Goal: Task Accomplishment & Management: Manage account settings

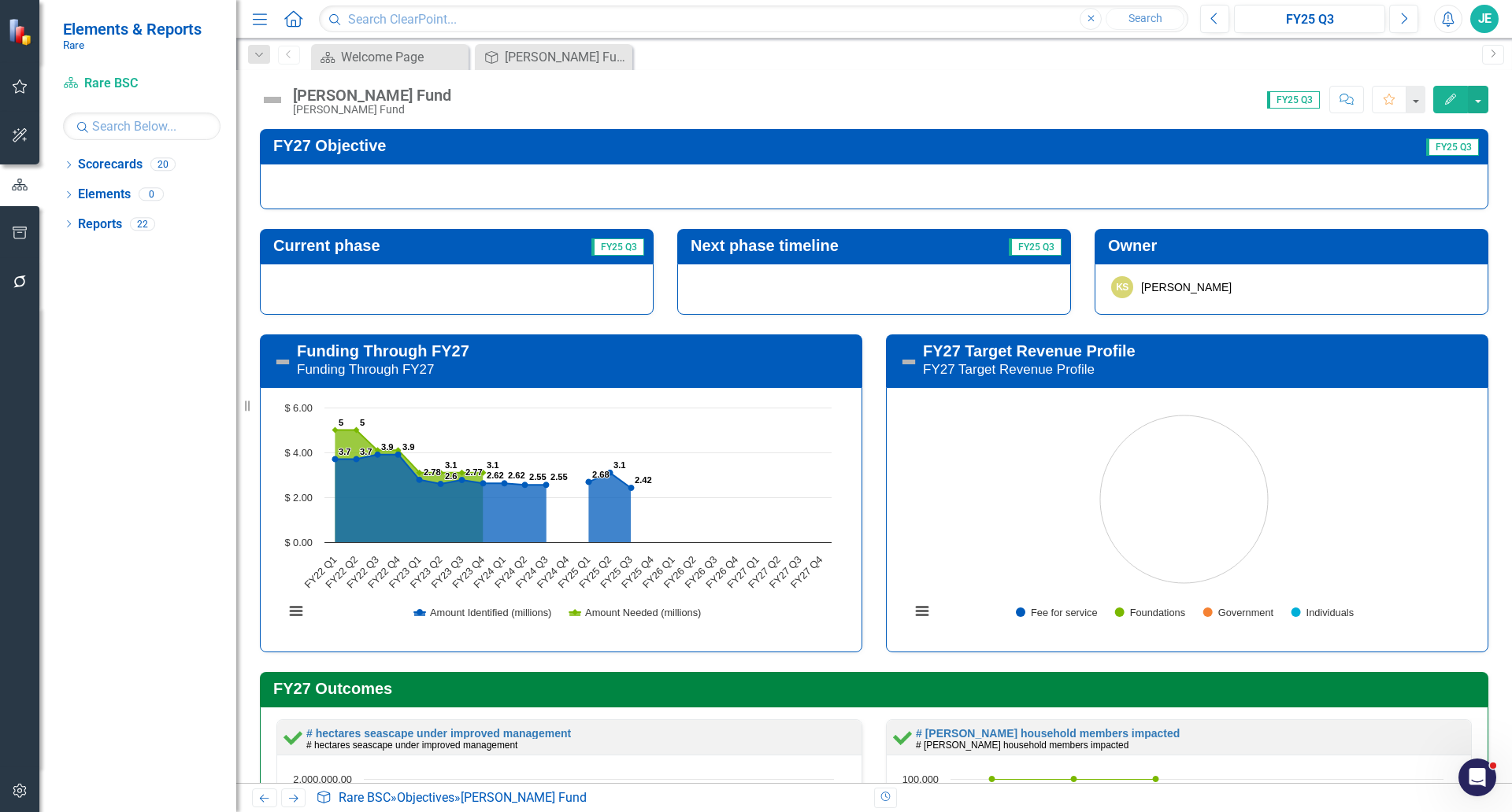
click at [542, 179] on div at bounding box center [874, 187] width 1229 height 46
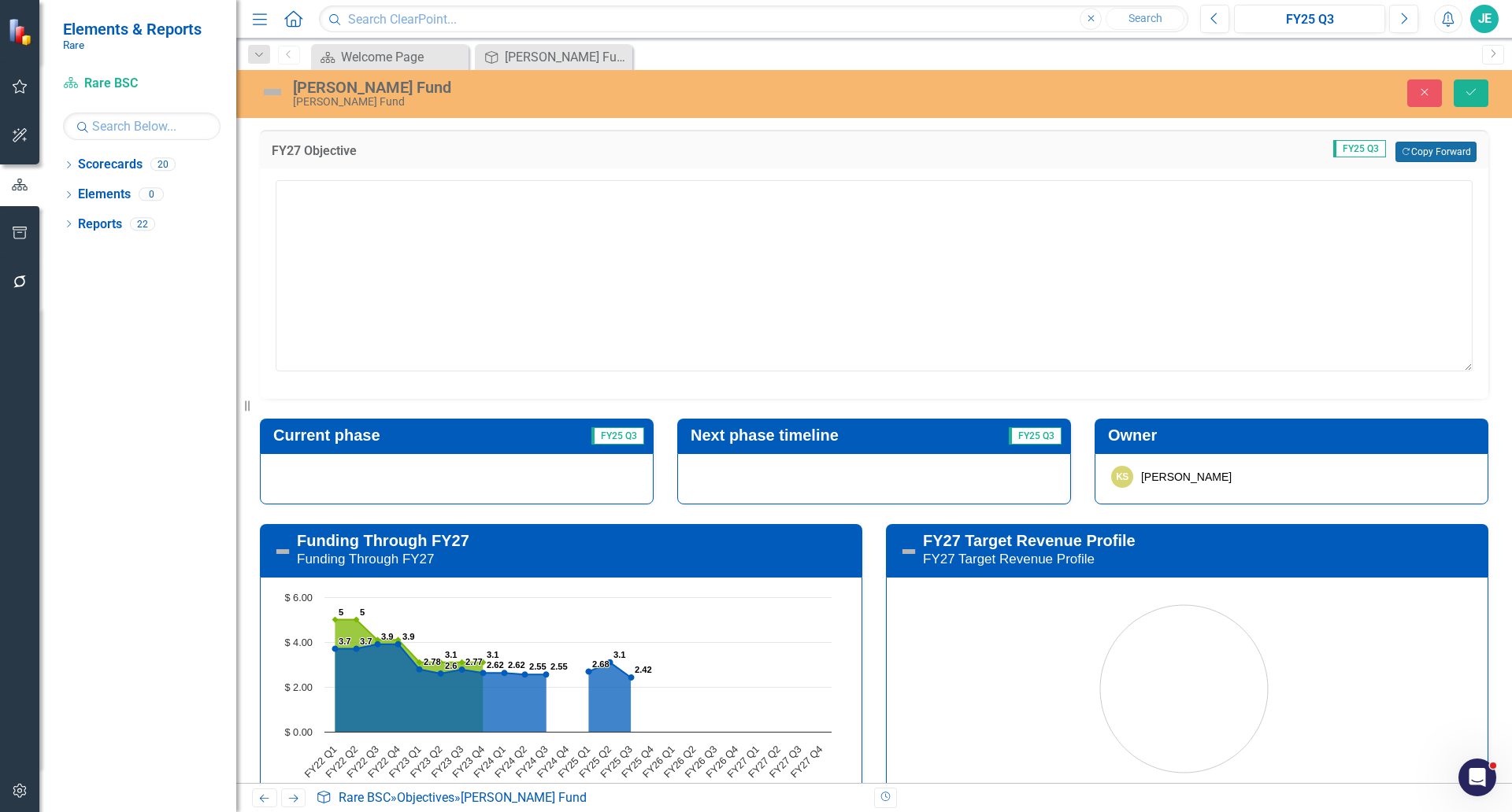
click at [1421, 159] on button "Copy Forward Copy Forward" at bounding box center [1436, 152] width 81 height 20
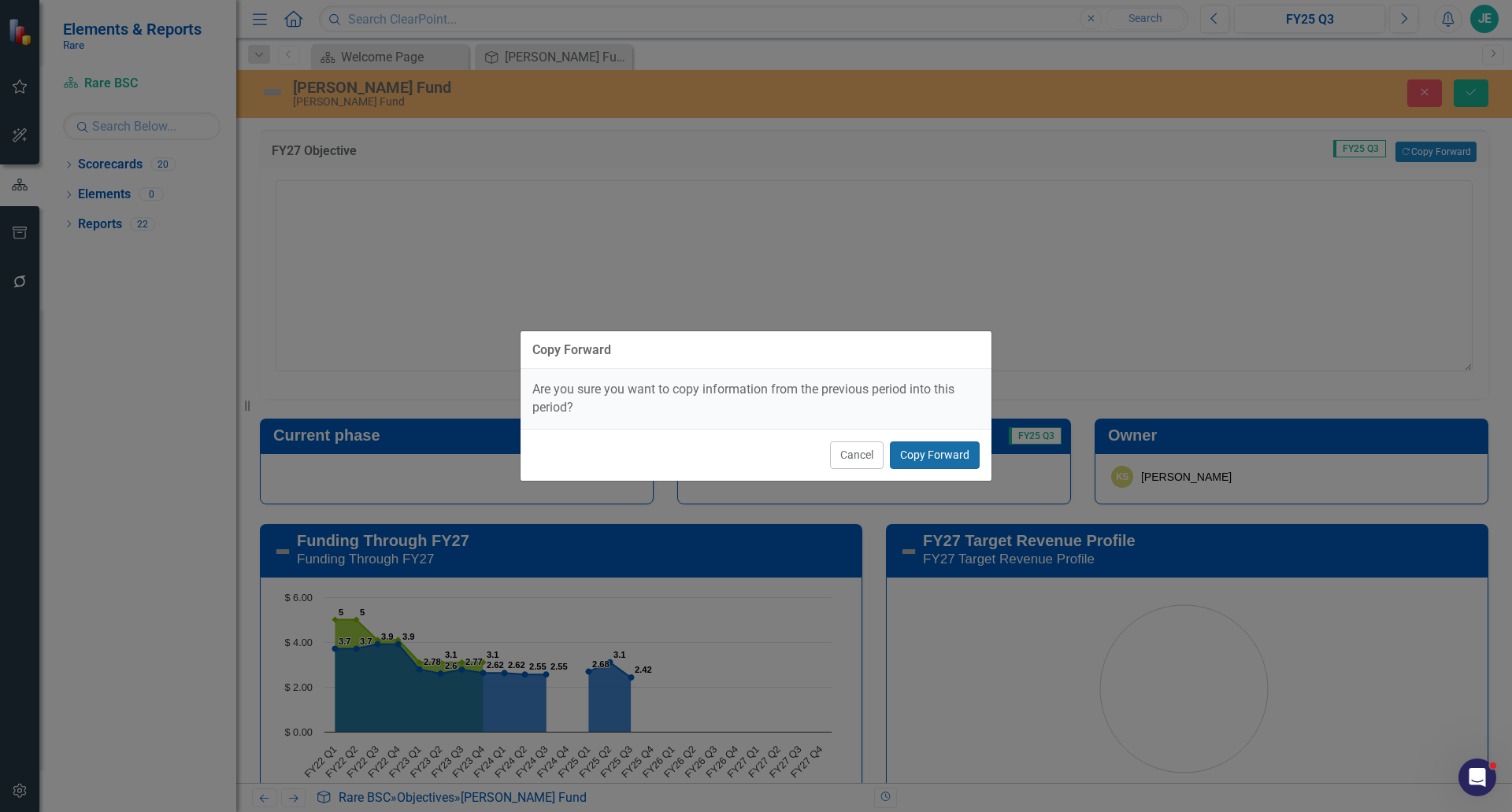
click at [925, 459] on button "Copy Forward" at bounding box center [935, 455] width 90 height 28
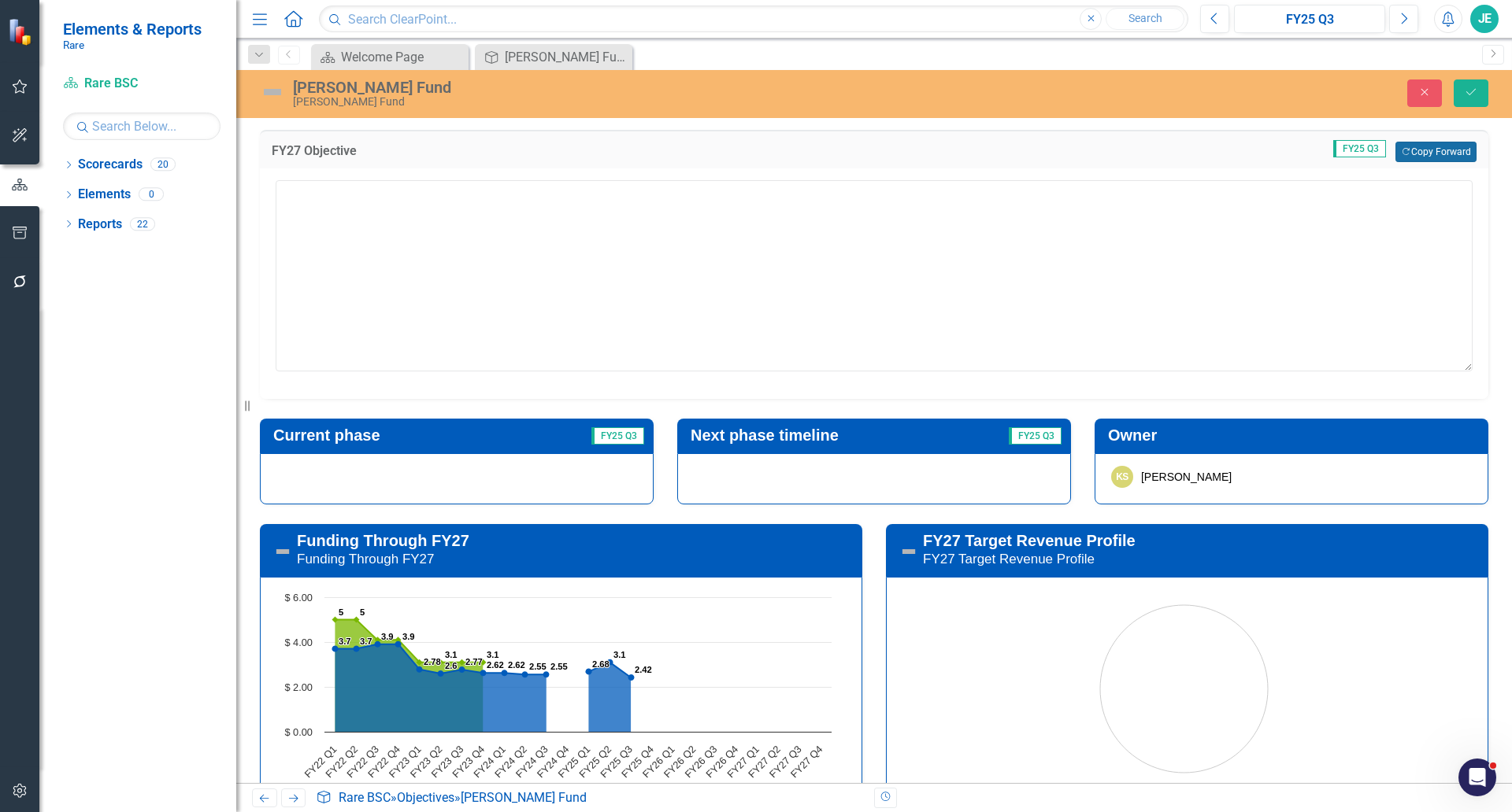
type textarea "Benefit people and nature through targeted fisheries investments in Indonesia a…"
click at [465, 491] on div at bounding box center [456, 479] width 393 height 51
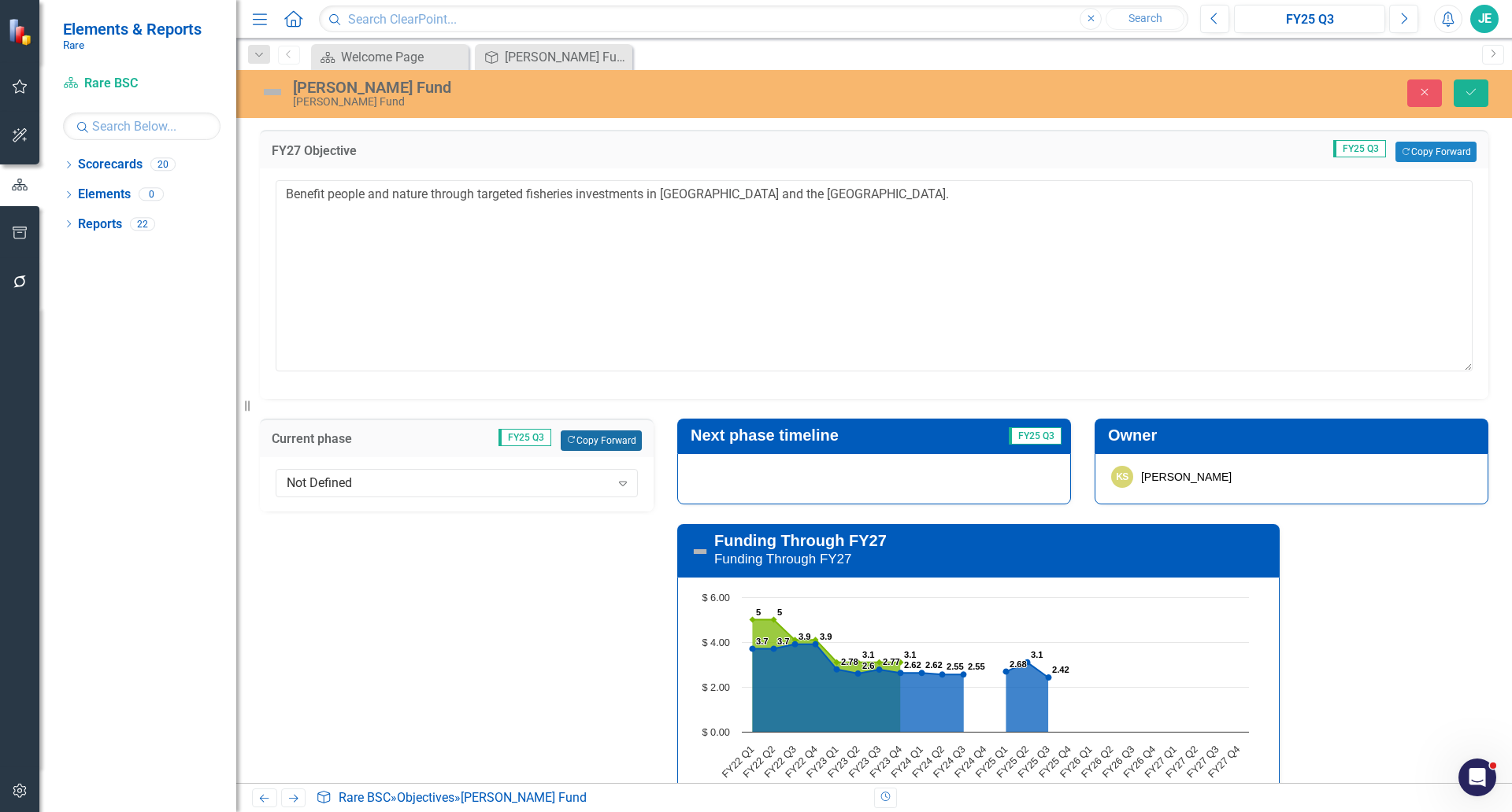
click at [617, 438] on button "Copy Forward Copy Forward" at bounding box center [602, 441] width 81 height 20
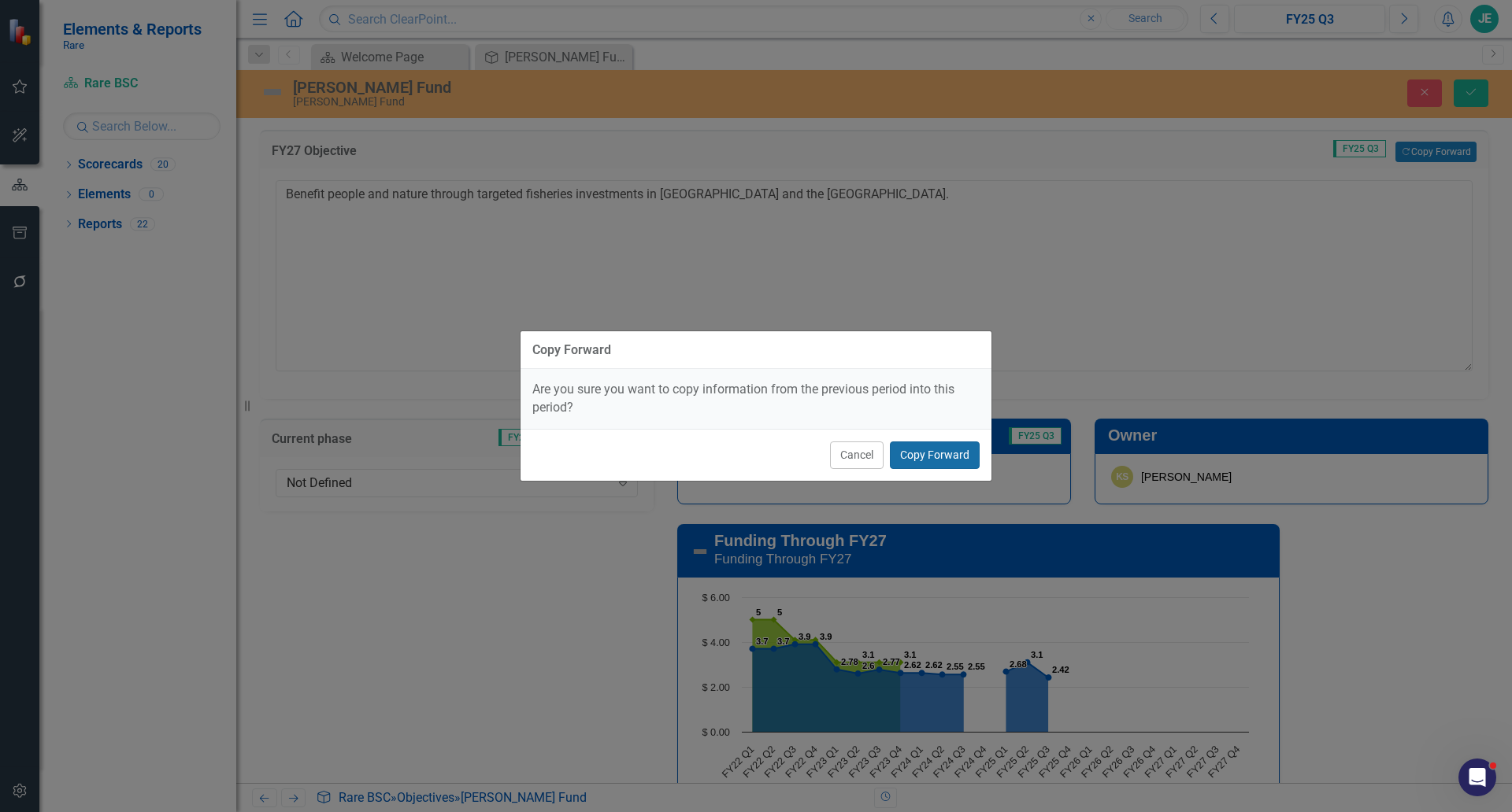
click at [940, 447] on button "Copy Forward" at bounding box center [935, 455] width 90 height 28
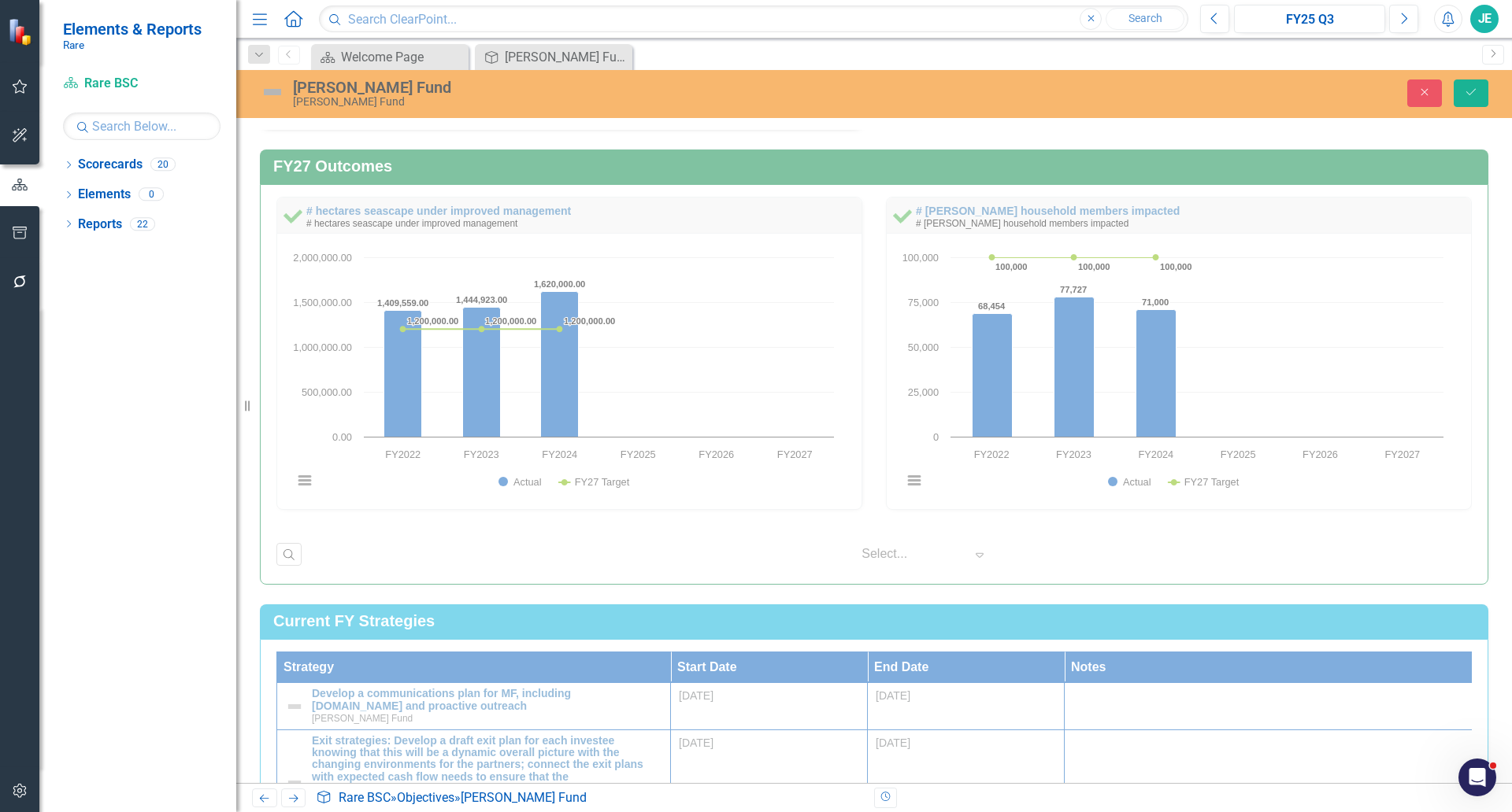
scroll to position [1312, 0]
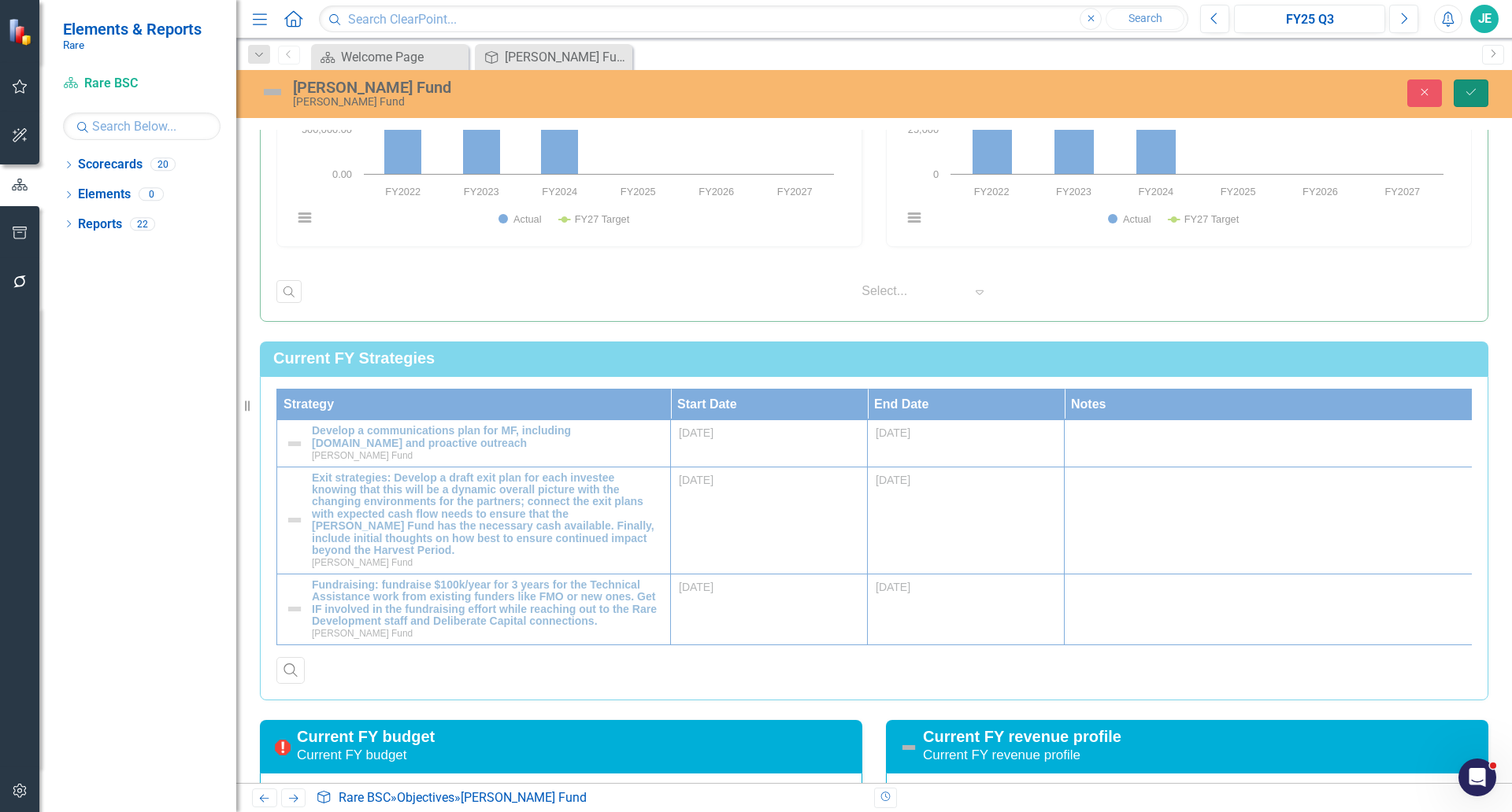
click at [1479, 104] on button "Save" at bounding box center [1471, 93] width 35 height 28
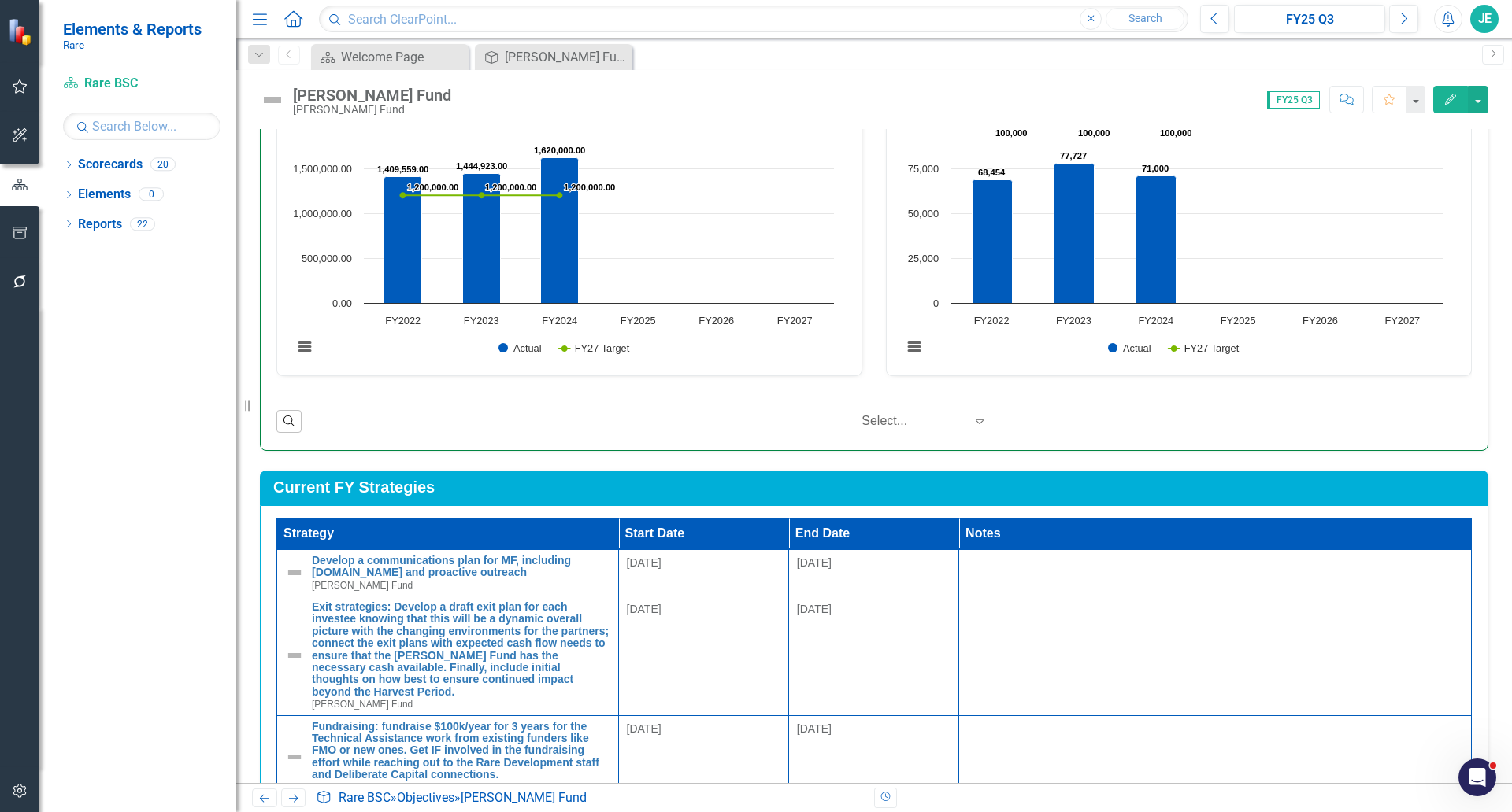
scroll to position [0, 0]
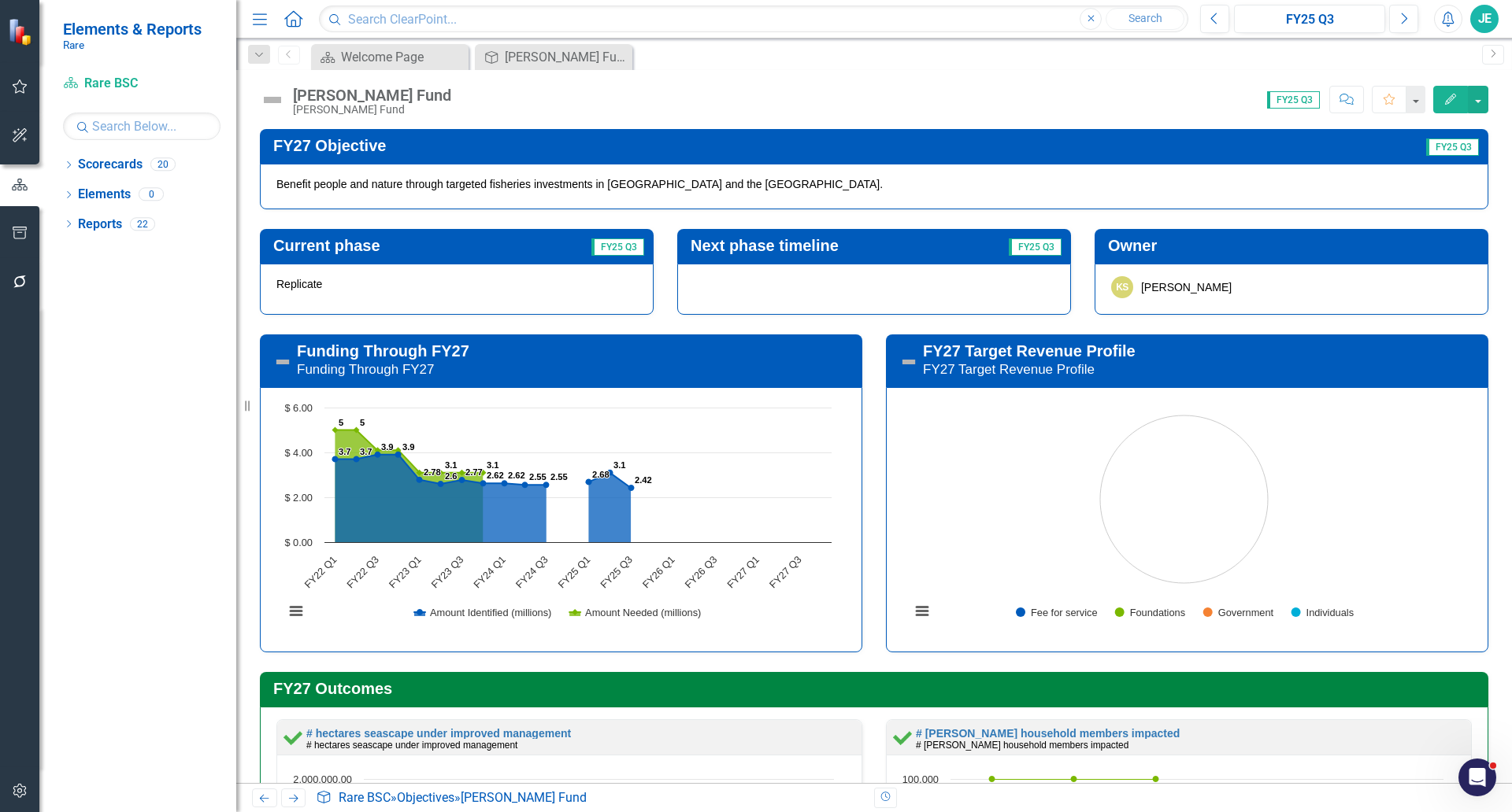
click at [275, 106] on img at bounding box center [272, 100] width 25 height 25
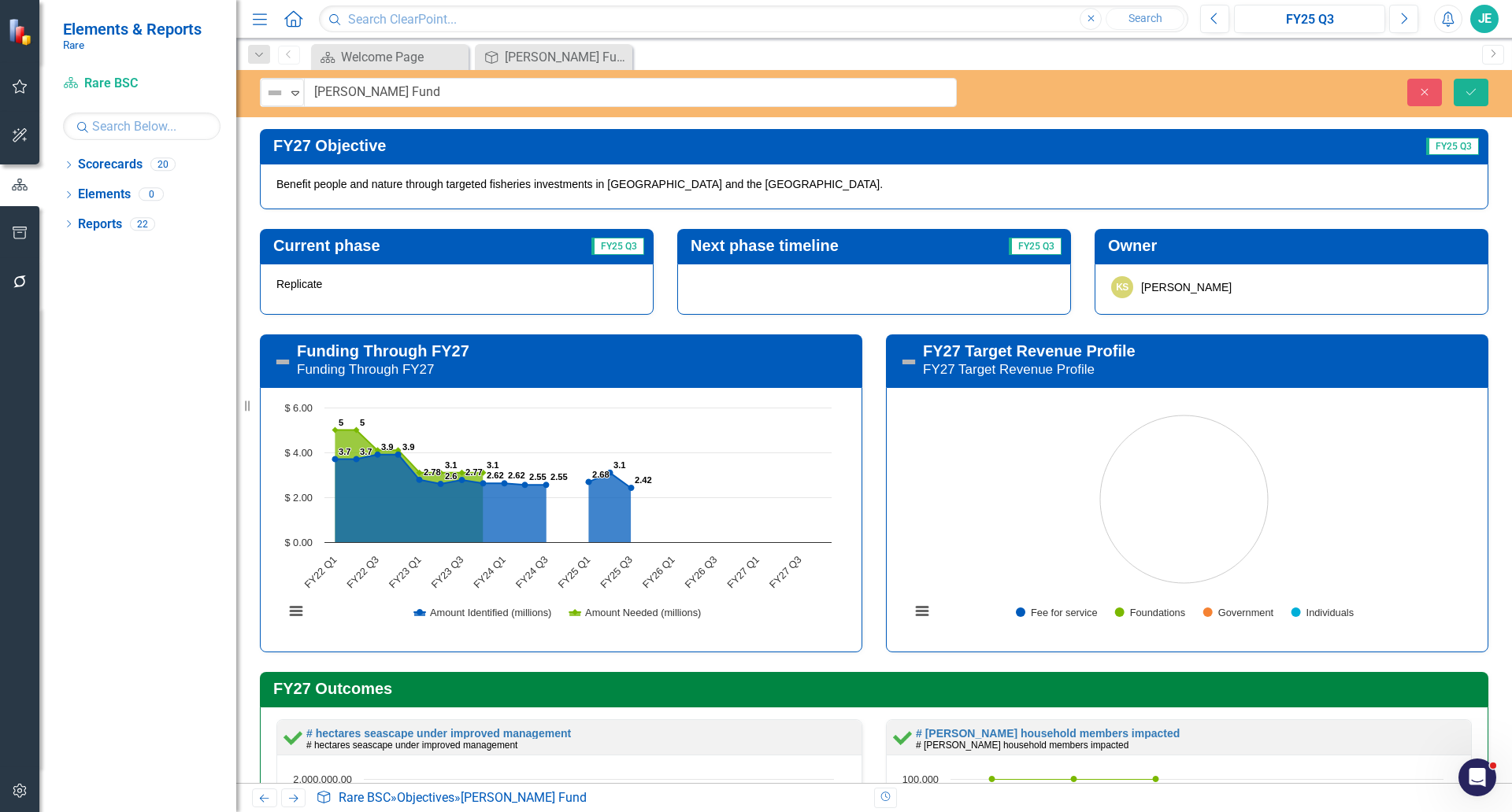
click at [275, 106] on div "Elements & Reports Rare Scorecard Rare BSC Search Dropdown Scorecards 20 Dropdo…" at bounding box center [756, 406] width 1512 height 812
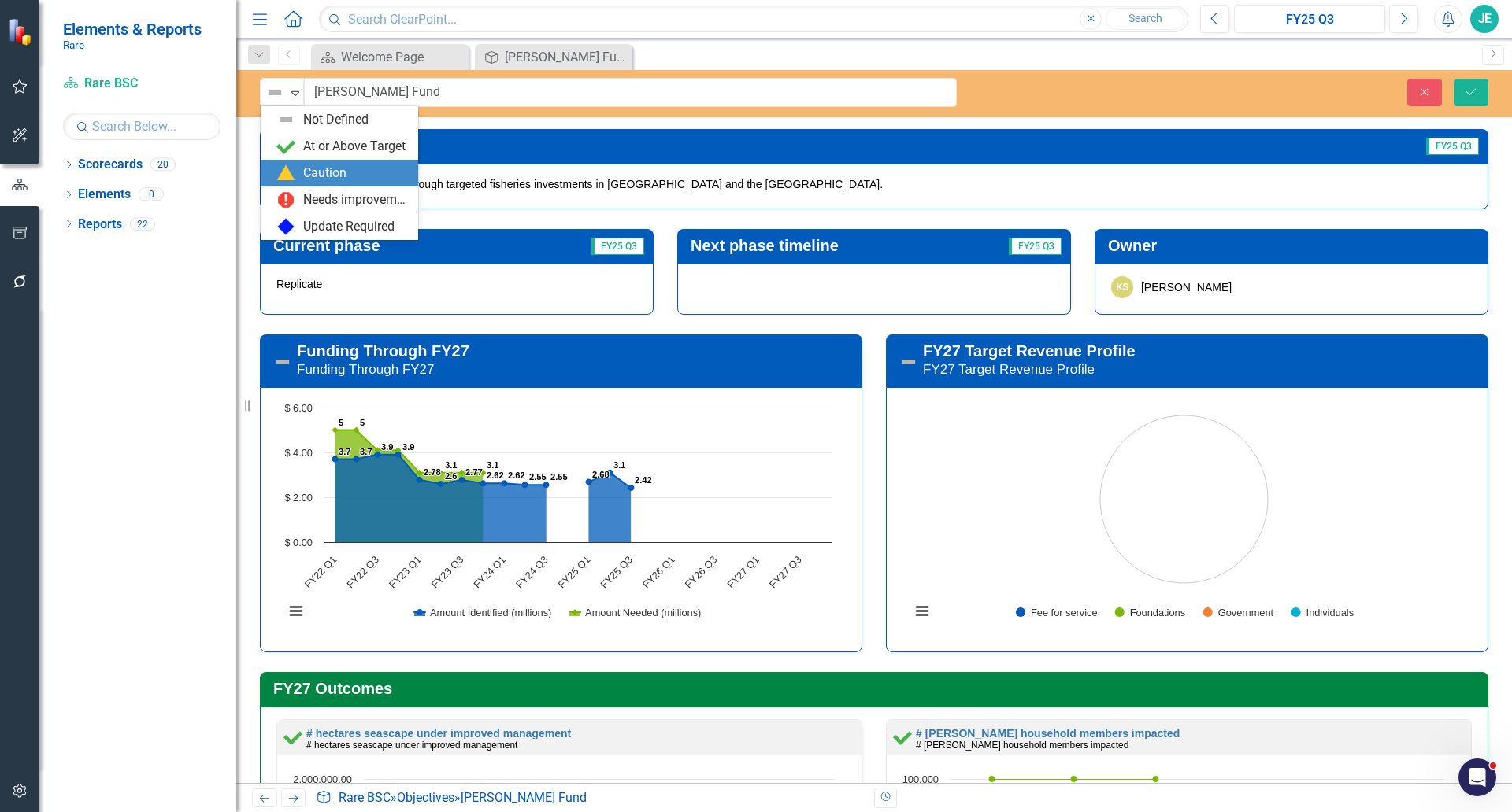
click at [305, 177] on div "Caution" at bounding box center [324, 173] width 43 height 18
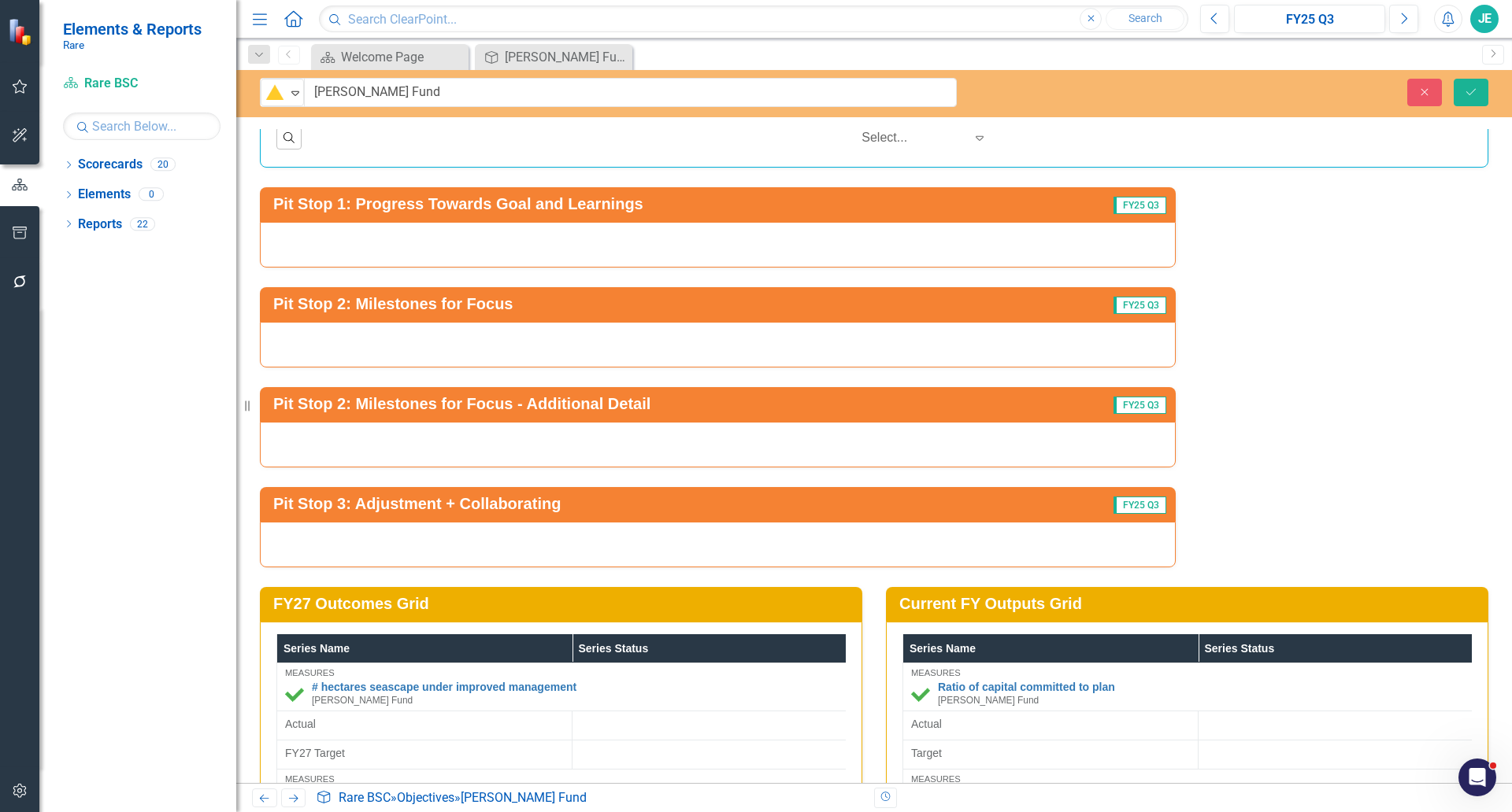
scroll to position [2099, 0]
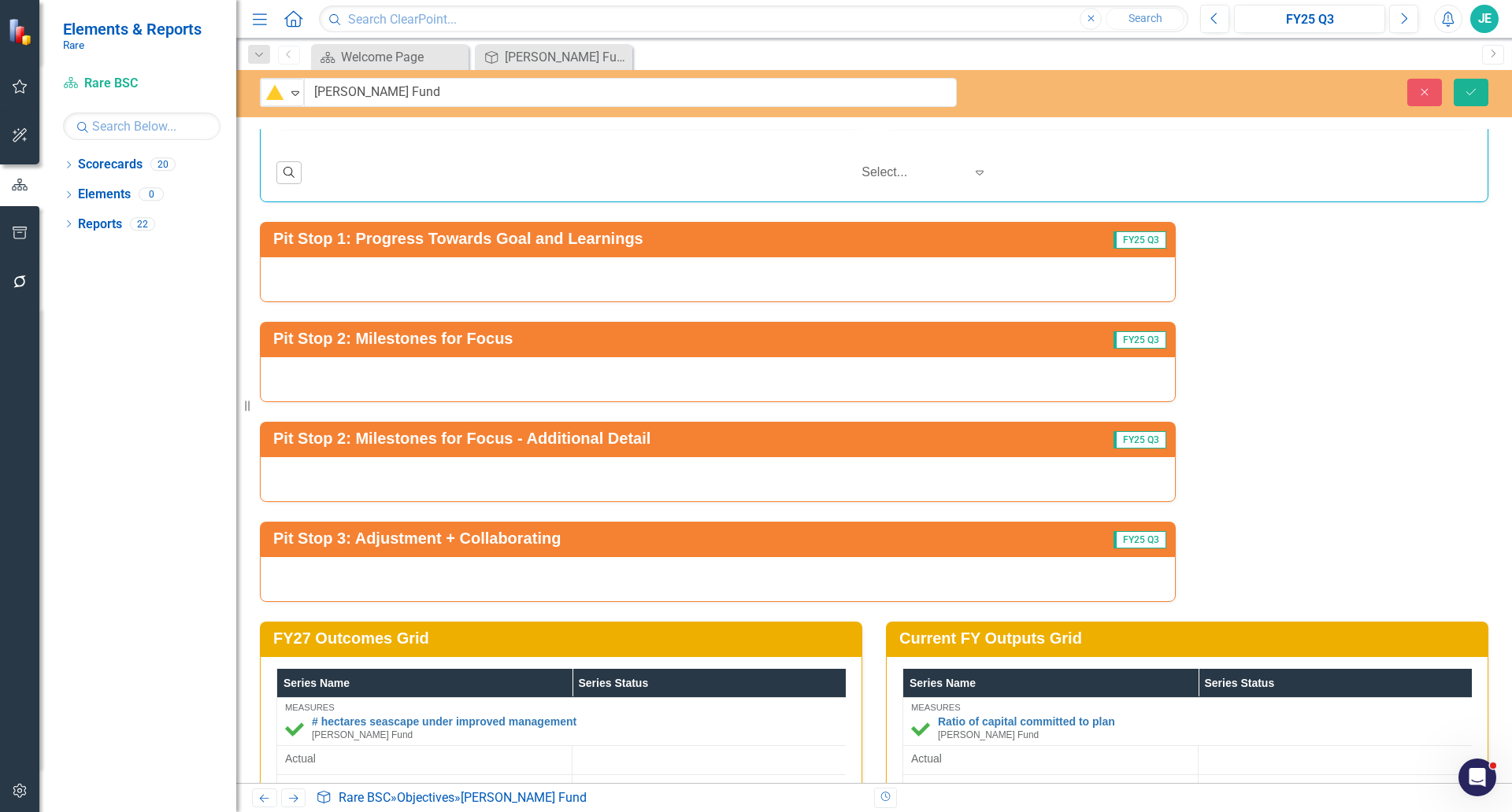
click at [464, 281] on div at bounding box center [718, 279] width 915 height 46
click at [461, 283] on div at bounding box center [718, 279] width 915 height 46
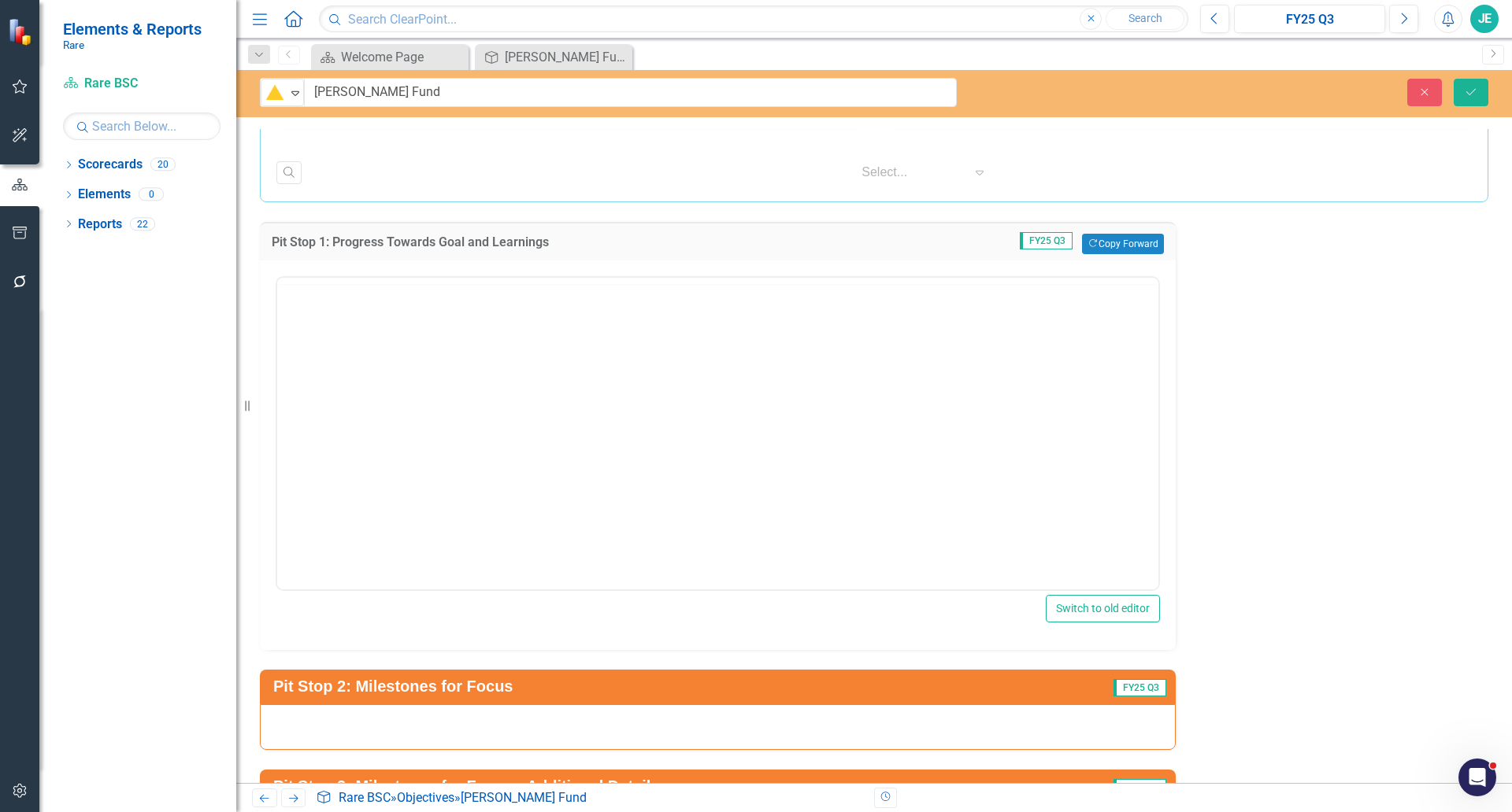
scroll to position [0, 0]
click at [459, 315] on body "Rich Text Area. Press ALT-0 for help." at bounding box center [718, 432] width 881 height 236
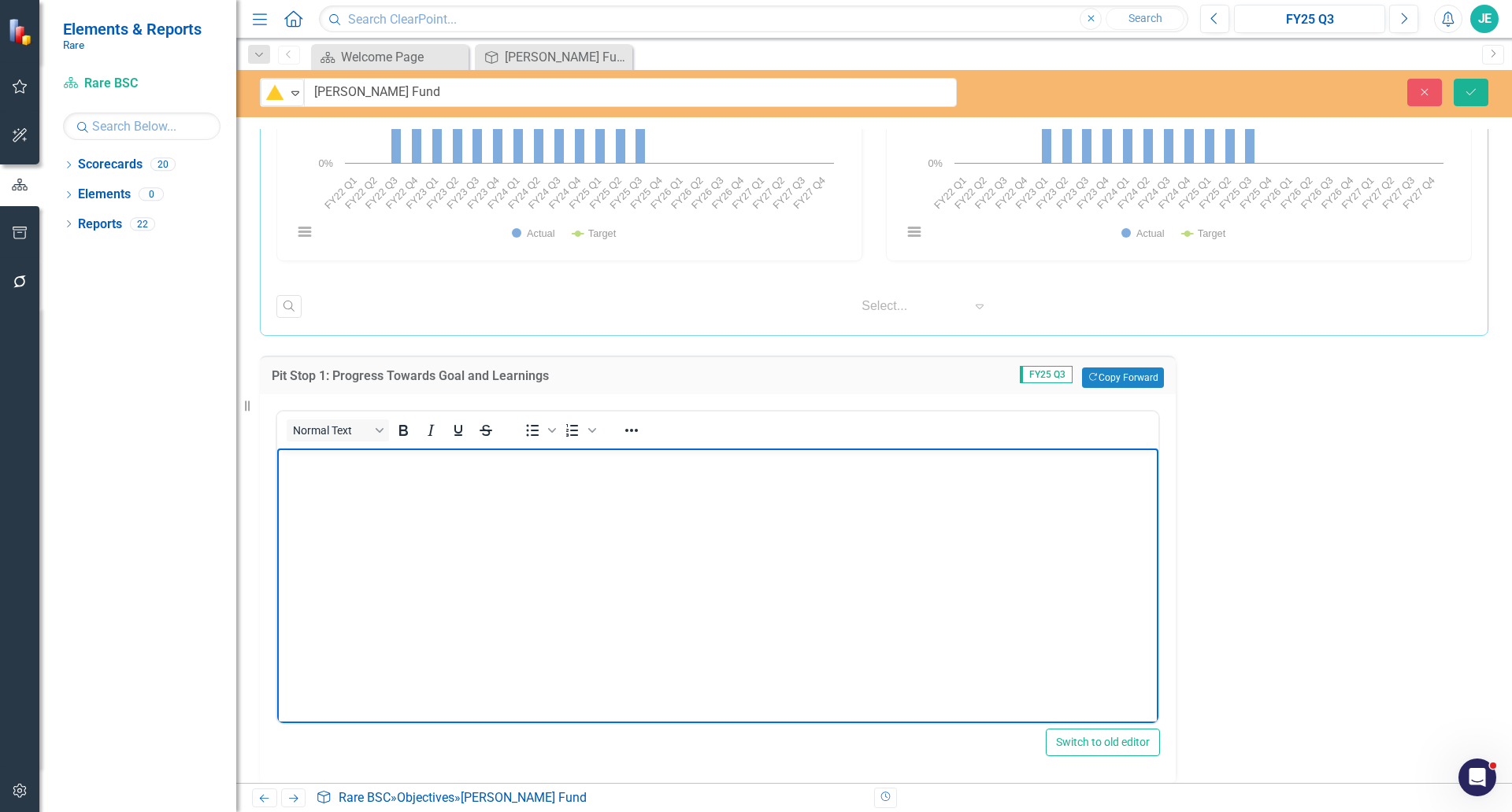
scroll to position [1836, 0]
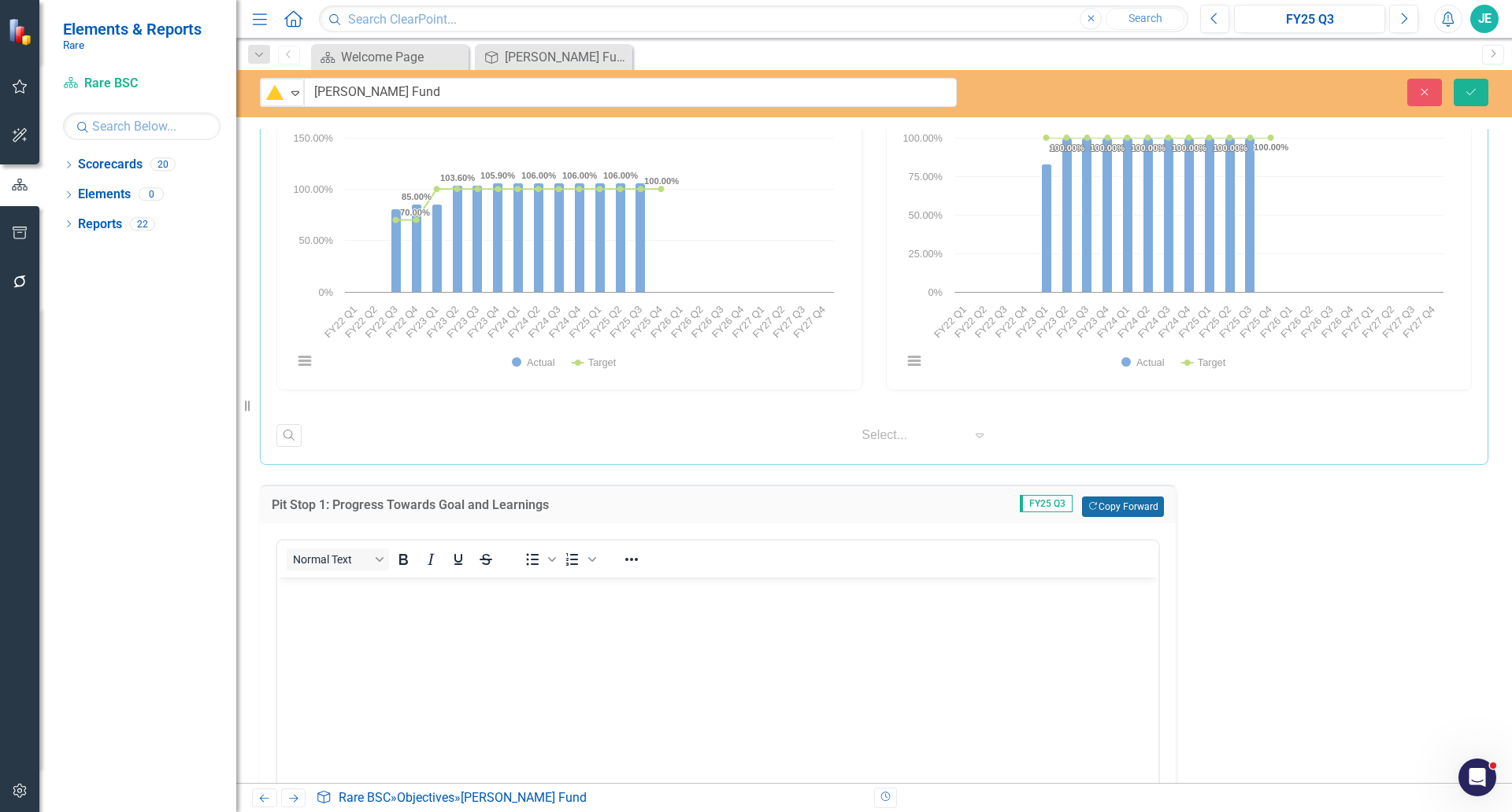
click at [1114, 509] on button "Copy Forward Copy Forward" at bounding box center [1123, 507] width 81 height 20
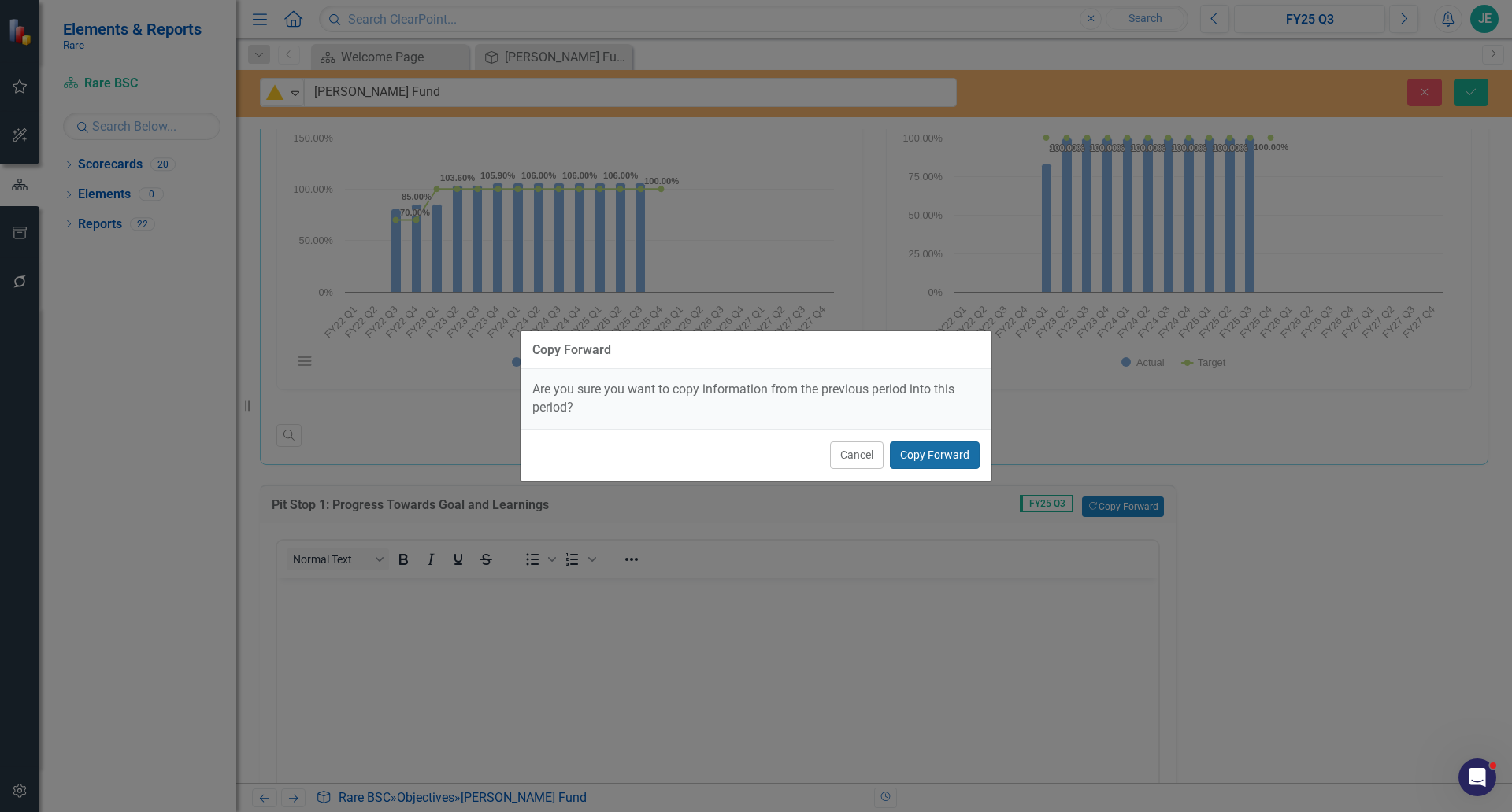
click at [925, 454] on button "Copy Forward" at bounding box center [935, 455] width 90 height 28
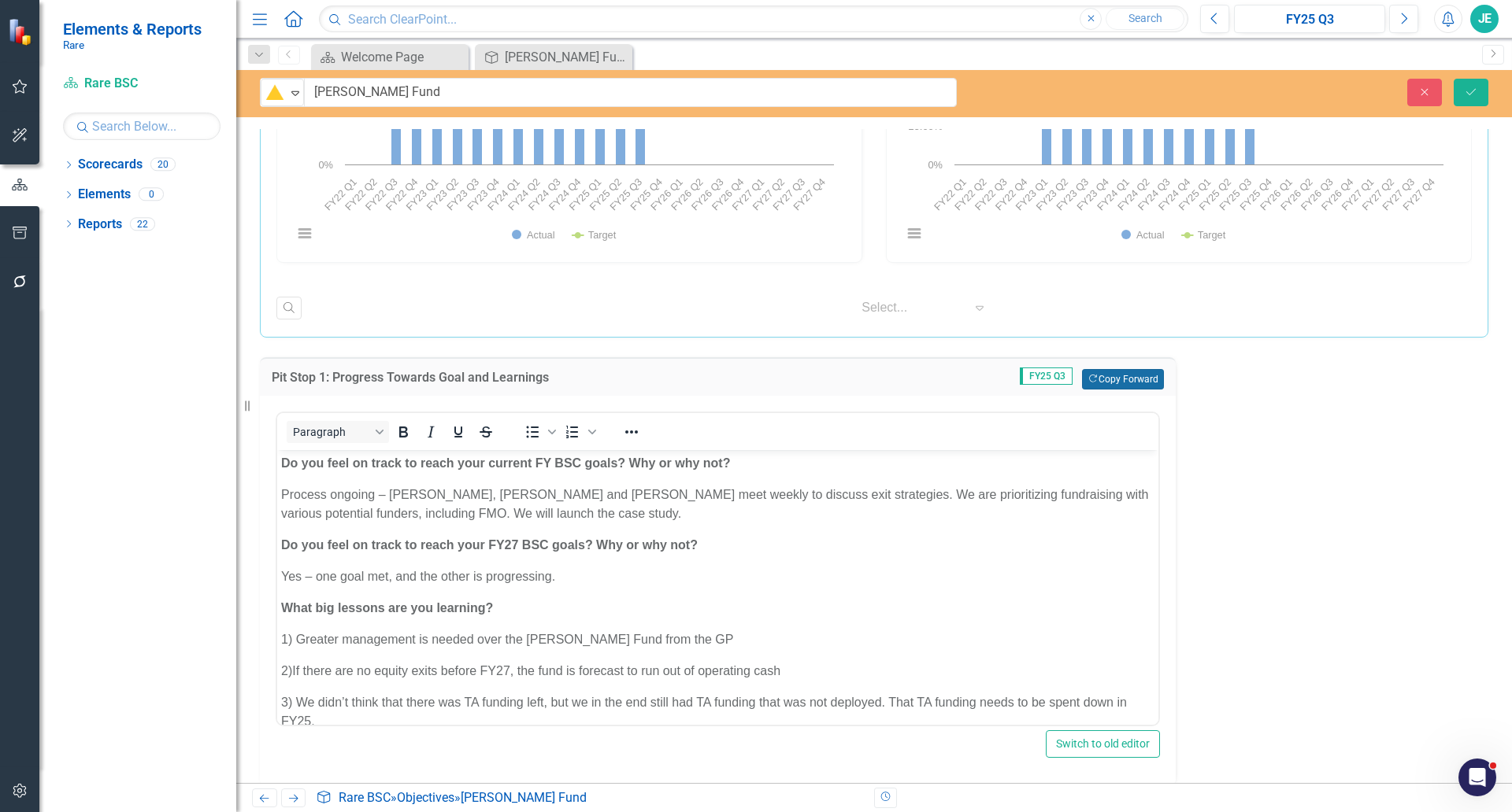
scroll to position [2099, 0]
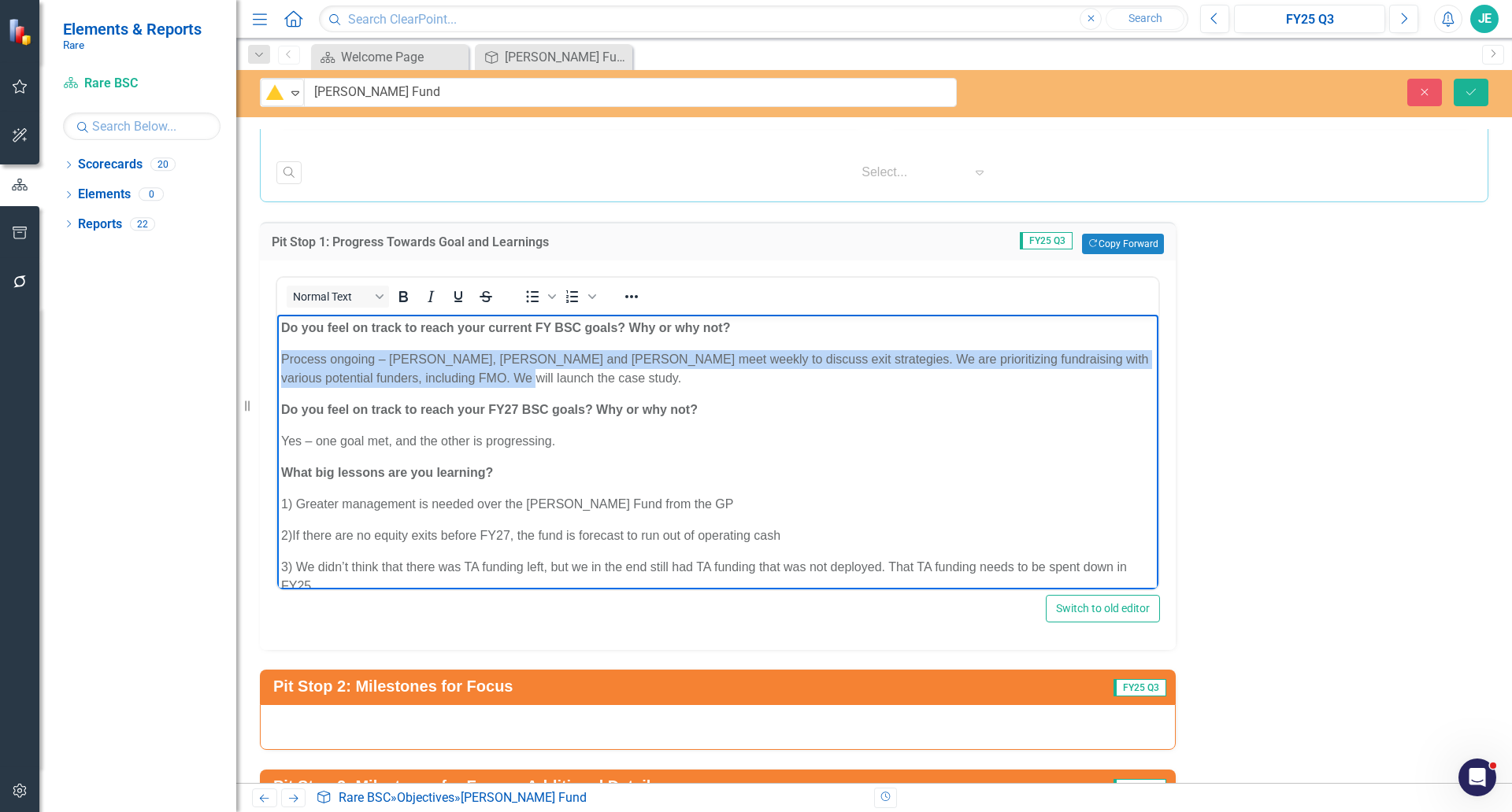
drag, startPoint x: 506, startPoint y: 379, endPoint x: 475, endPoint y: 680, distance: 302.6
click at [278, 365] on html "Do you feel on track to reach your current FY BSC goals? Why or why not? Proces…" at bounding box center [718, 479] width 881 height 329
paste body "Rich Text Area. Press ALT-0 for help."
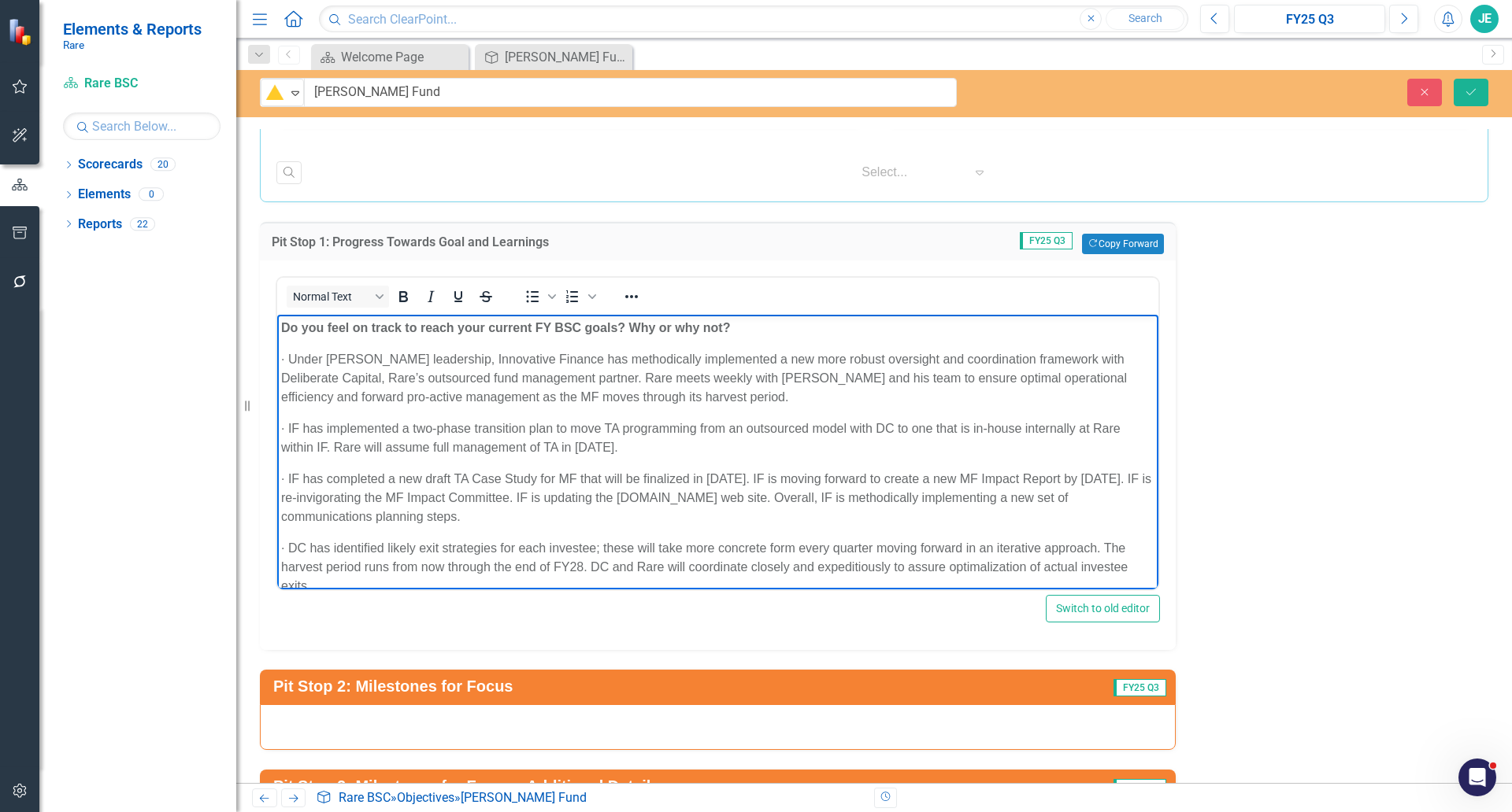
scroll to position [53, 0]
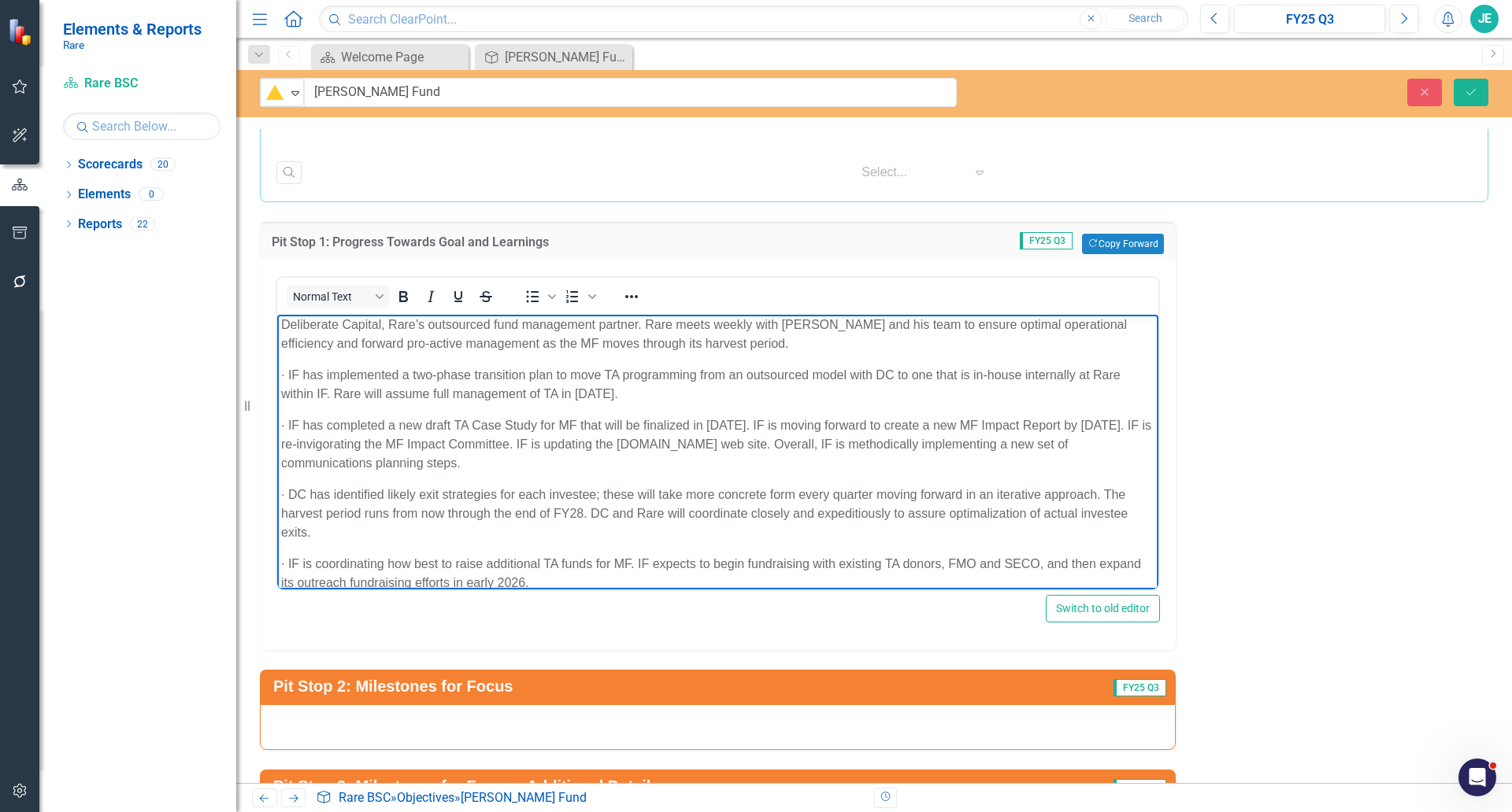
click at [286, 561] on p "· IF is coordinating how best to raise additional TA funds for MF. IF expects t…" at bounding box center [718, 573] width 873 height 38
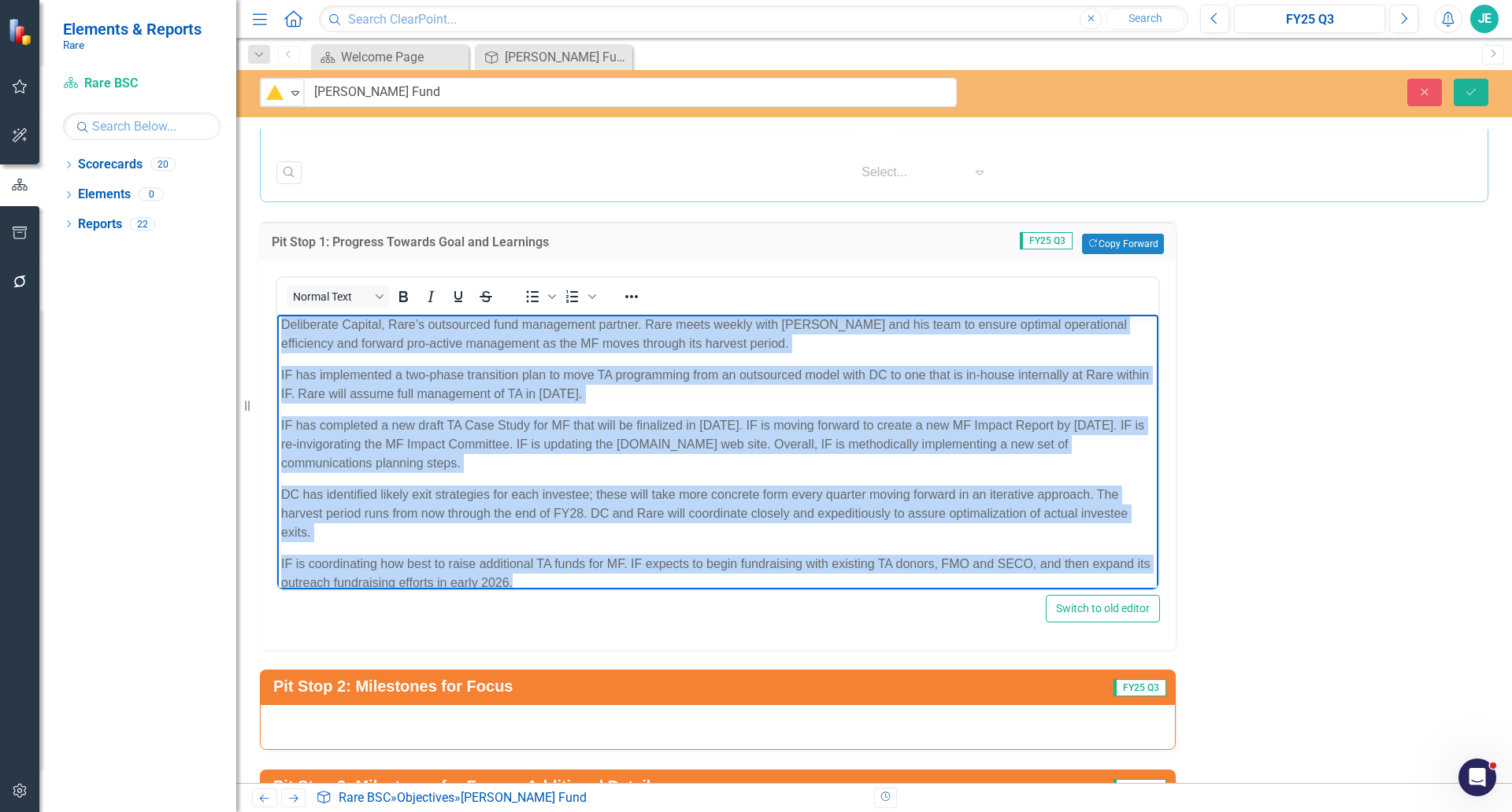
scroll to position [85, 0]
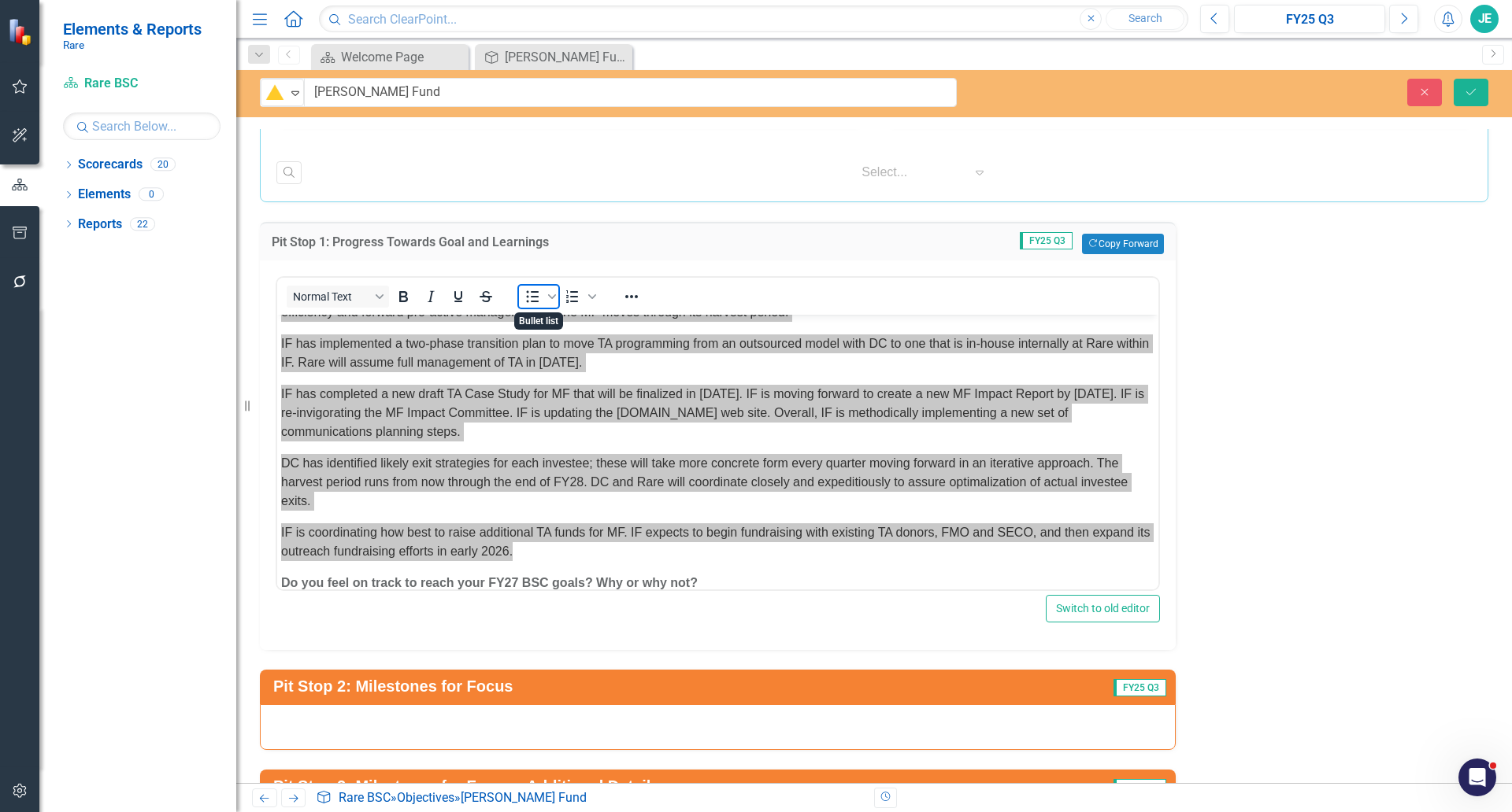
click at [539, 298] on icon "Bullet list" at bounding box center [532, 297] width 19 height 19
click at [525, 300] on icon "Bullet list" at bounding box center [532, 297] width 19 height 19
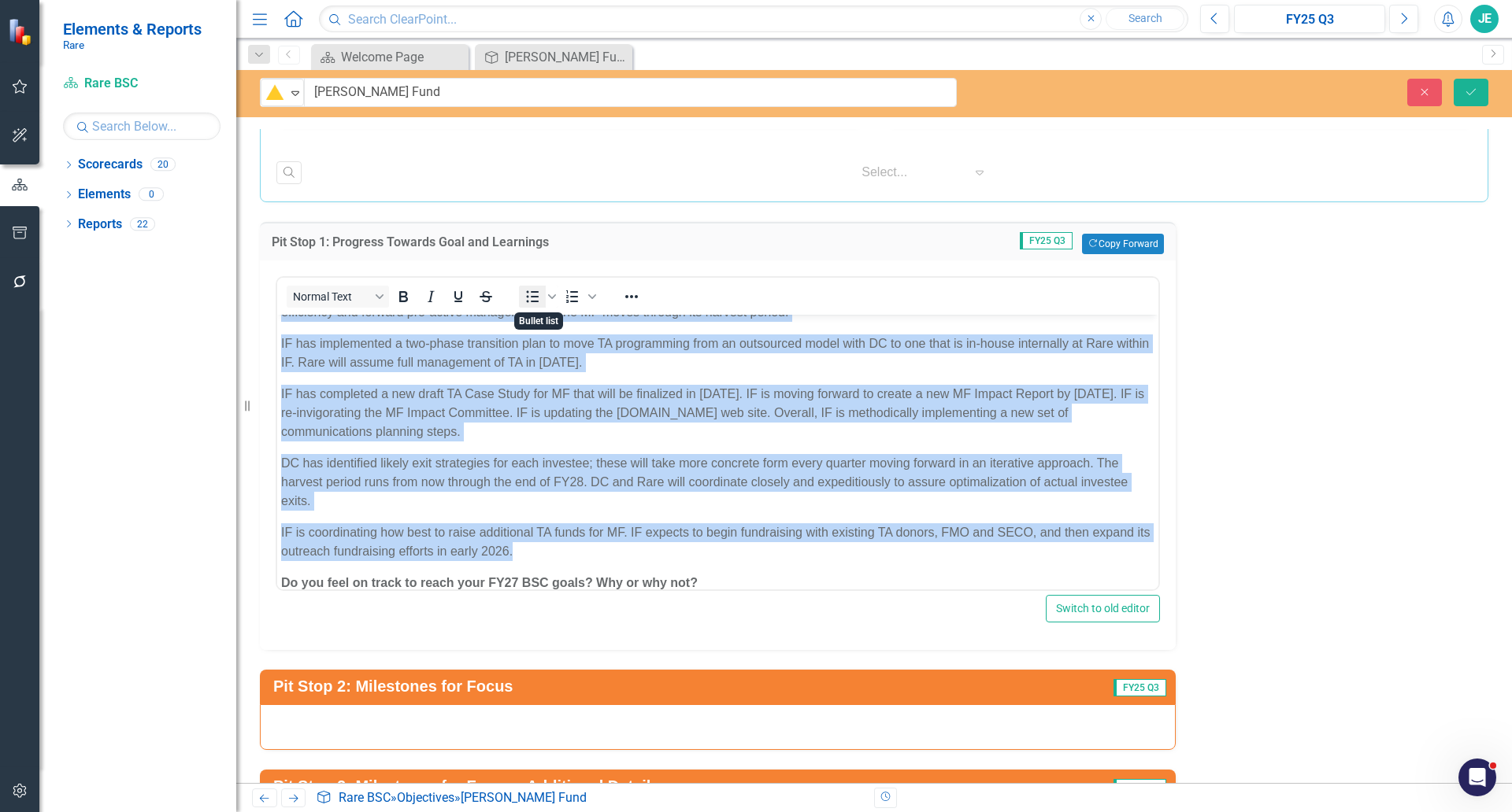
scroll to position [57, 0]
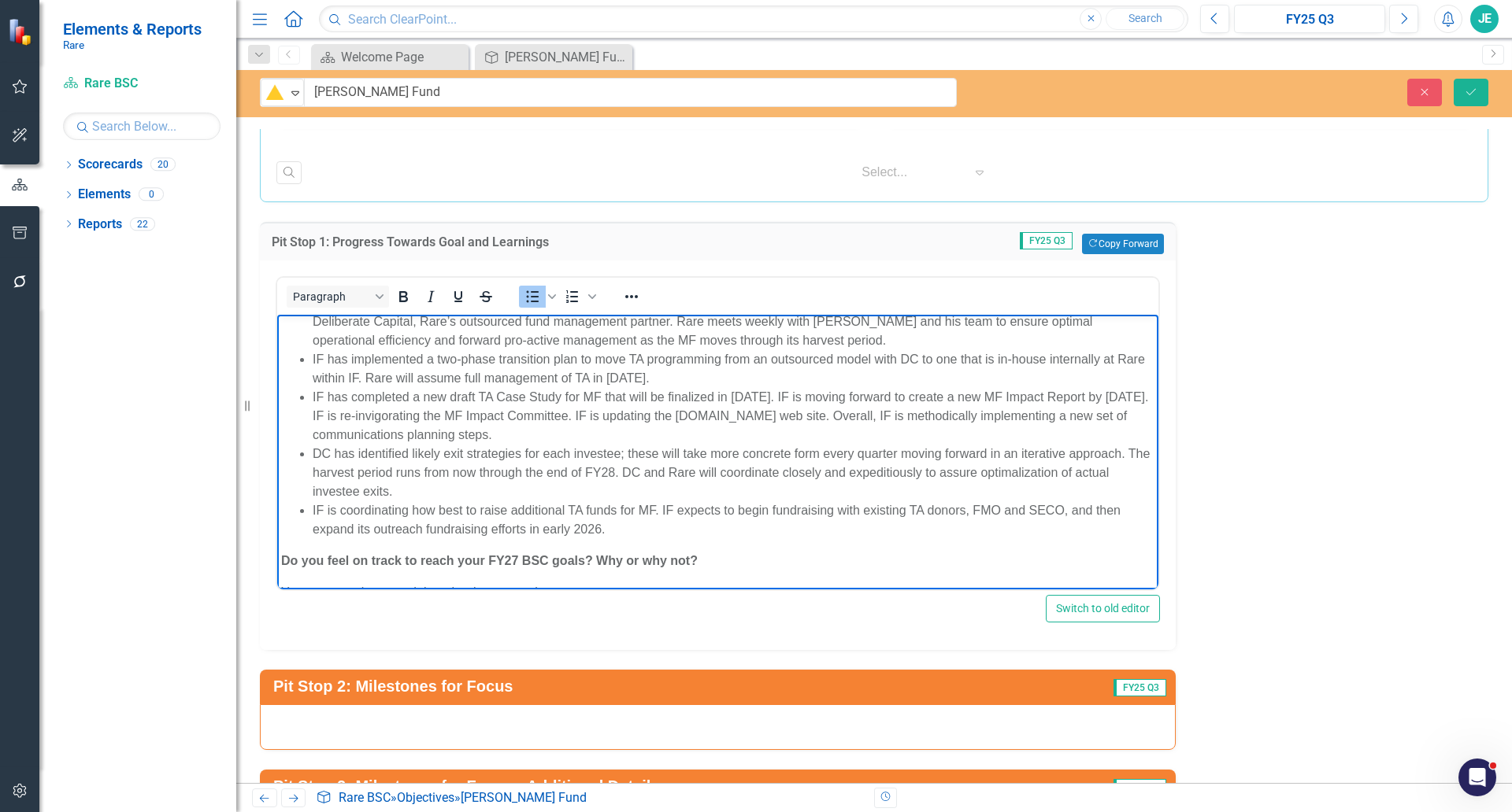
click at [632, 537] on li "IF is coordinating how best to raise additional TA funds for MF. IF expects to …" at bounding box center [733, 520] width 842 height 38
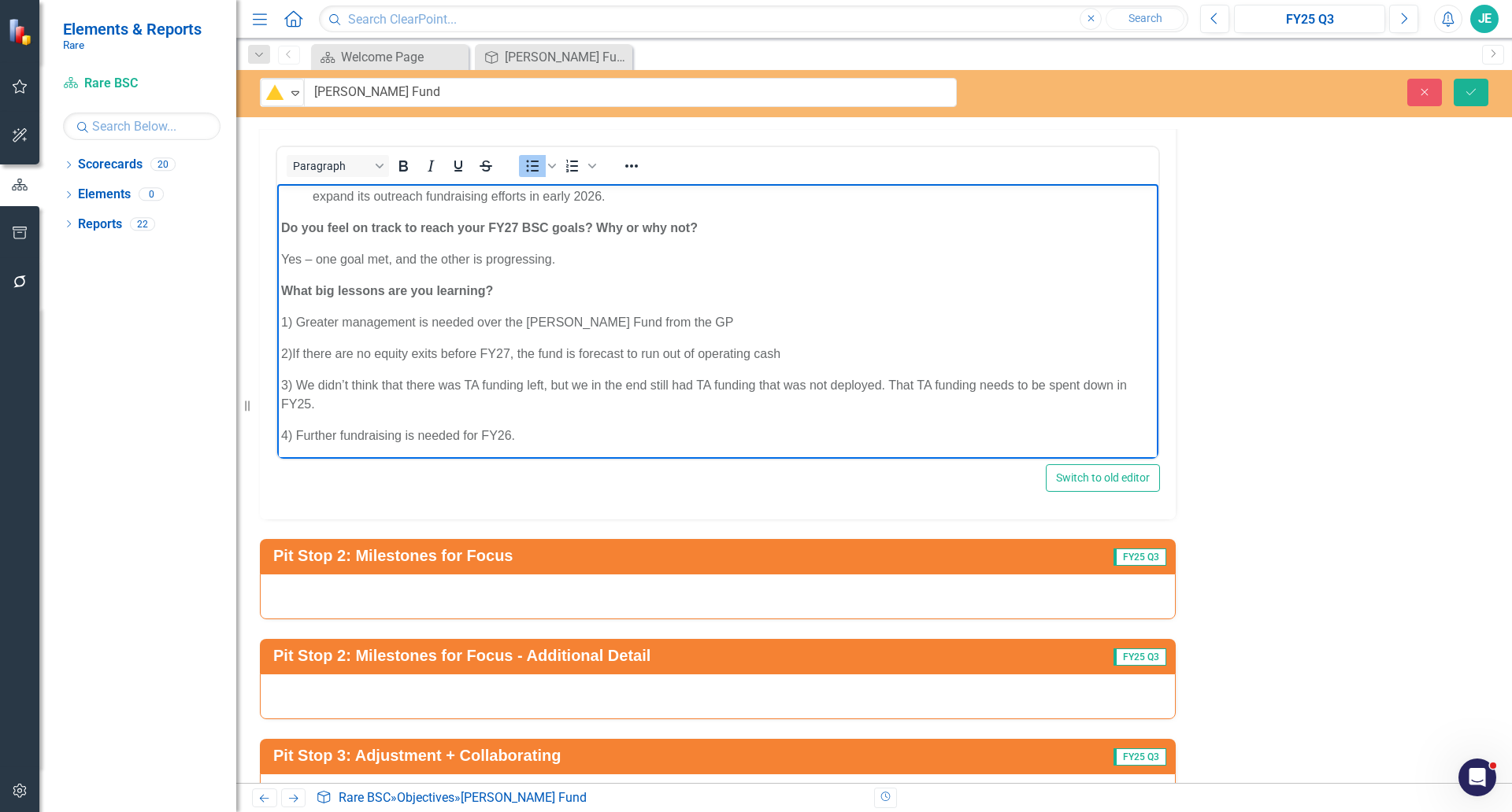
scroll to position [262, 0]
drag, startPoint x: 500, startPoint y: 255, endPoint x: 778, endPoint y: 263, distance: 278.1
click at [500, 255] on p "Yes – one goal met, and the other is progressing." at bounding box center [718, 256] width 873 height 19
click at [448, 324] on p "1) Greater management is needed over the Meloy Fund from the GP" at bounding box center [718, 320] width 873 height 19
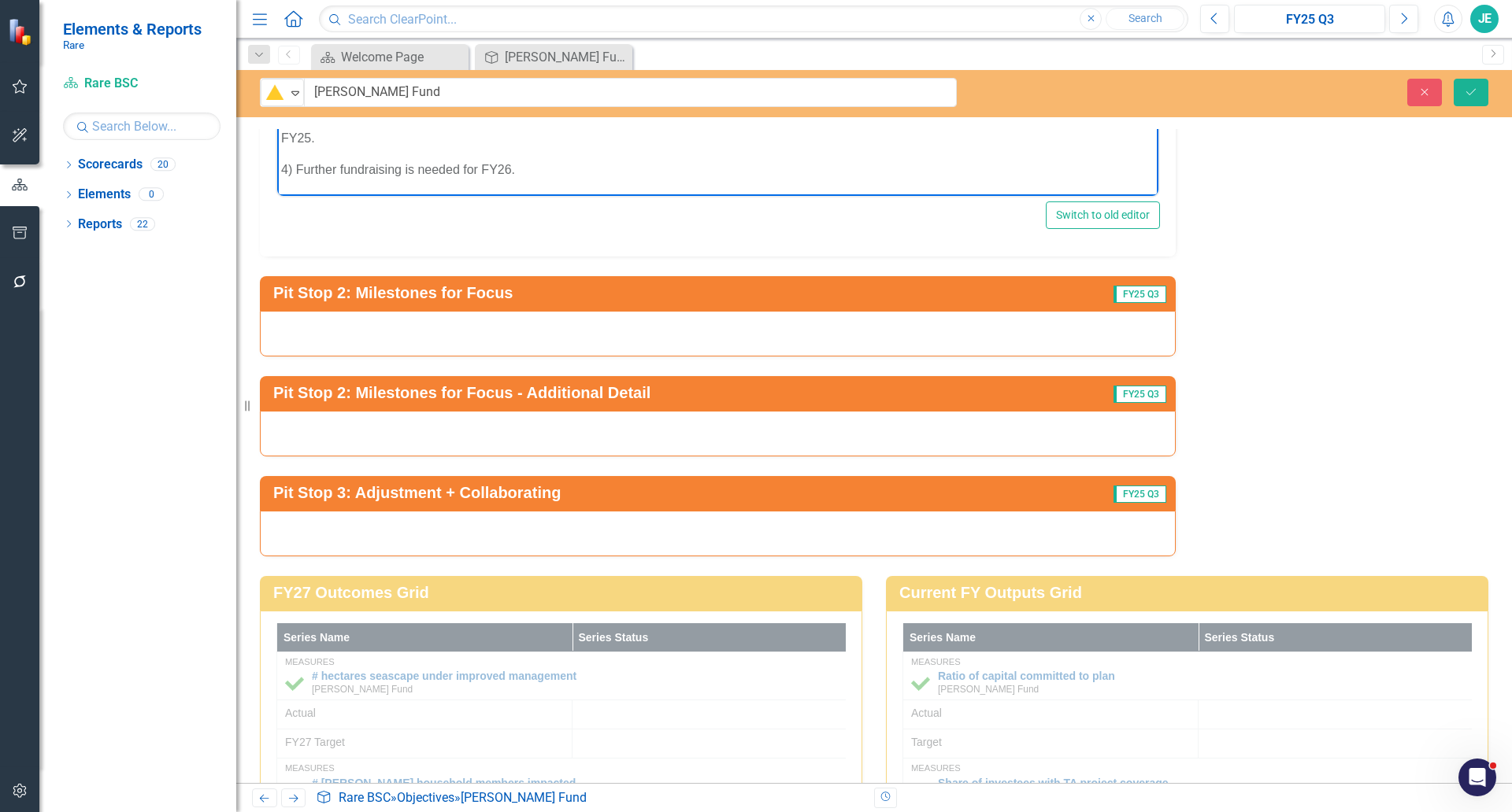
scroll to position [2362, 0]
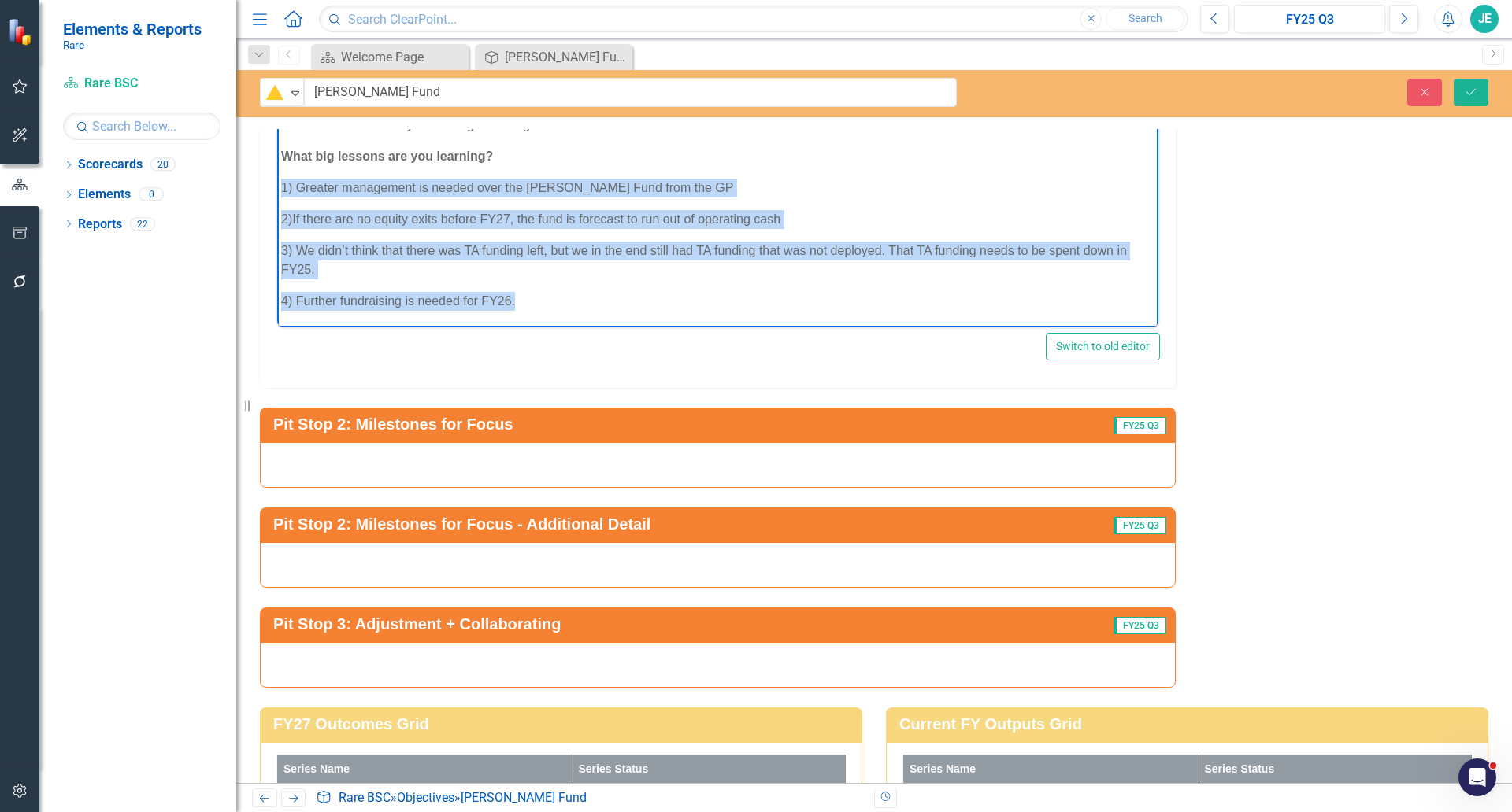
drag, startPoint x: 283, startPoint y: 187, endPoint x: 870, endPoint y: 380, distance: 617.9
click at [593, 327] on html "Do you feel on track to reach your current FY BSC goals? Why or why not? Under …" at bounding box center [718, 58] width 881 height 537
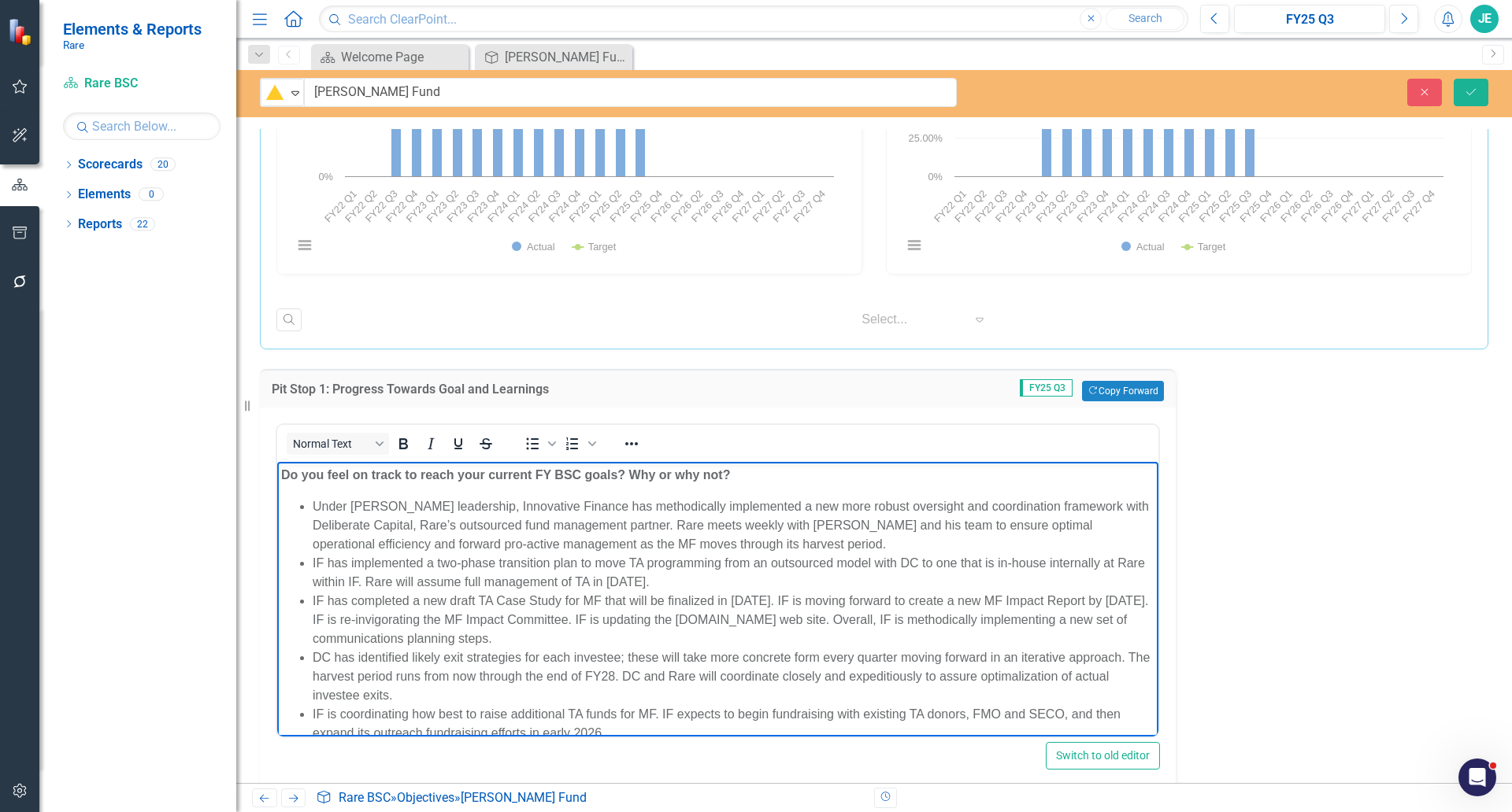
scroll to position [1951, 0]
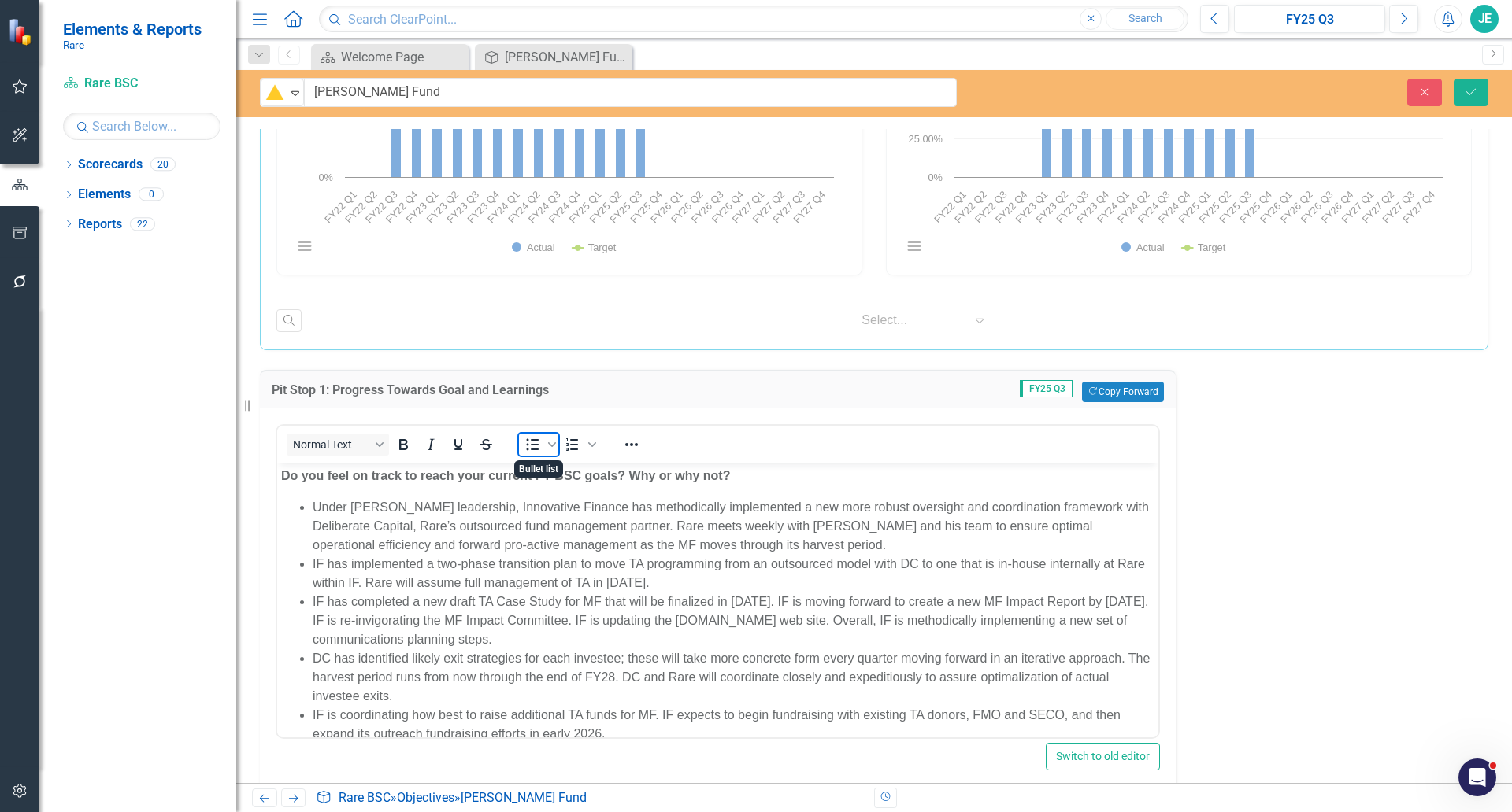
click at [537, 452] on icon "Bullet list" at bounding box center [532, 445] width 19 height 19
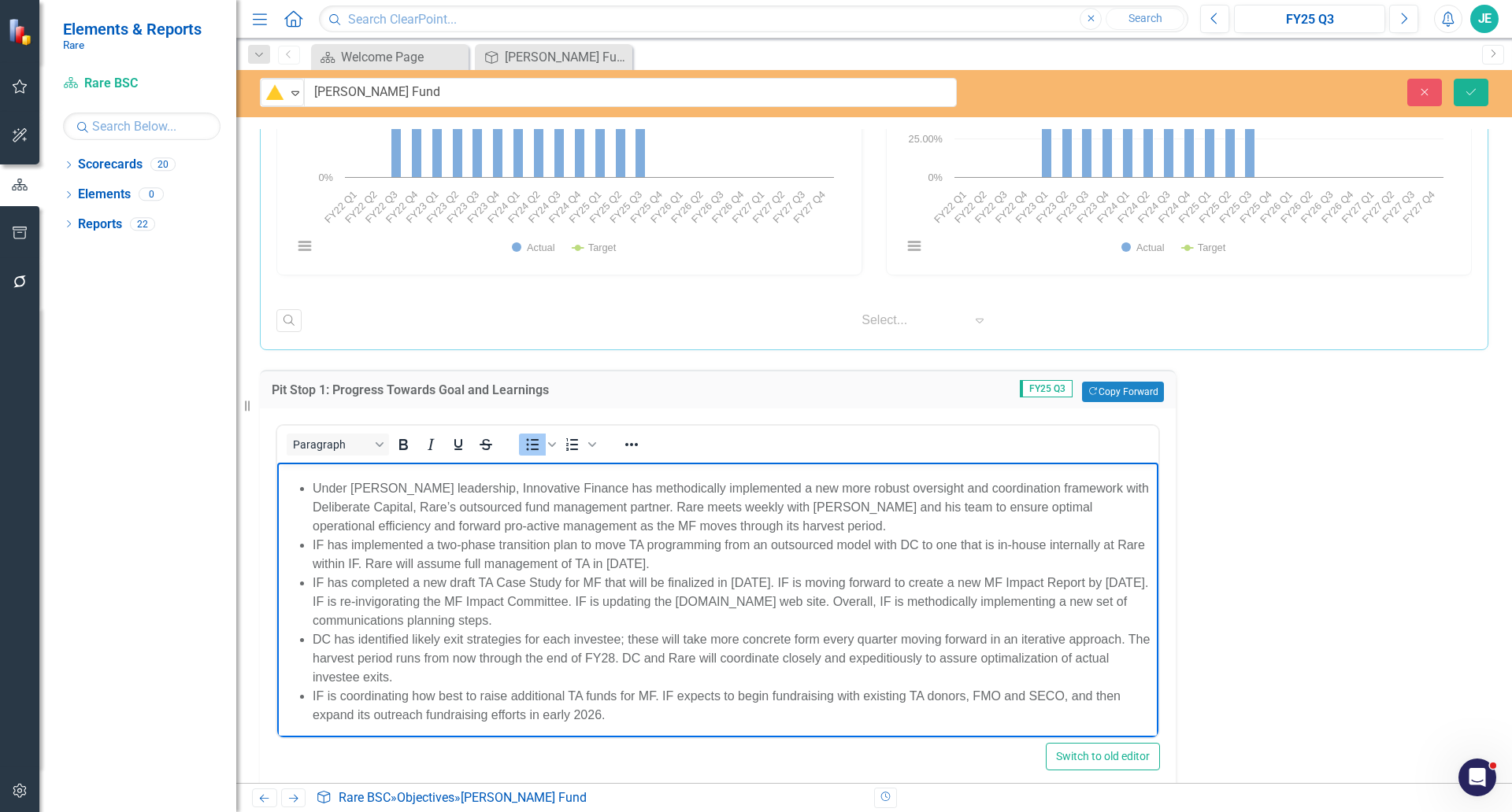
scroll to position [0, 0]
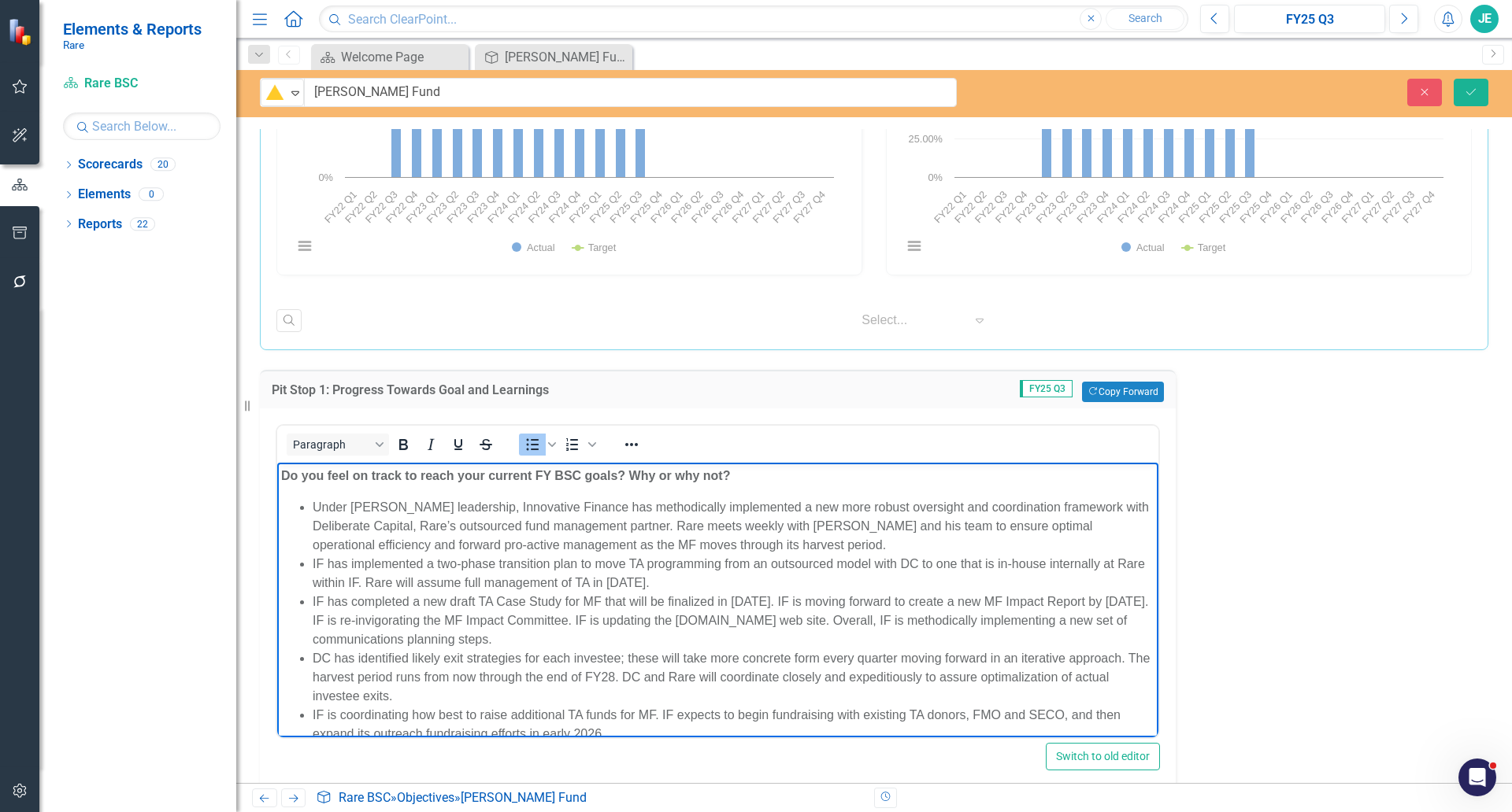
click at [918, 548] on li "Under [PERSON_NAME] leadership, Innovative Finance has methodically implemented…" at bounding box center [733, 526] width 842 height 57
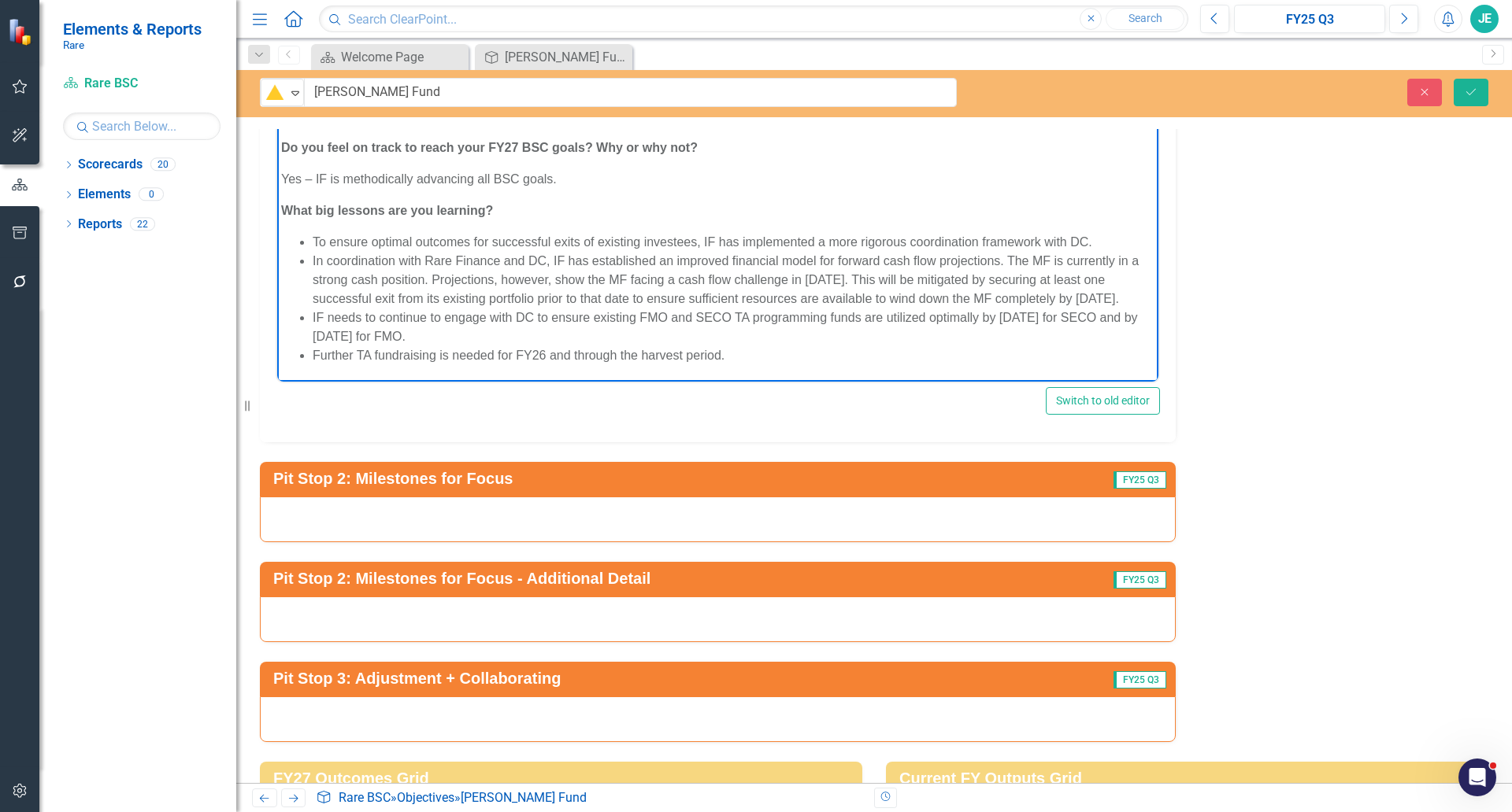
scroll to position [2345, 0]
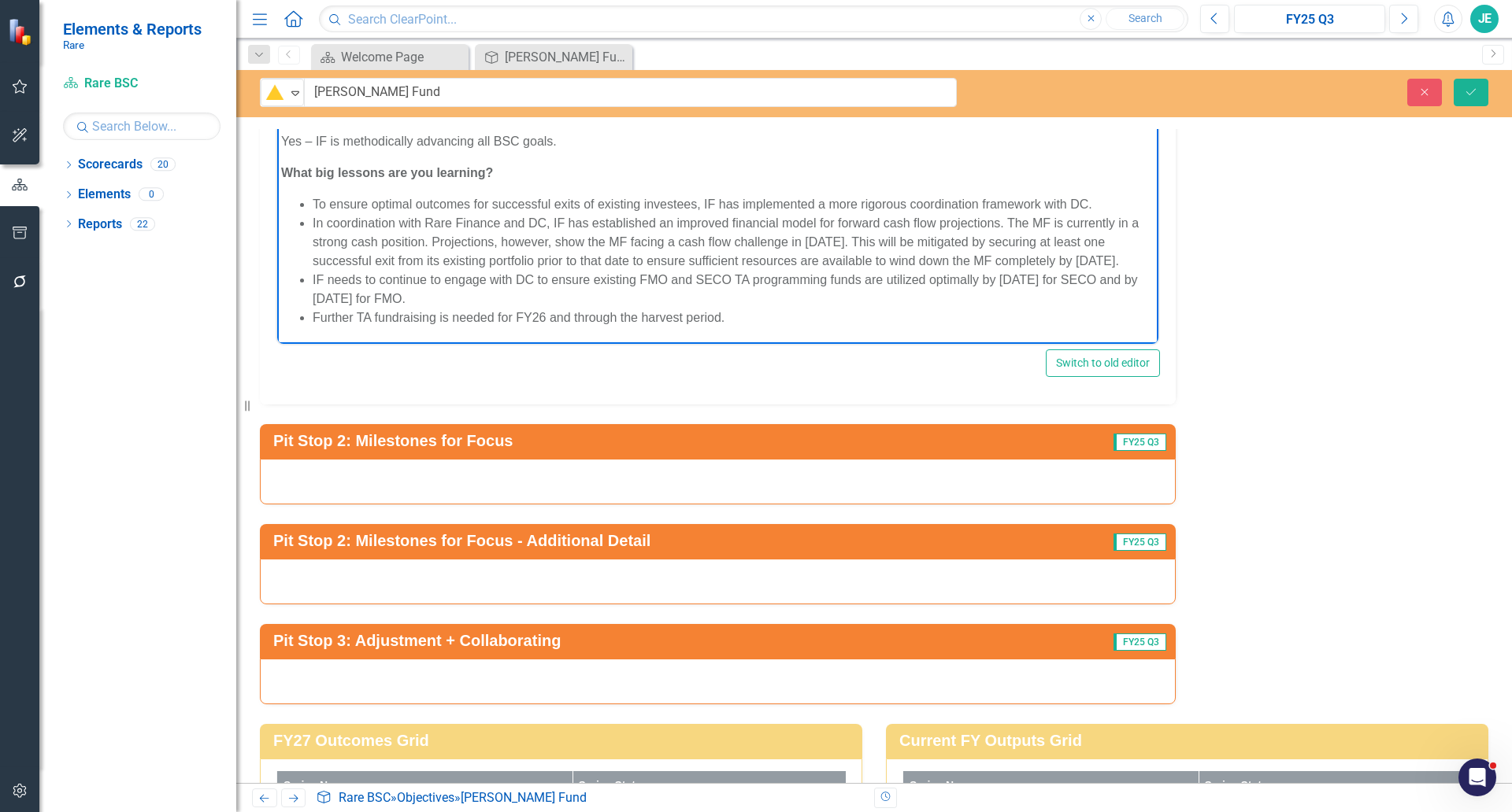
click at [440, 476] on div at bounding box center [718, 482] width 915 height 46
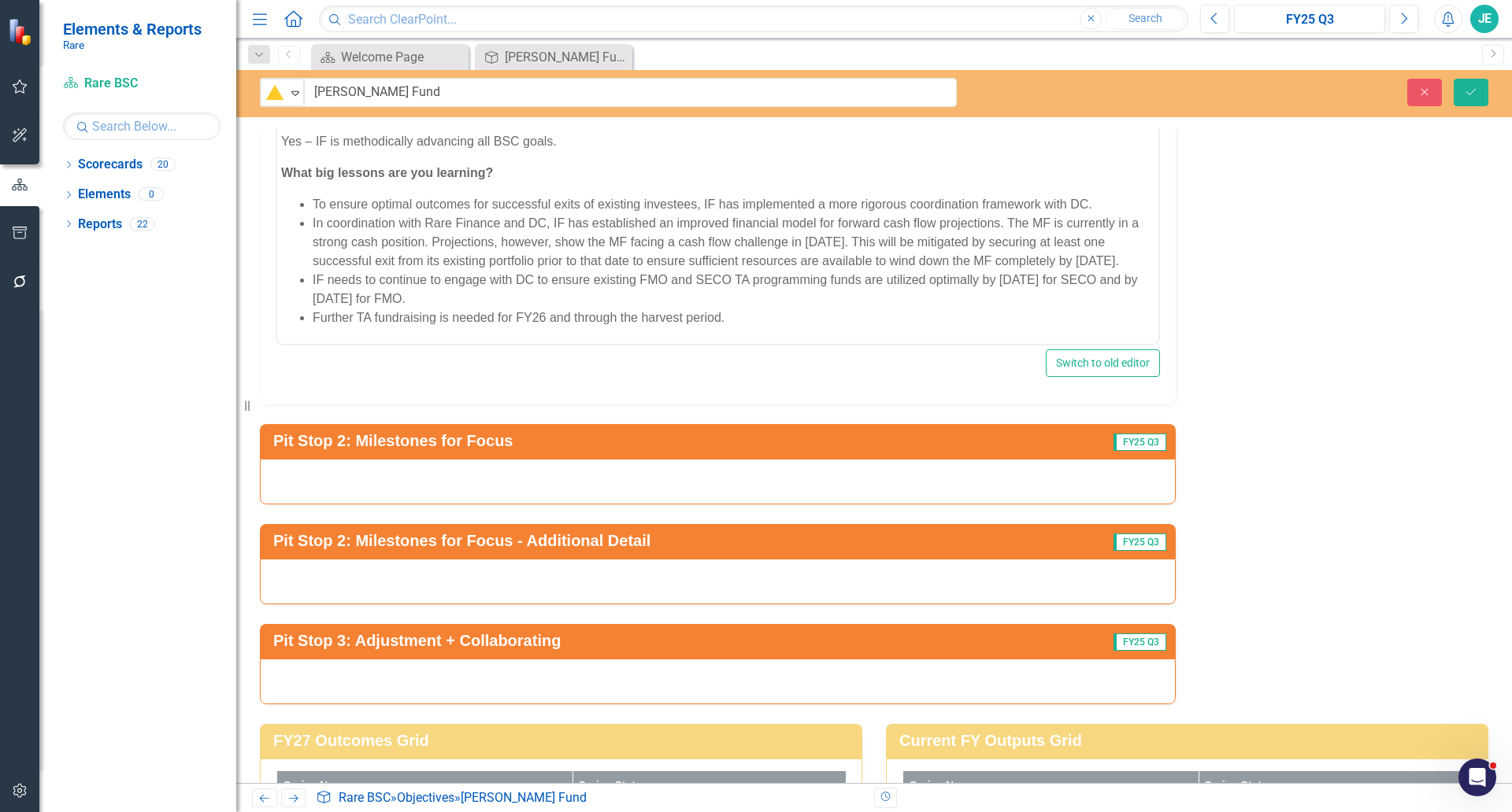
click at [440, 476] on div at bounding box center [718, 482] width 915 height 46
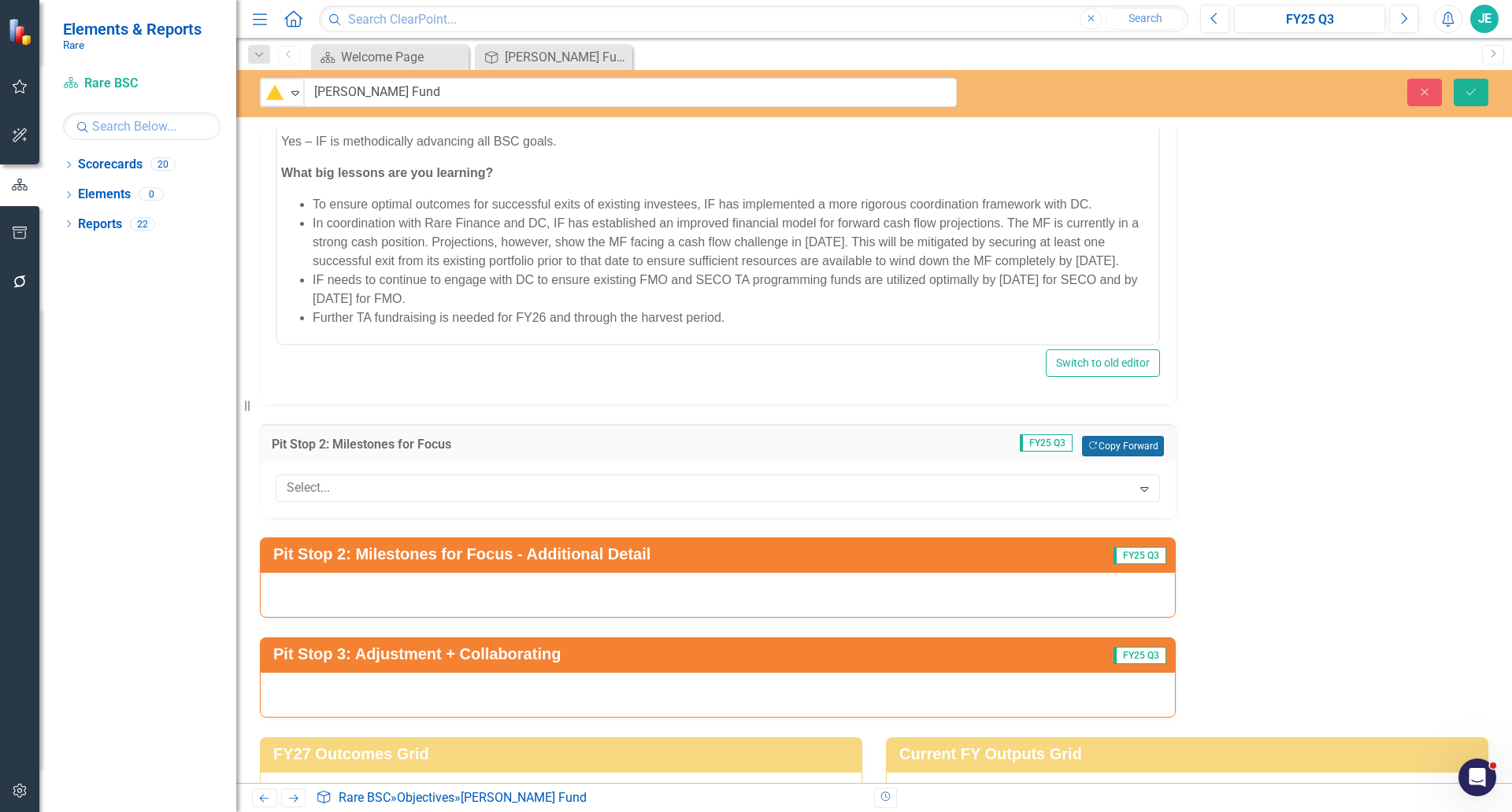
click at [1136, 450] on button "Copy Forward Copy Forward" at bounding box center [1123, 447] width 81 height 20
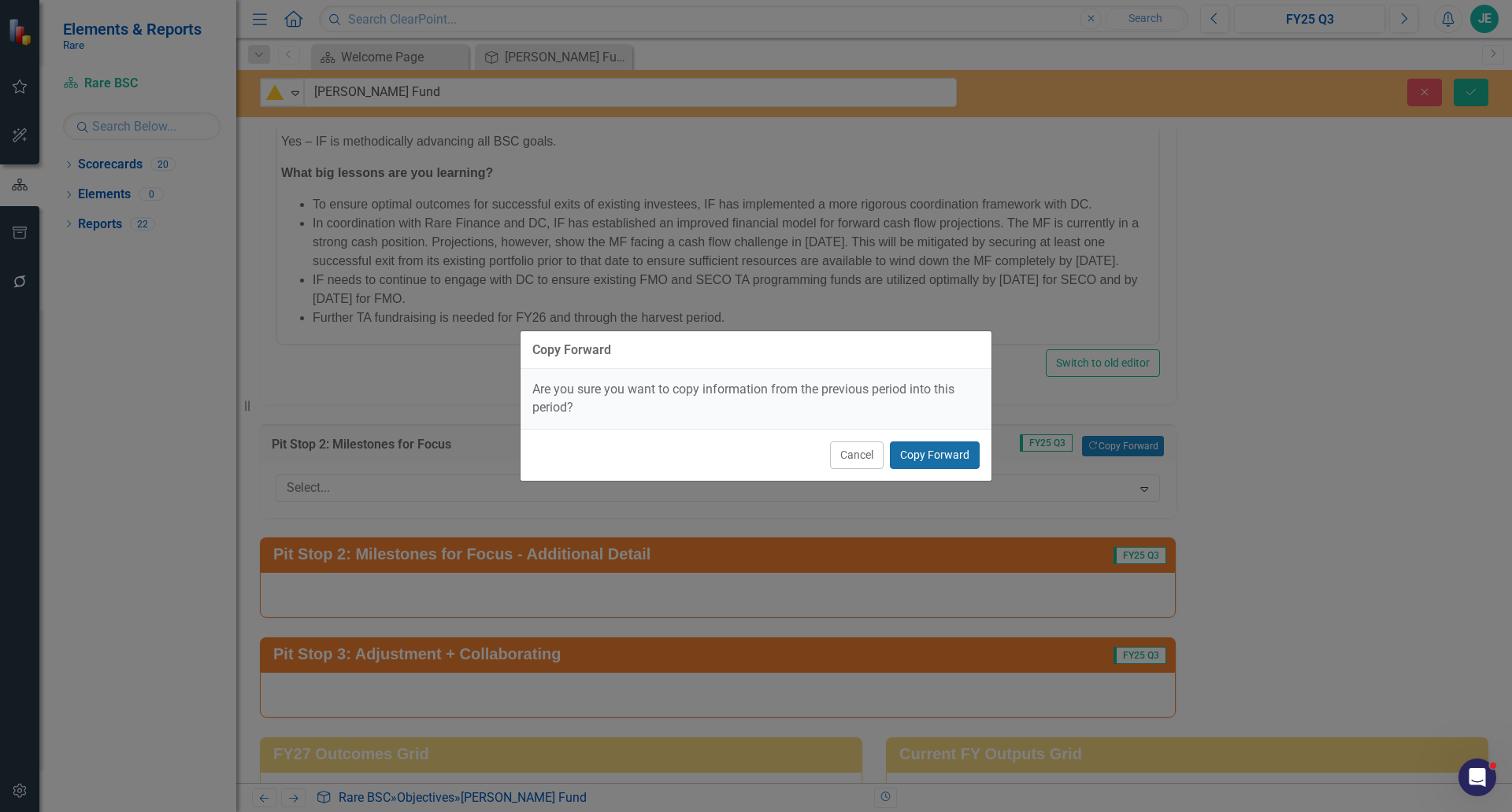
click at [942, 459] on button "Copy Forward" at bounding box center [935, 455] width 90 height 28
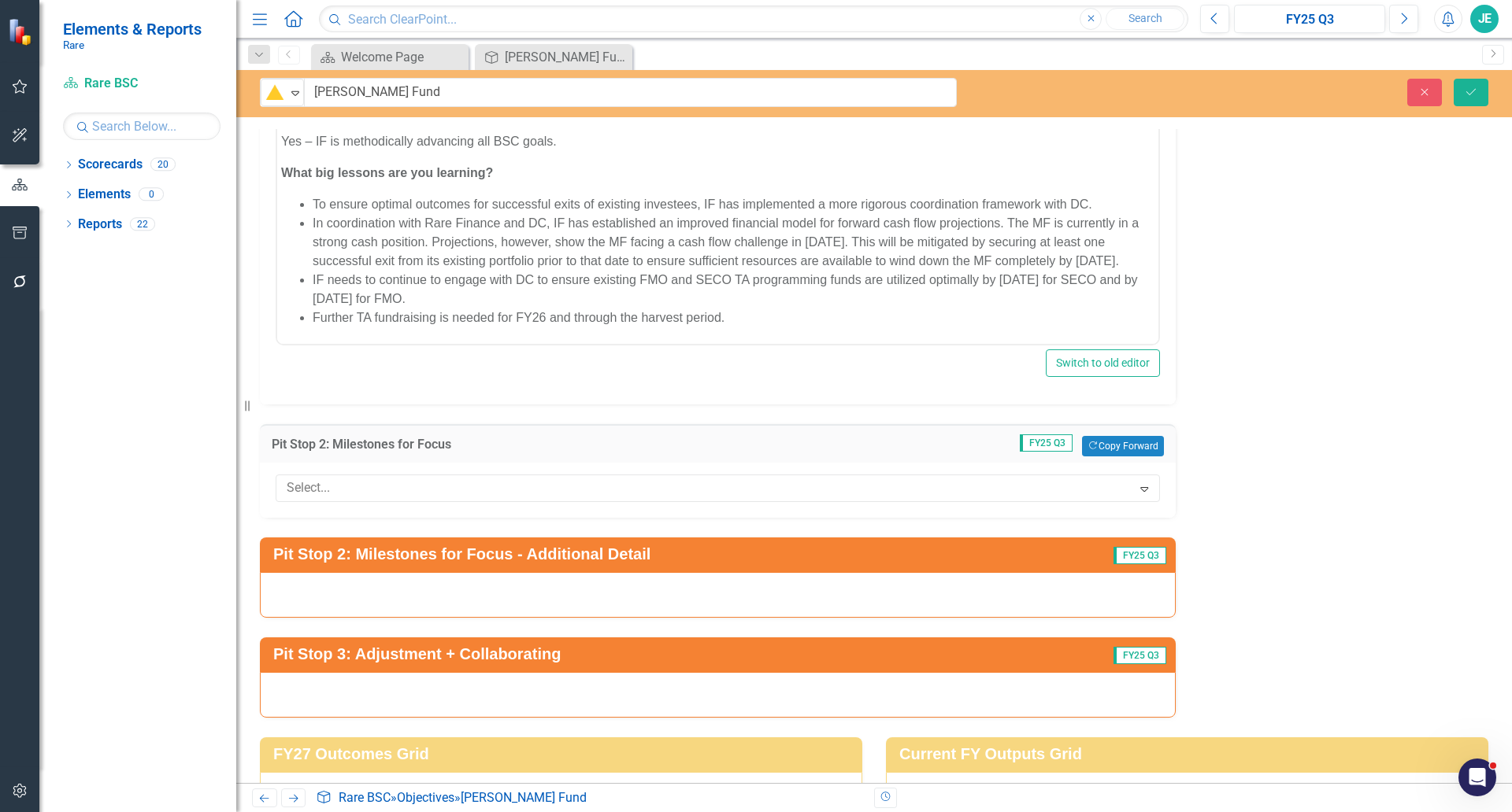
click at [484, 685] on div at bounding box center [718, 695] width 915 height 46
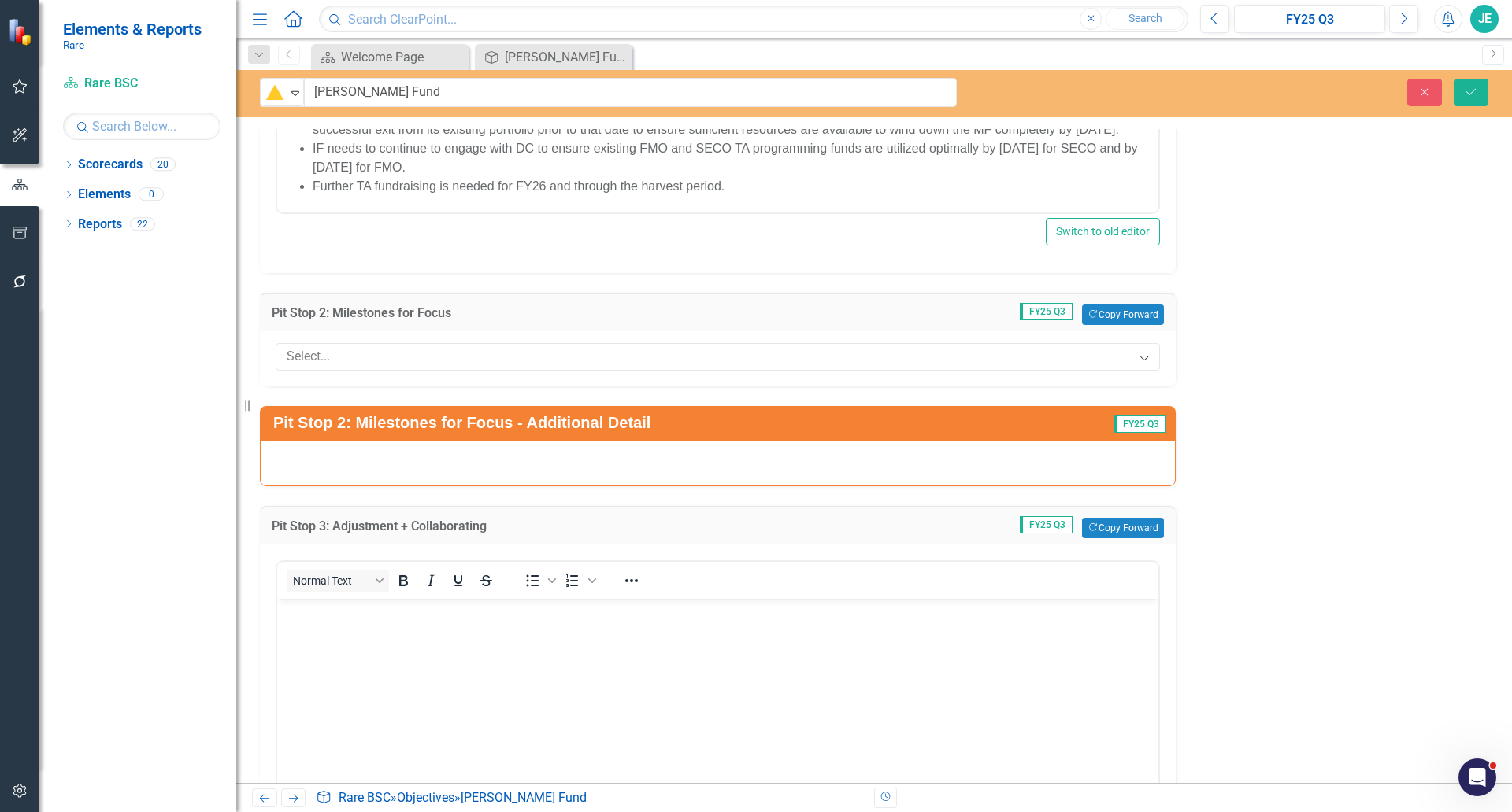
scroll to position [2607, 0]
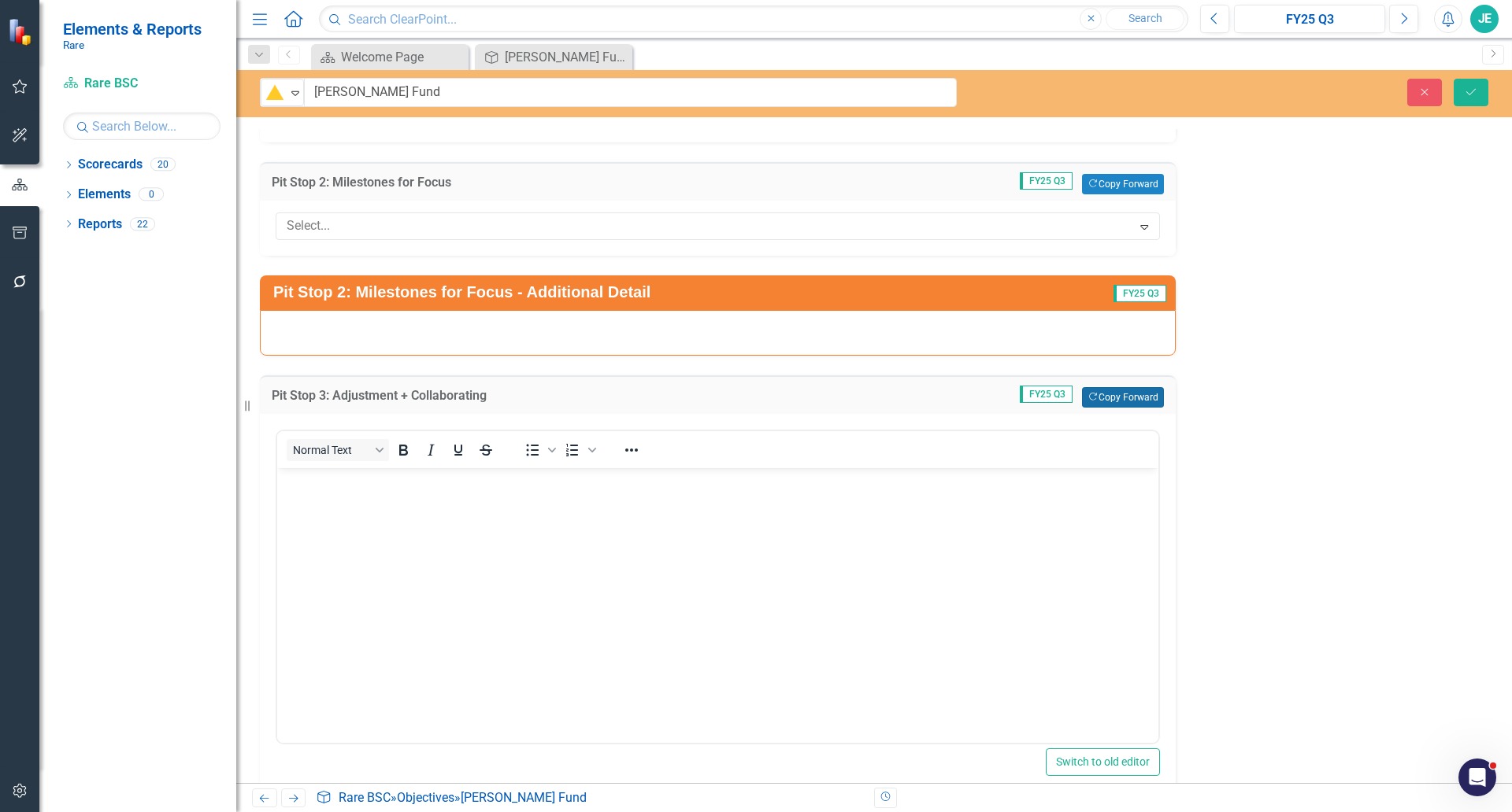
click at [1141, 403] on button "Copy Forward Copy Forward" at bounding box center [1123, 398] width 81 height 20
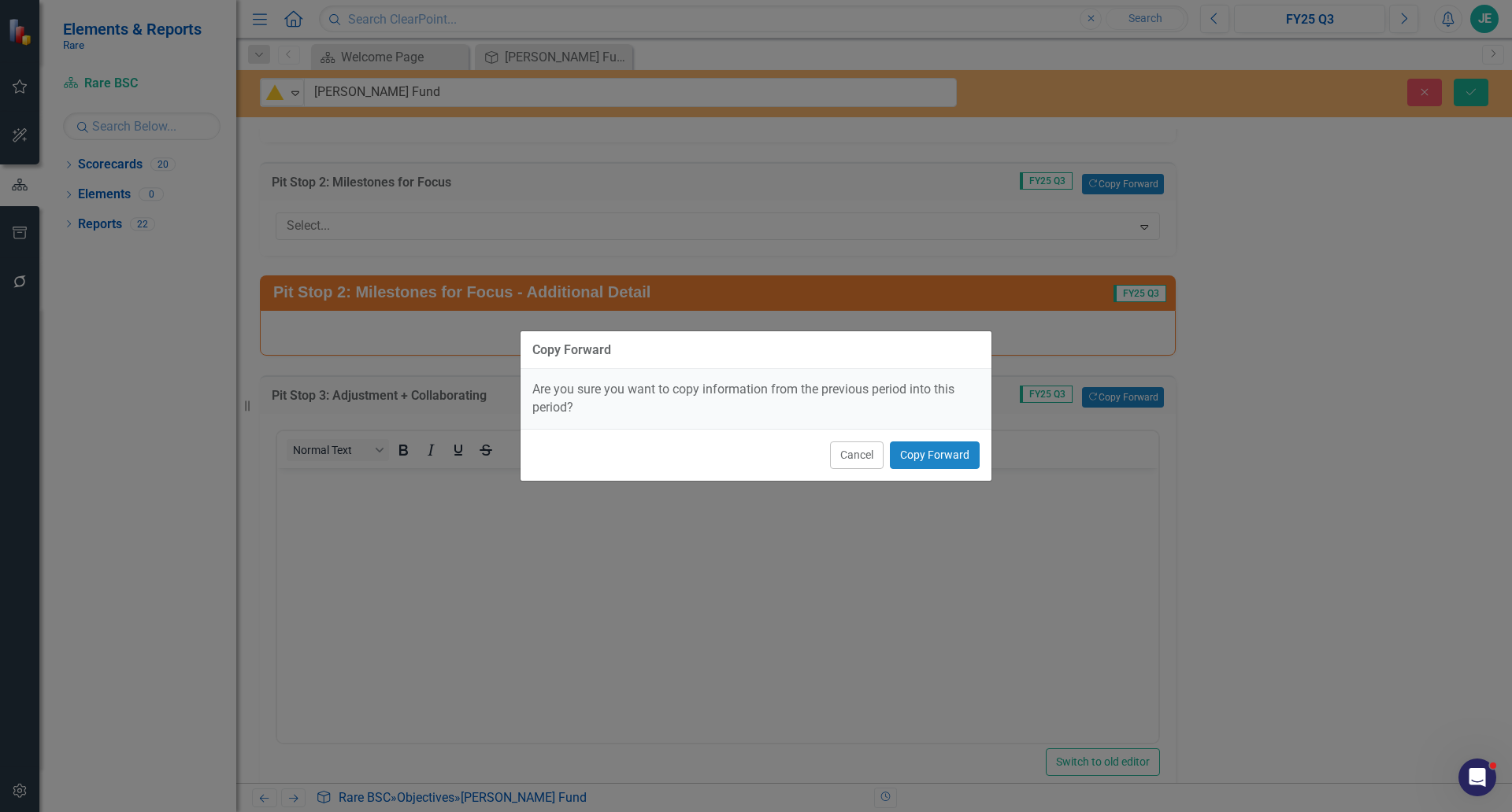
click at [1004, 466] on div "Copy Forward Are you sure you want to copy information from the previous period…" at bounding box center [756, 406] width 1512 height 812
click at [970, 464] on button "Copy Forward" at bounding box center [935, 455] width 90 height 28
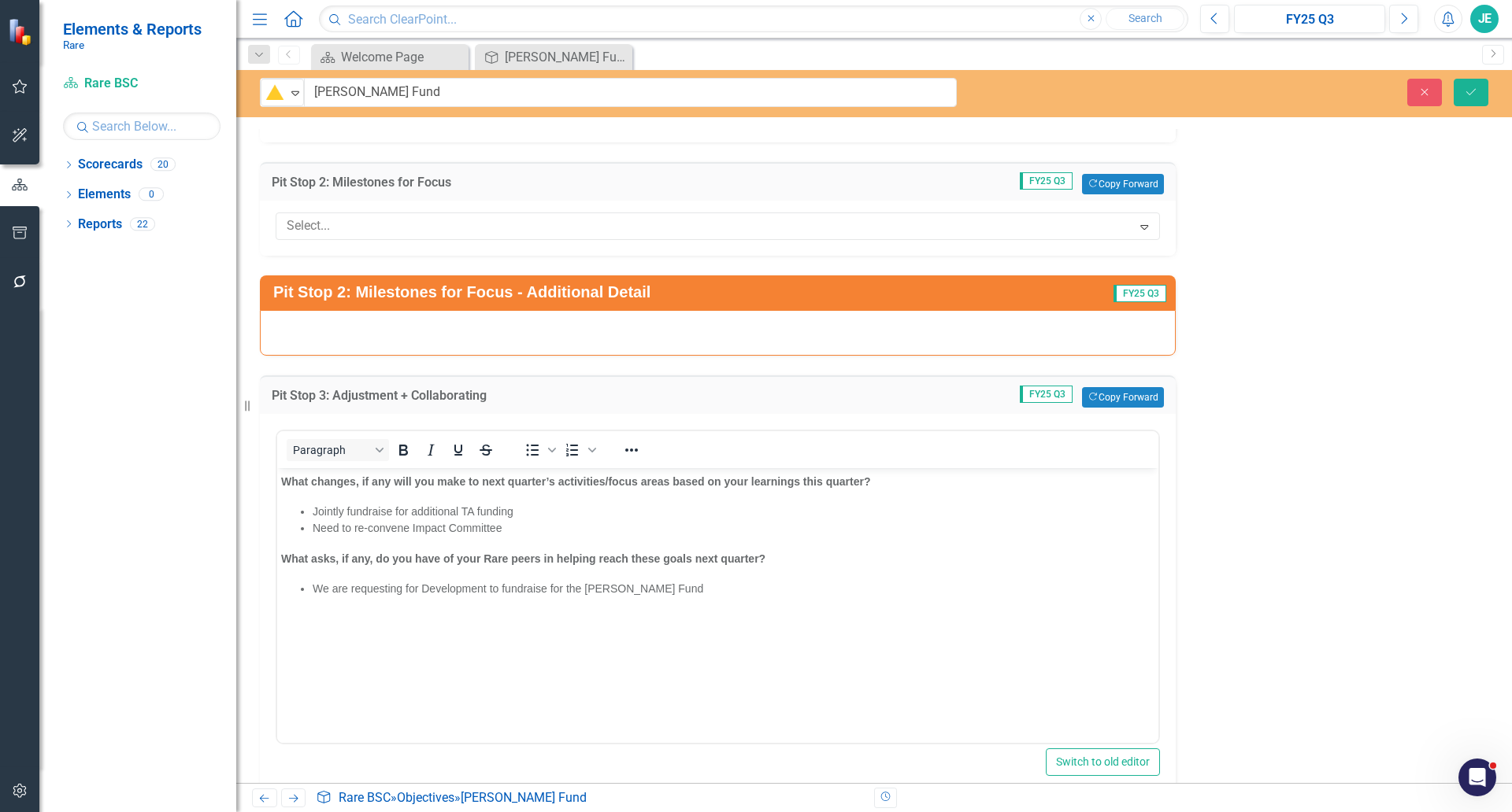
drag, startPoint x: 391, startPoint y: 542, endPoint x: 492, endPoint y: 540, distance: 101.0
click at [391, 542] on body "What changes, if any will you make to next quarter’s activities/focus areas bas…" at bounding box center [718, 586] width 881 height 236
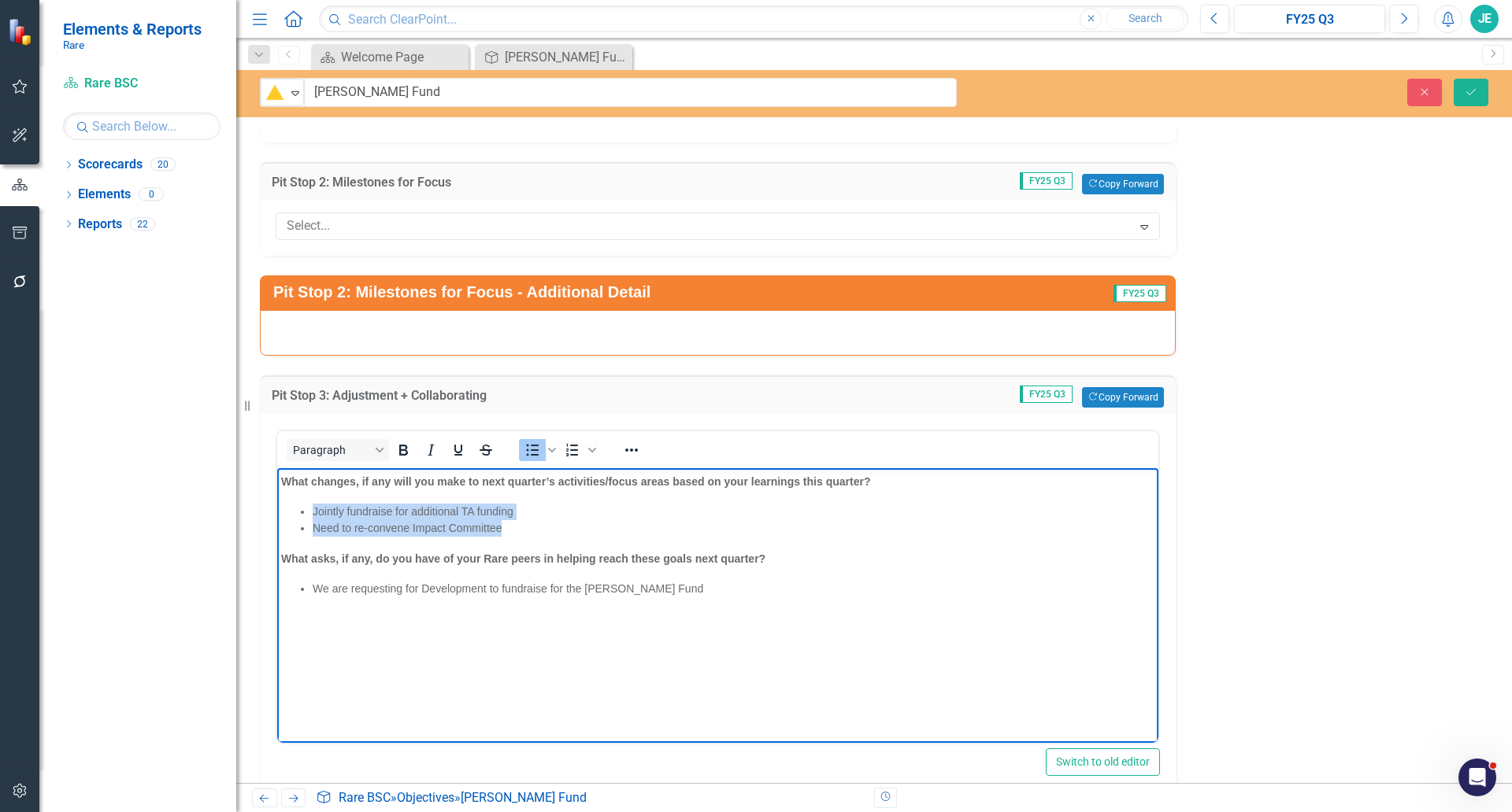
drag, startPoint x: 514, startPoint y: 528, endPoint x: 437, endPoint y: 984, distance: 462.5
click at [278, 515] on html "What changes, if any will you make to next quarter’s activities/focus areas bas…" at bounding box center [718, 586] width 881 height 236
paste body "Rich Text Area. Press ALT-0 for help."
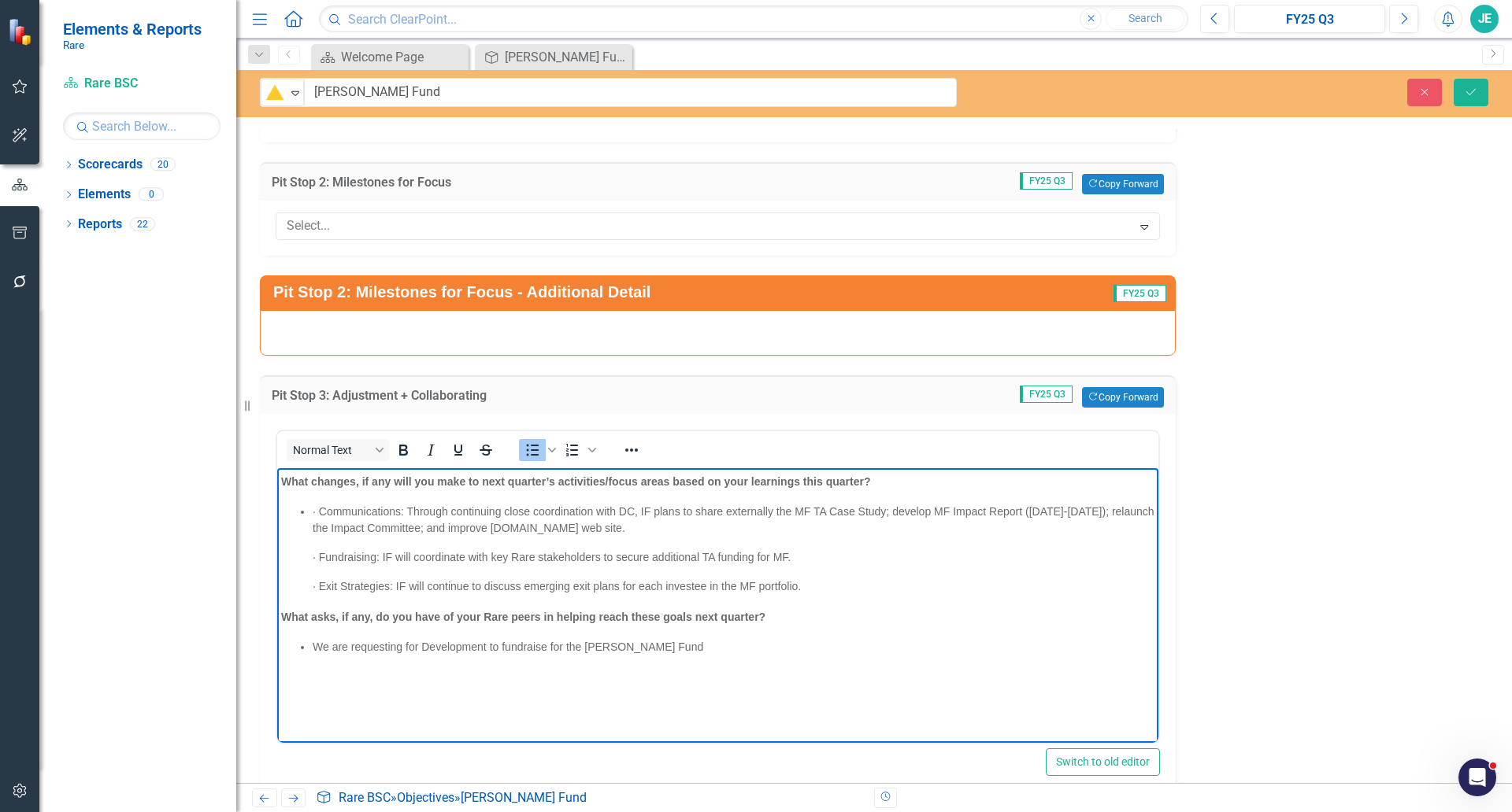
click at [316, 511] on p "· Communications: Through continuing close coordination with DC, IF plans to sh…" at bounding box center [733, 520] width 842 height 33
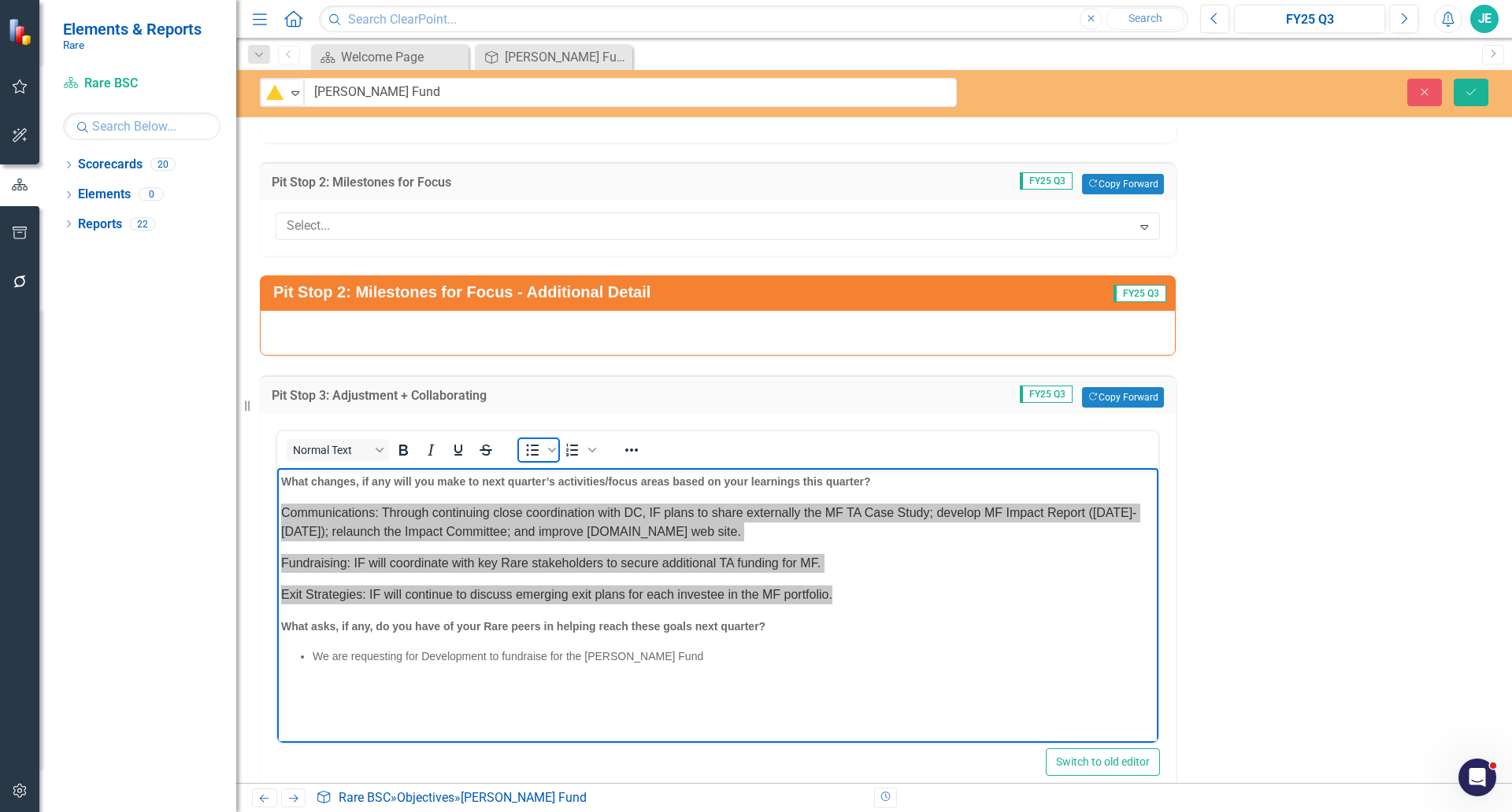
click at [533, 455] on icon "Bullet list" at bounding box center [533, 451] width 13 height 12
click at [534, 455] on icon "Bullet list" at bounding box center [533, 451] width 13 height 12
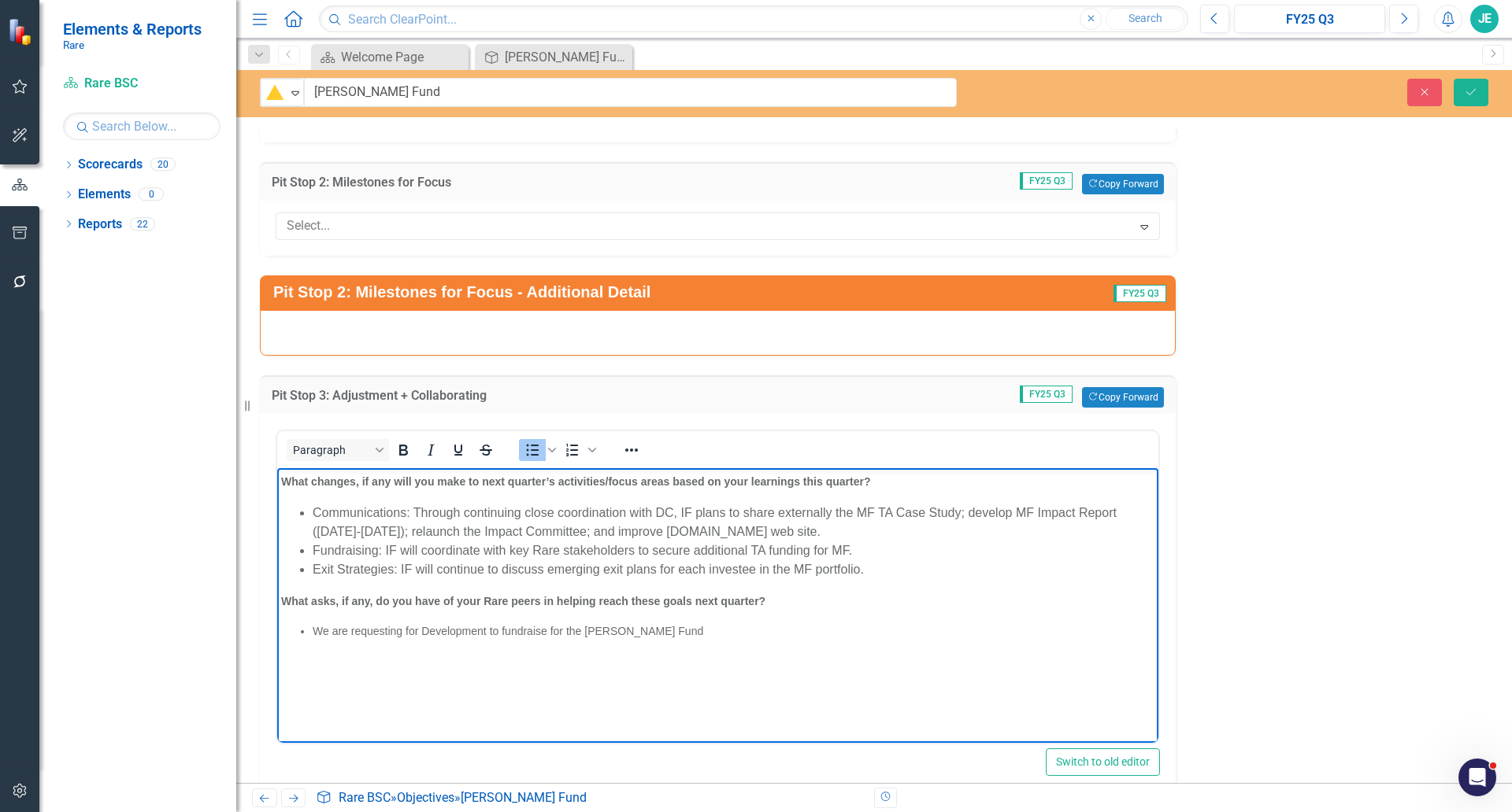
click at [673, 645] on body "What changes, if any will you make to next quarter’s activities/focus areas bas…" at bounding box center [718, 586] width 881 height 236
click at [382, 516] on li "Communications: Through continuing close coordination with DC, IF plans to shar…" at bounding box center [733, 523] width 842 height 38
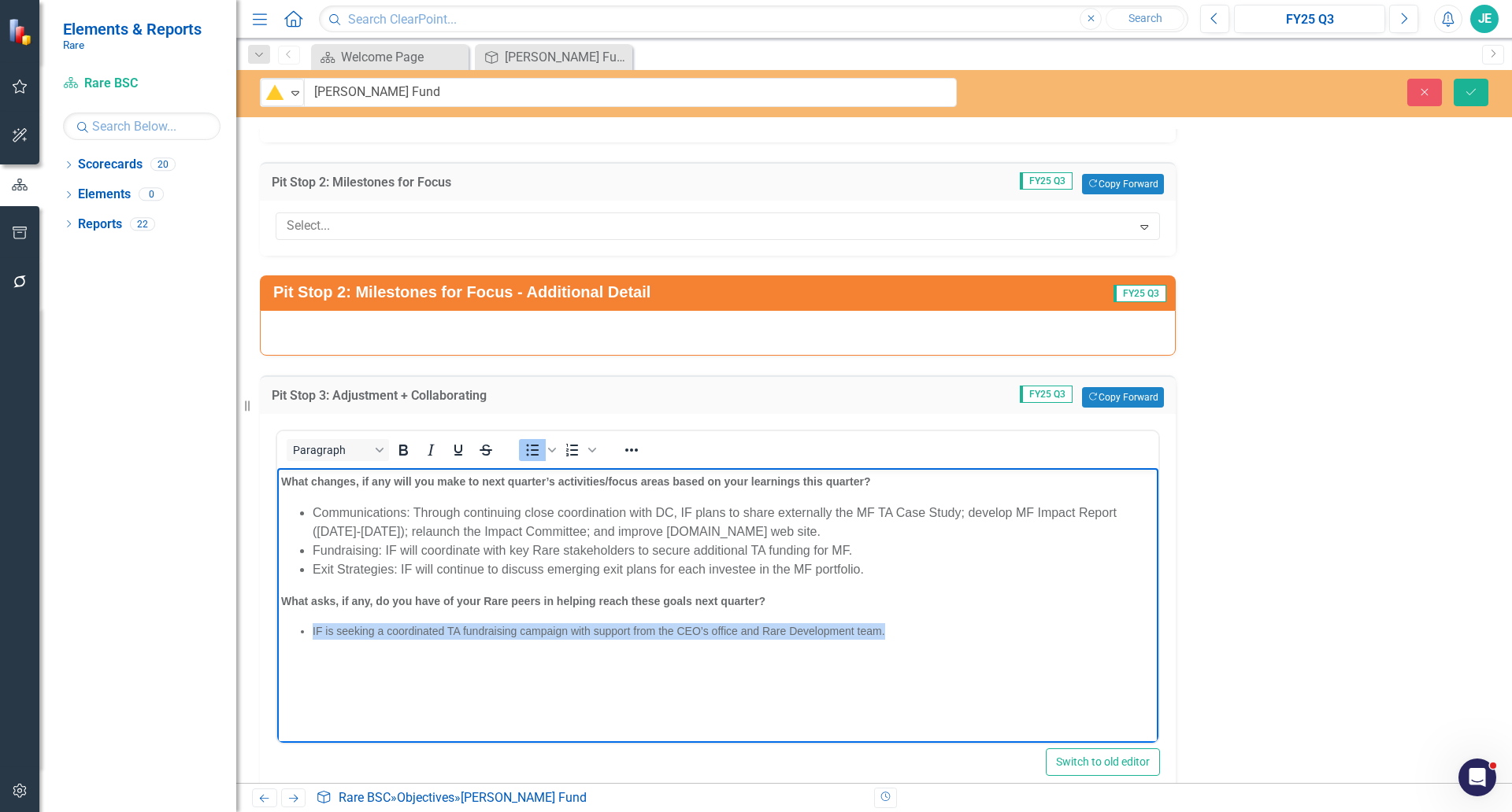
drag, startPoint x: 895, startPoint y: 632, endPoint x: 194, endPoint y: 625, distance: 701.0
click at [278, 625] on html "What changes, if any will you make to next quarter’s activities/focus areas bas…" at bounding box center [718, 586] width 881 height 236
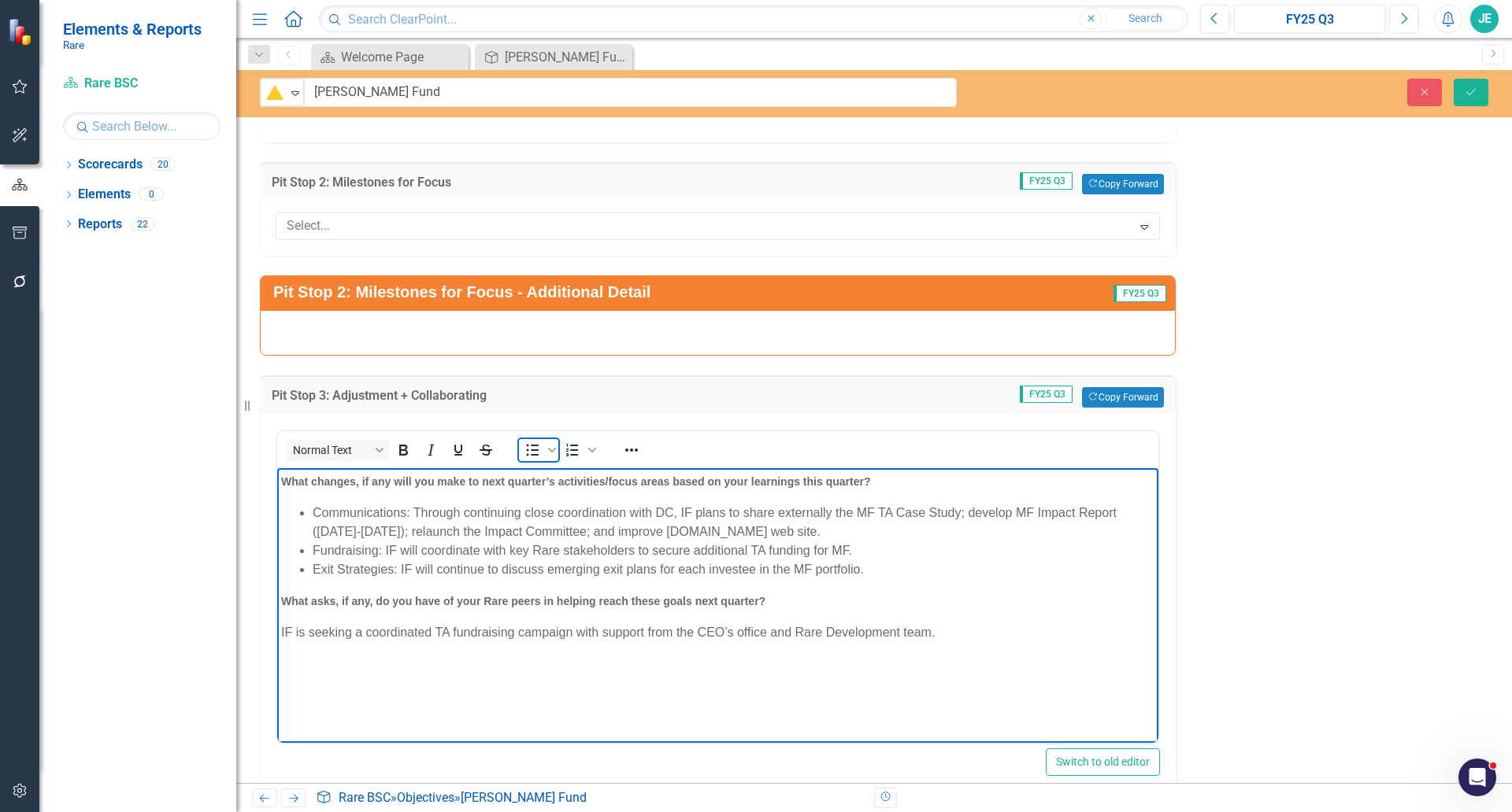
click at [531, 451] on icon "Bullet list" at bounding box center [532, 450] width 19 height 19
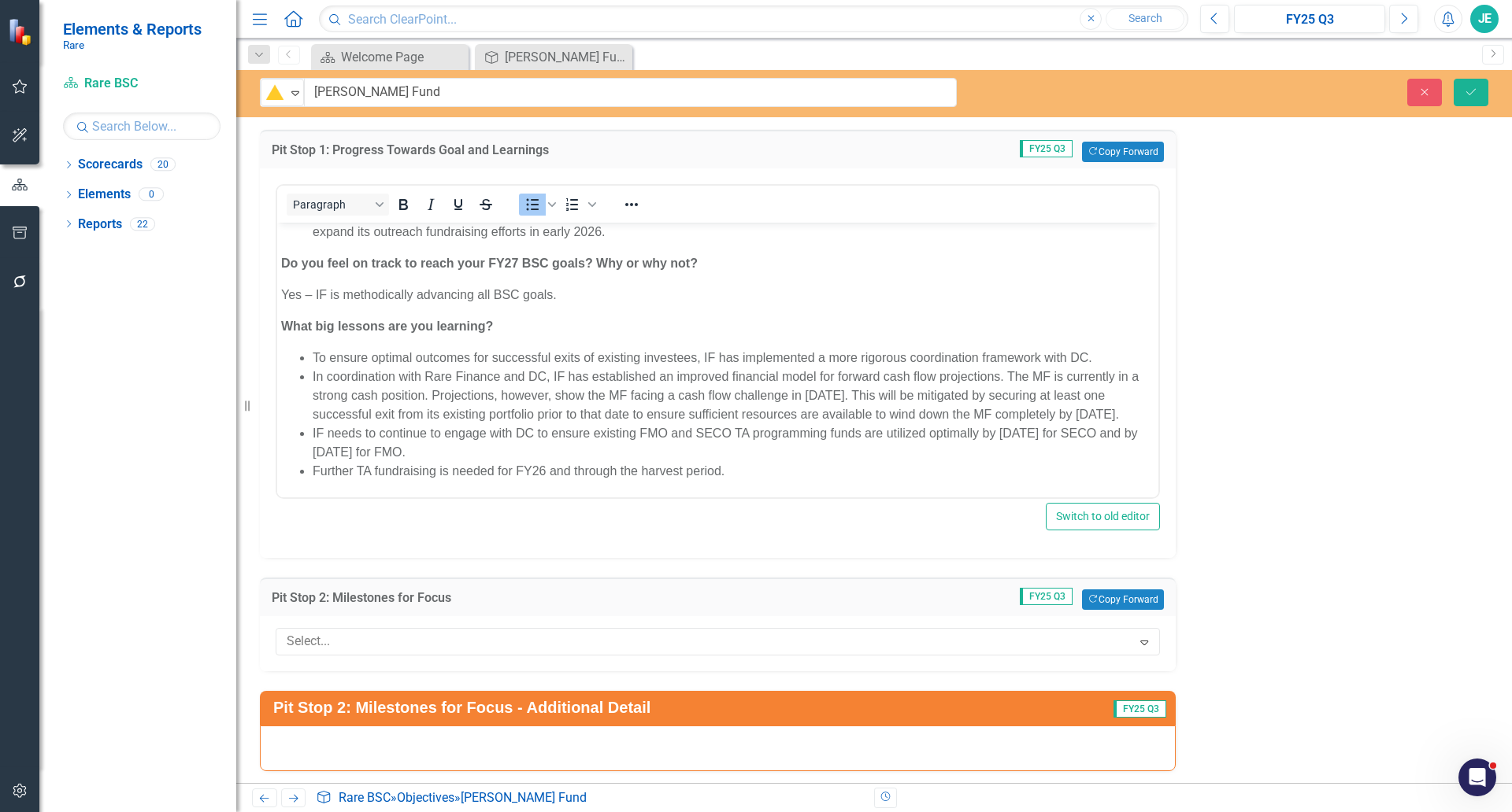
scroll to position [2082, 0]
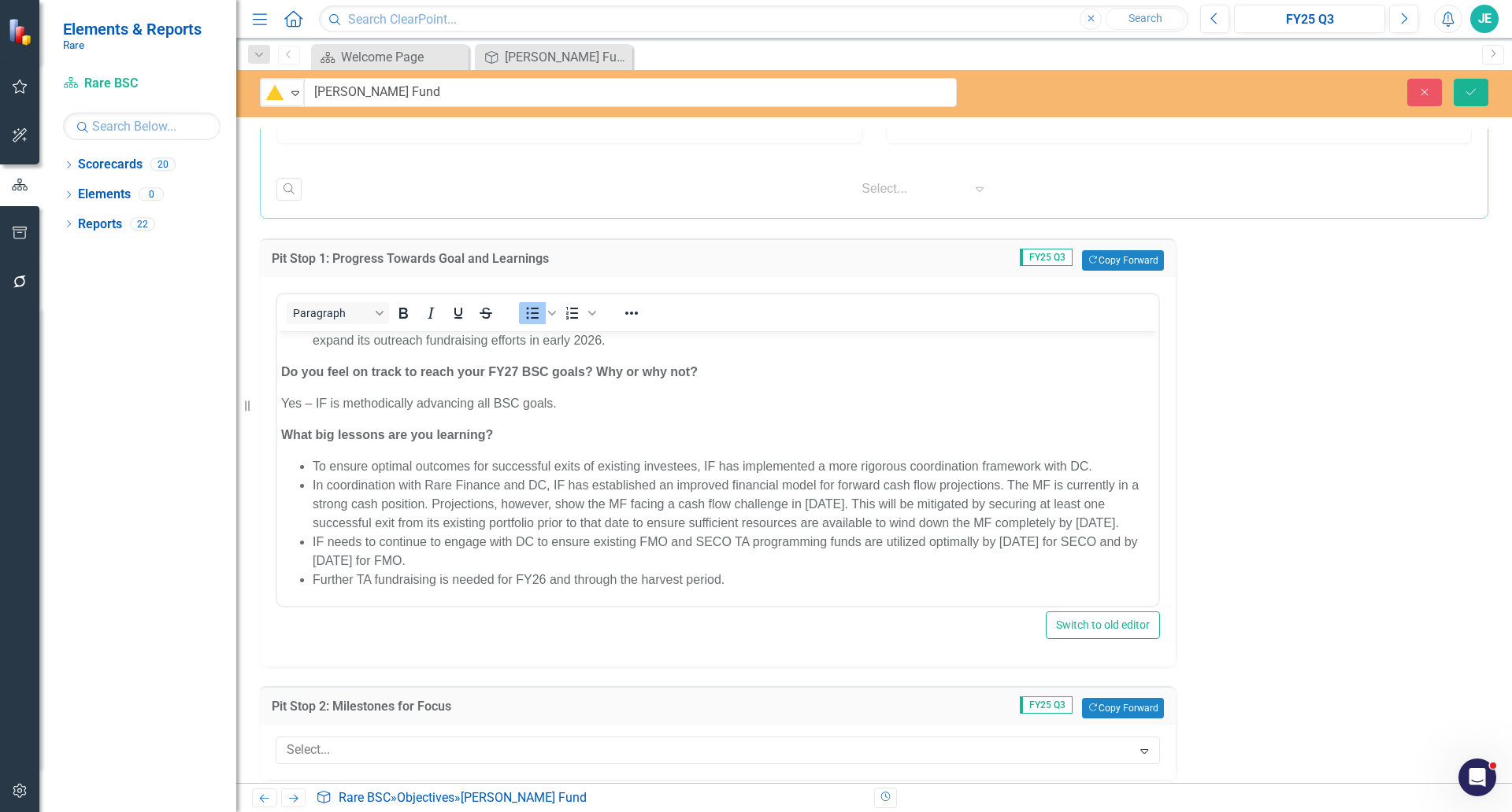
click at [282, 394] on p "Yes – IF is methodically advancing all BSC goals." at bounding box center [718, 403] width 873 height 19
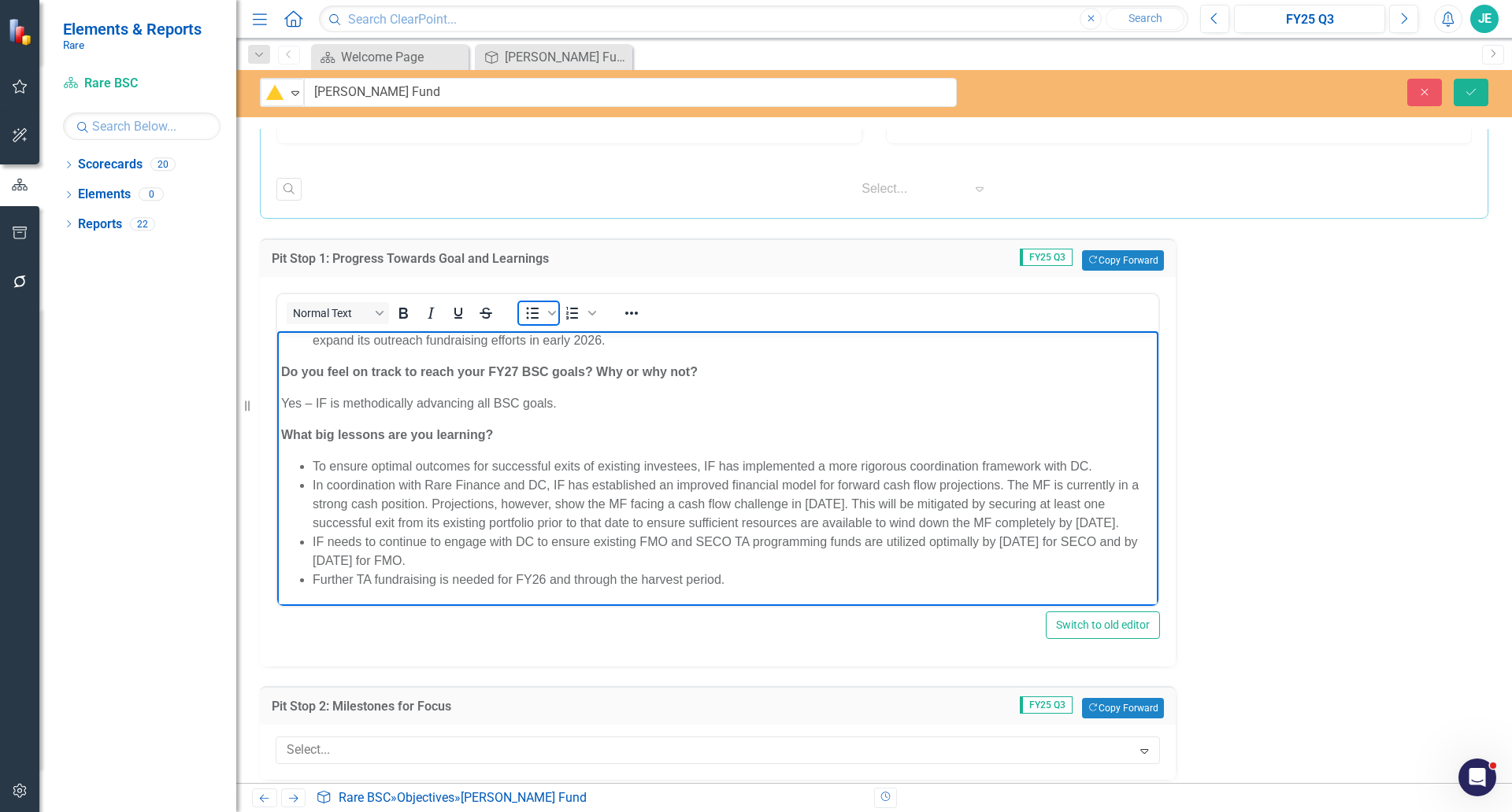
click at [522, 313] on span "Bullet list" at bounding box center [532, 313] width 27 height 22
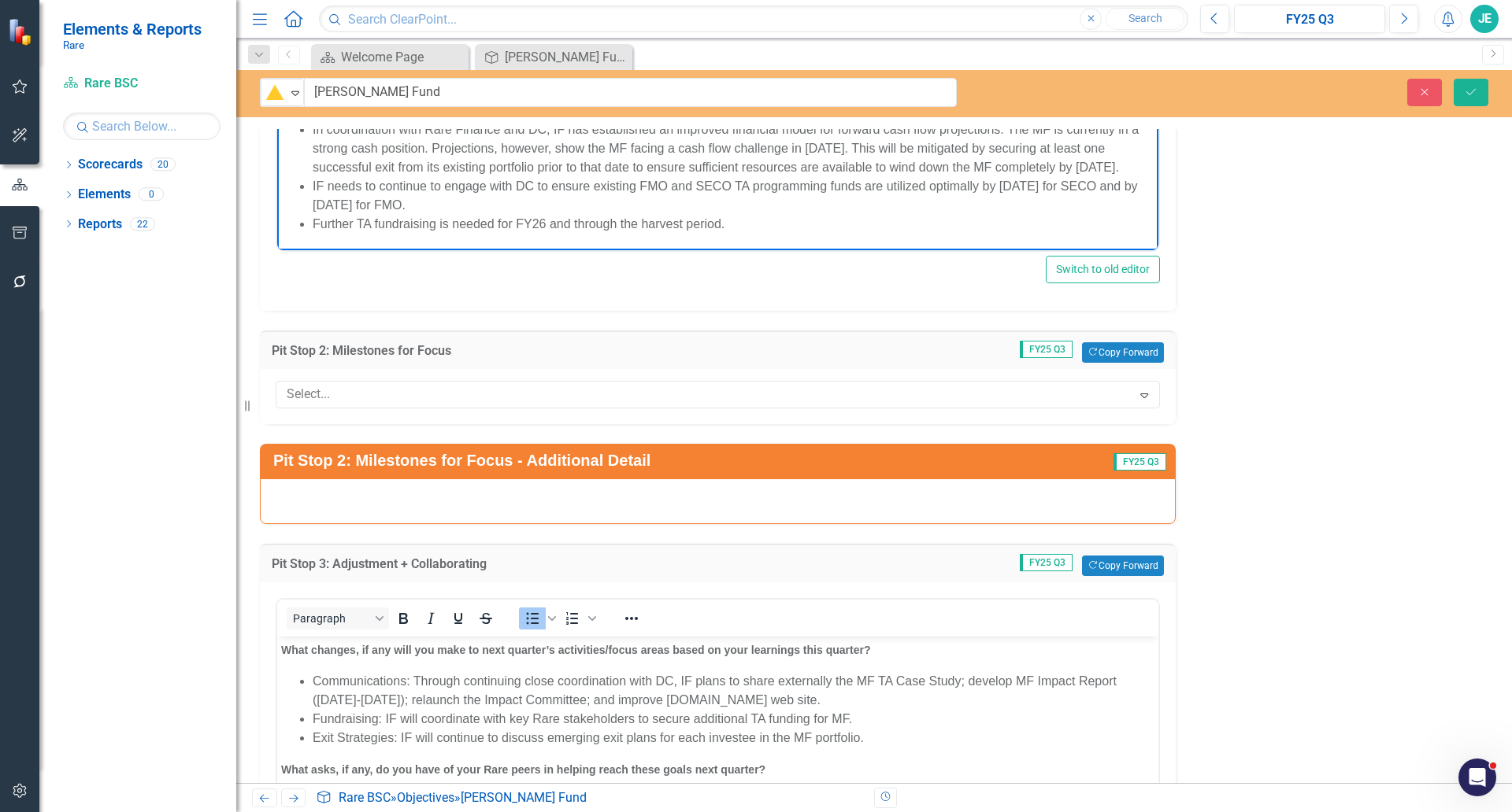
scroll to position [2477, 0]
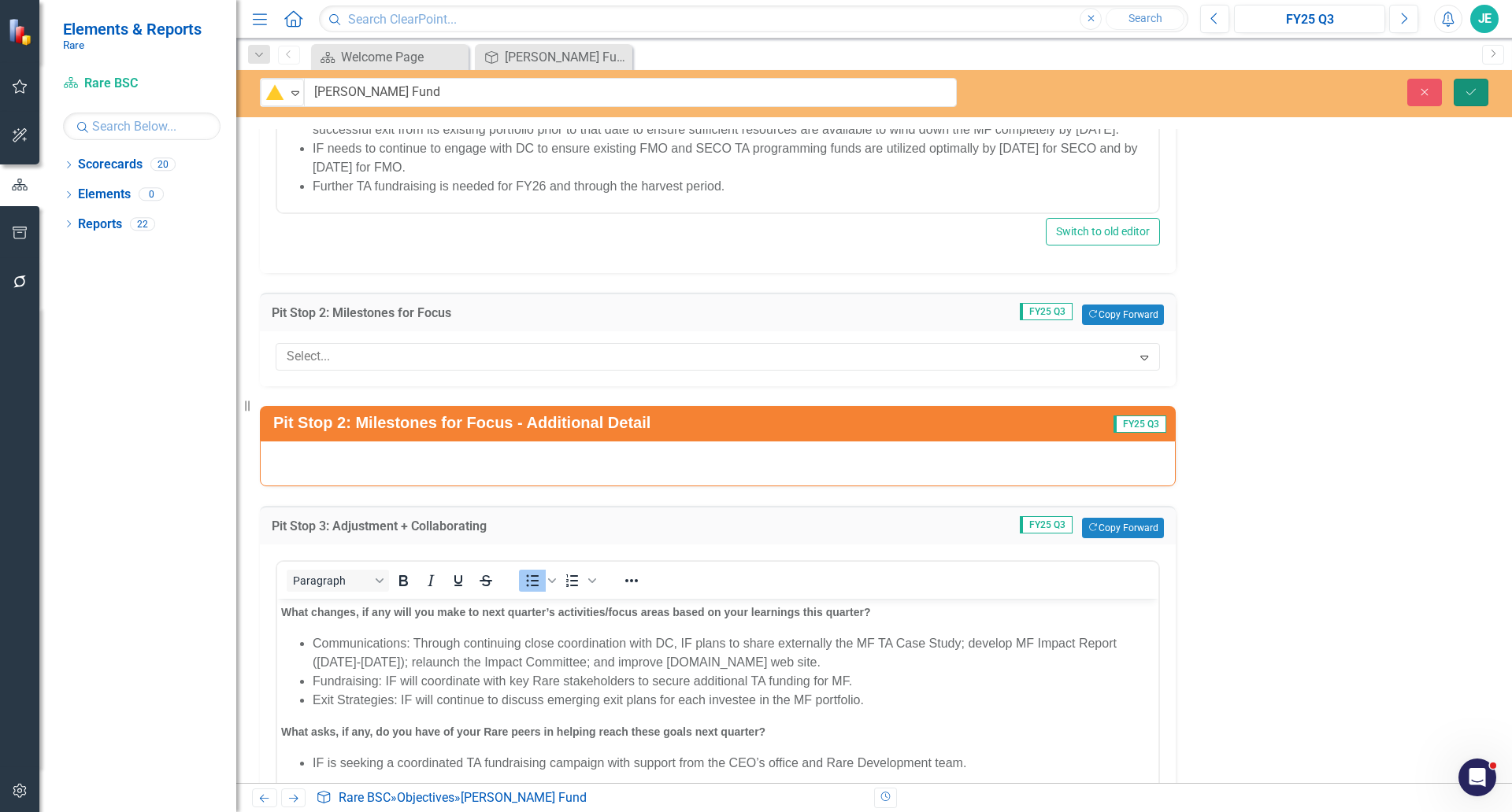
click at [1471, 96] on icon "Save" at bounding box center [1471, 91] width 14 height 11
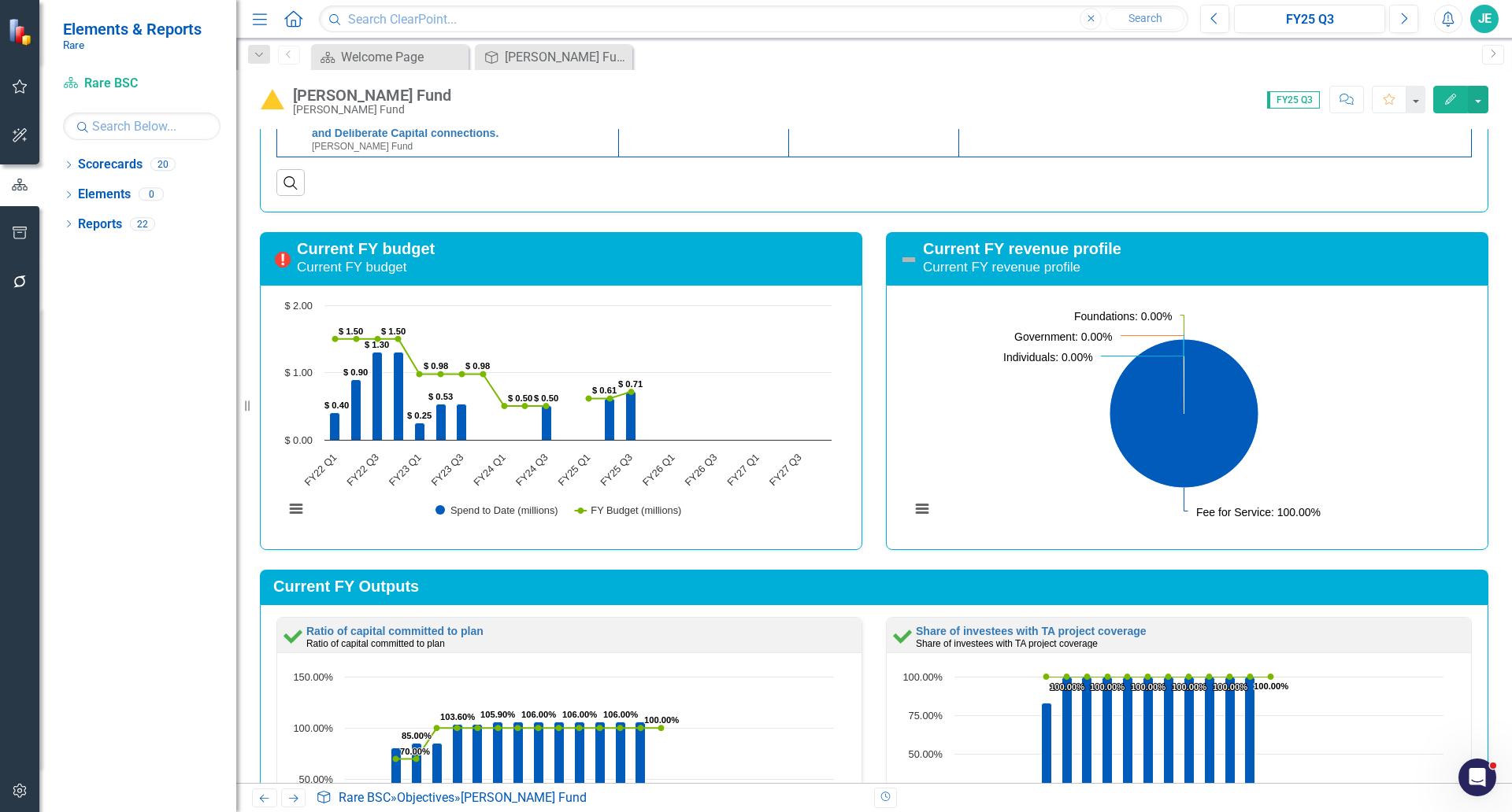
scroll to position [1181, 0]
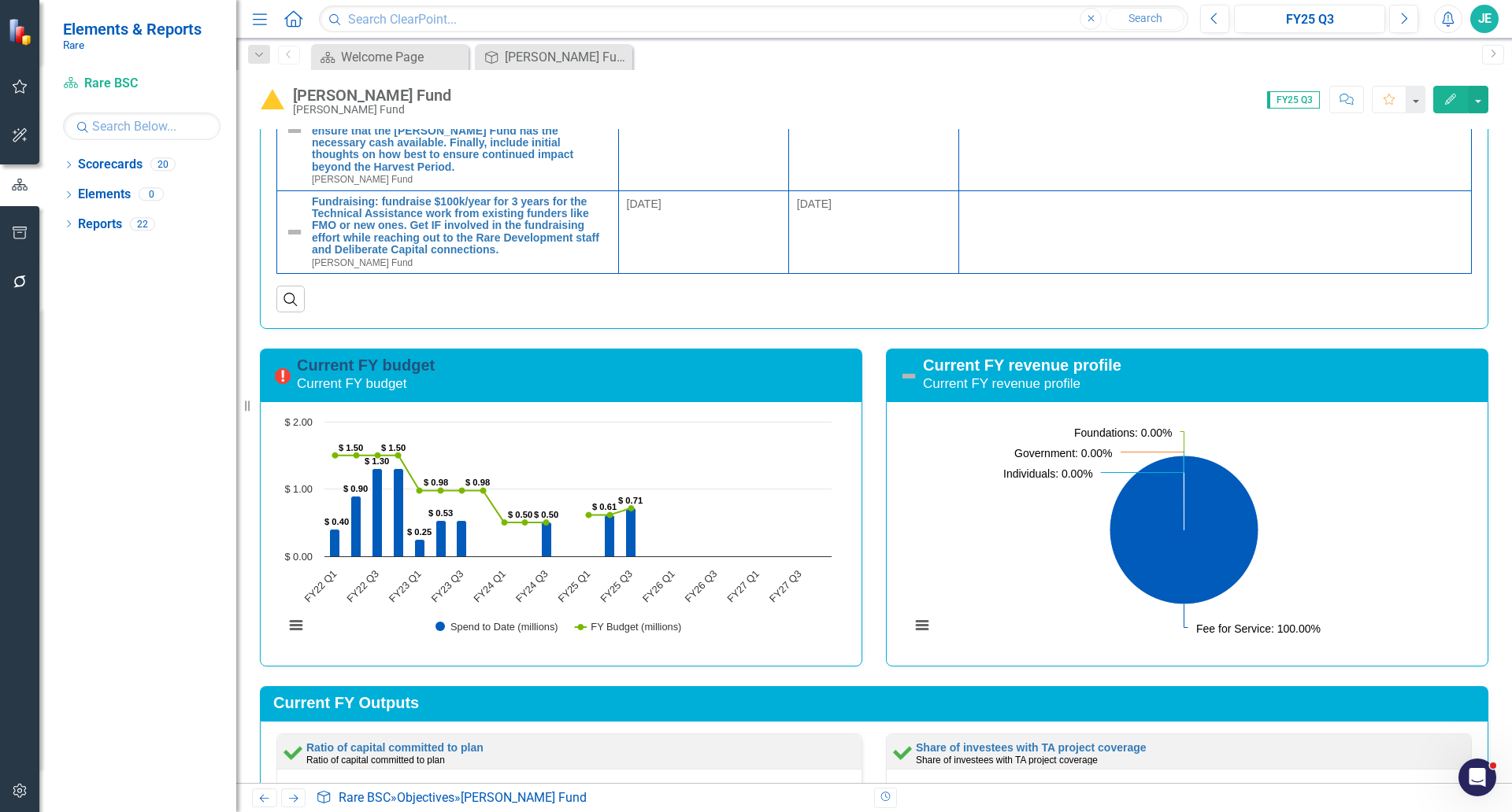
click at [385, 369] on link "Current FY budget" at bounding box center [366, 365] width 138 height 17
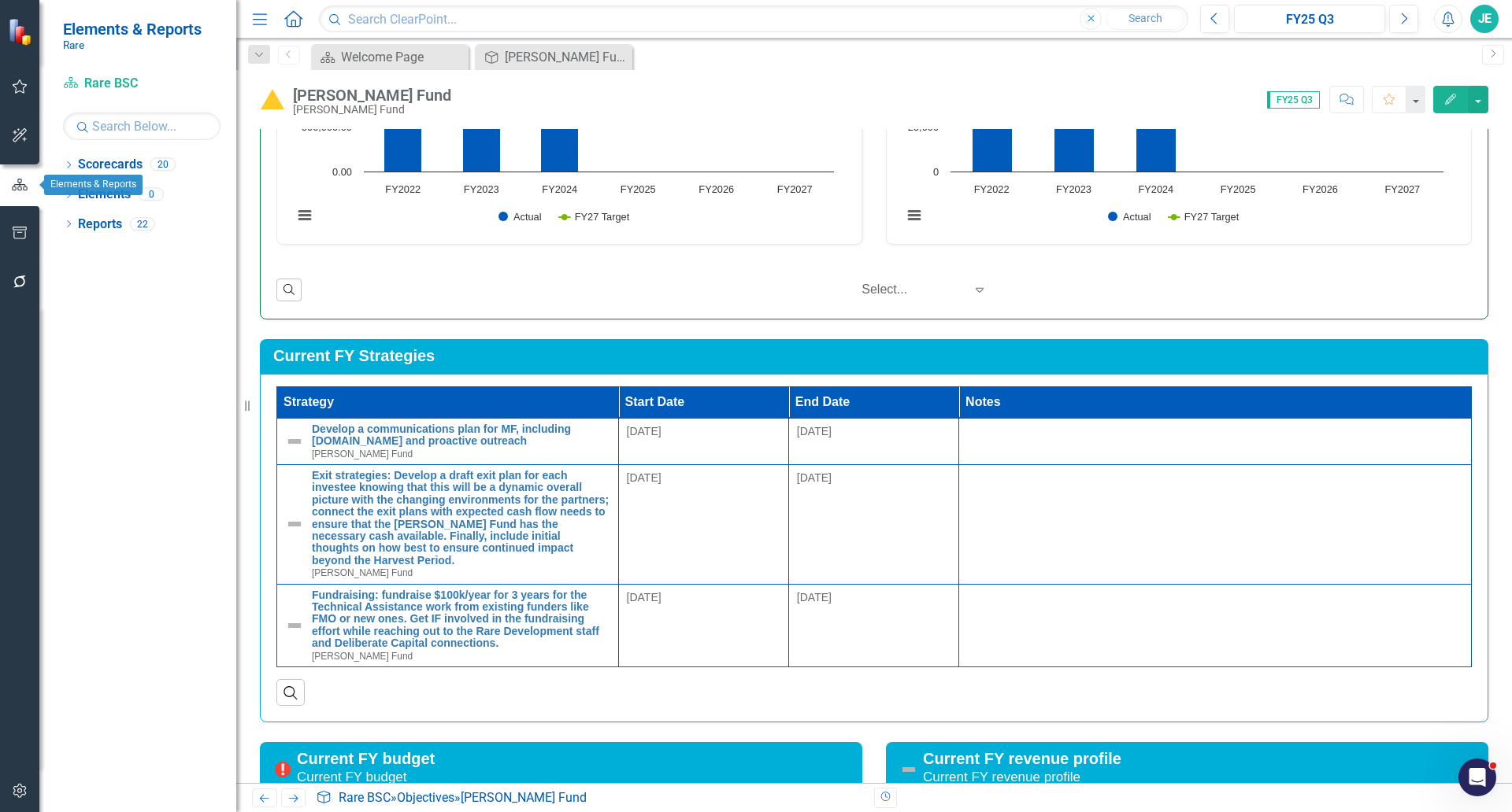
click at [71, 191] on div "Elements & Reports" at bounding box center [93, 185] width 98 height 20
click at [65, 190] on div "Dropdown" at bounding box center [68, 196] width 11 height 14
click at [115, 251] on link "Current FY Strategy Current FY Strategies" at bounding box center [157, 254] width 143 height 18
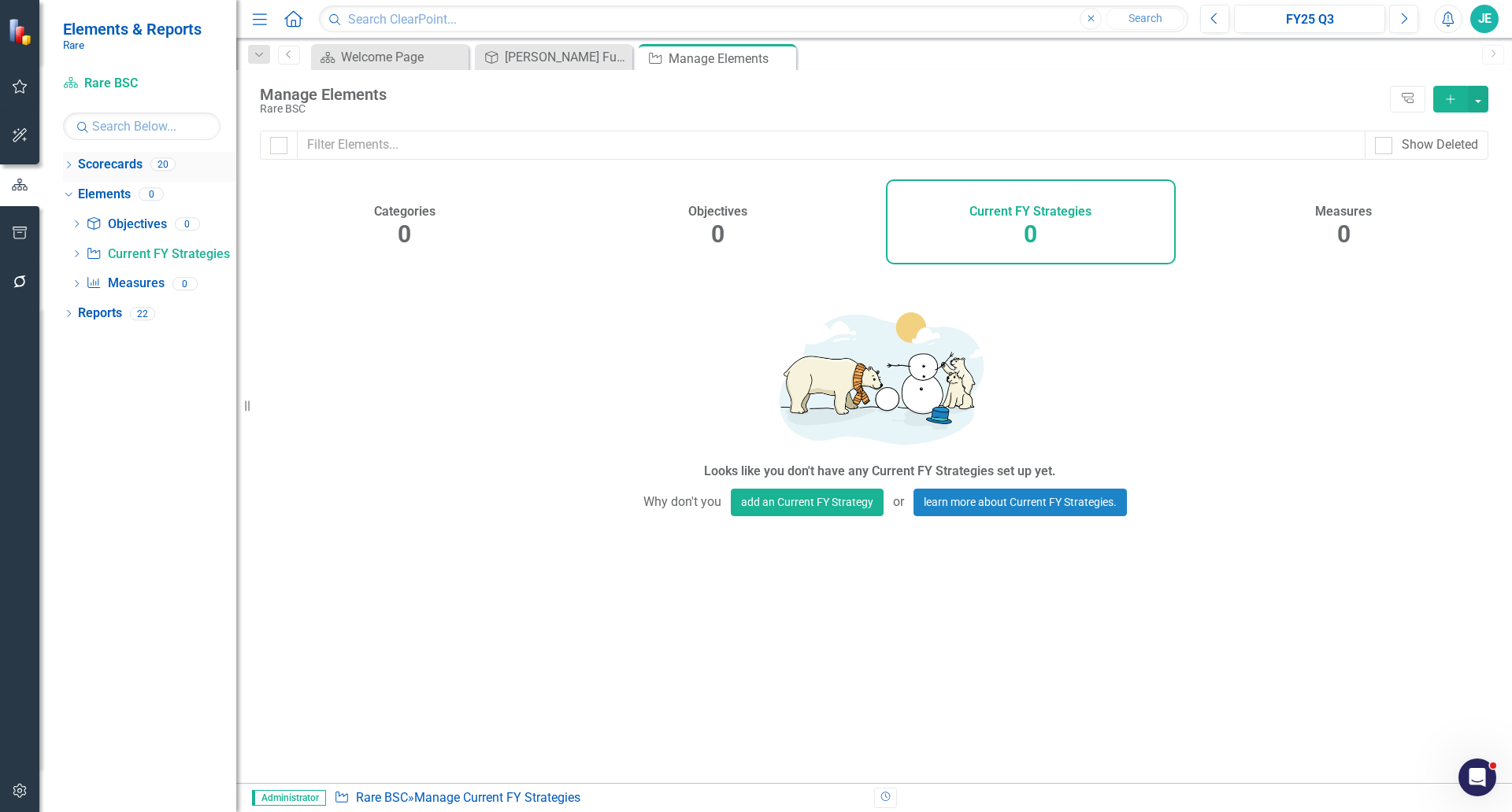
click at [71, 166] on icon "Dropdown" at bounding box center [68, 167] width 11 height 8
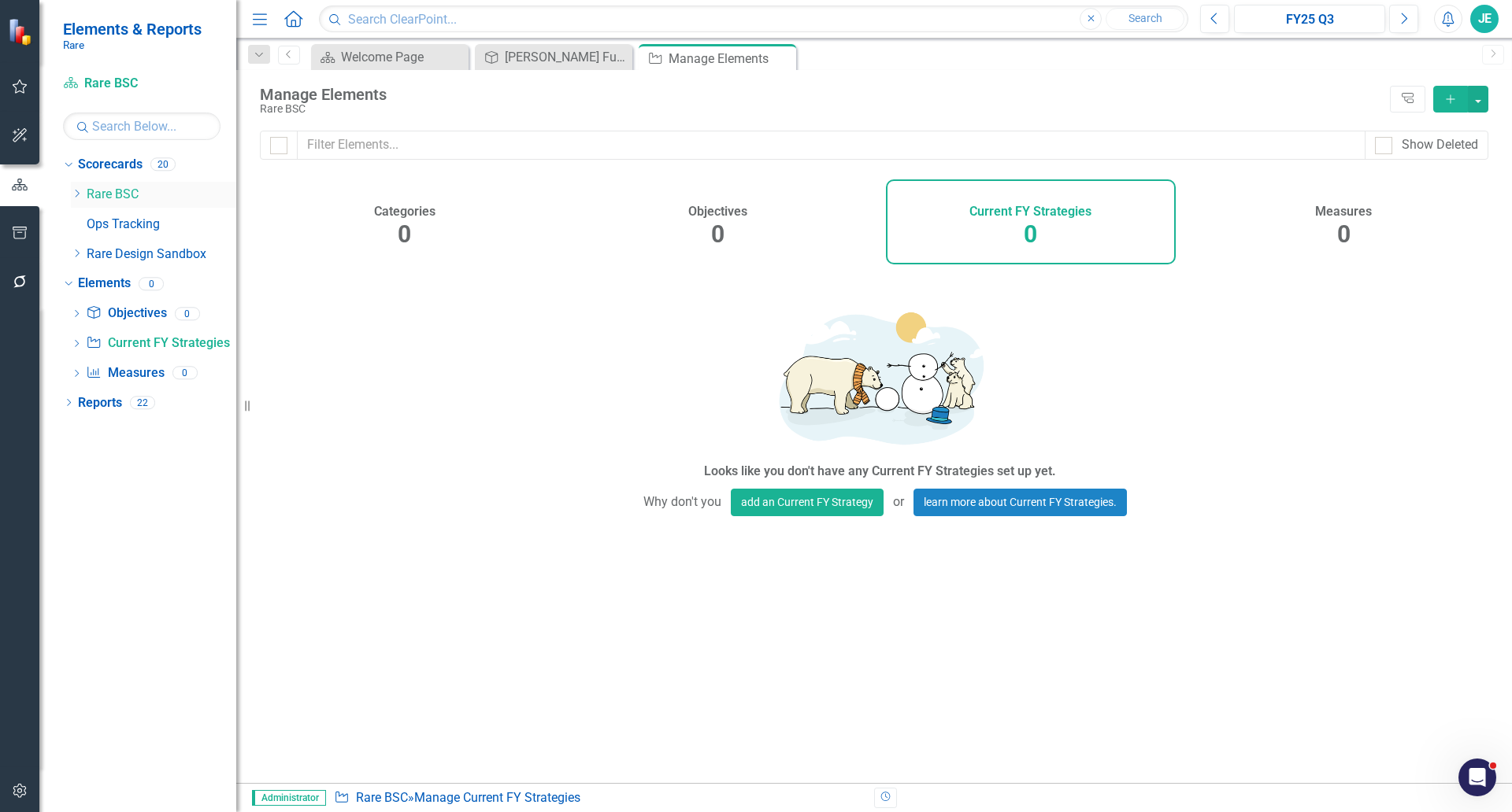
click at [74, 194] on icon "Dropdown" at bounding box center [77, 193] width 12 height 9
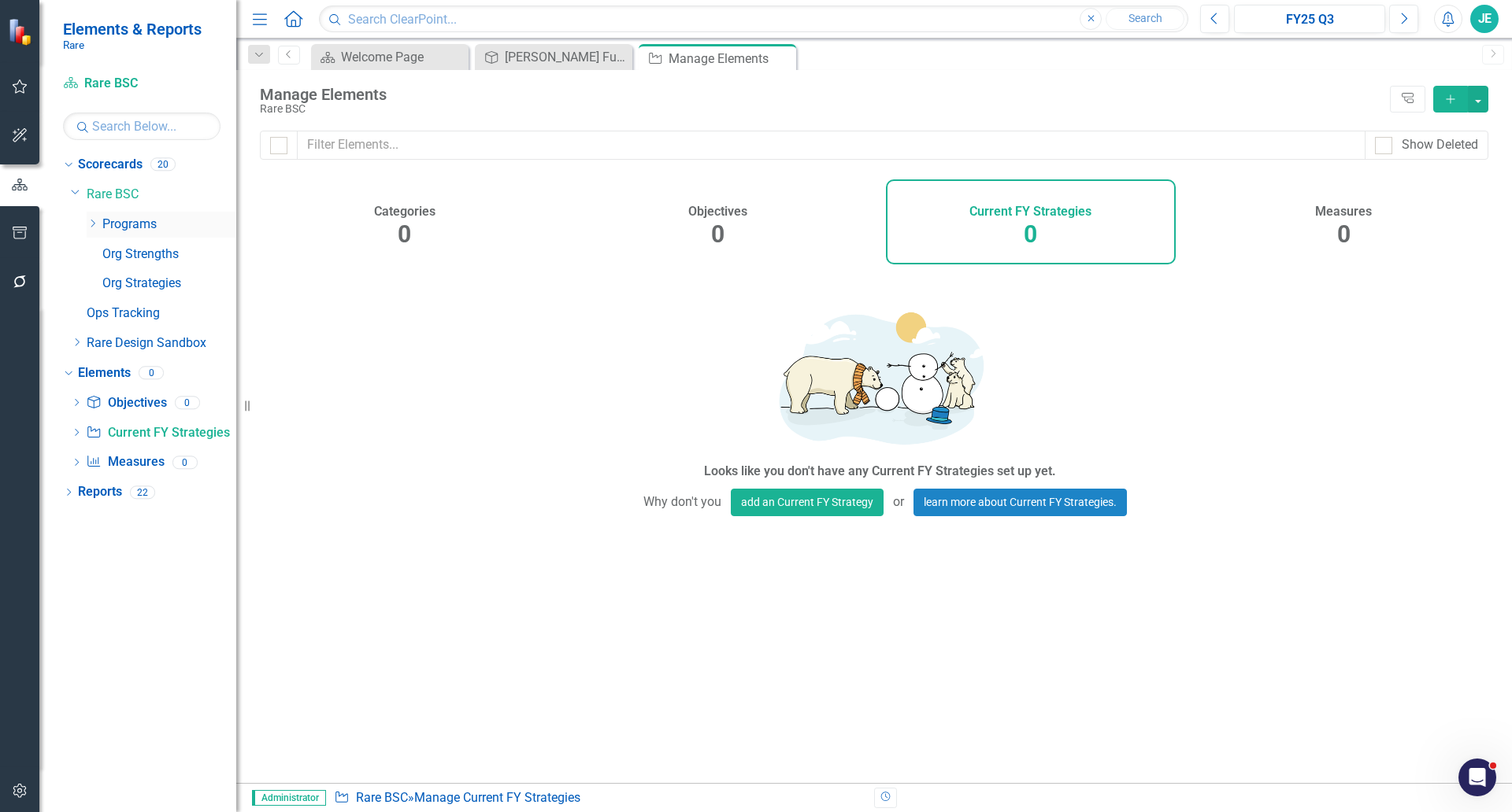
click at [96, 224] on icon "Dropdown" at bounding box center [92, 223] width 12 height 9
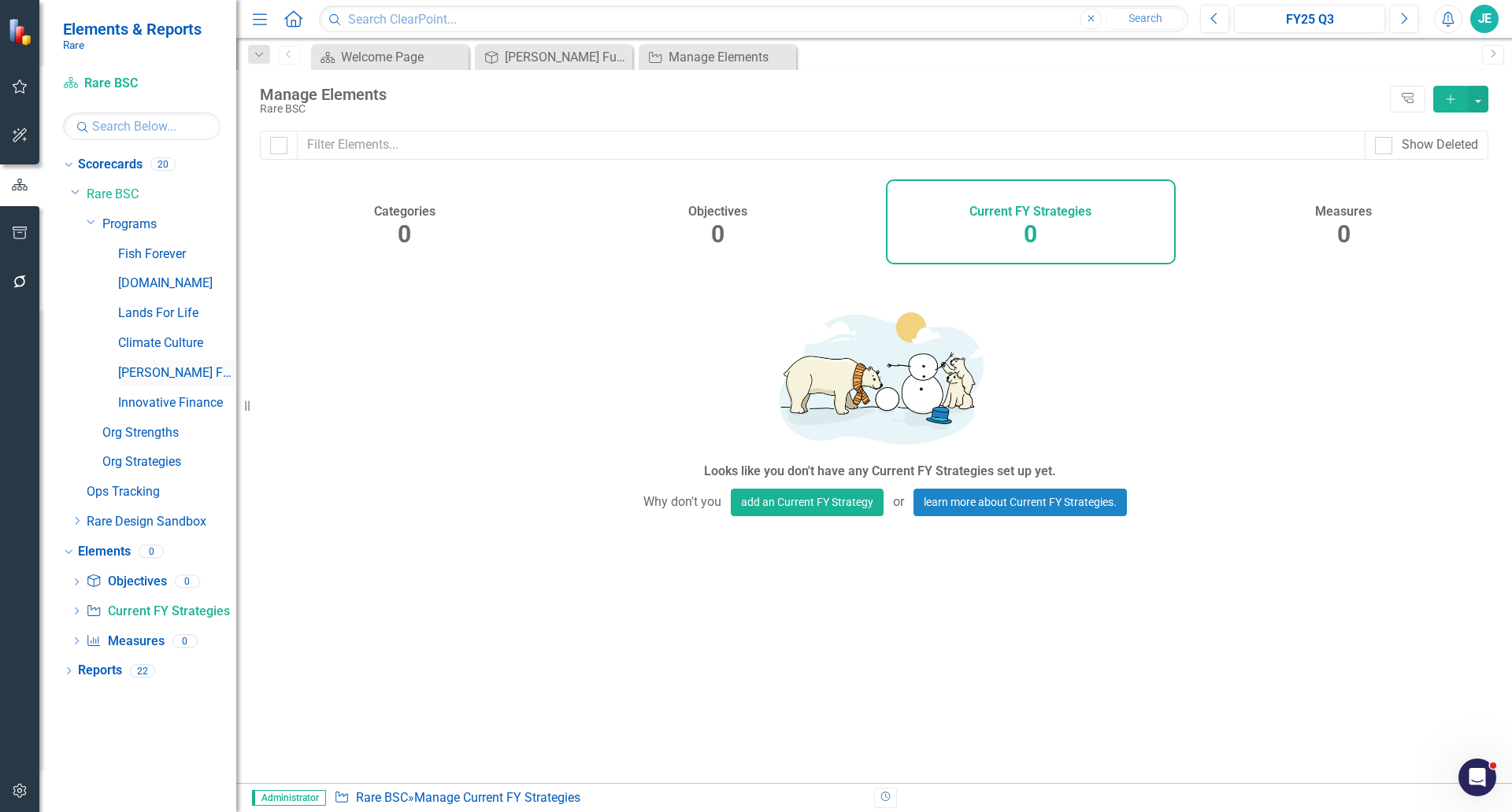
click at [190, 373] on link "[PERSON_NAME] Fund" at bounding box center [178, 373] width 118 height 18
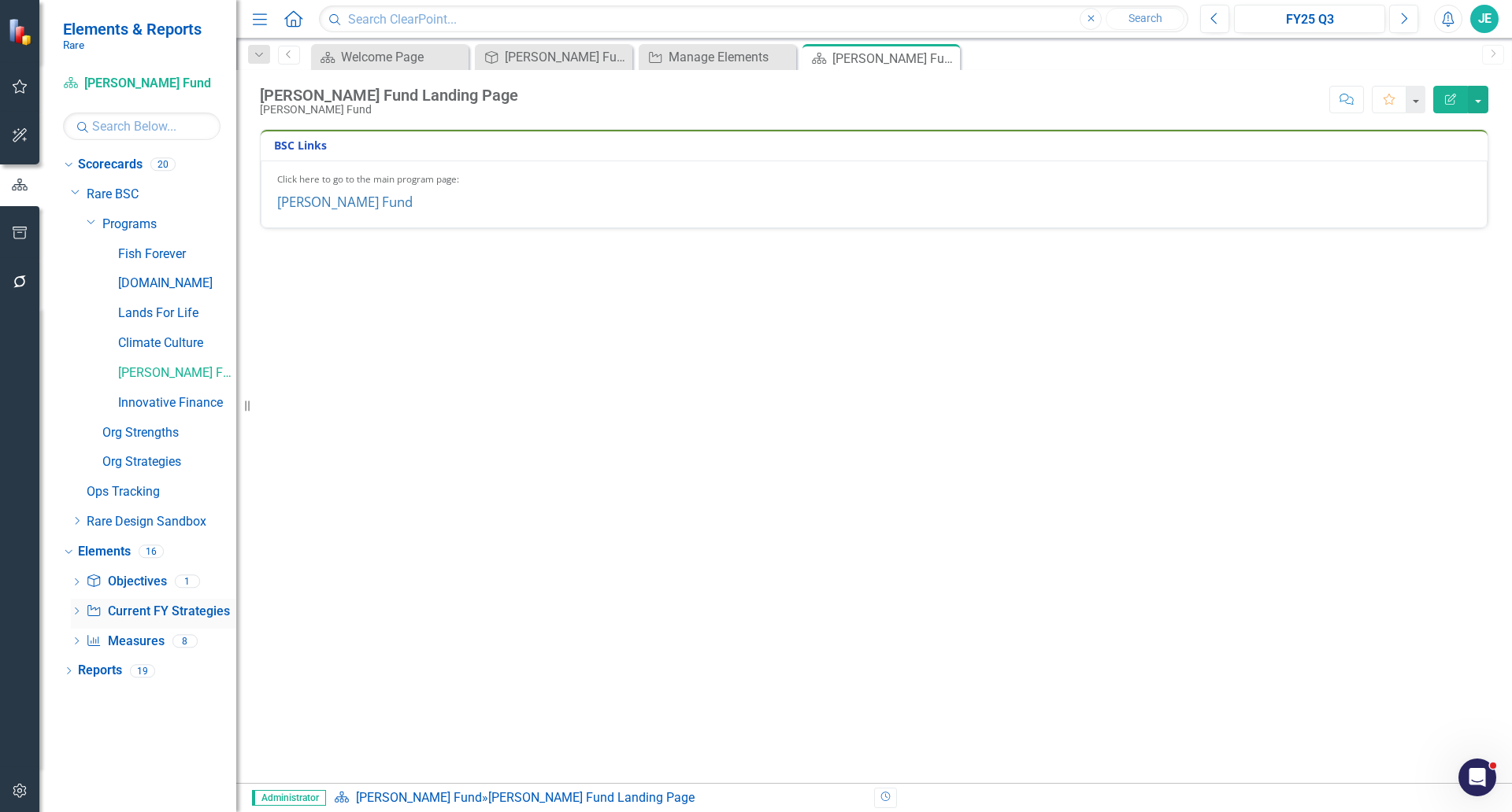
click at [147, 609] on link "Current FY Strategy Current FY Strategies" at bounding box center [157, 612] width 143 height 18
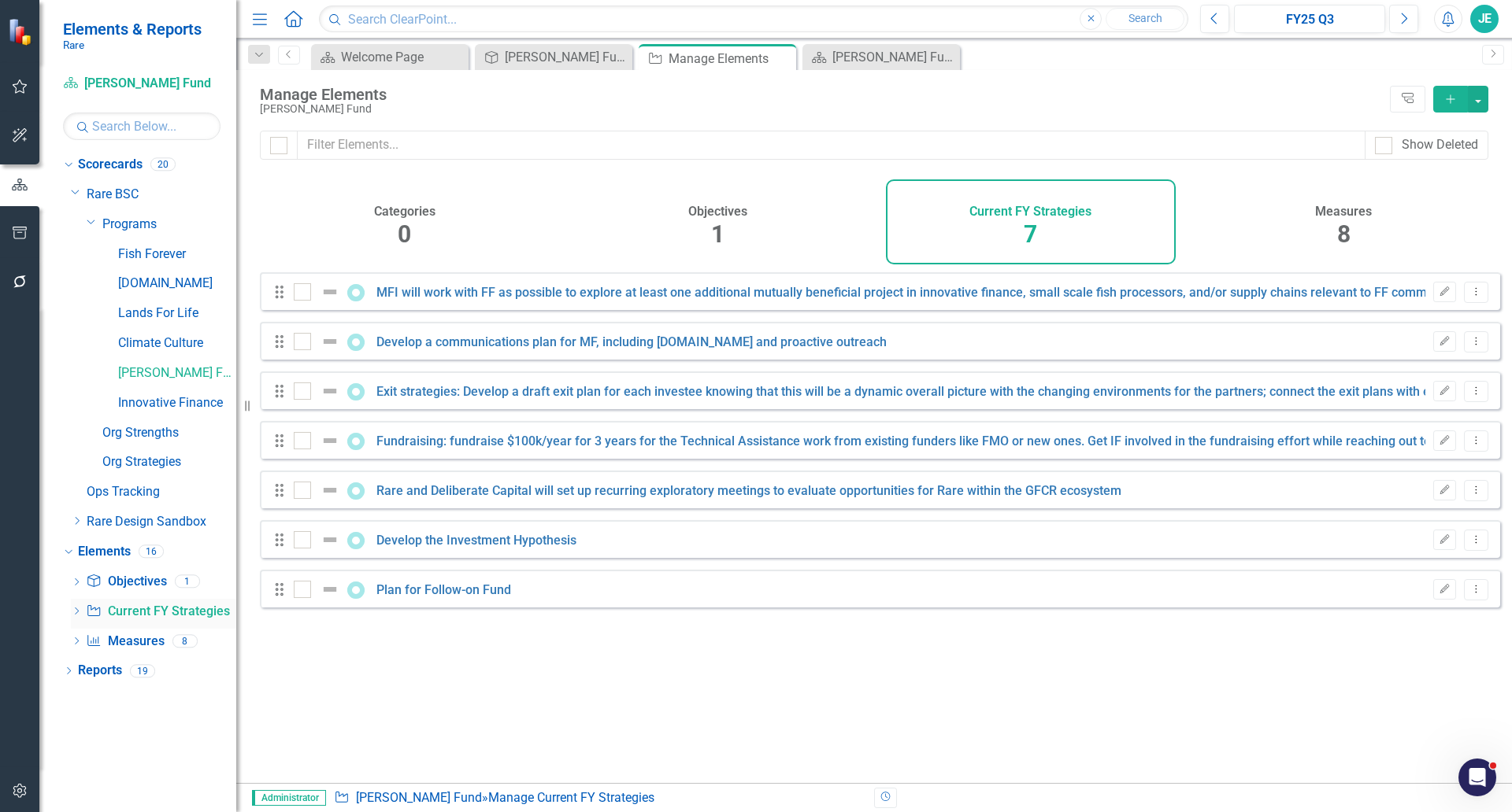
checkbox input "false"
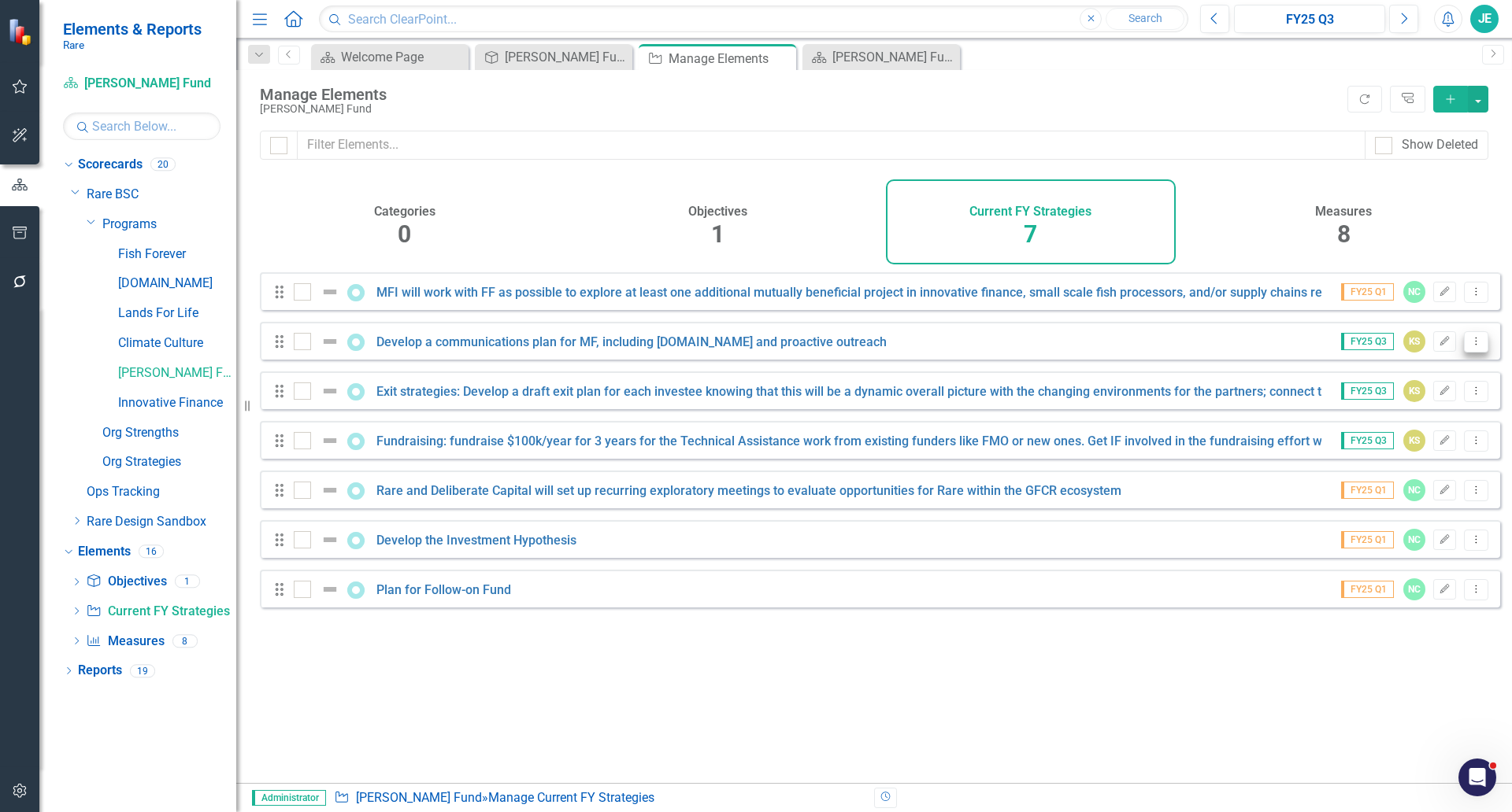
click at [1470, 346] on icon "Dropdown Menu" at bounding box center [1476, 341] width 14 height 10
click at [1403, 436] on link "Copy Duplicate Current FY Strategy" at bounding box center [1375, 438] width 201 height 29
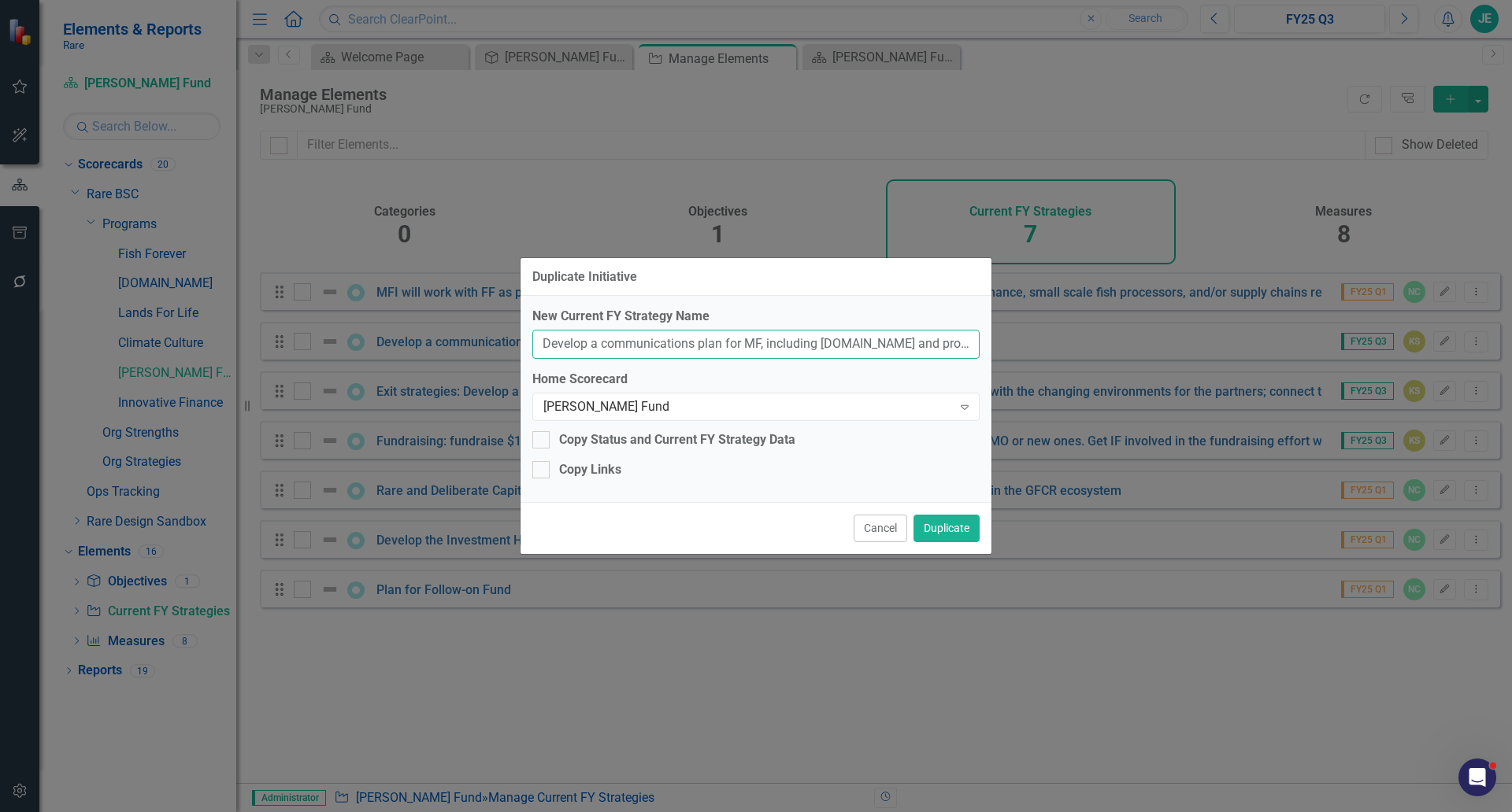
click at [731, 350] on input "Develop a communications plan for MF, including MeloyFund.com and proactive out…" at bounding box center [756, 344] width 448 height 29
paste input "Led by the Innovative Finance Unit, implement a more robust coordination and ov…"
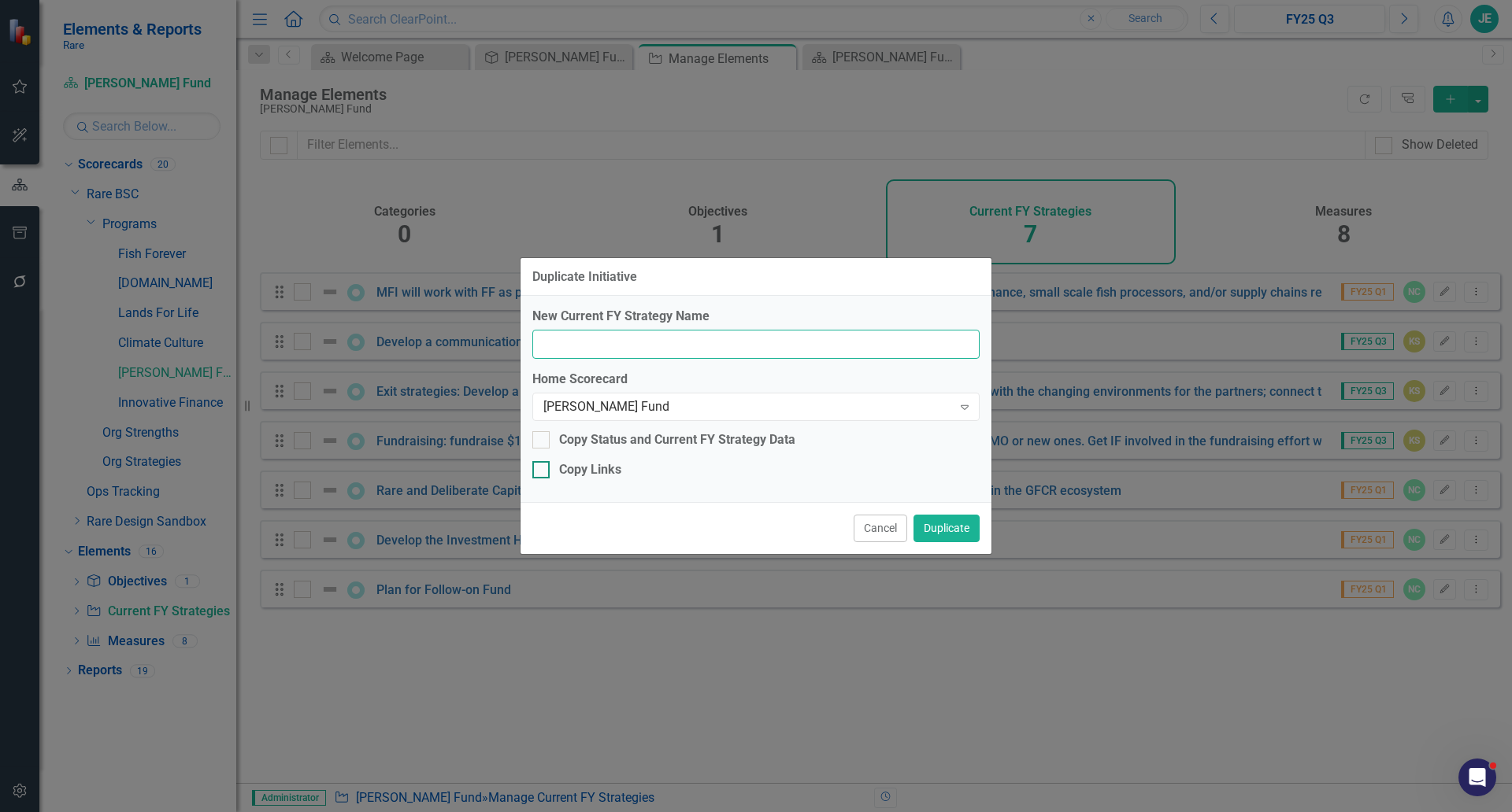
type input "Led by the Innovative Finance Unit, implement a more robust coordination and ov…"
click at [588, 472] on div "Copy Links" at bounding box center [591, 469] width 63 height 18
click at [588, 471] on div "Copy Links" at bounding box center [591, 469] width 63 height 18
click at [542, 471] on input "Copy Links" at bounding box center [537, 466] width 10 height 10
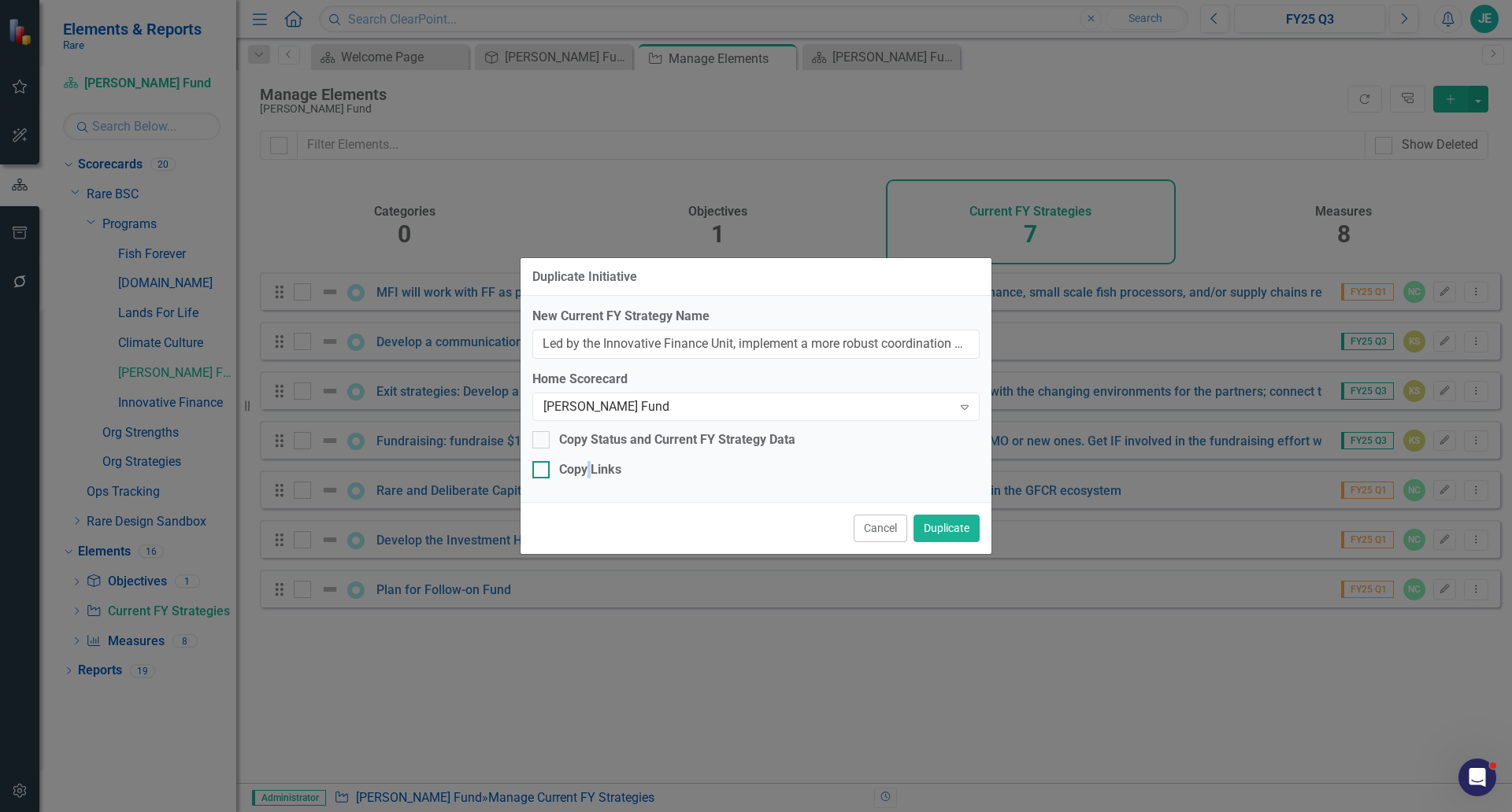
checkbox input "true"
click at [953, 526] on button "Duplicate" at bounding box center [947, 529] width 66 height 28
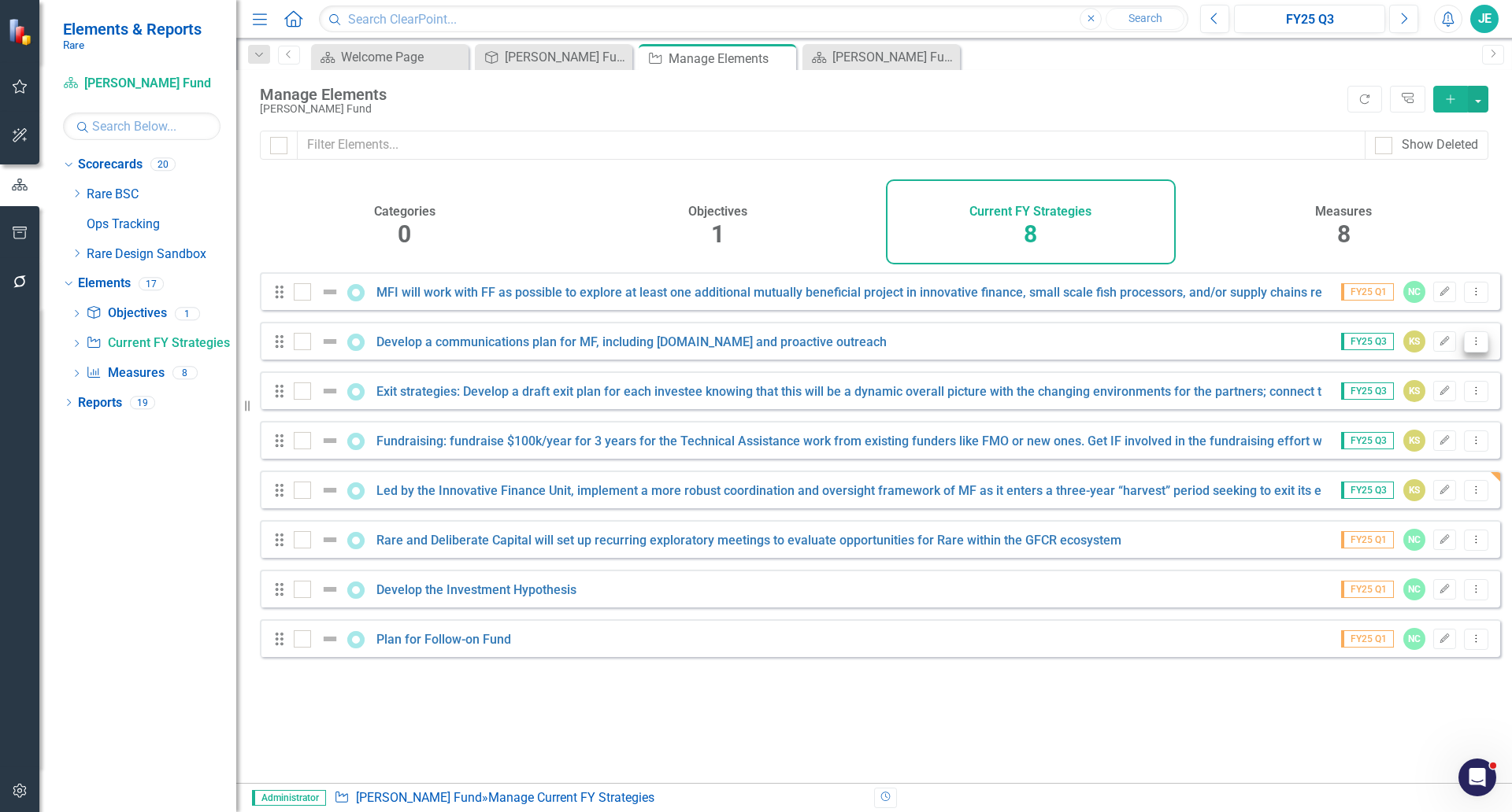
click at [1470, 346] on icon "Dropdown Menu" at bounding box center [1476, 341] width 14 height 10
click at [1424, 432] on link "Copy Duplicate Current FY Strategy" at bounding box center [1375, 438] width 201 height 29
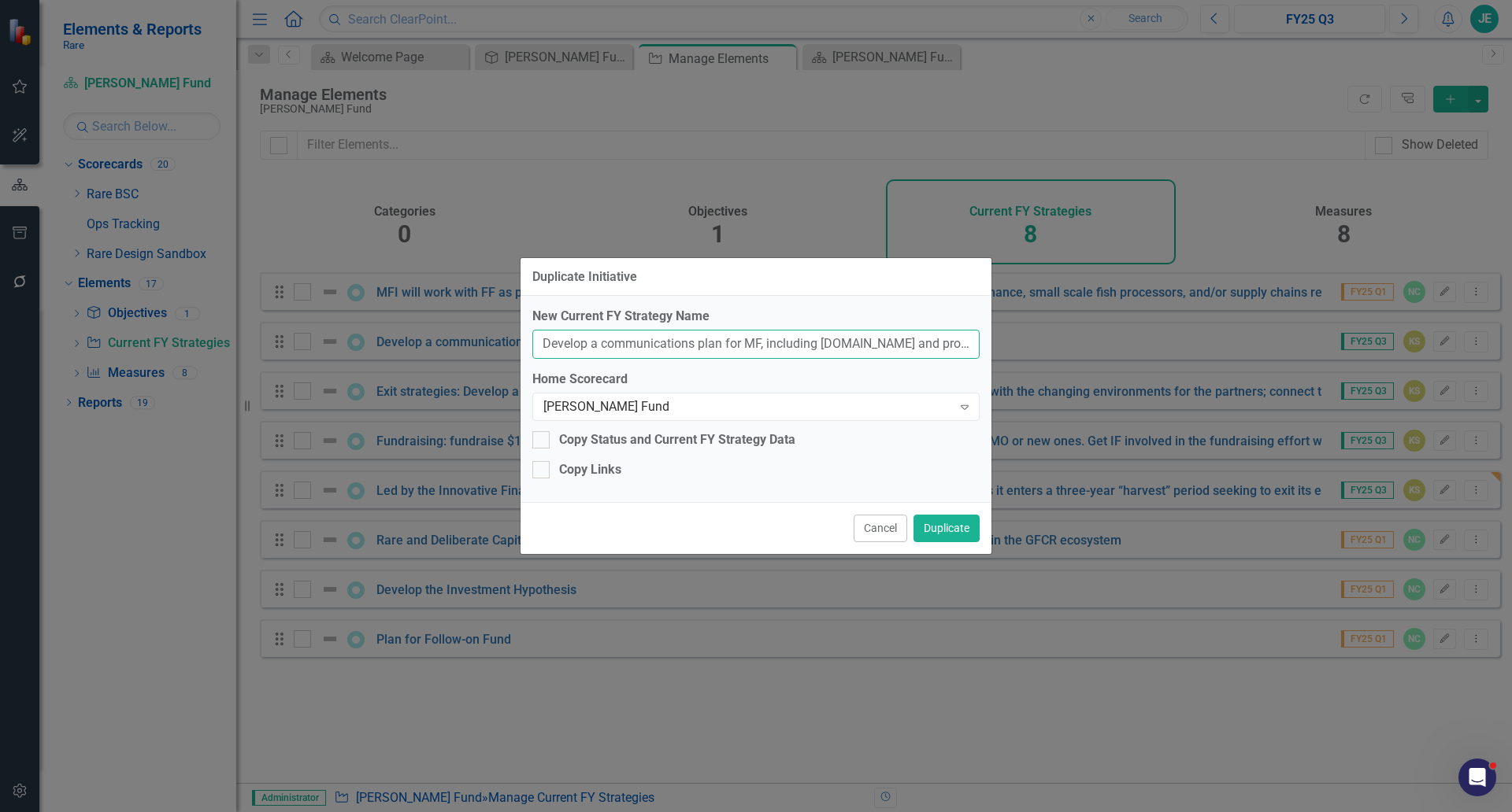
click at [721, 349] on input "Develop a communications plan for MF, including MeloyFund.com and proactive out…" at bounding box center [756, 344] width 448 height 29
paste input "Transition outsourced Technical Assistance (TA) Programming Model from Delibera…"
type input "Transition outsourced Technical Assistance (TA) Programming Model from Delibera…"
click at [563, 467] on div "Copy Links" at bounding box center [591, 469] width 63 height 18
click at [542, 467] on input "Copy Links" at bounding box center [537, 466] width 10 height 10
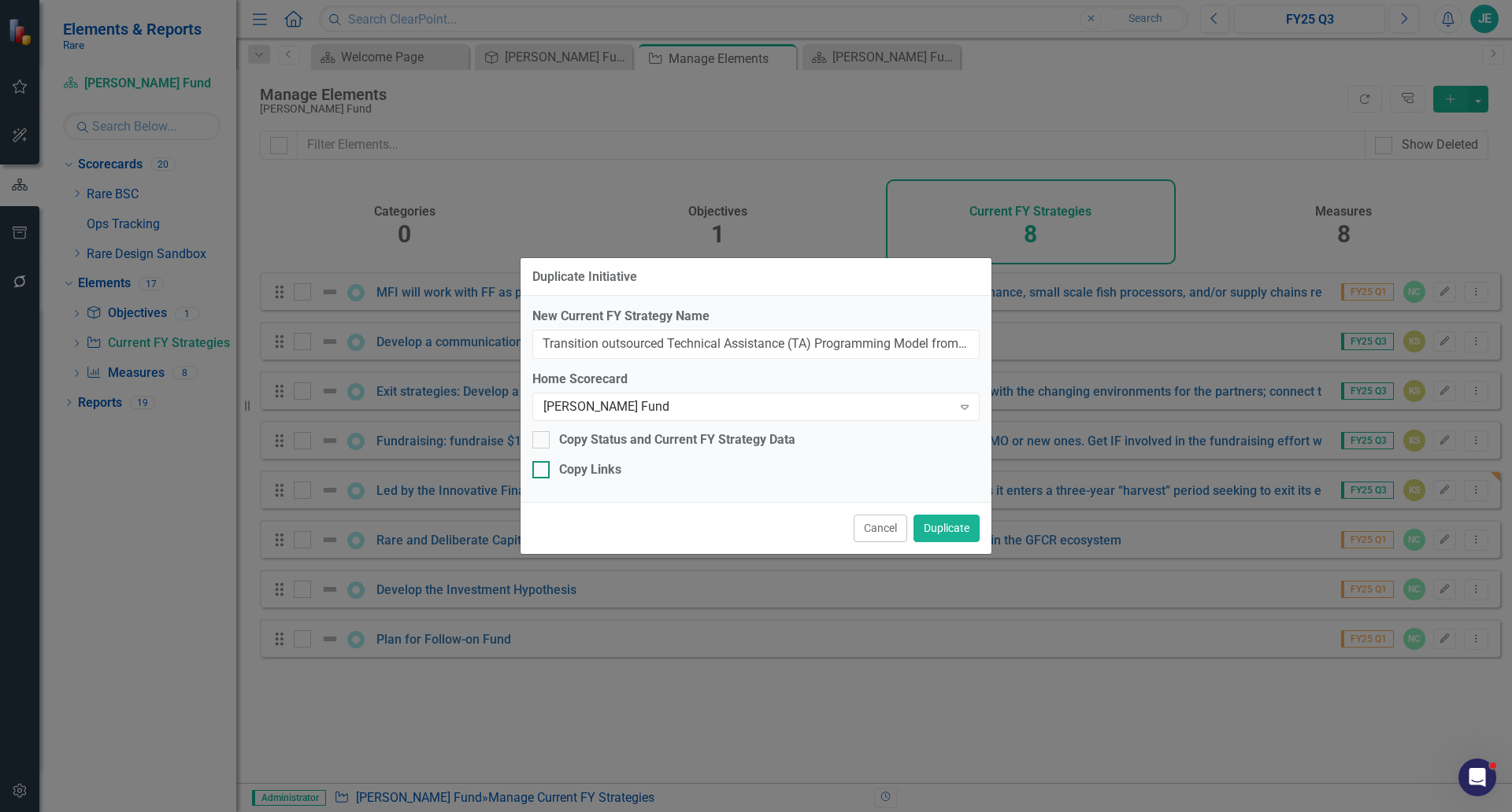
checkbox input "true"
click at [943, 529] on button "Duplicate" at bounding box center [947, 529] width 66 height 28
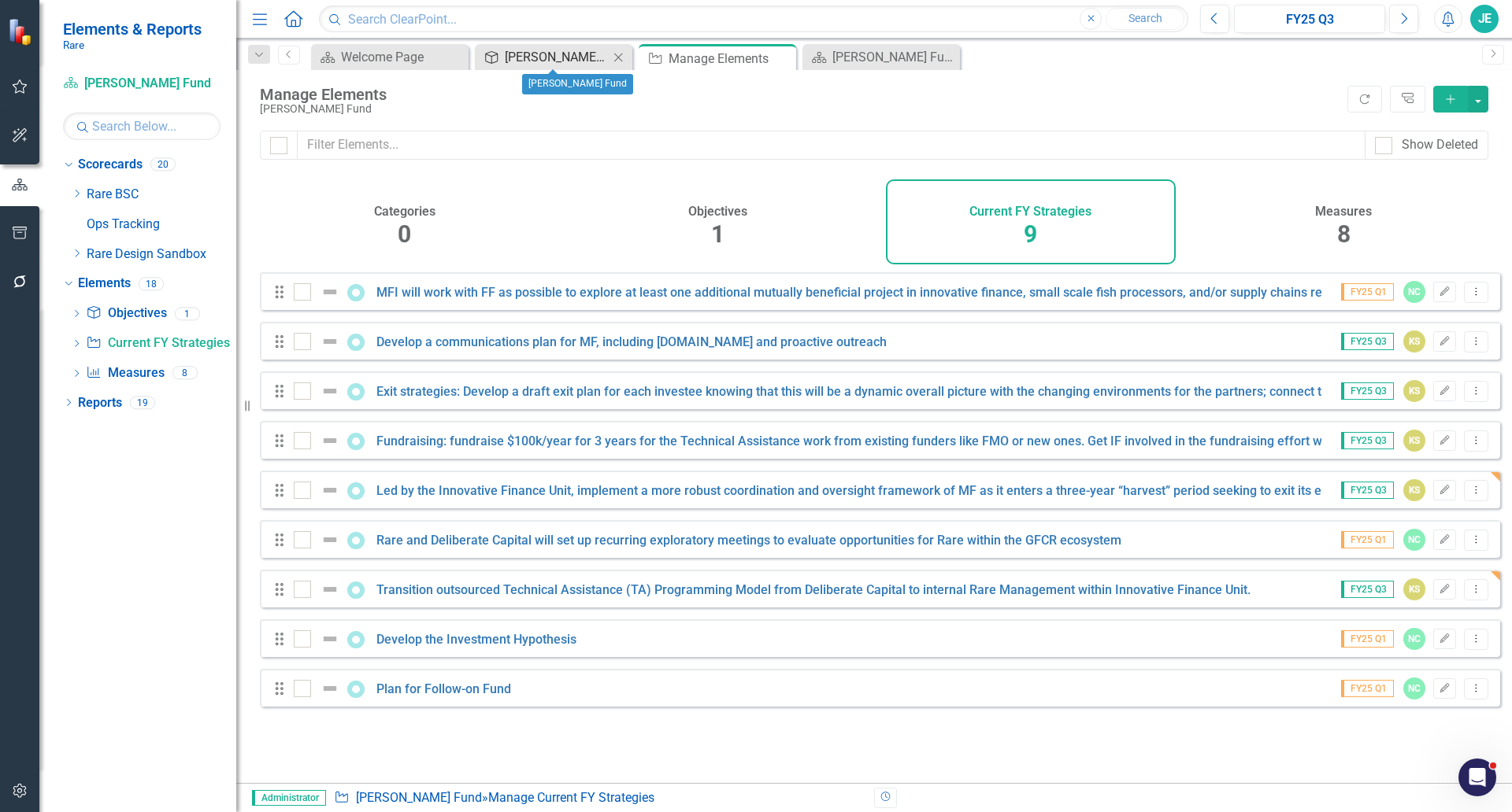
click at [523, 51] on div "[PERSON_NAME] Fund" at bounding box center [557, 57] width 104 height 19
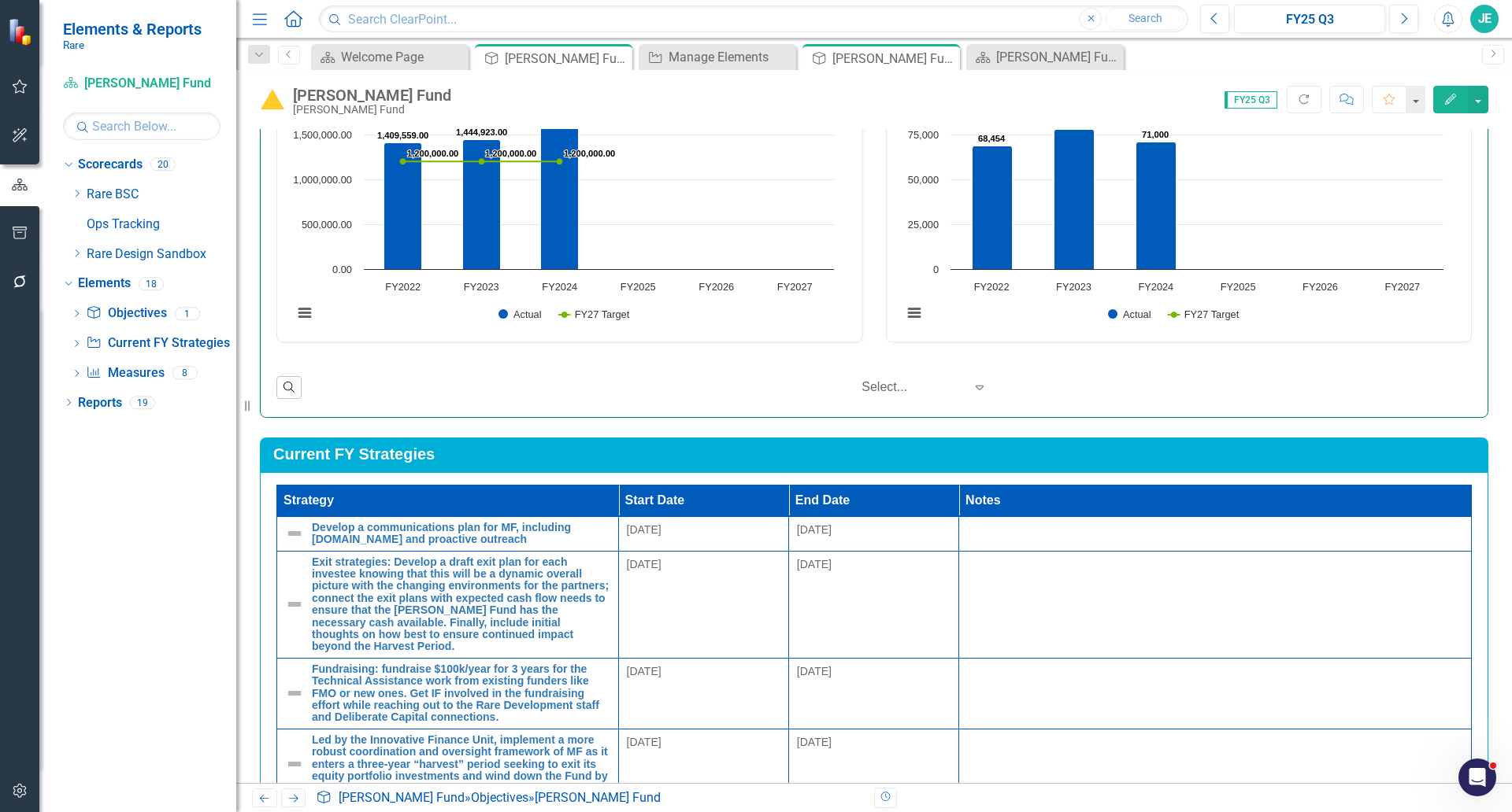
scroll to position [919, 0]
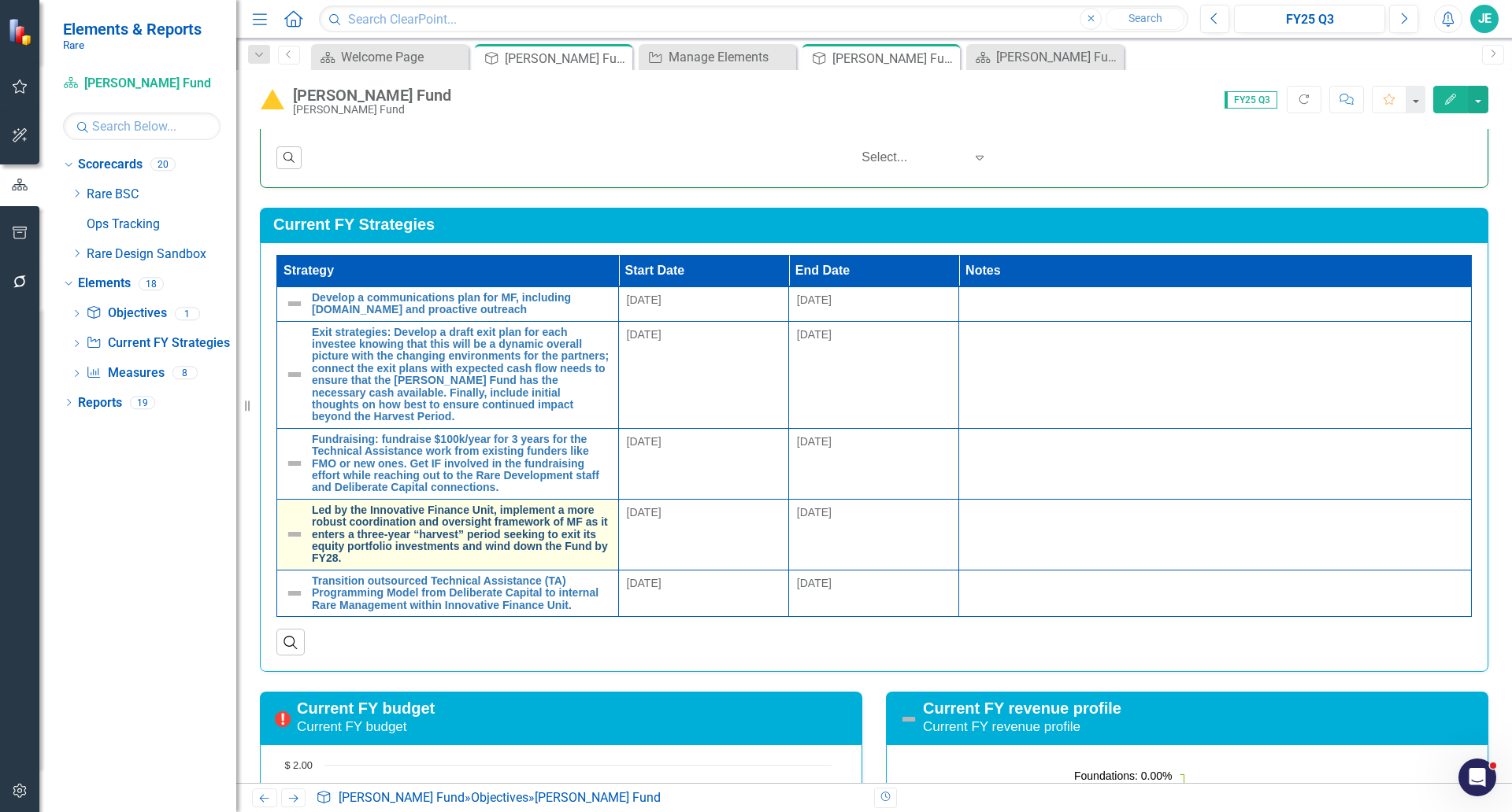
click at [437, 527] on link "Led by the Innovative Finance Unit, implement a more robust coordination and ov…" at bounding box center [461, 535] width 299 height 61
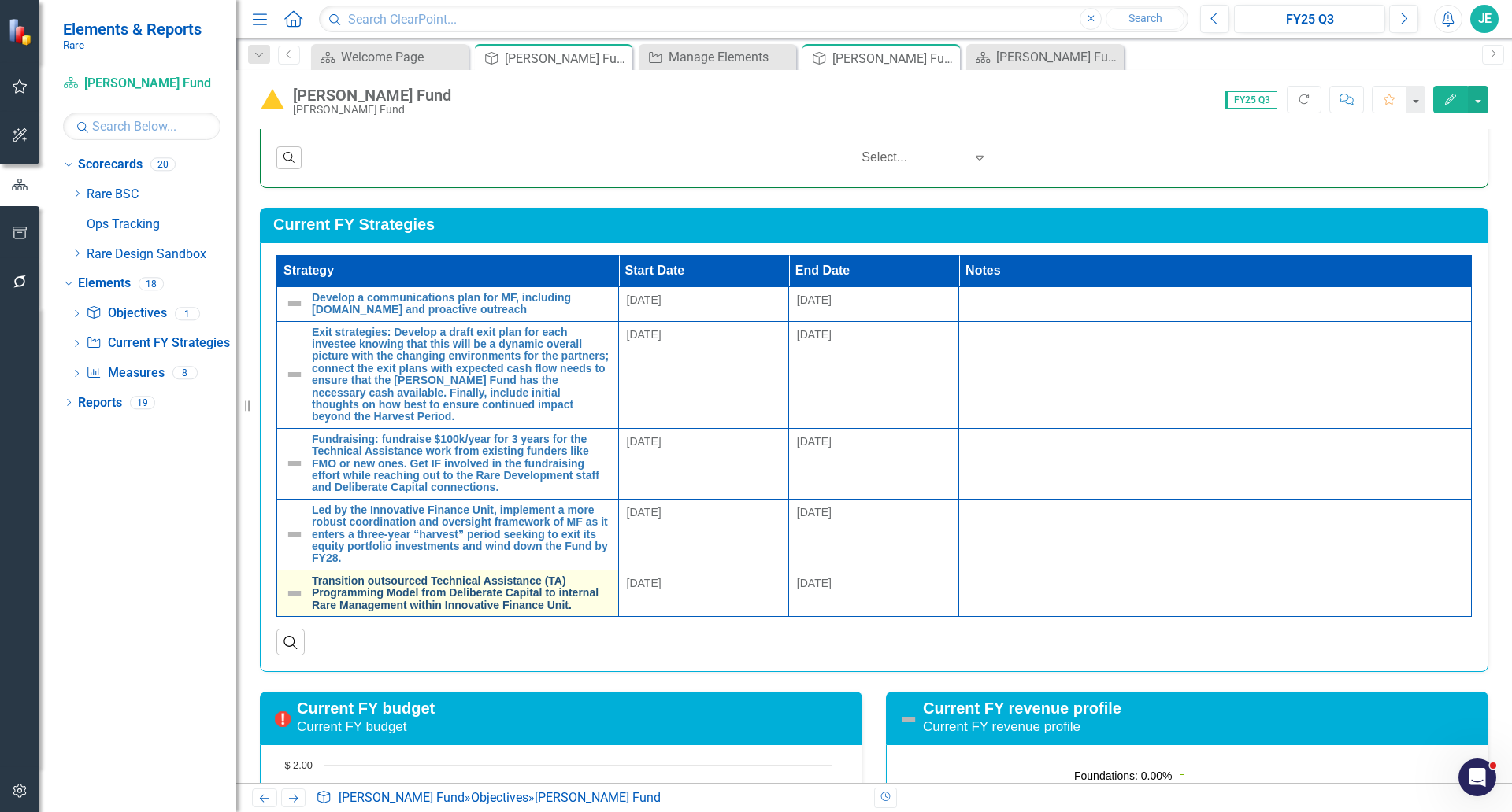
click at [437, 597] on link "Transition outsourced Technical Assistance (TA) Programming Model from Delibera…" at bounding box center [461, 593] width 299 height 36
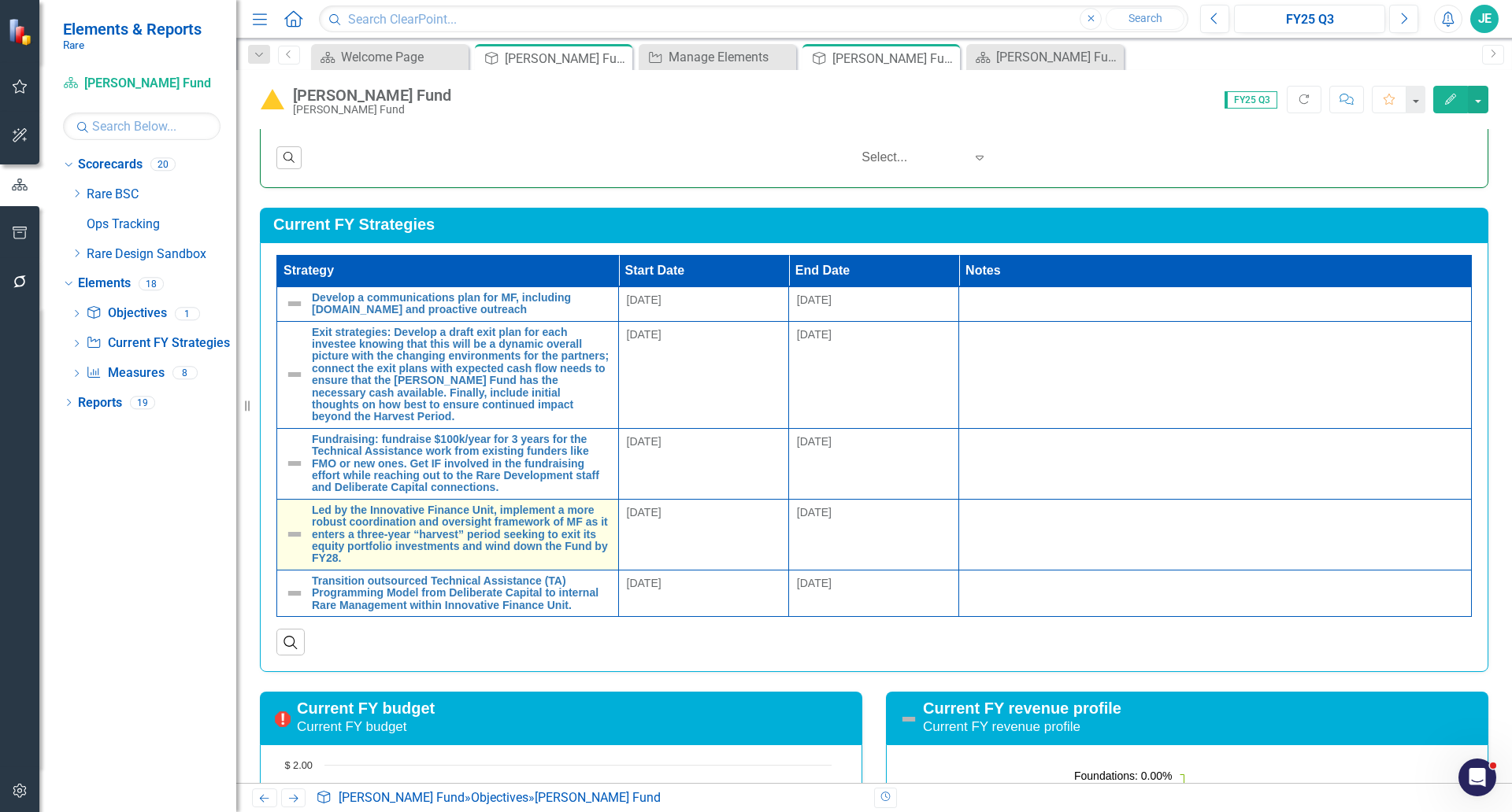
click at [291, 538] on img at bounding box center [294, 535] width 19 height 19
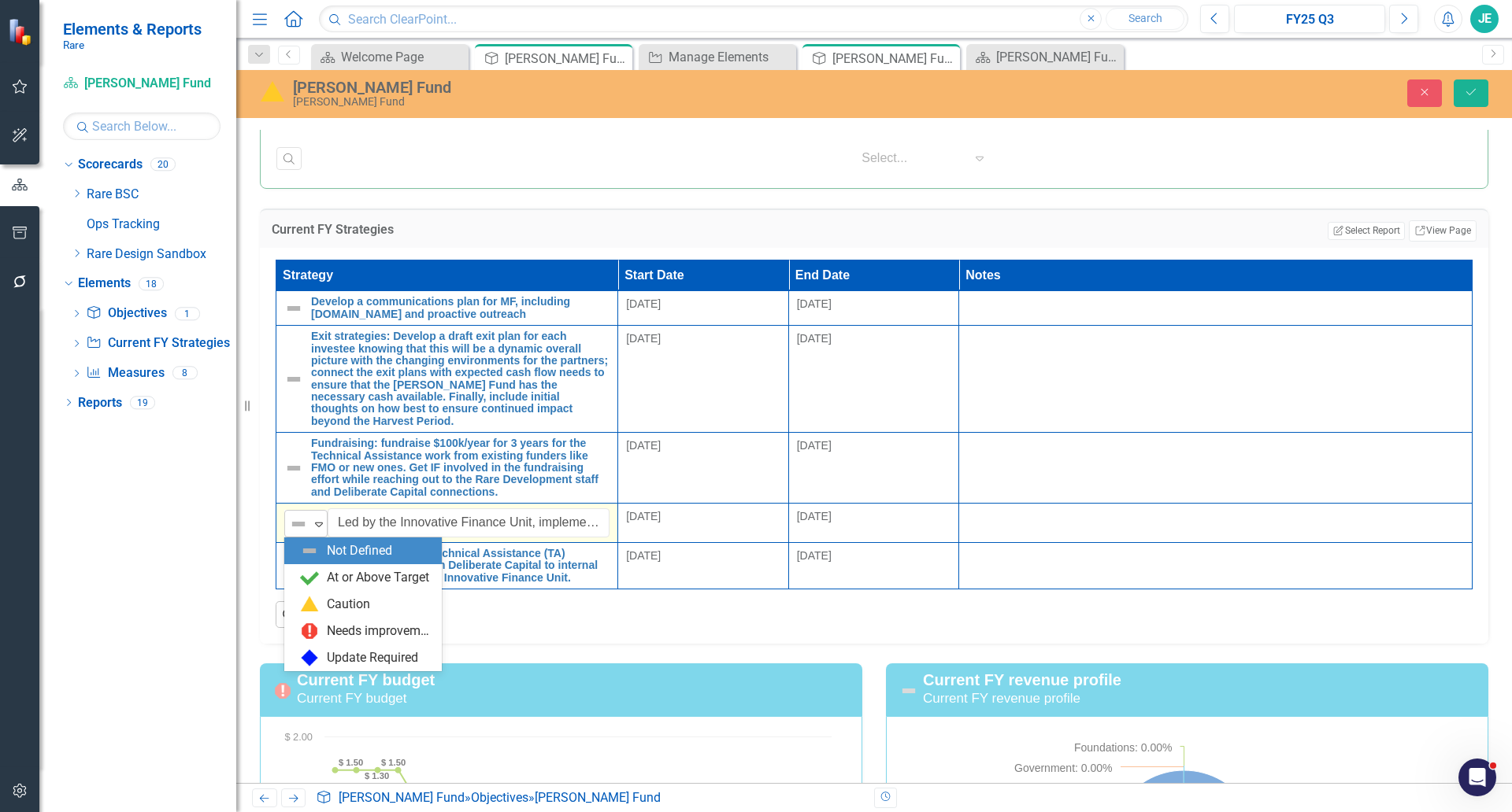
click at [301, 526] on img at bounding box center [299, 524] width 19 height 19
click at [326, 567] on div "Not Defined At or Above Target Caution Needs improvement Update Required" at bounding box center [363, 605] width 157 height 134
click at [326, 567] on div "At or Above Target" at bounding box center [363, 578] width 157 height 27
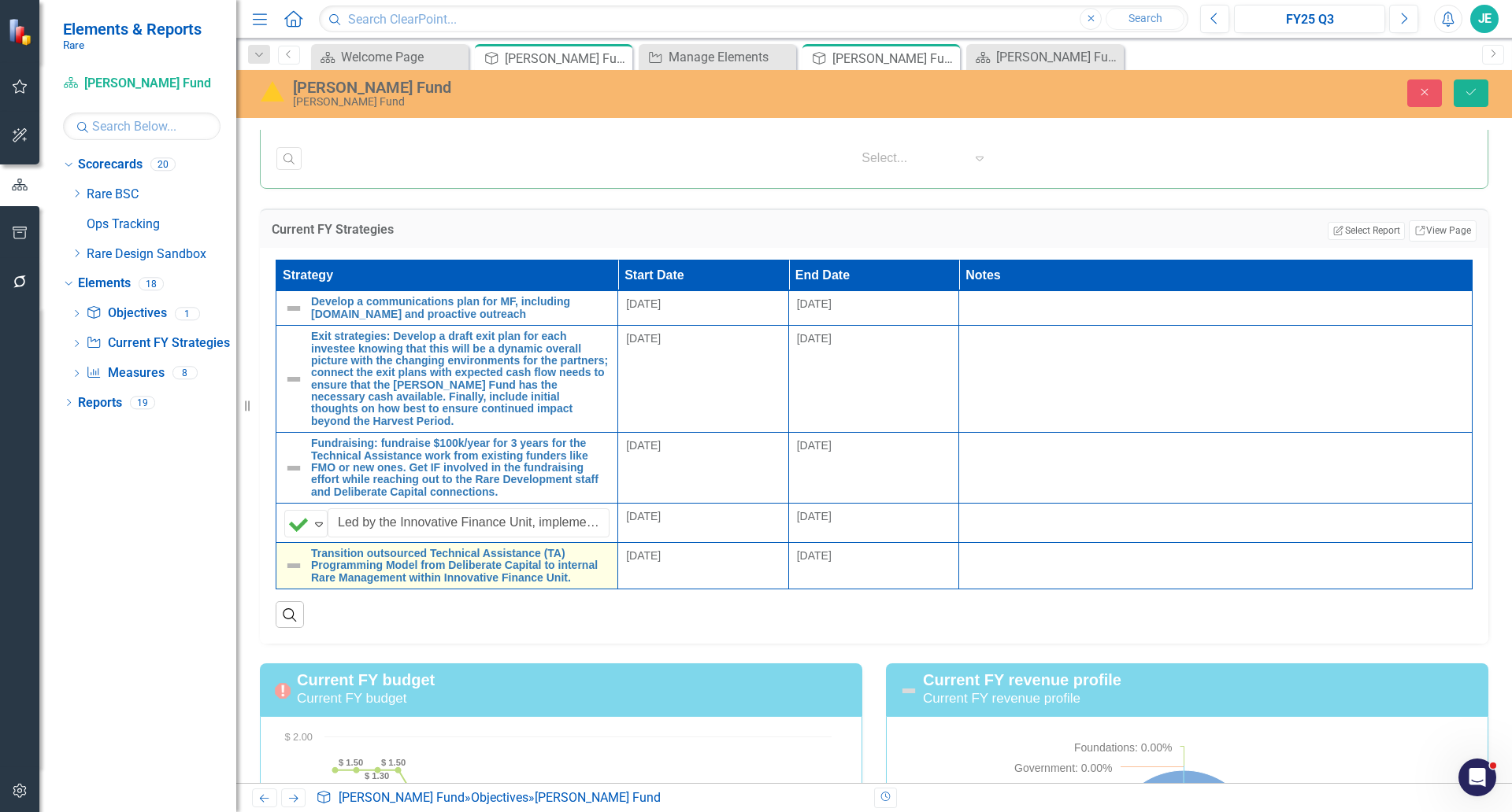
click at [293, 561] on img at bounding box center [294, 566] width 19 height 19
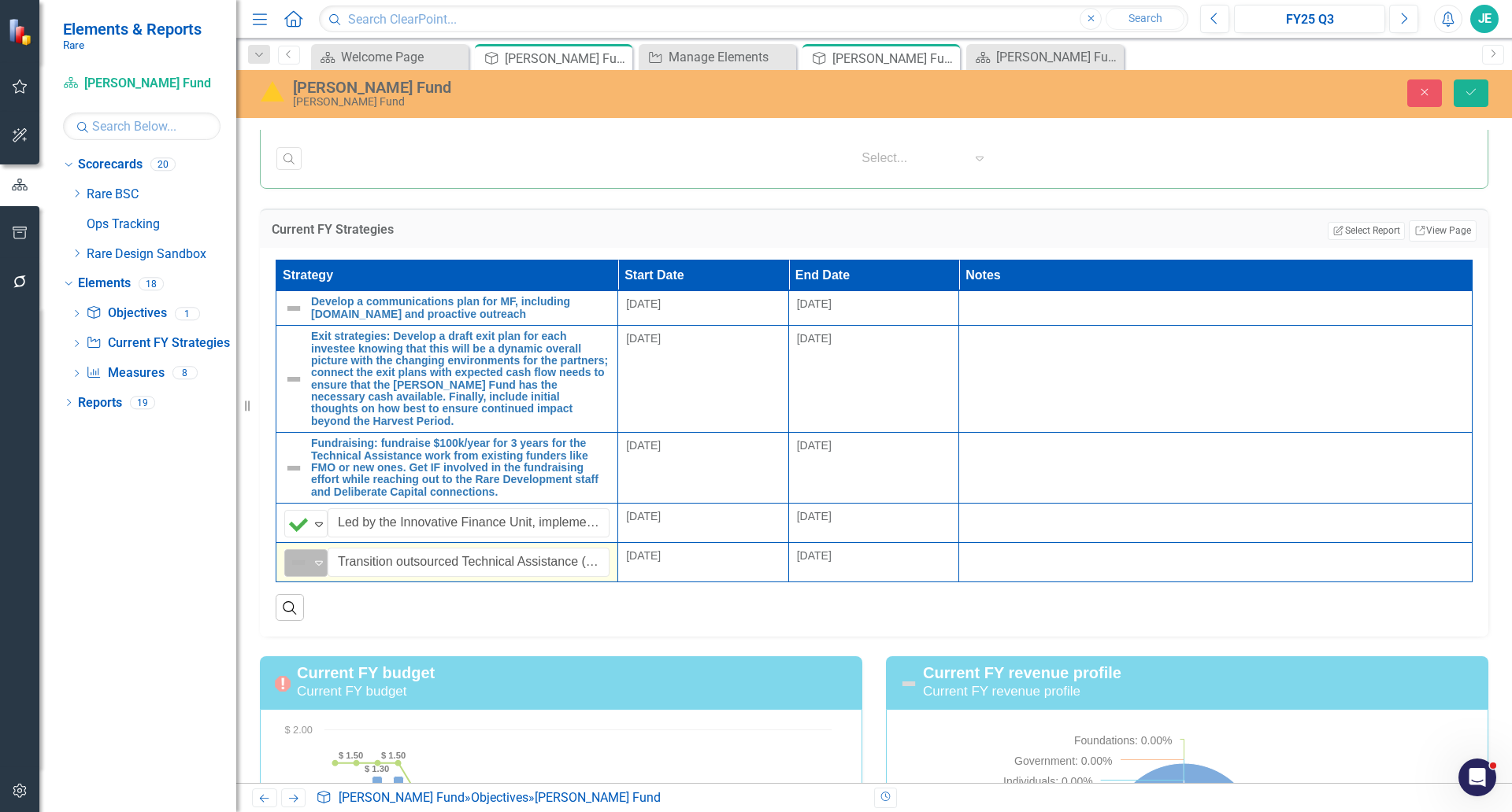
click at [300, 562] on img at bounding box center [299, 562] width 19 height 19
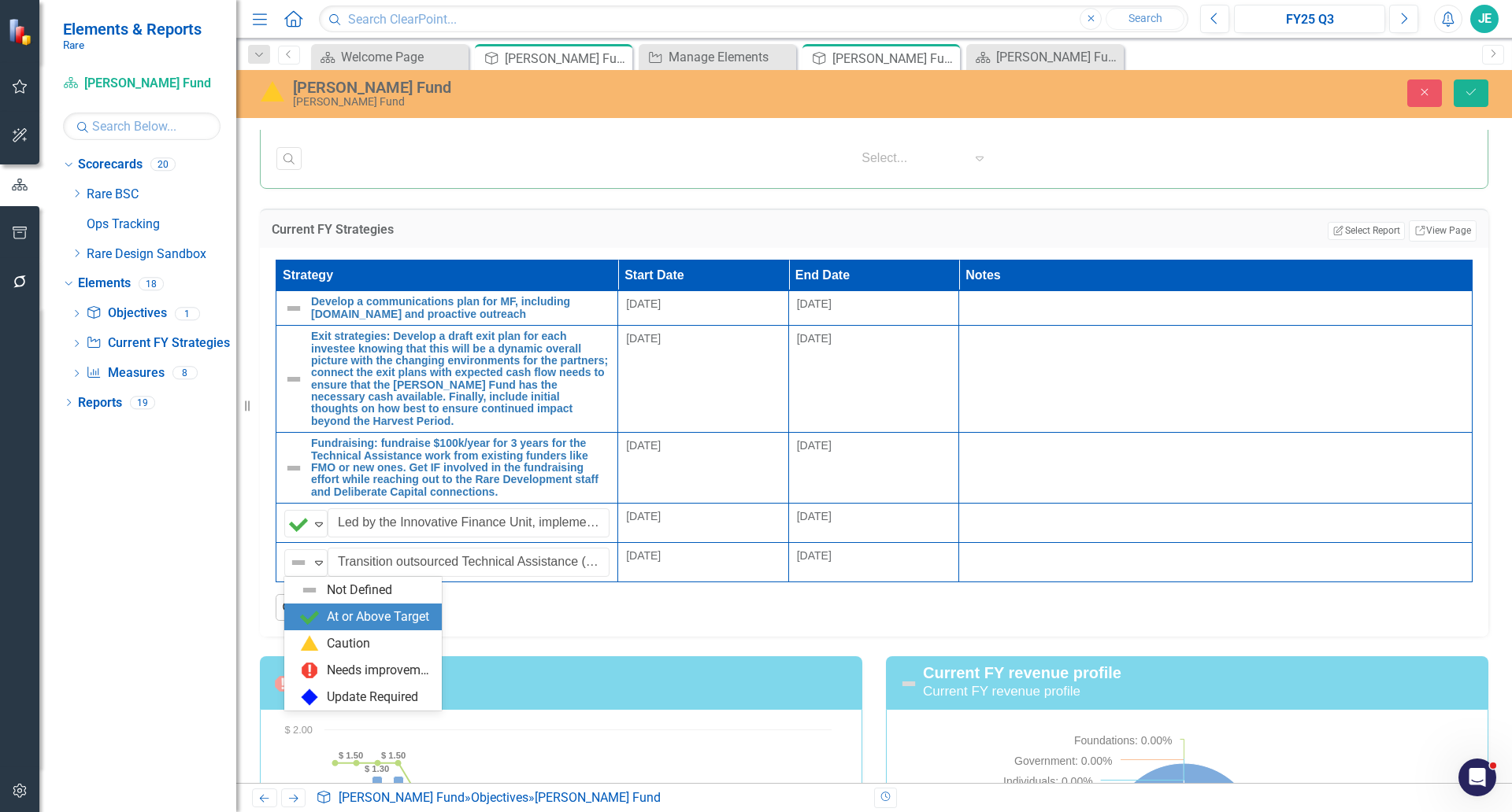
click at [338, 611] on div "At or Above Target" at bounding box center [377, 617] width 102 height 18
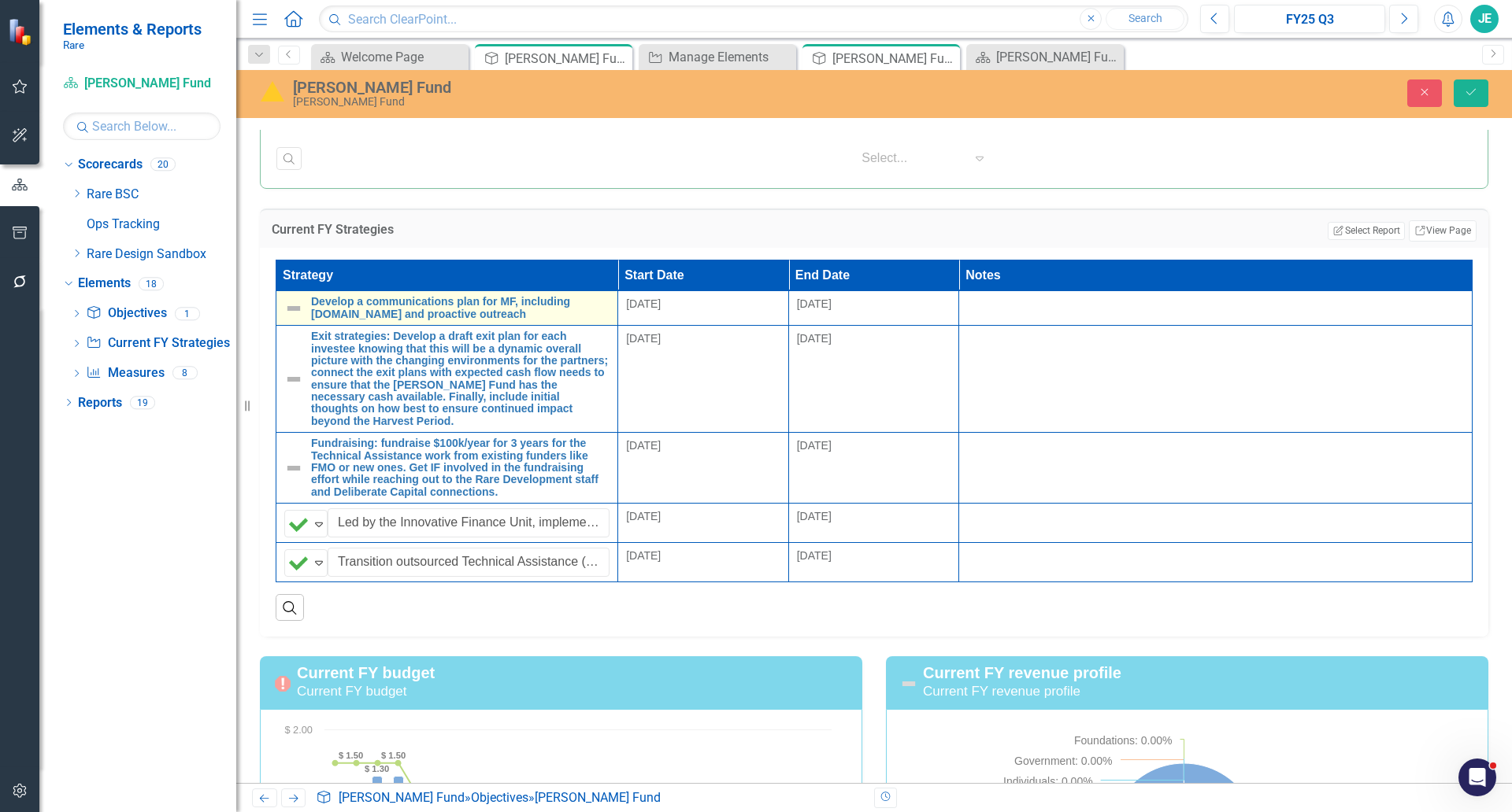
click at [287, 305] on img at bounding box center [294, 309] width 19 height 19
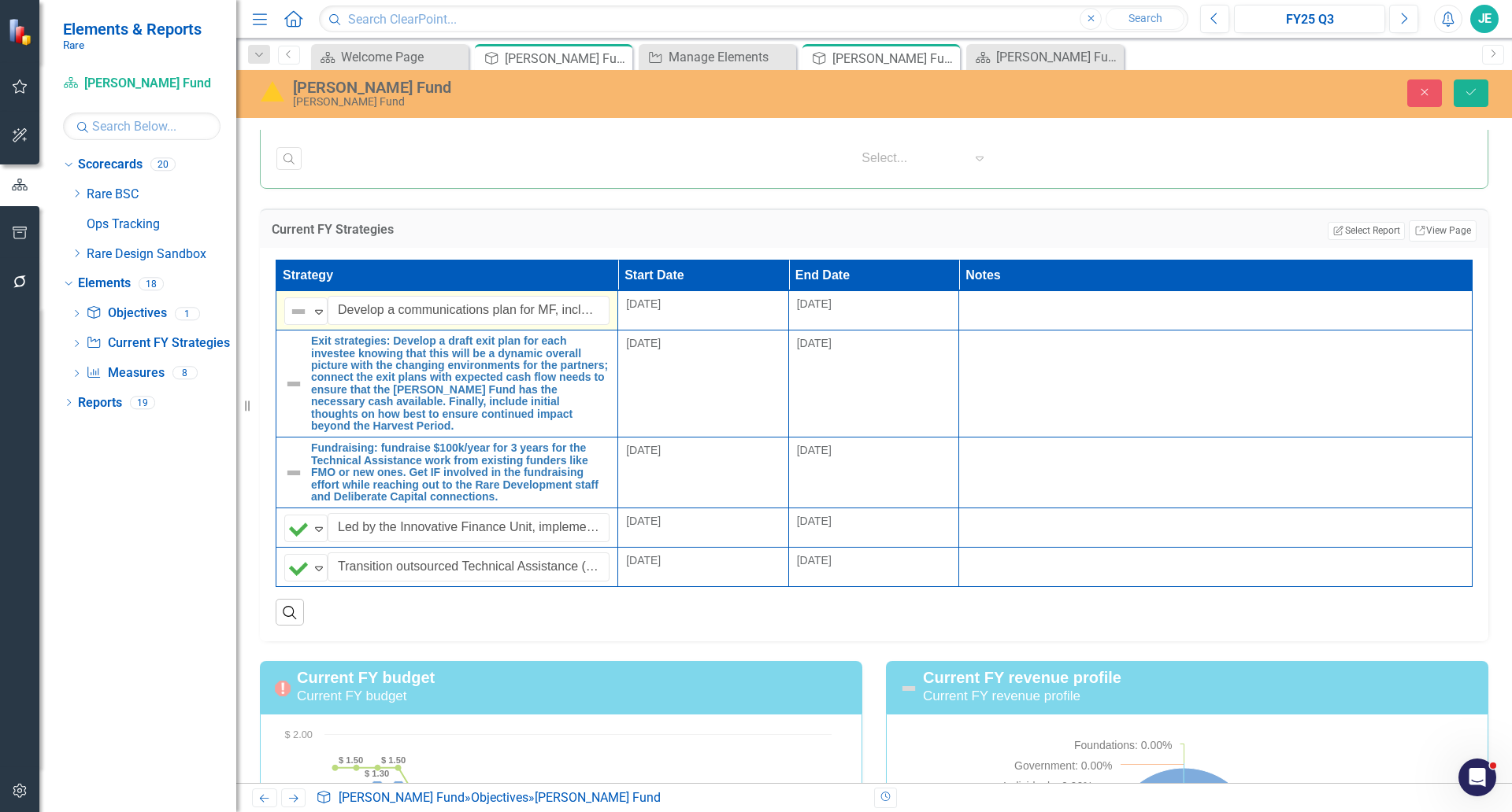
click at [287, 305] on div "Not Defined Expand" at bounding box center [305, 311] width 43 height 28
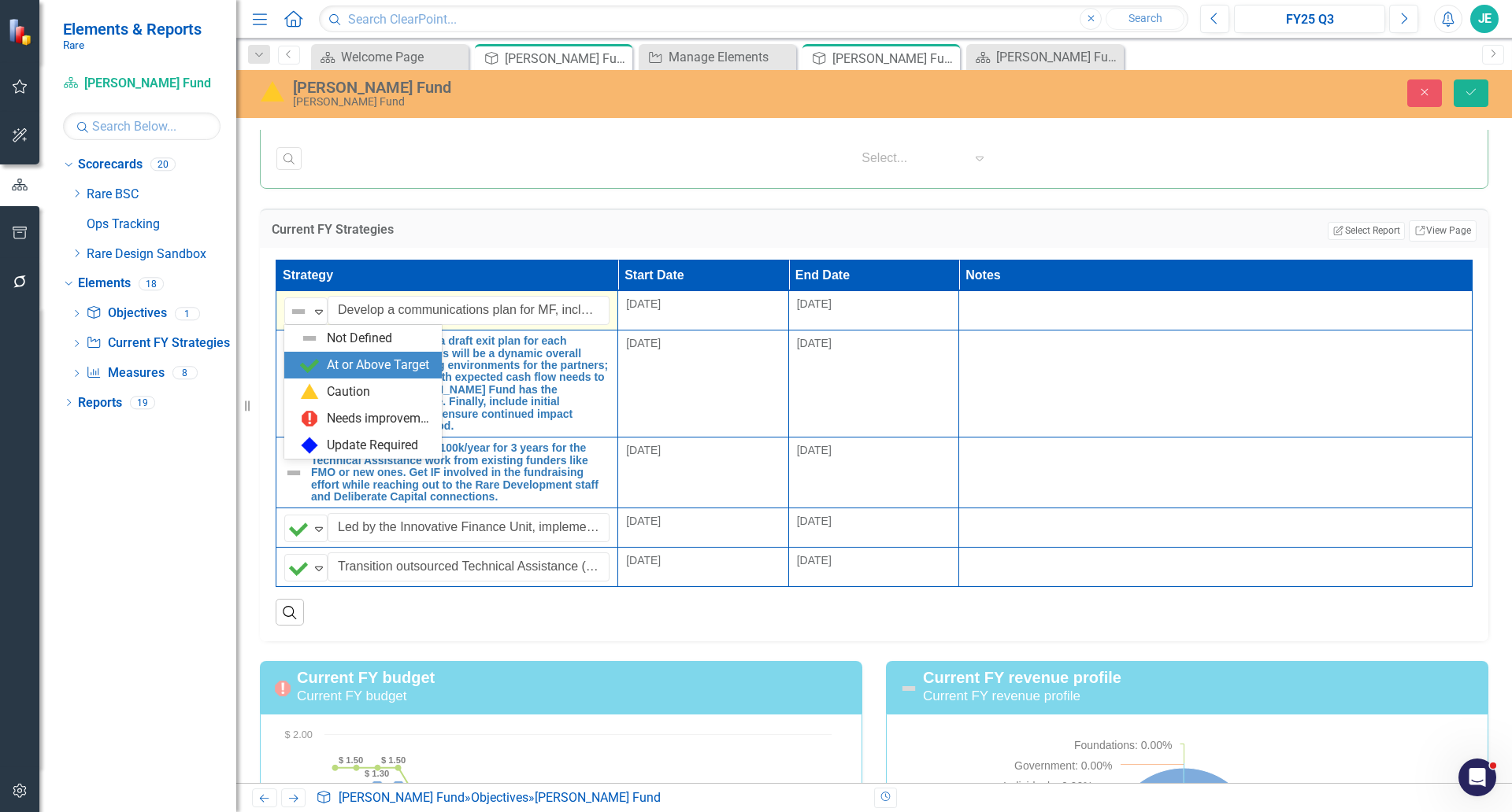
click at [326, 371] on div "At or Above Target" at bounding box center [366, 365] width 132 height 19
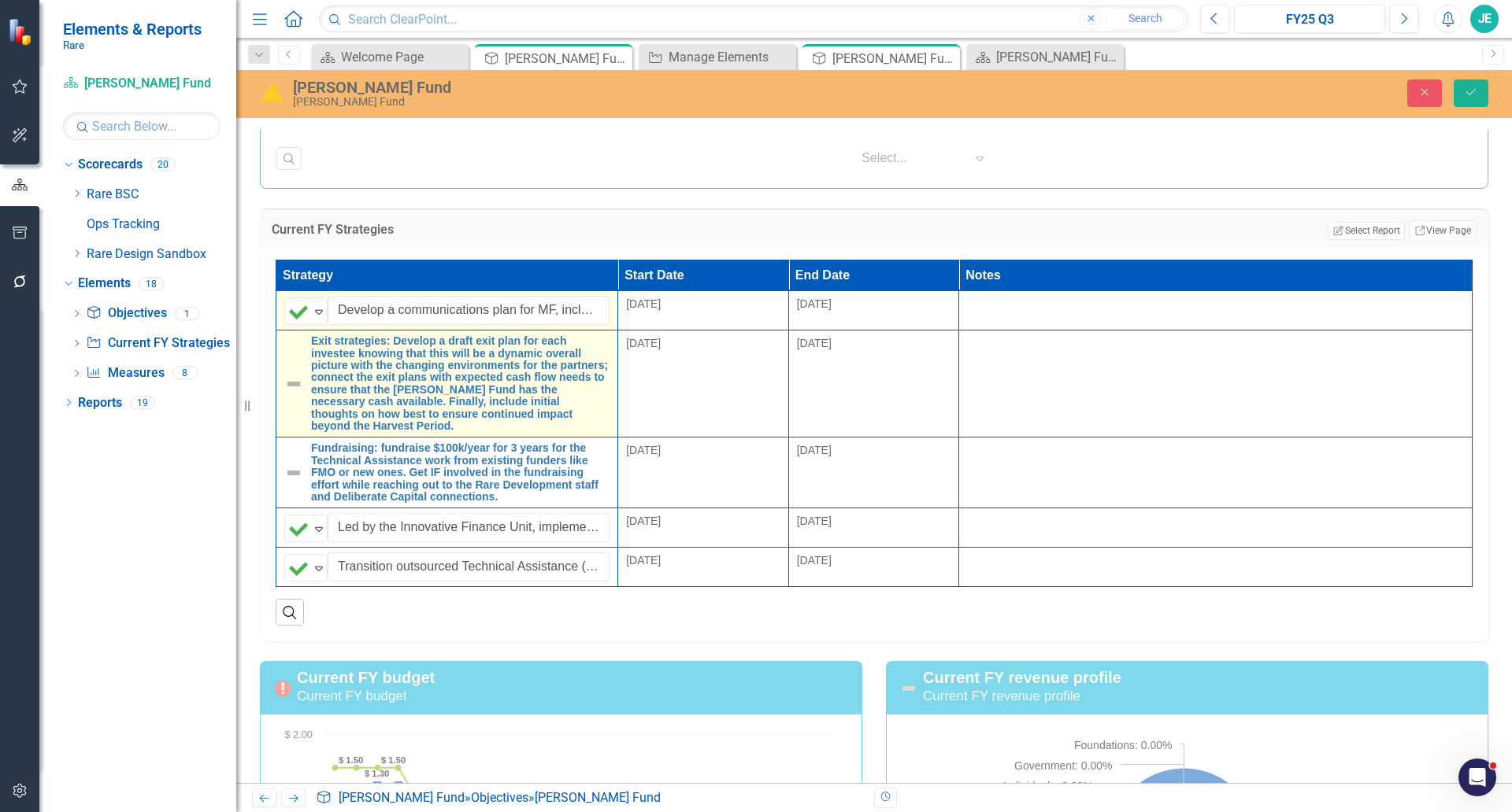
click at [289, 378] on img at bounding box center [294, 384] width 19 height 19
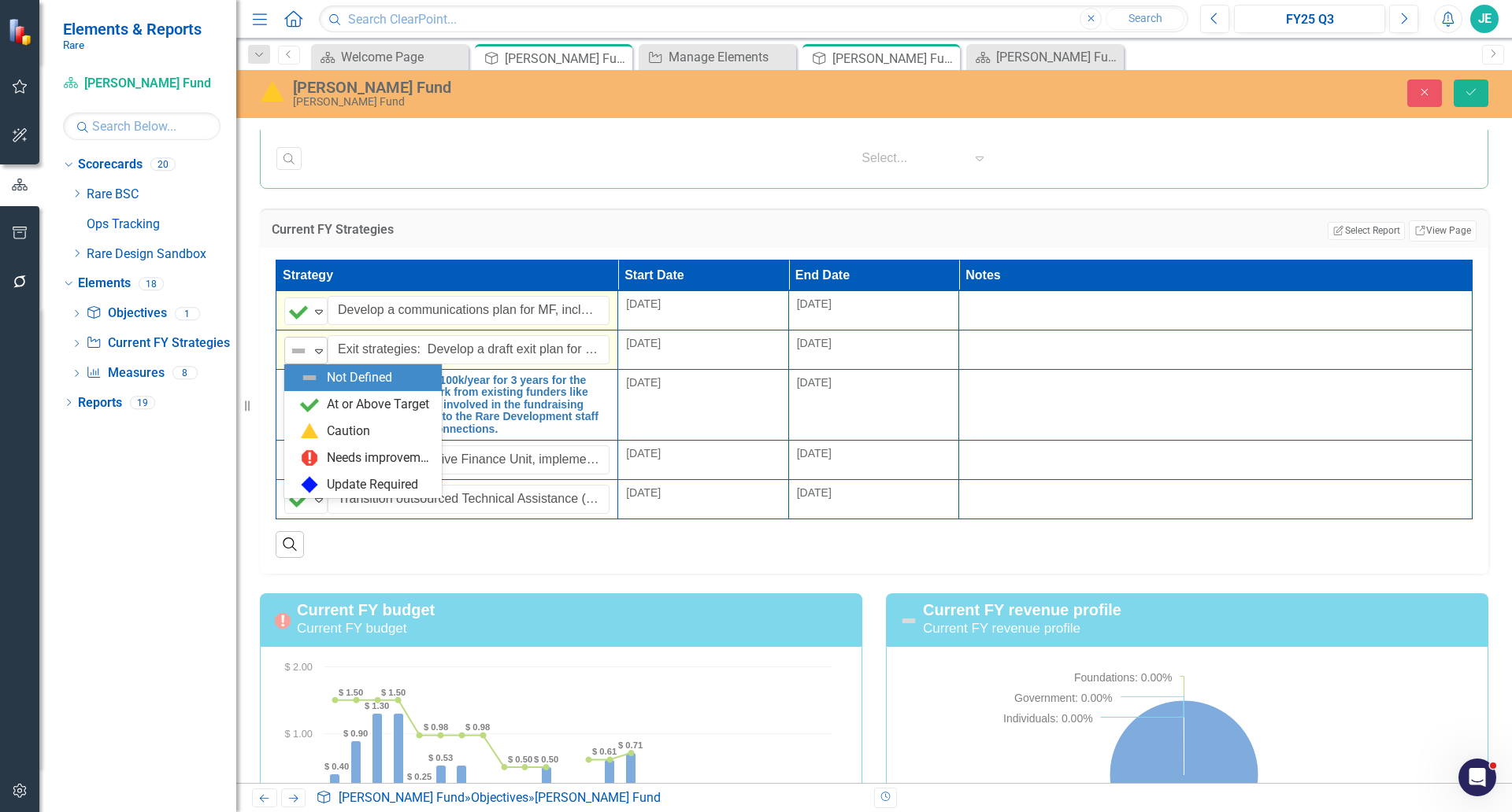
click at [291, 358] on img at bounding box center [299, 351] width 19 height 19
click at [324, 427] on div "Caution" at bounding box center [366, 431] width 132 height 19
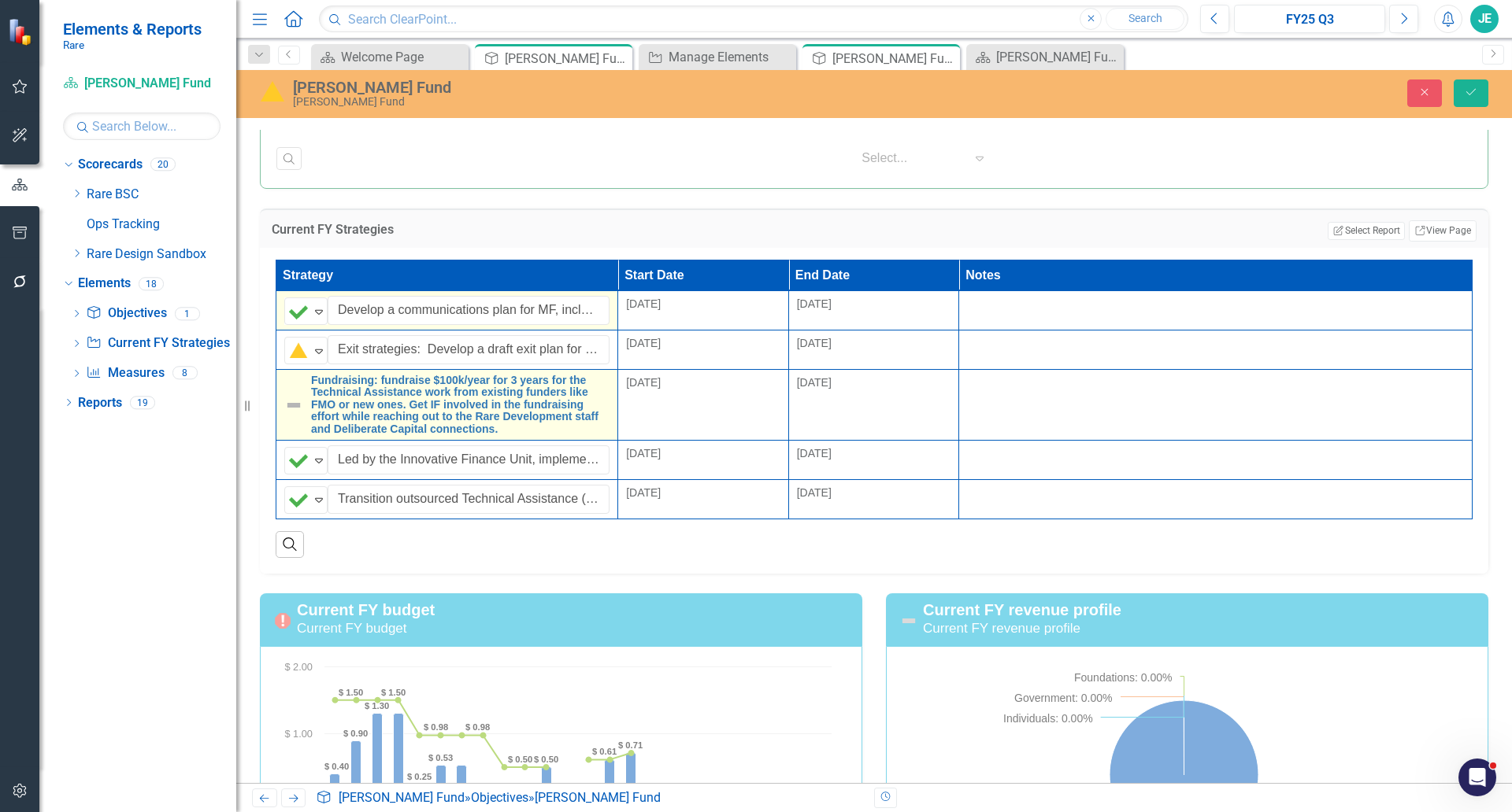
click at [292, 407] on img at bounding box center [294, 405] width 19 height 19
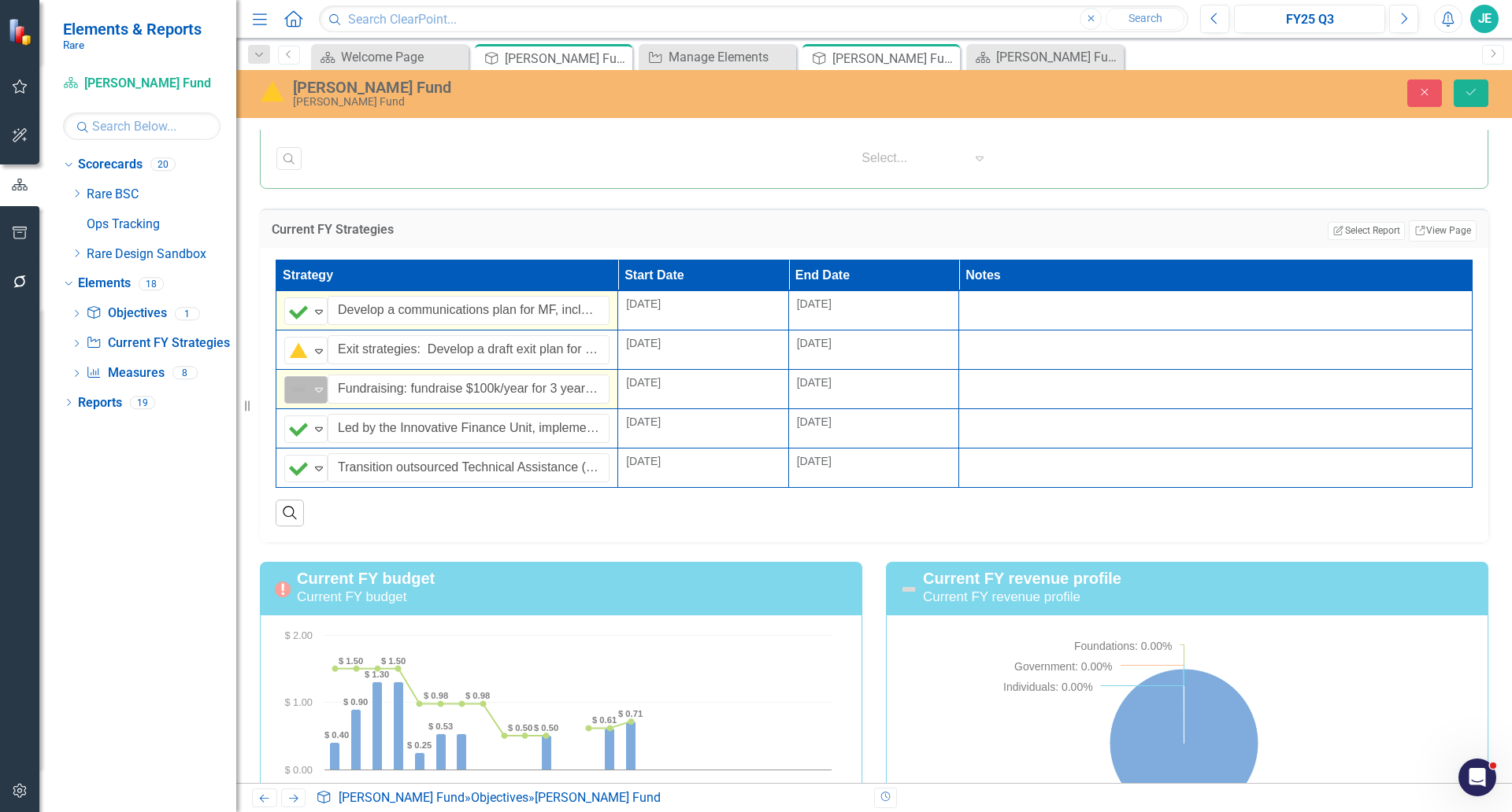
click at [300, 392] on img at bounding box center [299, 389] width 19 height 19
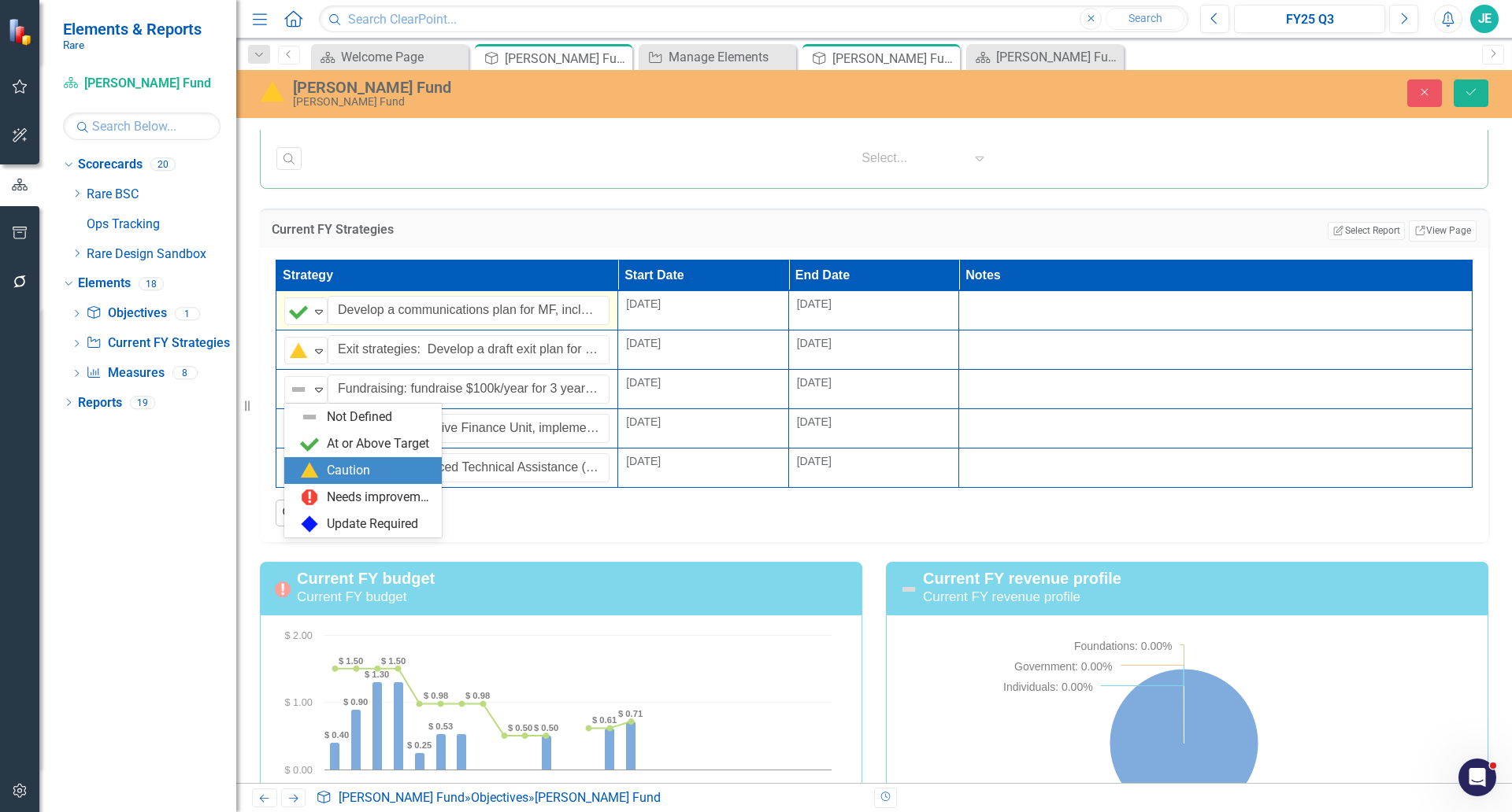
click at [335, 465] on div "Caution" at bounding box center [348, 470] width 43 height 18
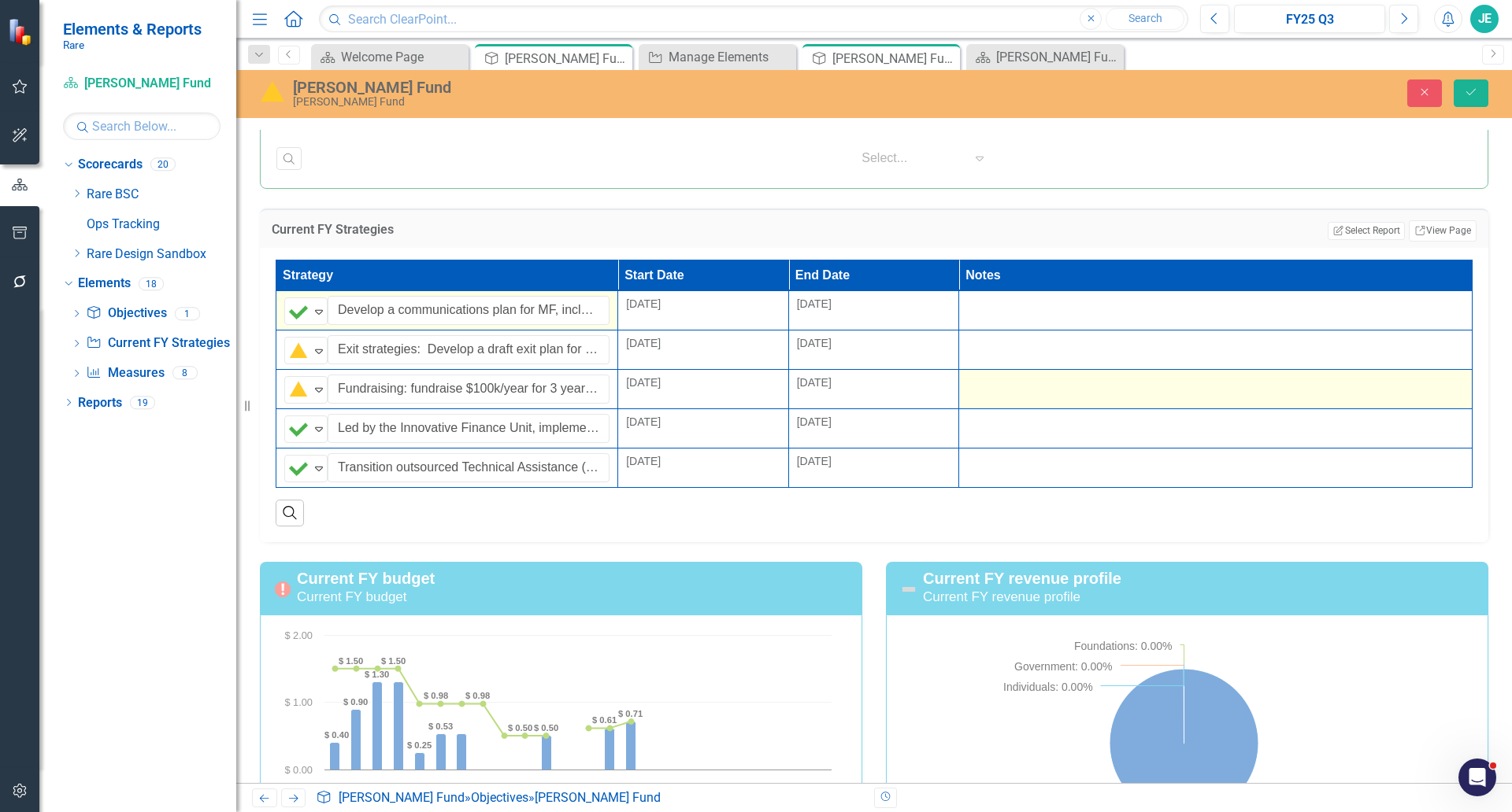
click at [1014, 381] on div at bounding box center [1215, 384] width 497 height 19
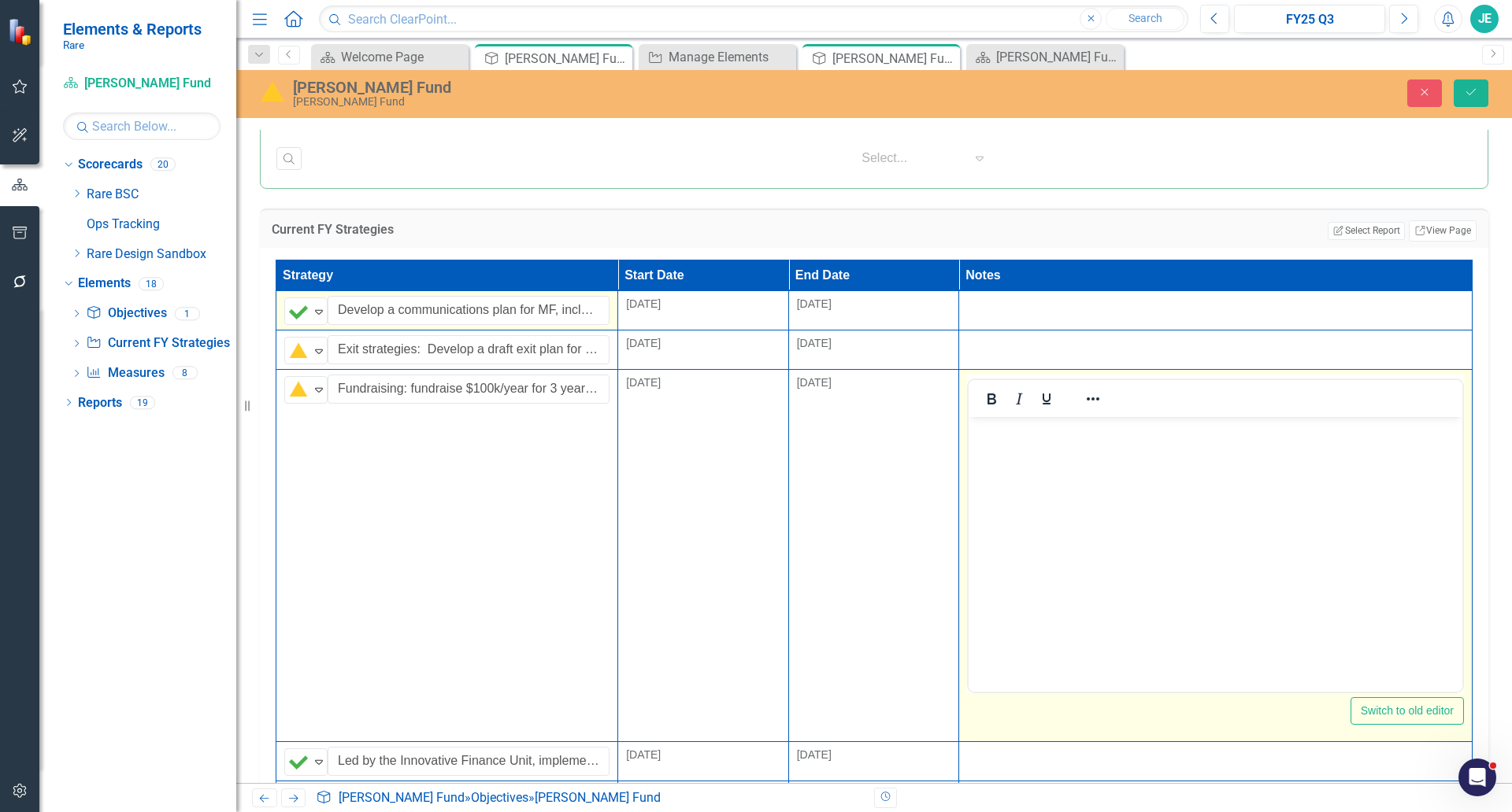
scroll to position [0, 0]
click at [1061, 452] on body "Rich Text Area. Press ALT-0 for help." at bounding box center [1215, 535] width 493 height 236
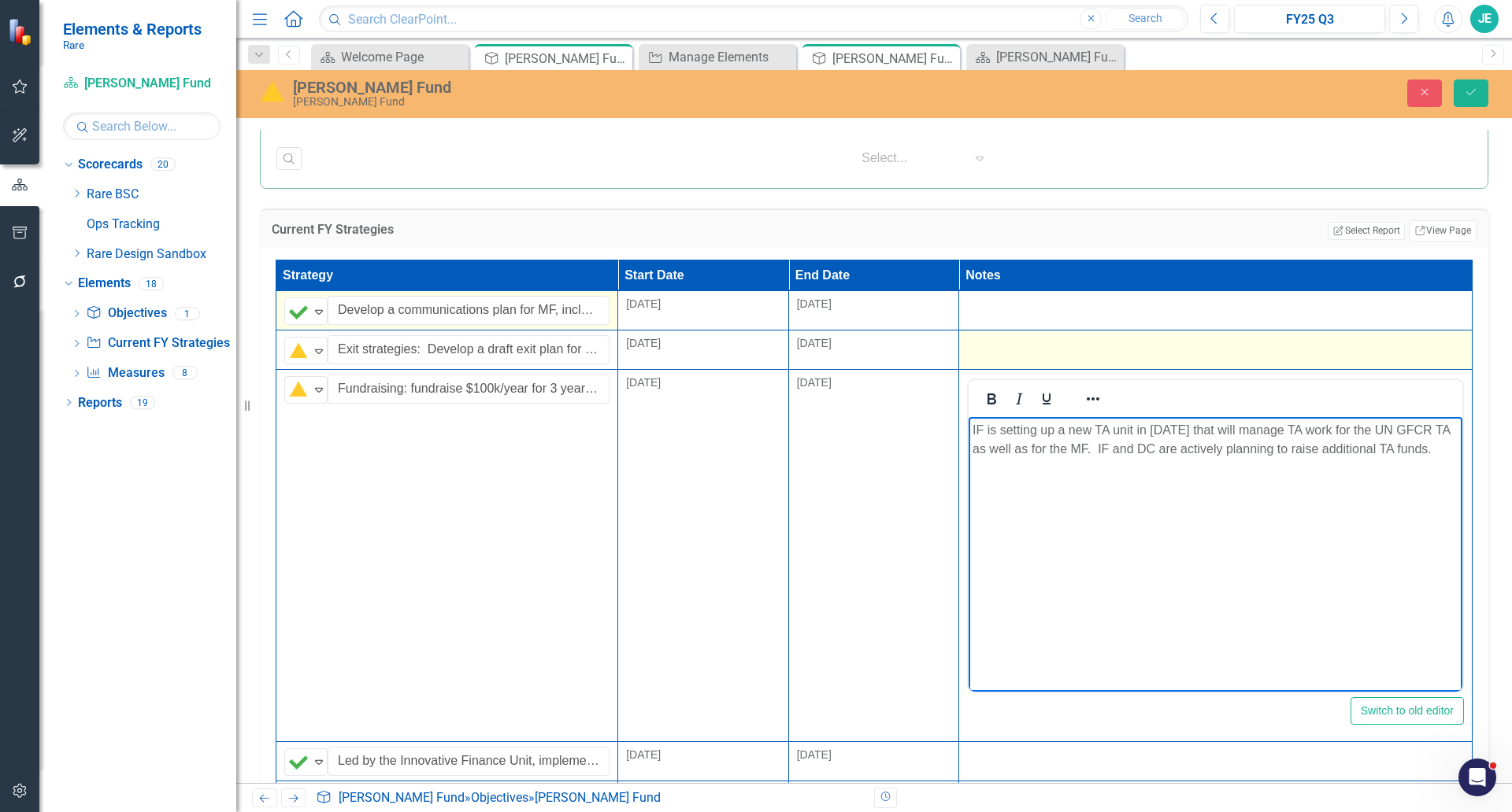
click at [1050, 342] on div at bounding box center [1215, 344] width 497 height 19
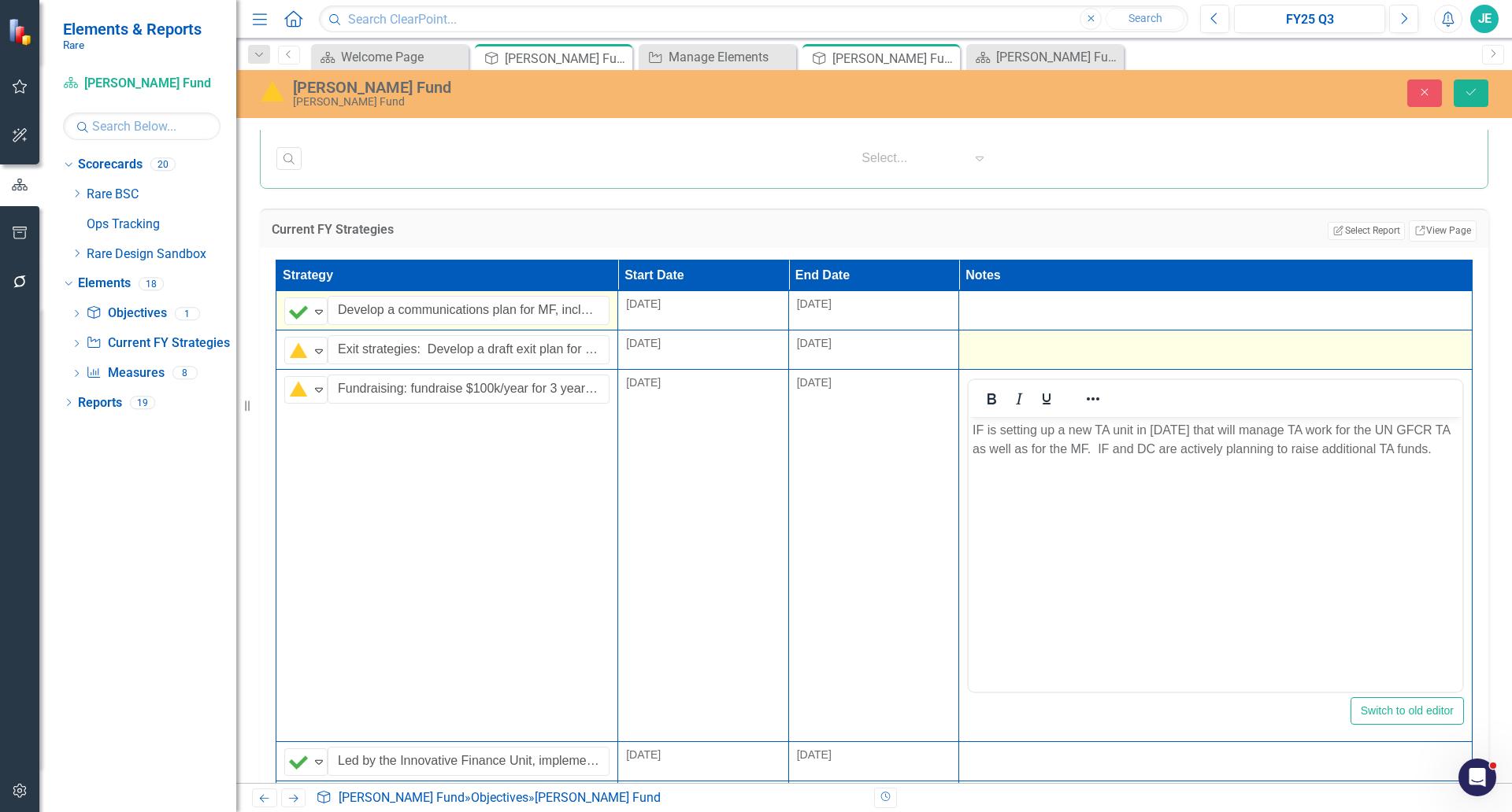
click at [1050, 342] on div at bounding box center [1215, 344] width 497 height 19
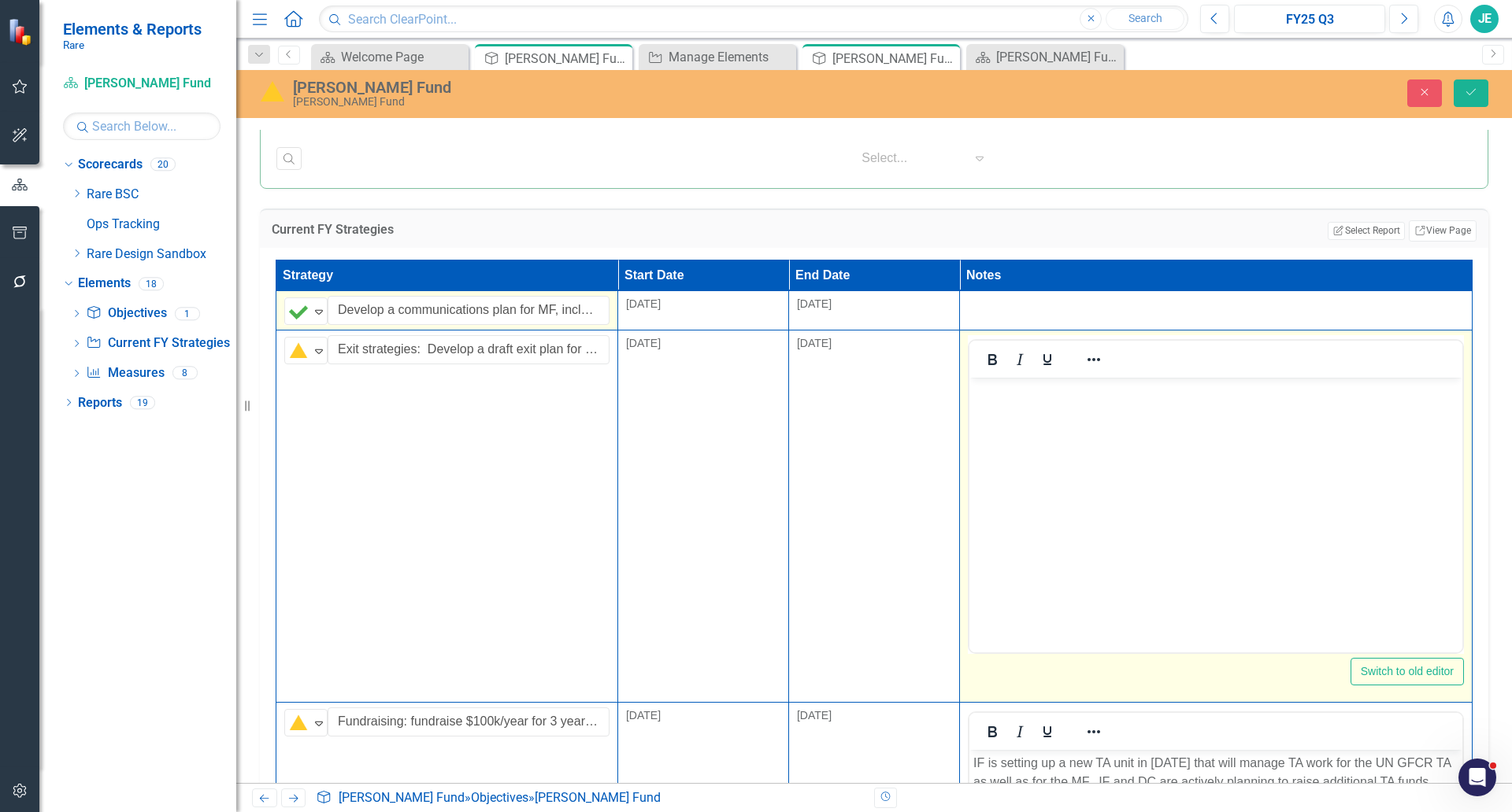
click at [1063, 435] on body "Rich Text Area. Press ALT-0 for help." at bounding box center [1215, 496] width 493 height 236
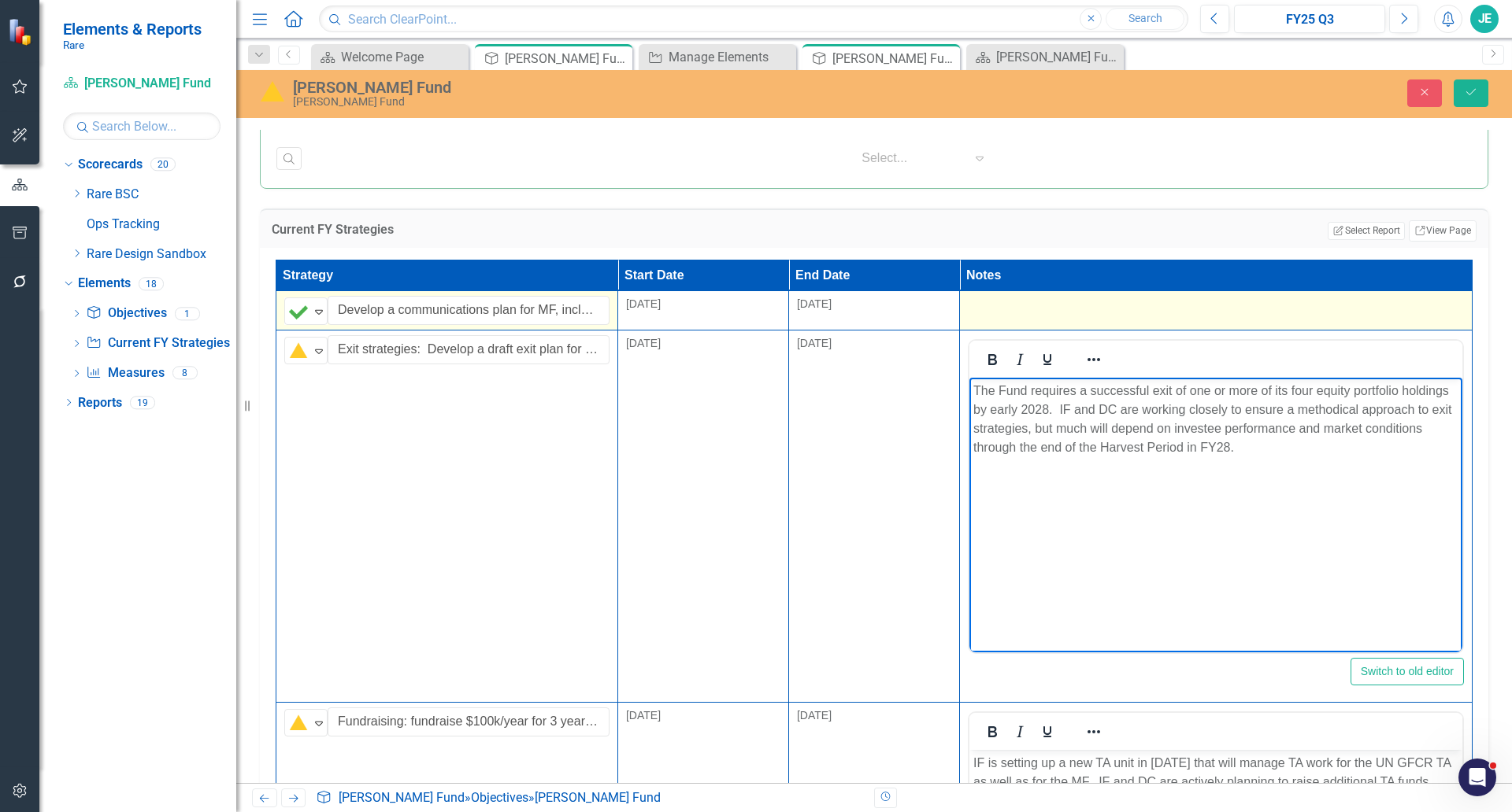
click at [1065, 312] on div at bounding box center [1216, 305] width 496 height 19
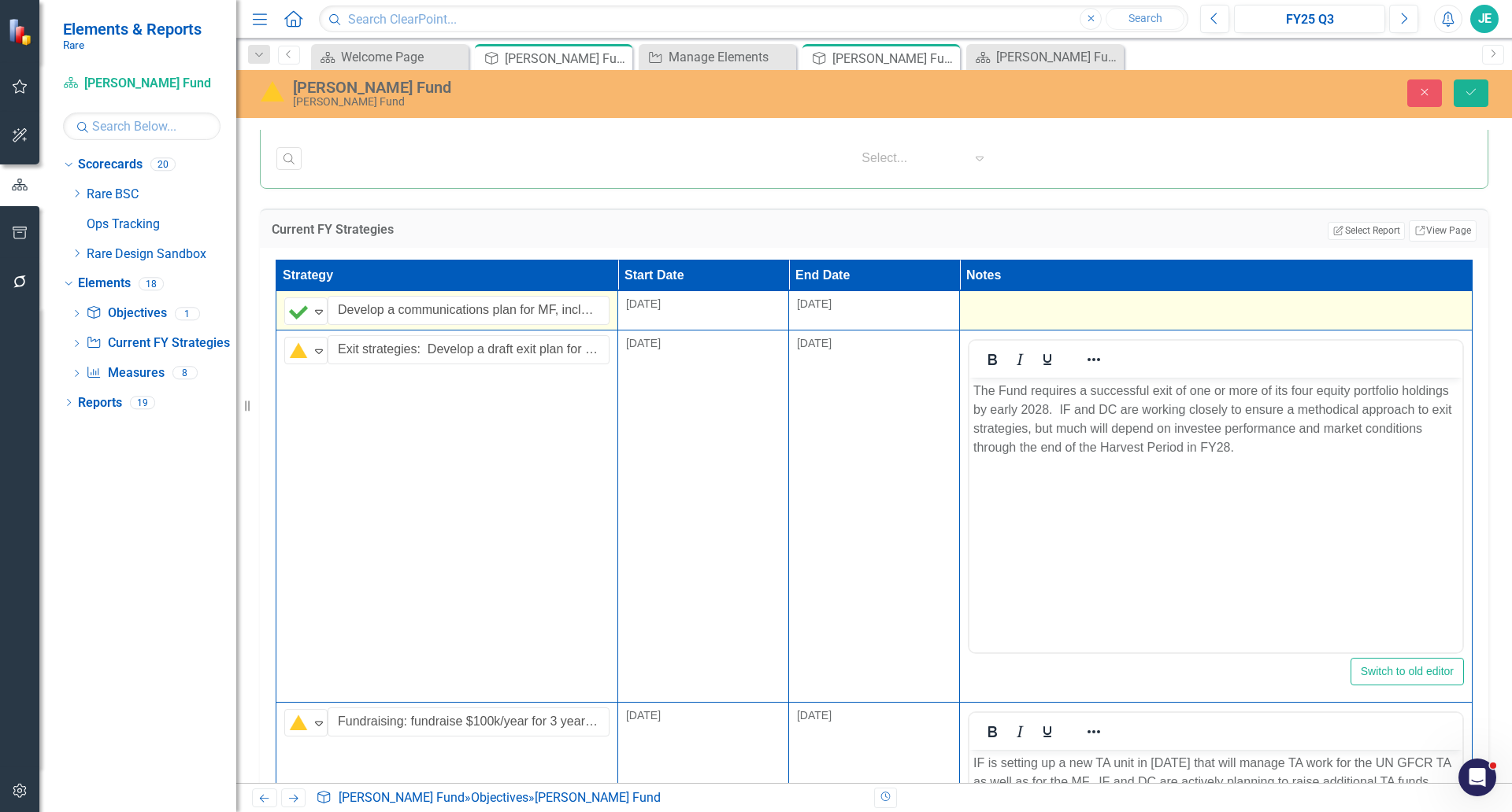
click at [1065, 312] on div at bounding box center [1216, 305] width 496 height 19
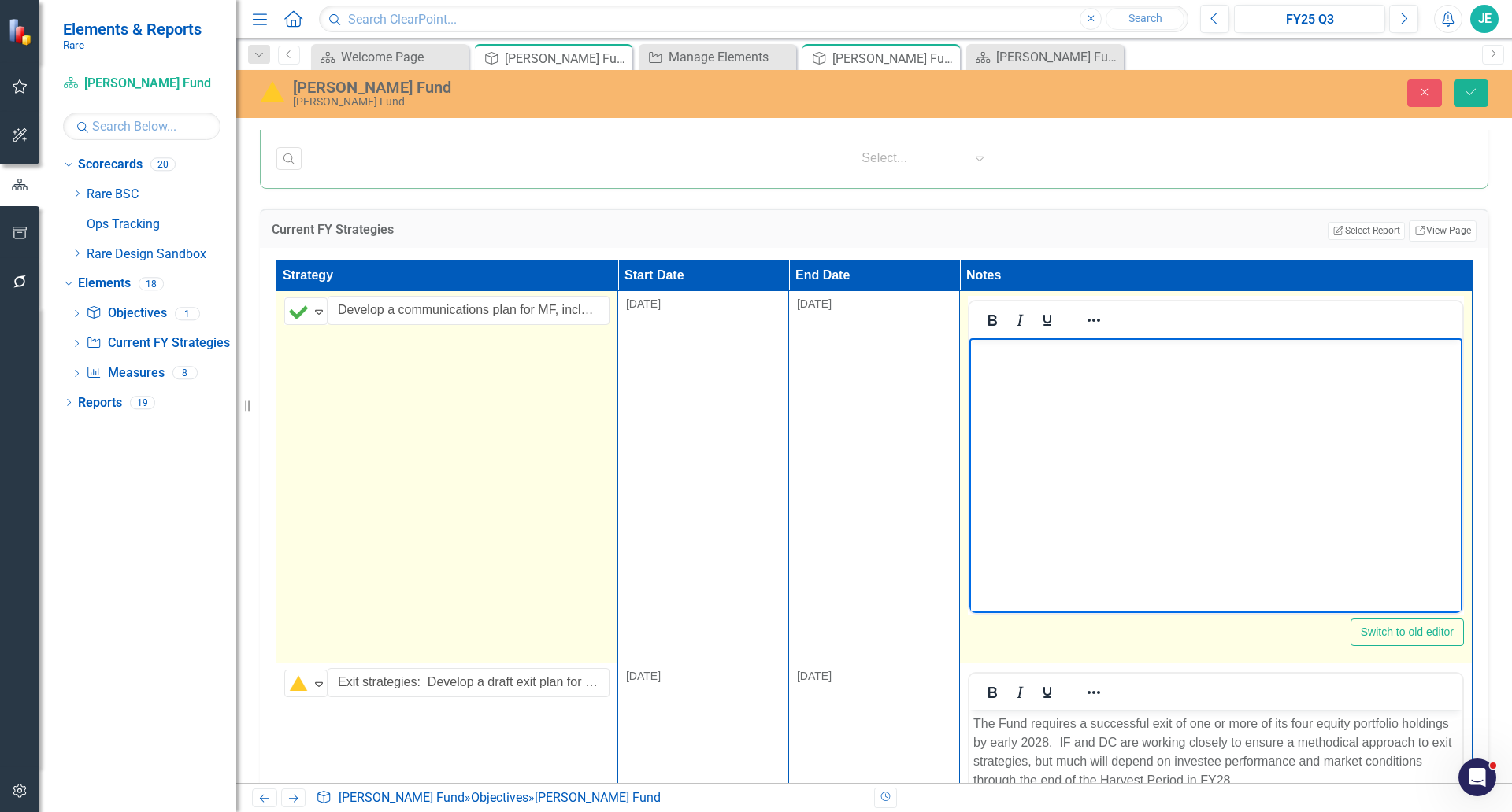
drag, startPoint x: 1070, startPoint y: 354, endPoint x: 2031, endPoint y: 665, distance: 1010.1
click at [1070, 354] on p "Rich Text Area. Press ALT-0 for help." at bounding box center [1214, 352] width 485 height 19
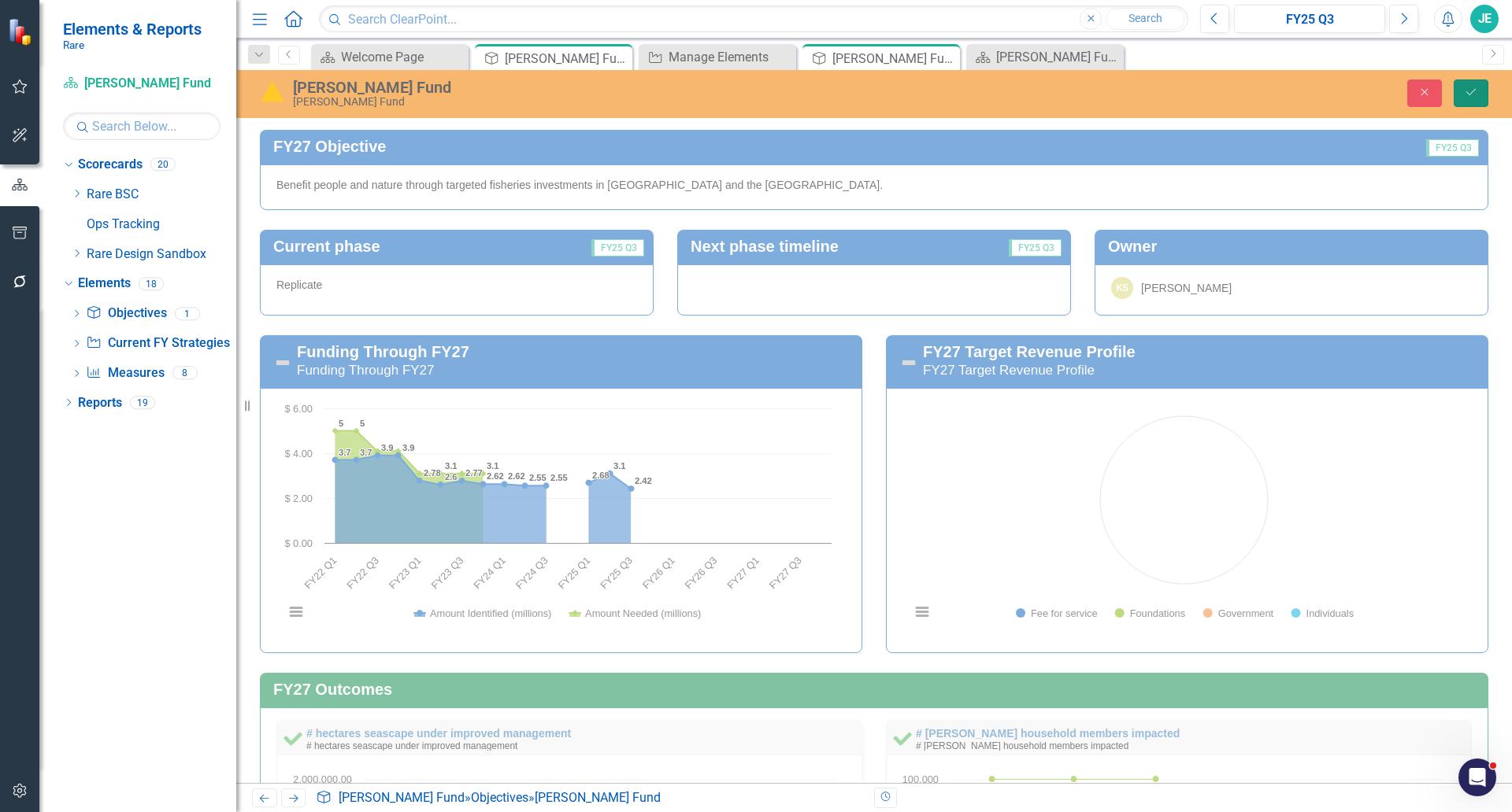
click at [1456, 92] on button "Save" at bounding box center [1471, 93] width 35 height 28
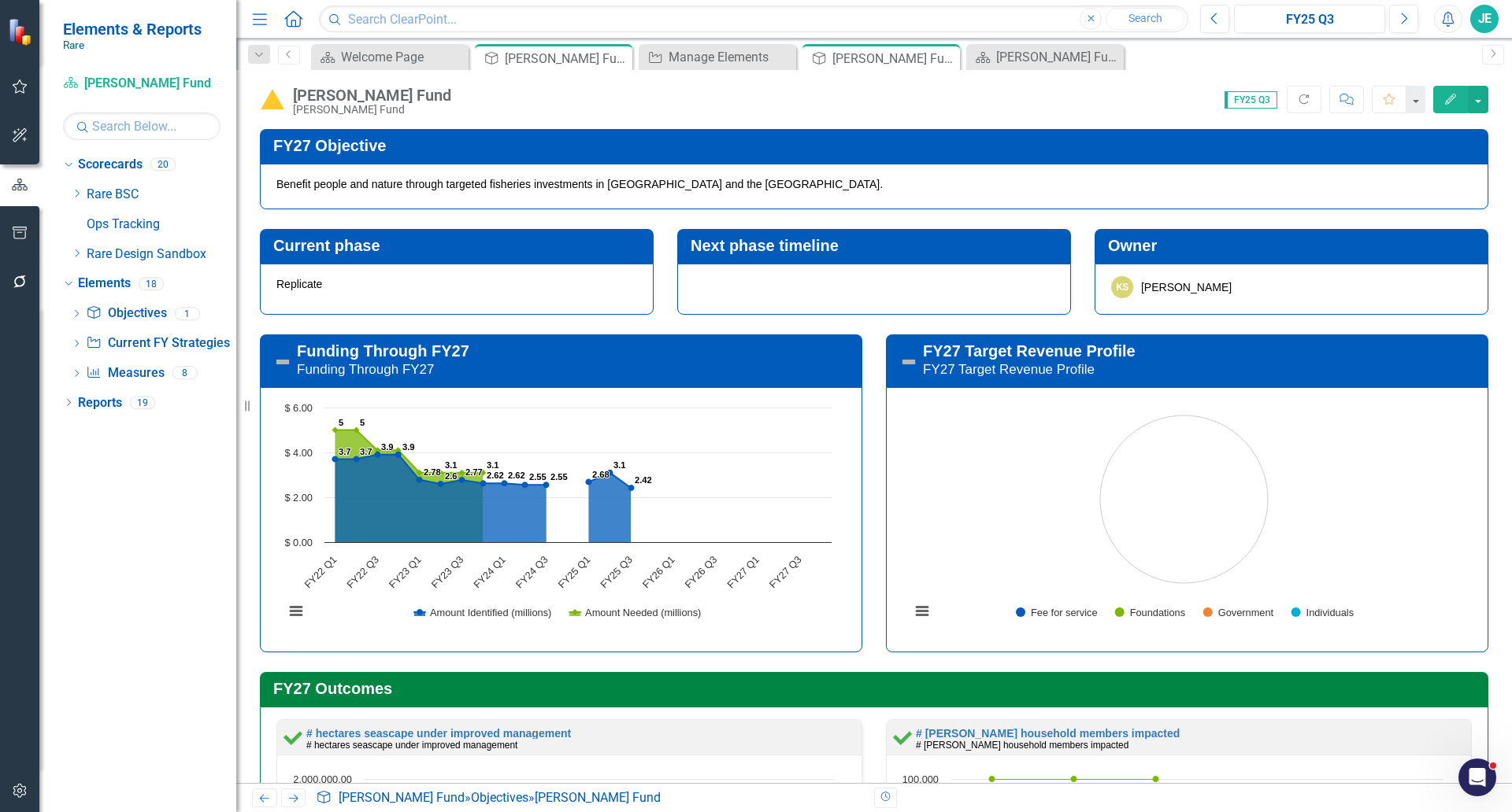
click at [13, 283] on icon "button" at bounding box center [20, 282] width 17 height 13
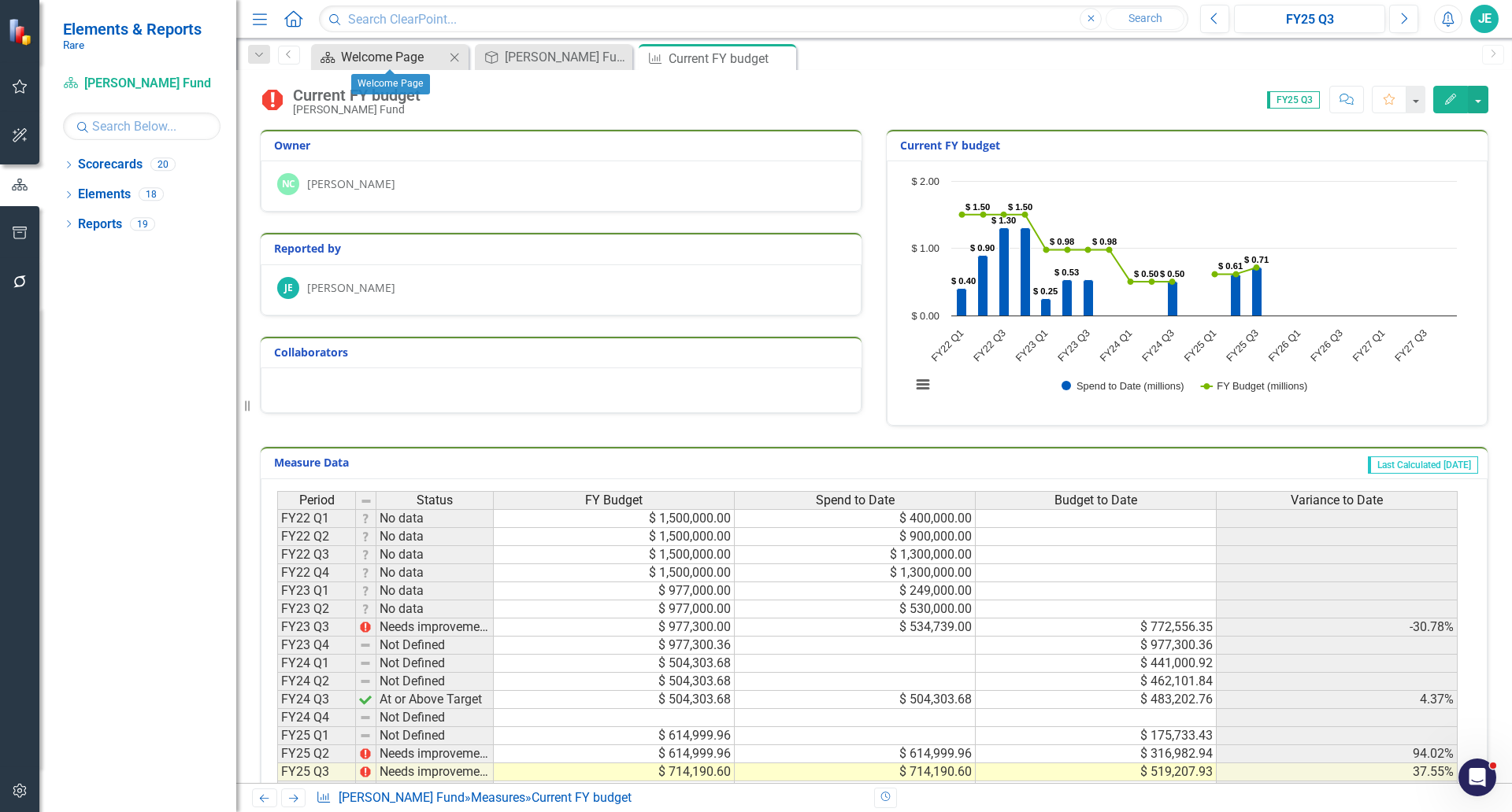
click at [364, 54] on div "Welcome Page" at bounding box center [393, 57] width 104 height 19
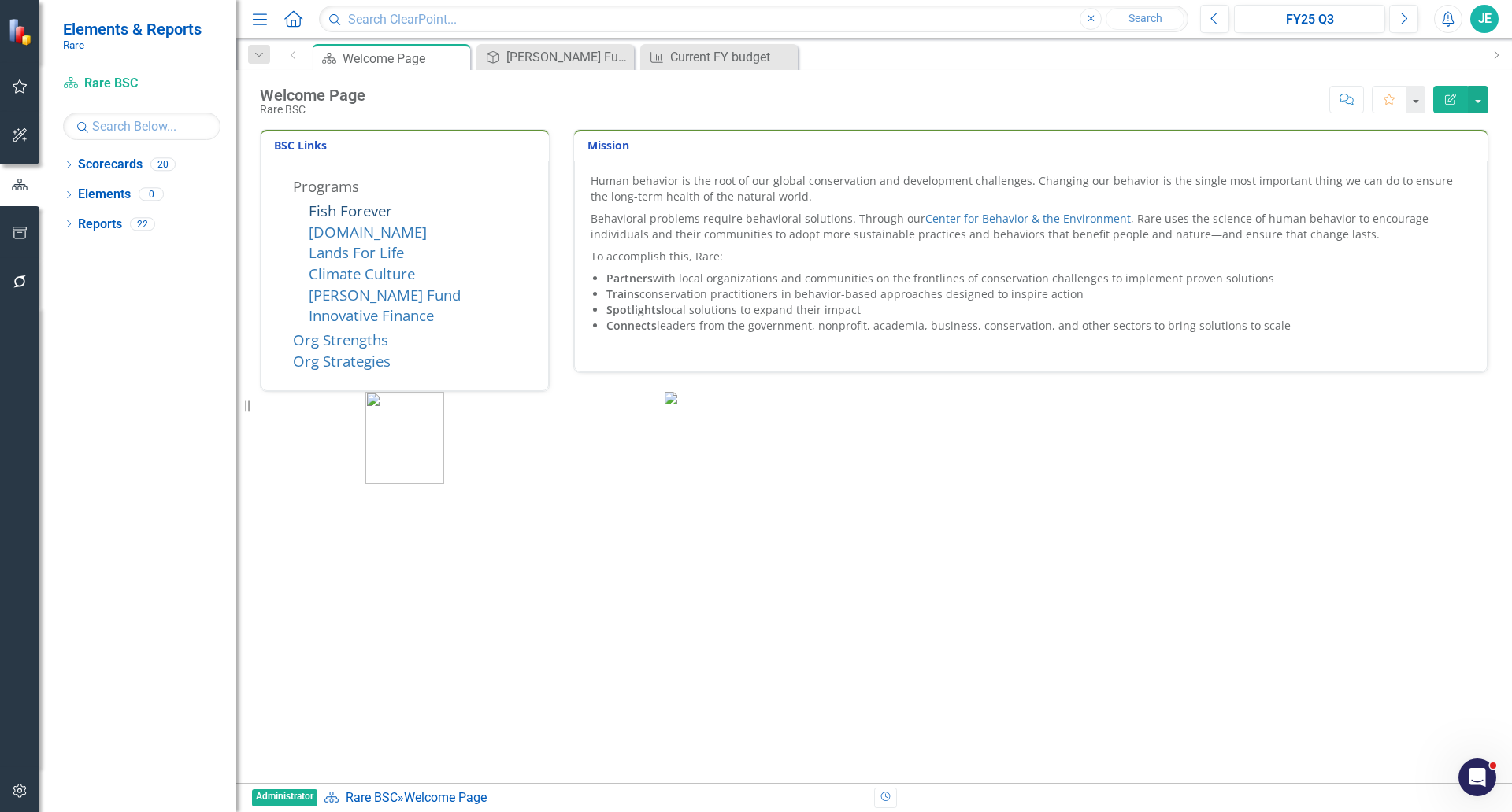
click at [351, 217] on link "Fish Forever" at bounding box center [350, 210] width 84 height 19
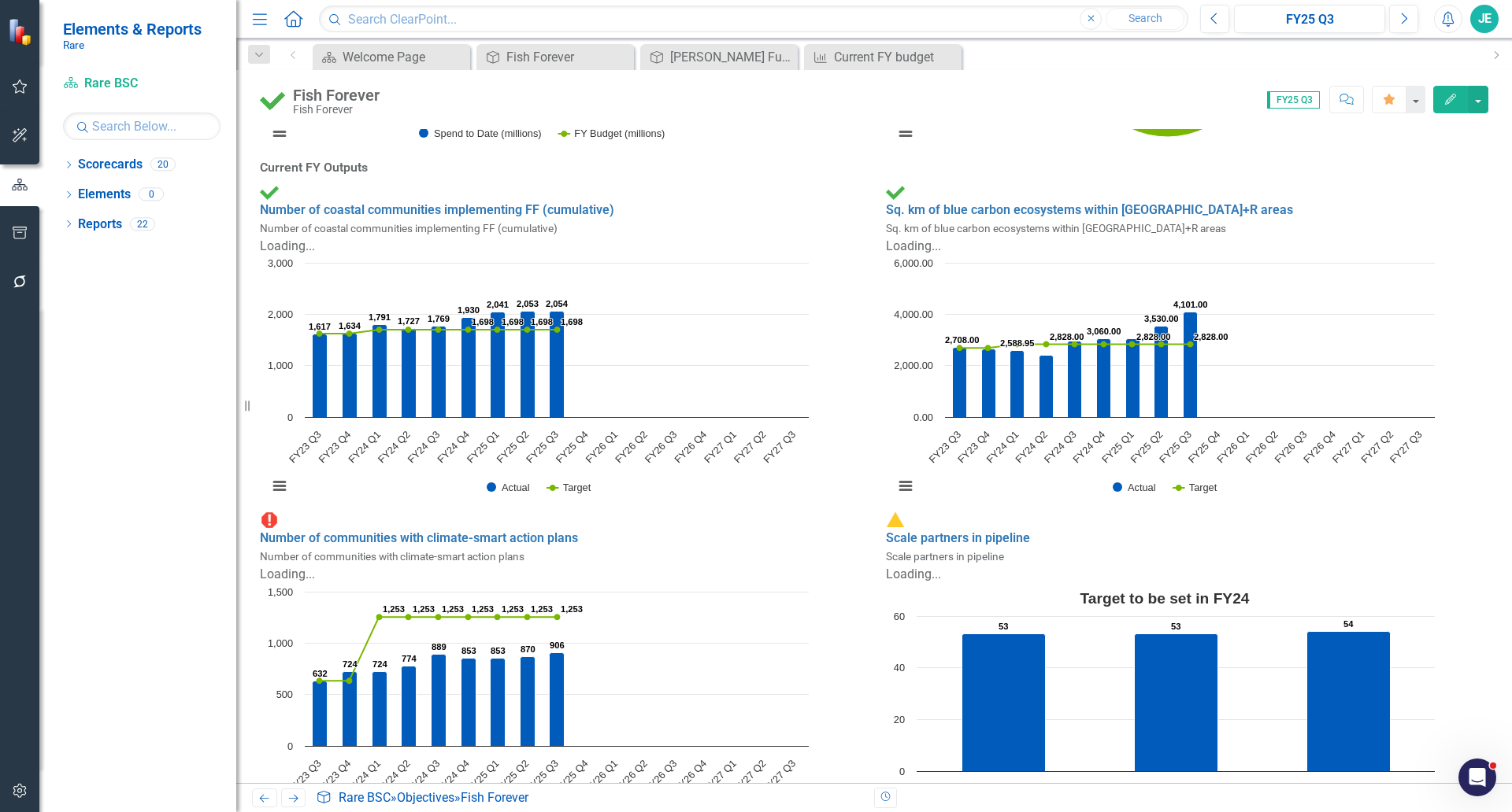
scroll to position [2362, 0]
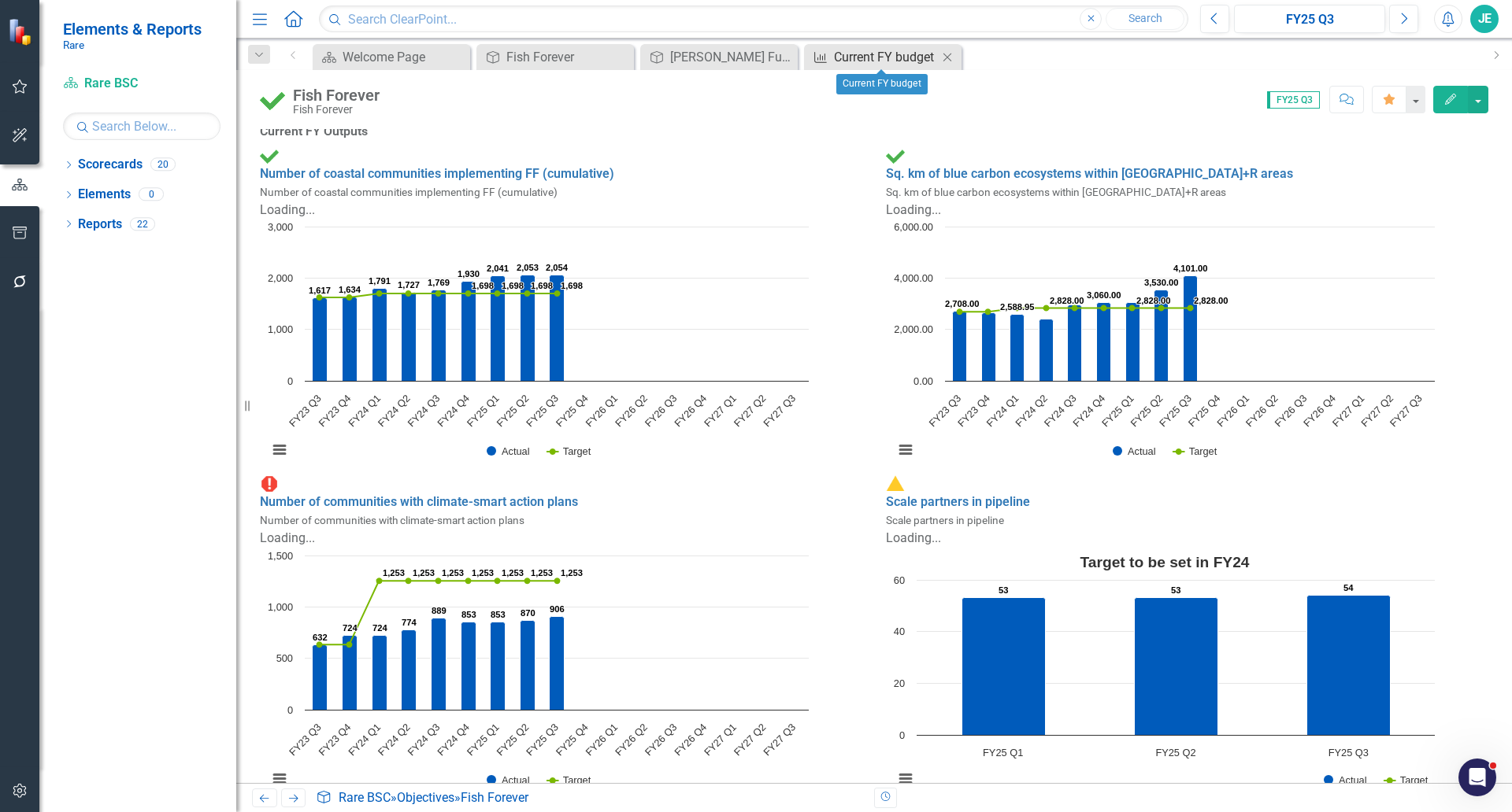
click at [893, 61] on div "Current FY budget" at bounding box center [886, 57] width 104 height 19
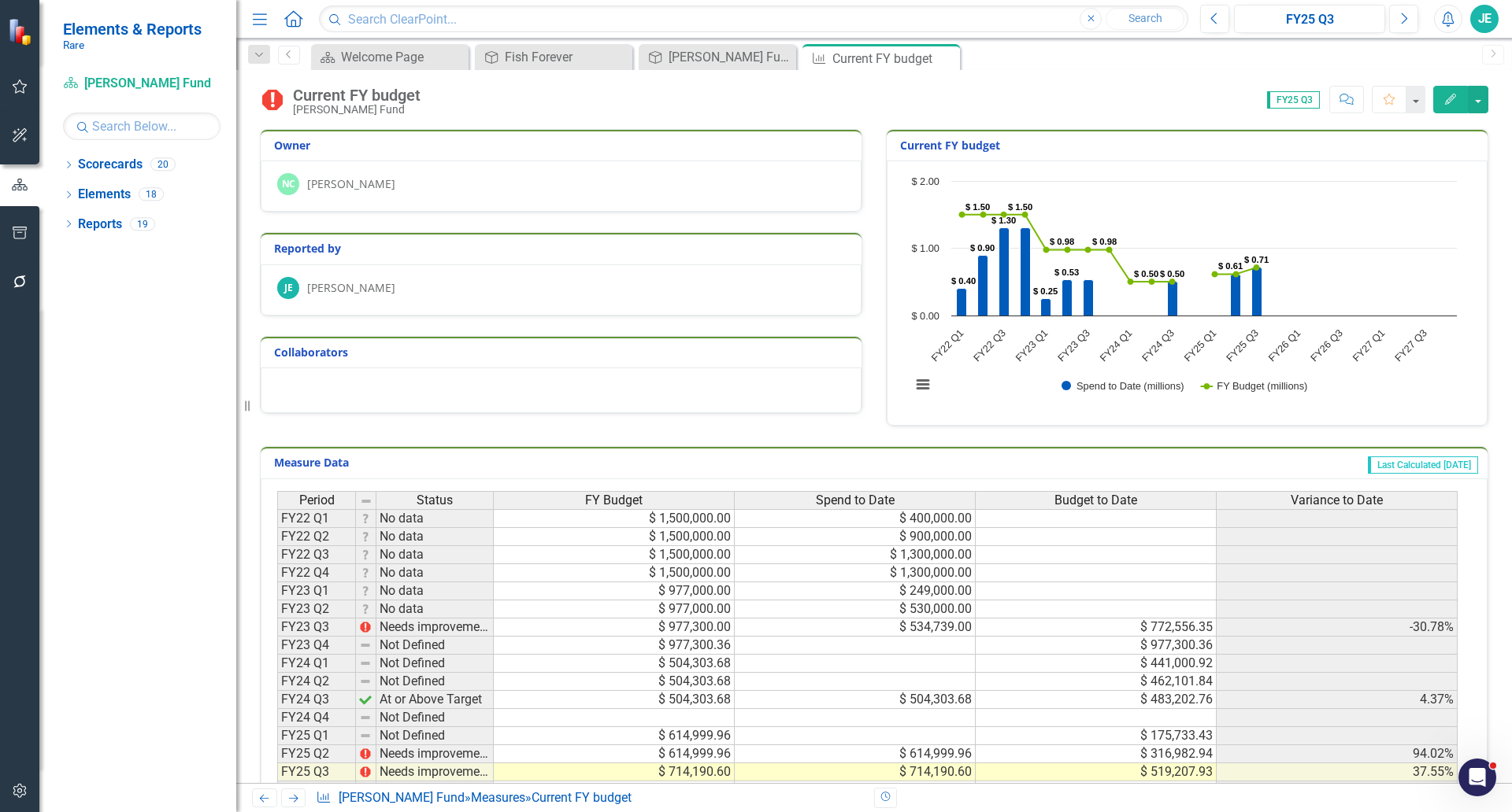
scroll to position [131, 0]
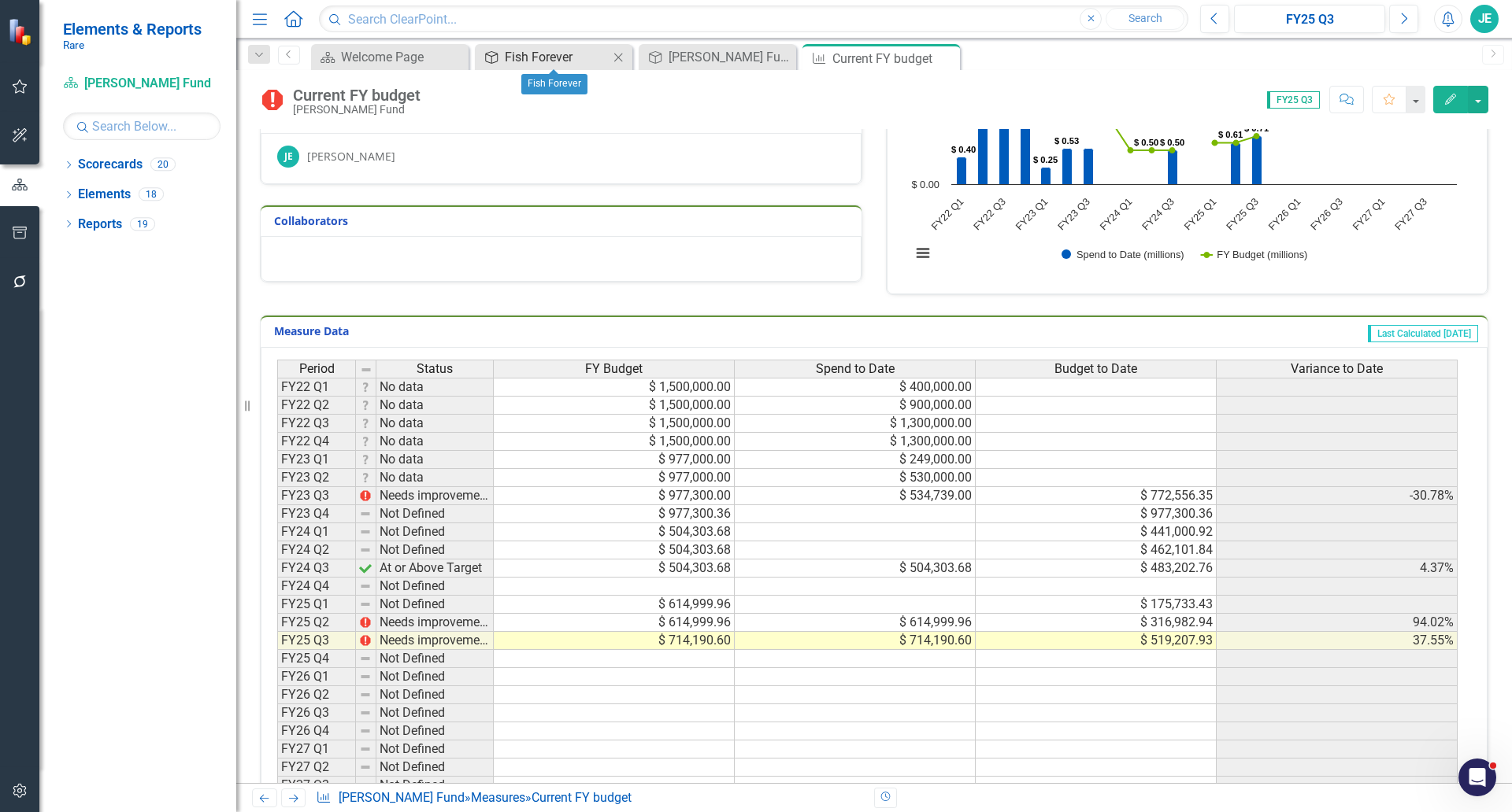
click at [528, 54] on div "Fish Forever" at bounding box center [557, 57] width 104 height 19
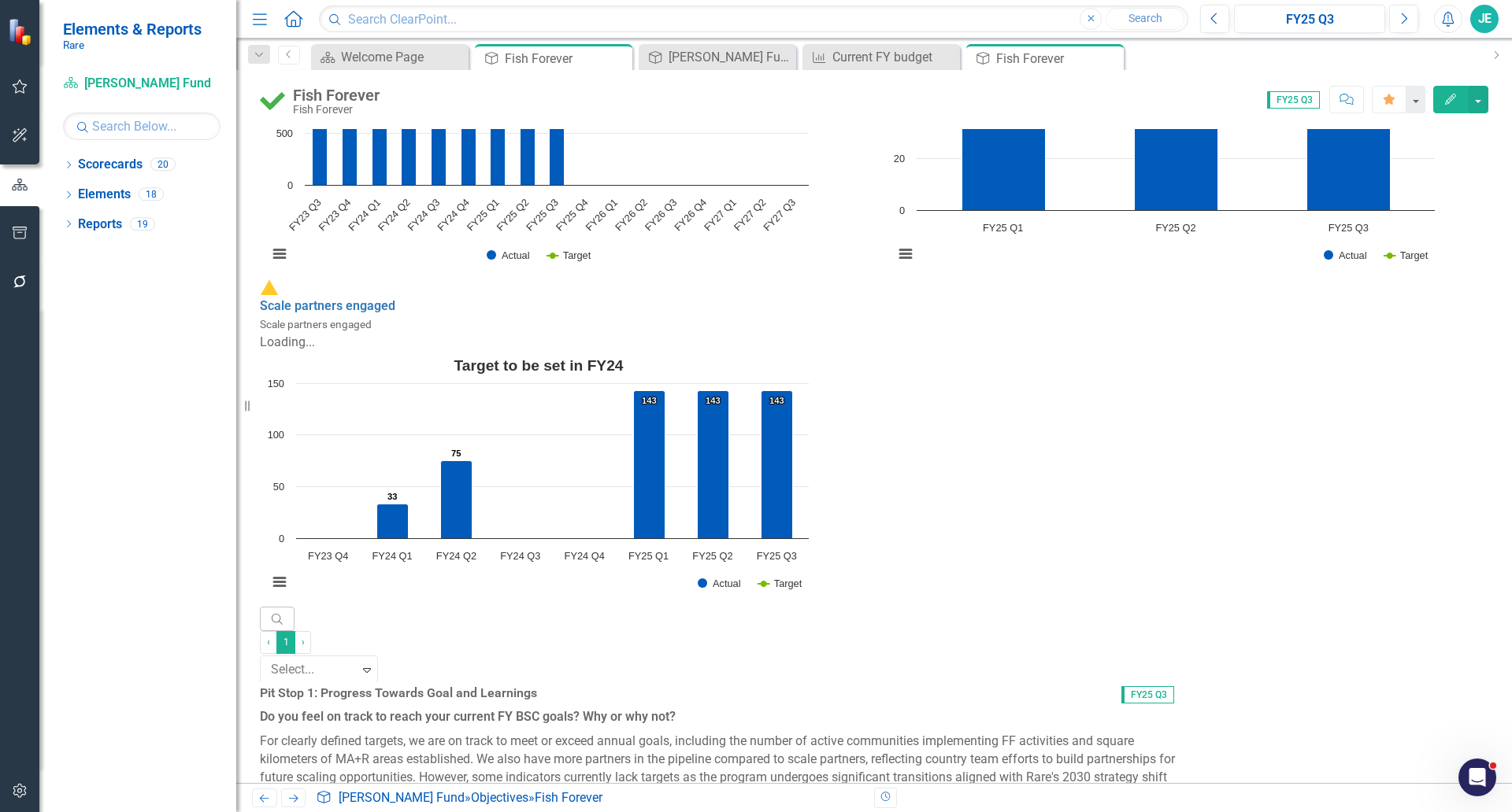
scroll to position [2362, 0]
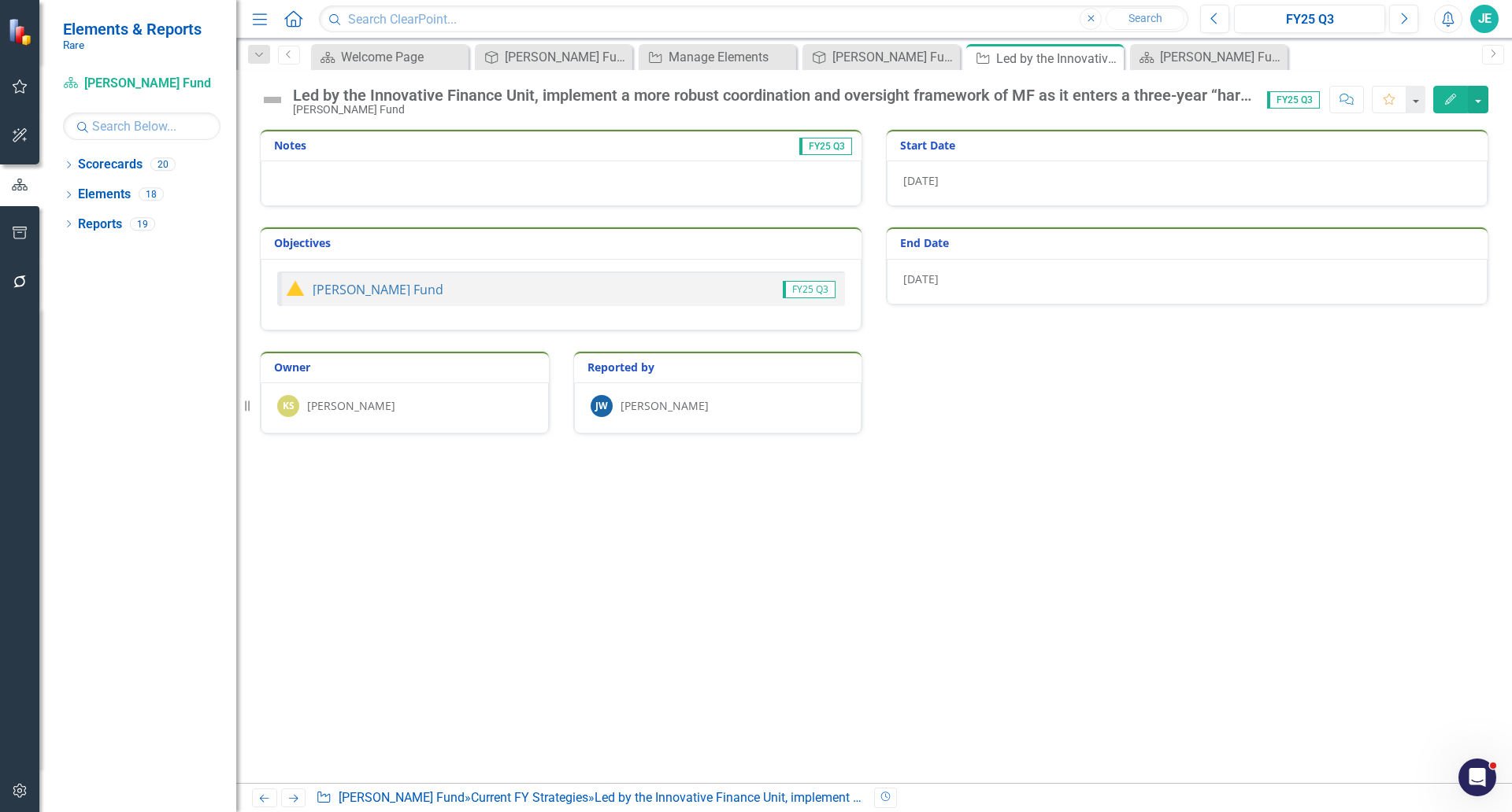
click at [947, 181] on div "[DATE]" at bounding box center [1187, 184] width 601 height 46
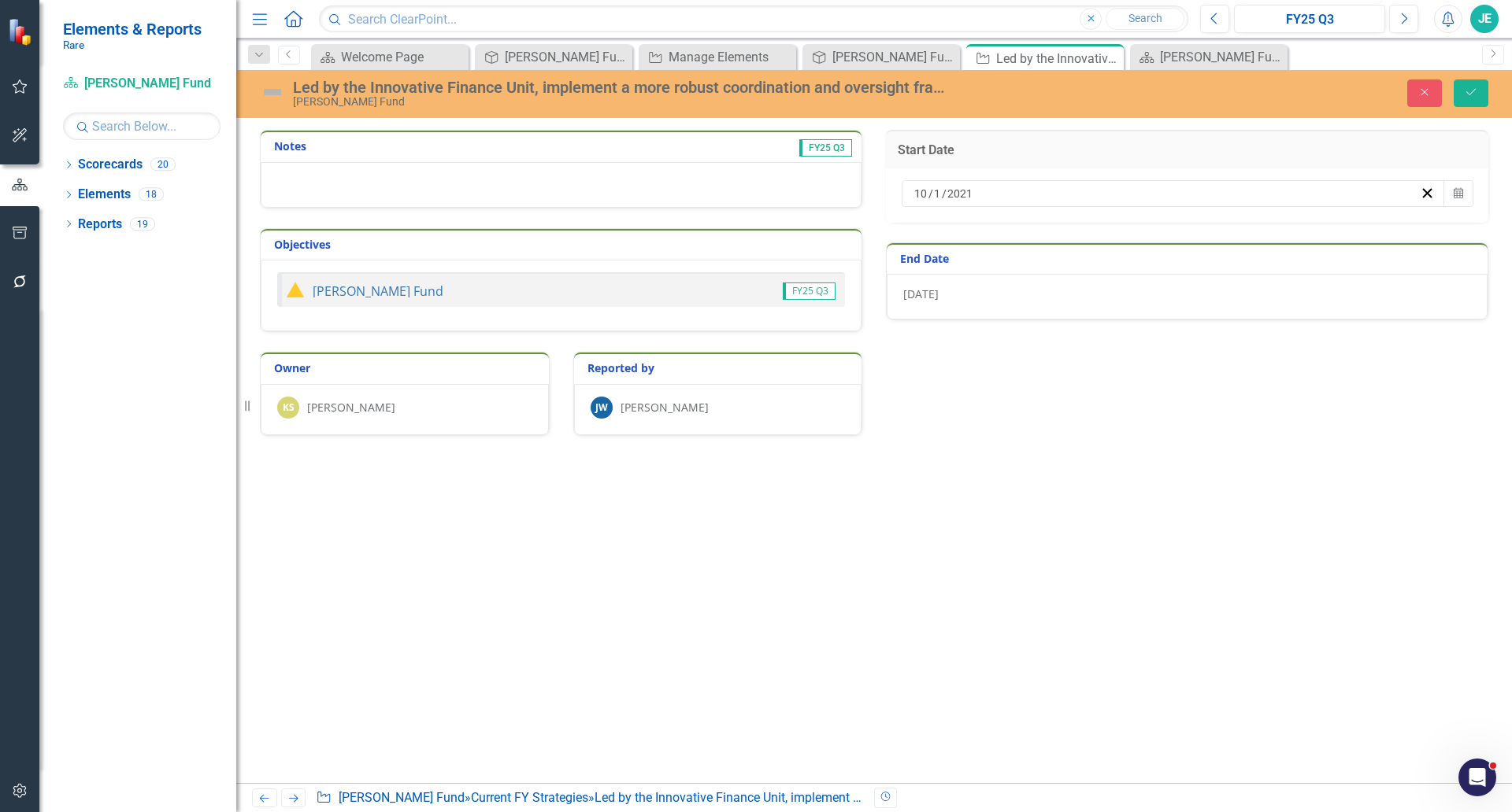
drag, startPoint x: 1000, startPoint y: 197, endPoint x: 822, endPoint y: 171, distance: 179.9
click at [822, 171] on div "Notes FY25 Q3 Objectives Meloy Fund FY25 Q3 Start Date 10 / 1 / 2021 Calendar E…" at bounding box center [874, 221] width 1252 height 222
click at [911, 187] on div "10 / 1 / 2021" at bounding box center [1174, 194] width 543 height 27
click at [921, 189] on input "10" at bounding box center [921, 194] width 14 height 16
click at [921, 189] on input "10" at bounding box center [921, 194] width 14 height 16
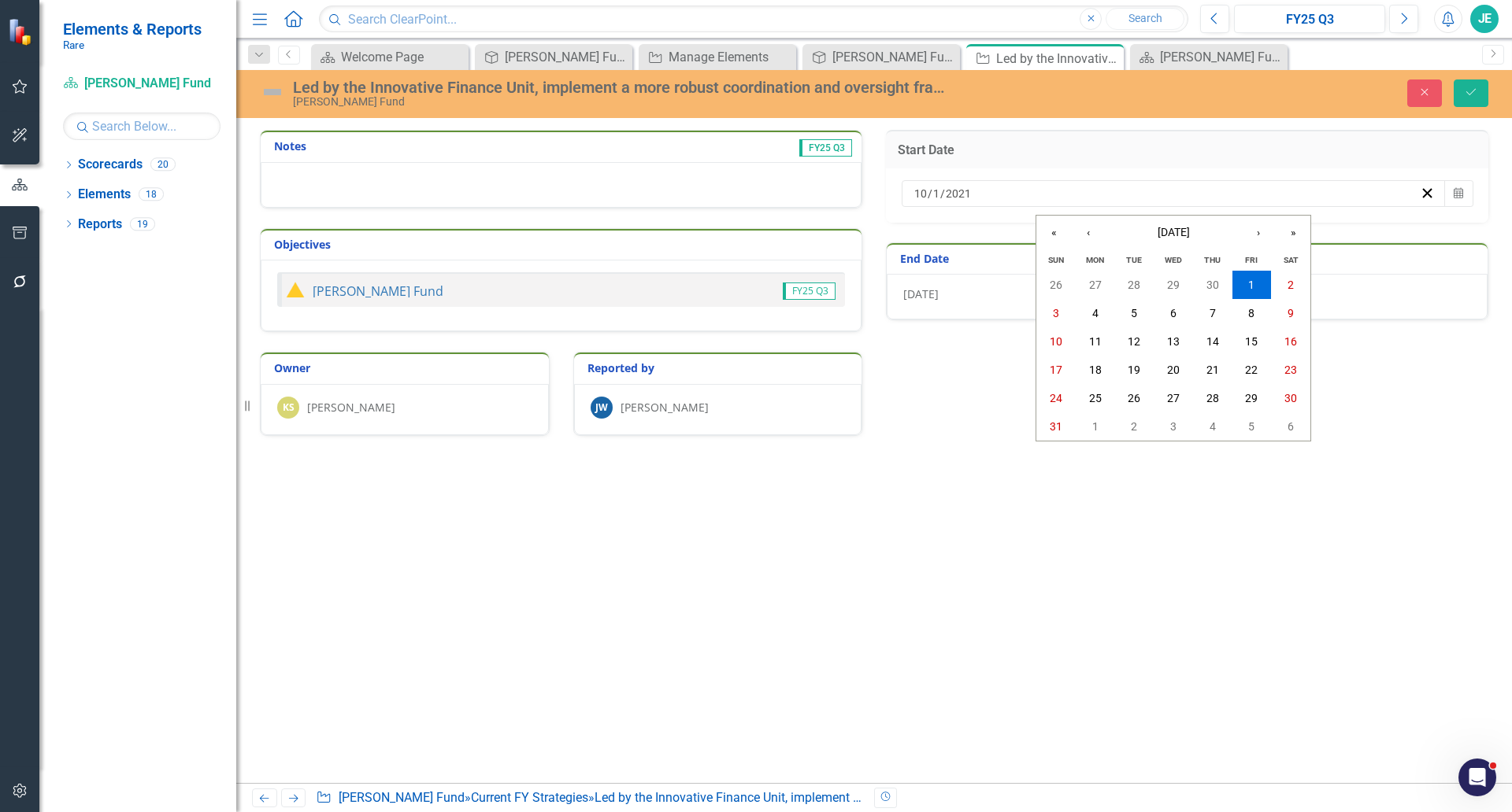
click at [921, 189] on input "10" at bounding box center [921, 194] width 14 height 16
type input "04"
type input "01"
type input "2025"
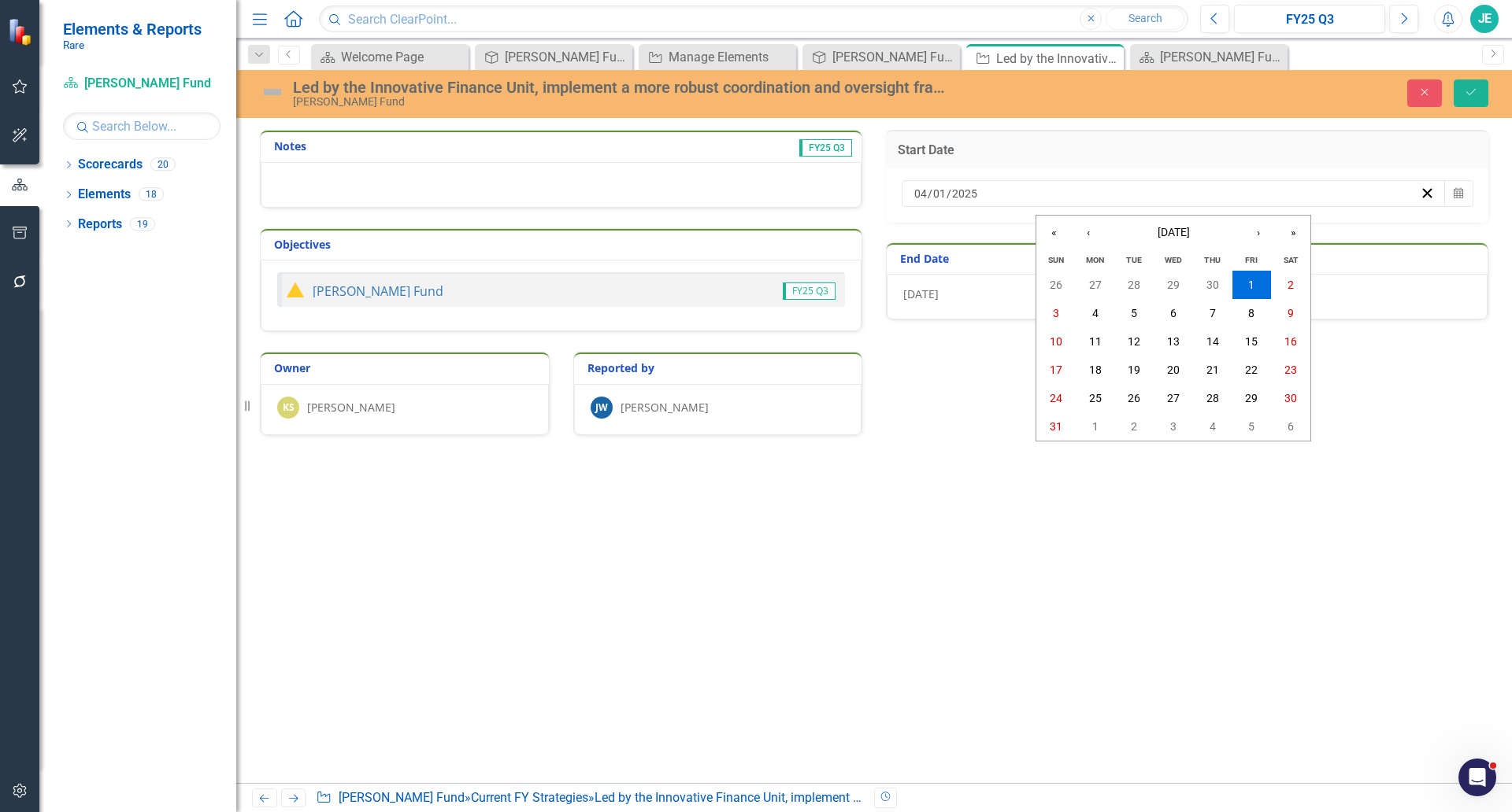
click at [901, 477] on div "Notes FY25 Q3 Objectives Meloy Fund FY25 Q3 Start Date 2021-10-01 04 / 01 / 202…" at bounding box center [874, 457] width 1276 height 653
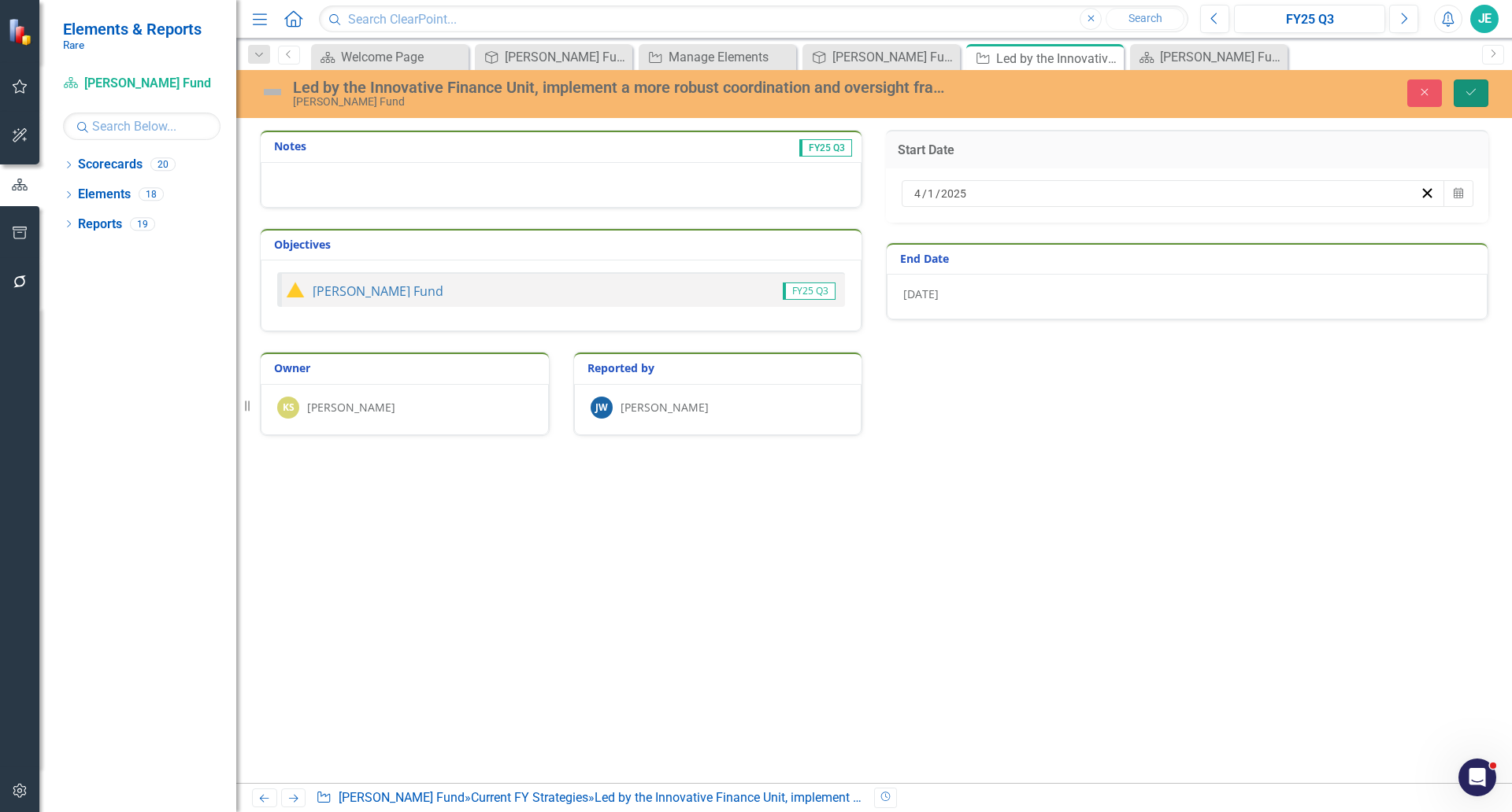
click at [1461, 100] on button "Save" at bounding box center [1471, 93] width 35 height 28
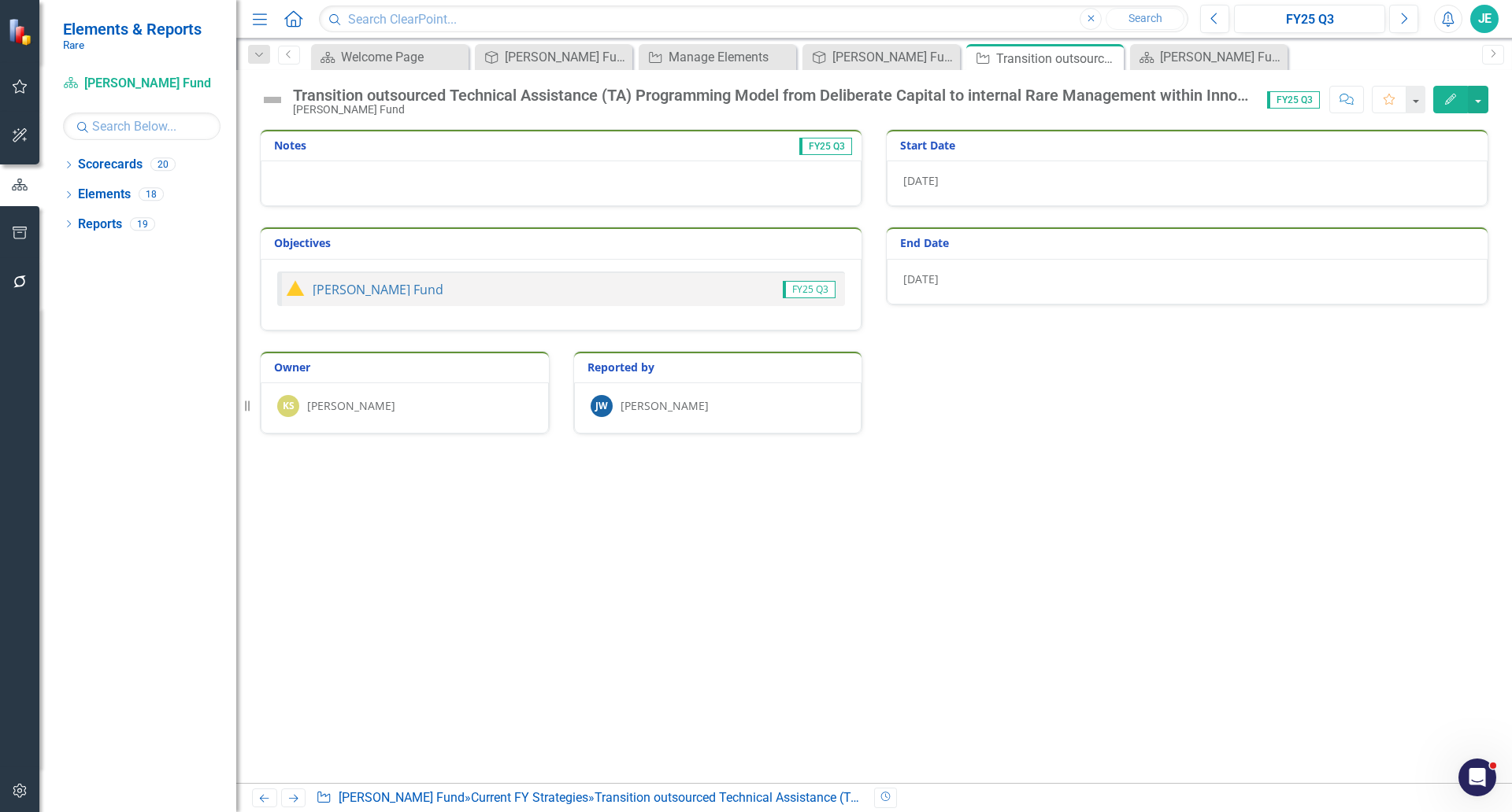
click at [914, 184] on span "[DATE]" at bounding box center [921, 181] width 36 height 15
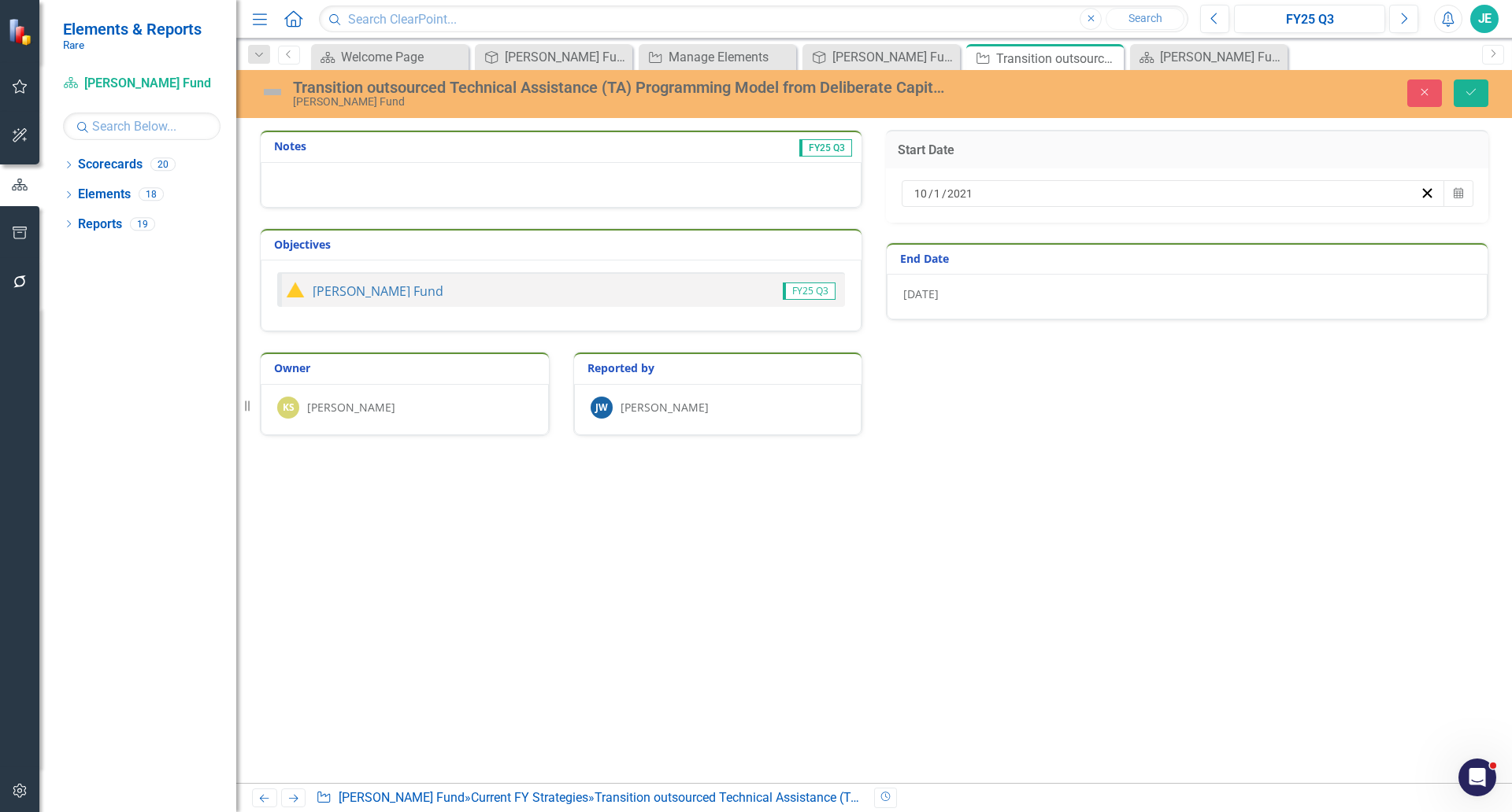
click at [927, 191] on input "10" at bounding box center [921, 194] width 15 height 16
click at [913, 188] on div "2021-10-01 10 / 1 / 2021" at bounding box center [1166, 194] width 508 height 16
click at [916, 191] on input "10" at bounding box center [921, 194] width 14 height 16
type input "04"
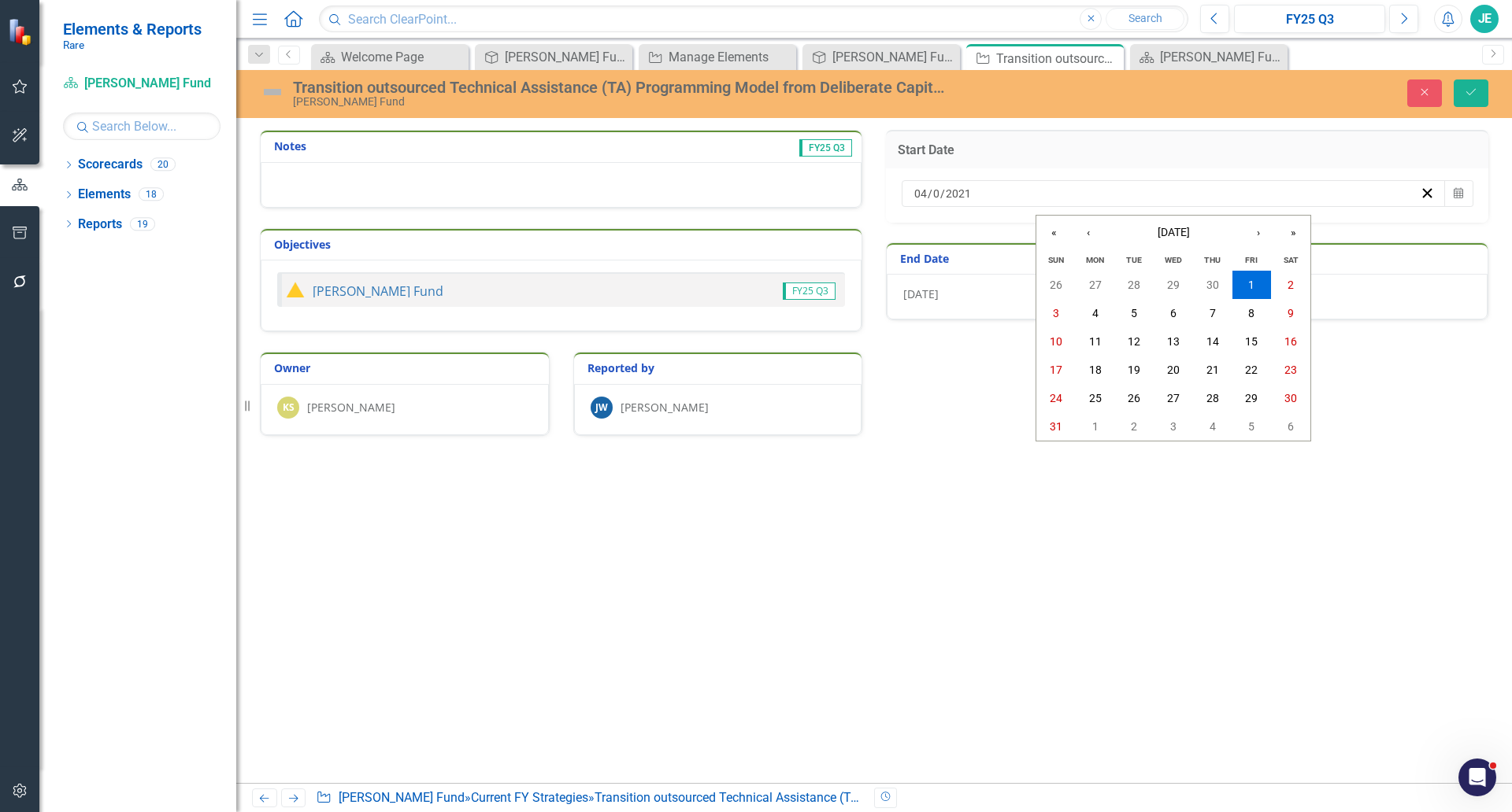
type input "01"
type input "2025"
click at [1466, 87] on button "Save" at bounding box center [1471, 93] width 35 height 28
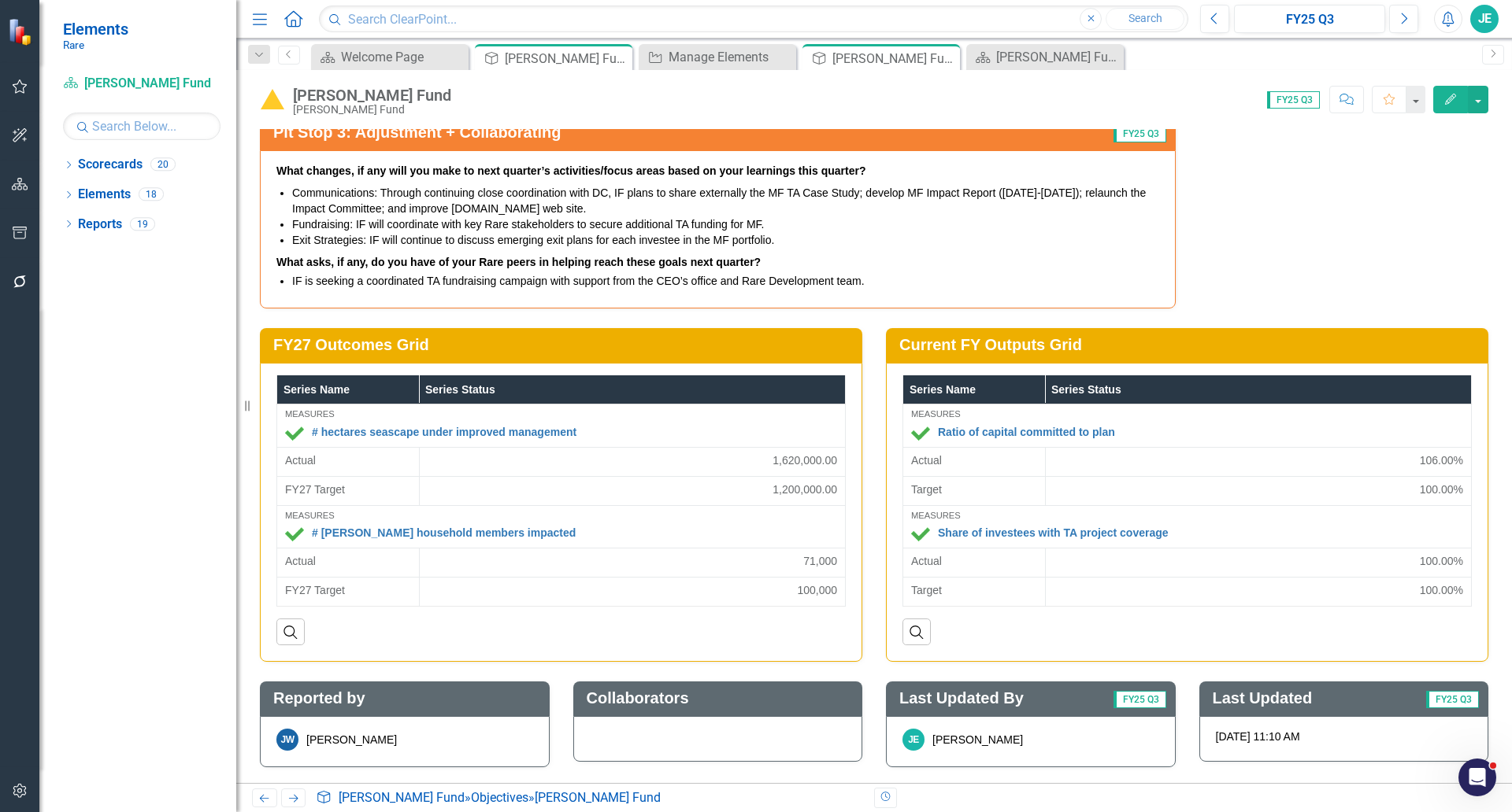
scroll to position [3060, 0]
click at [35, 279] on button "button" at bounding box center [20, 283] width 36 height 33
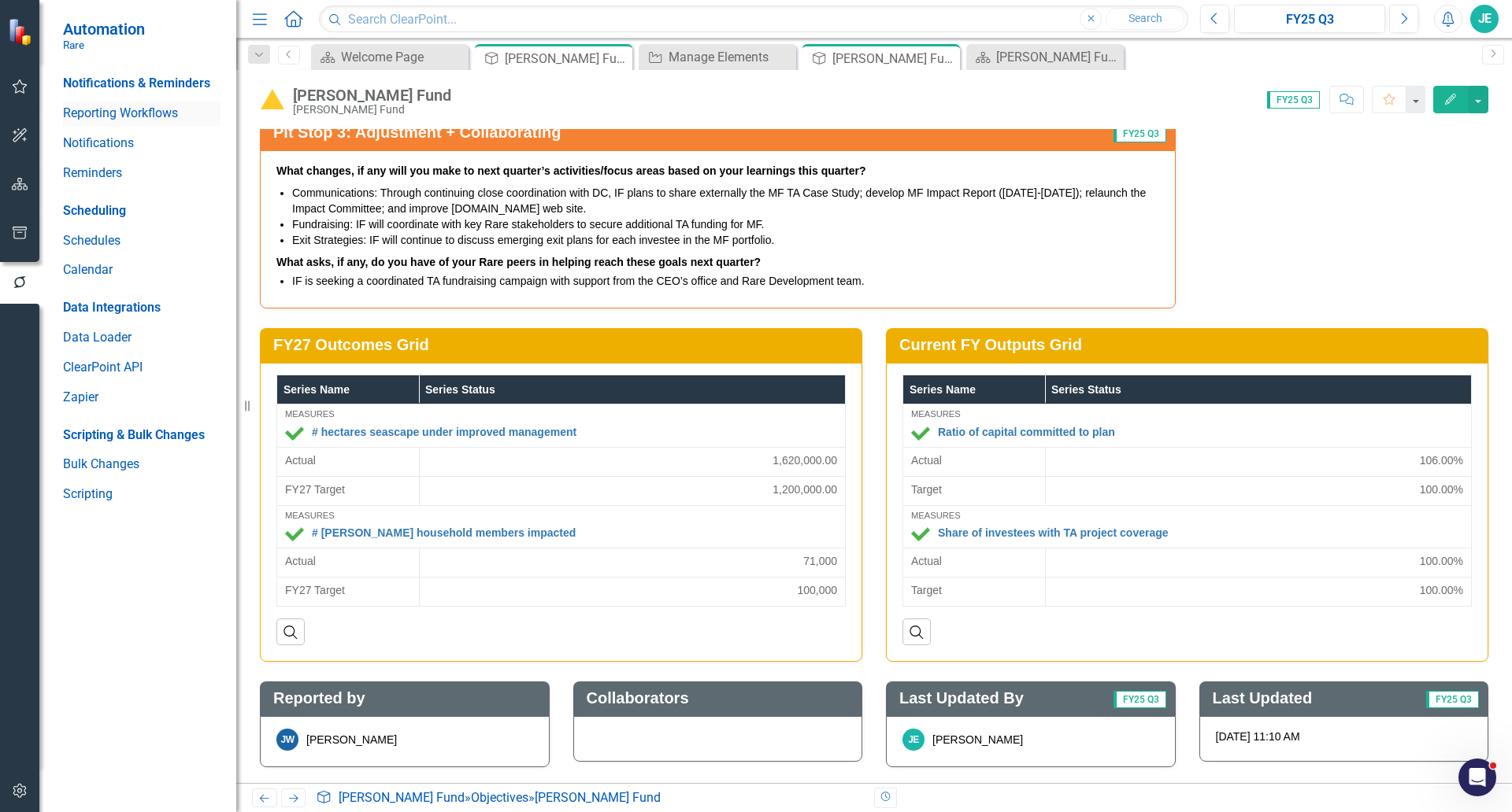
click at [115, 117] on link "Reporting Workflows" at bounding box center [141, 113] width 157 height 18
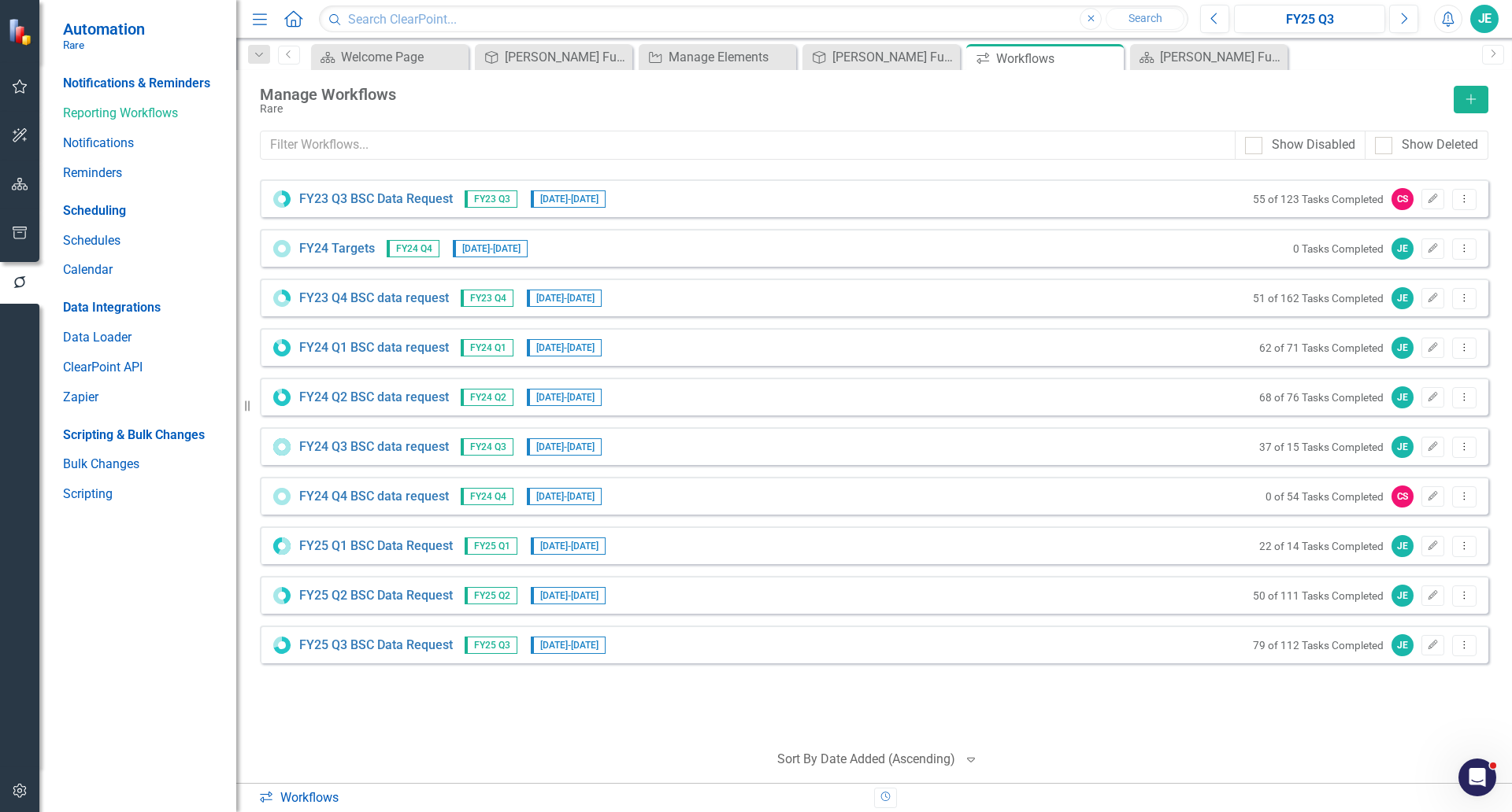
click at [894, 747] on div "Sort By Date Added (Ascending)" at bounding box center [866, 760] width 194 height 28
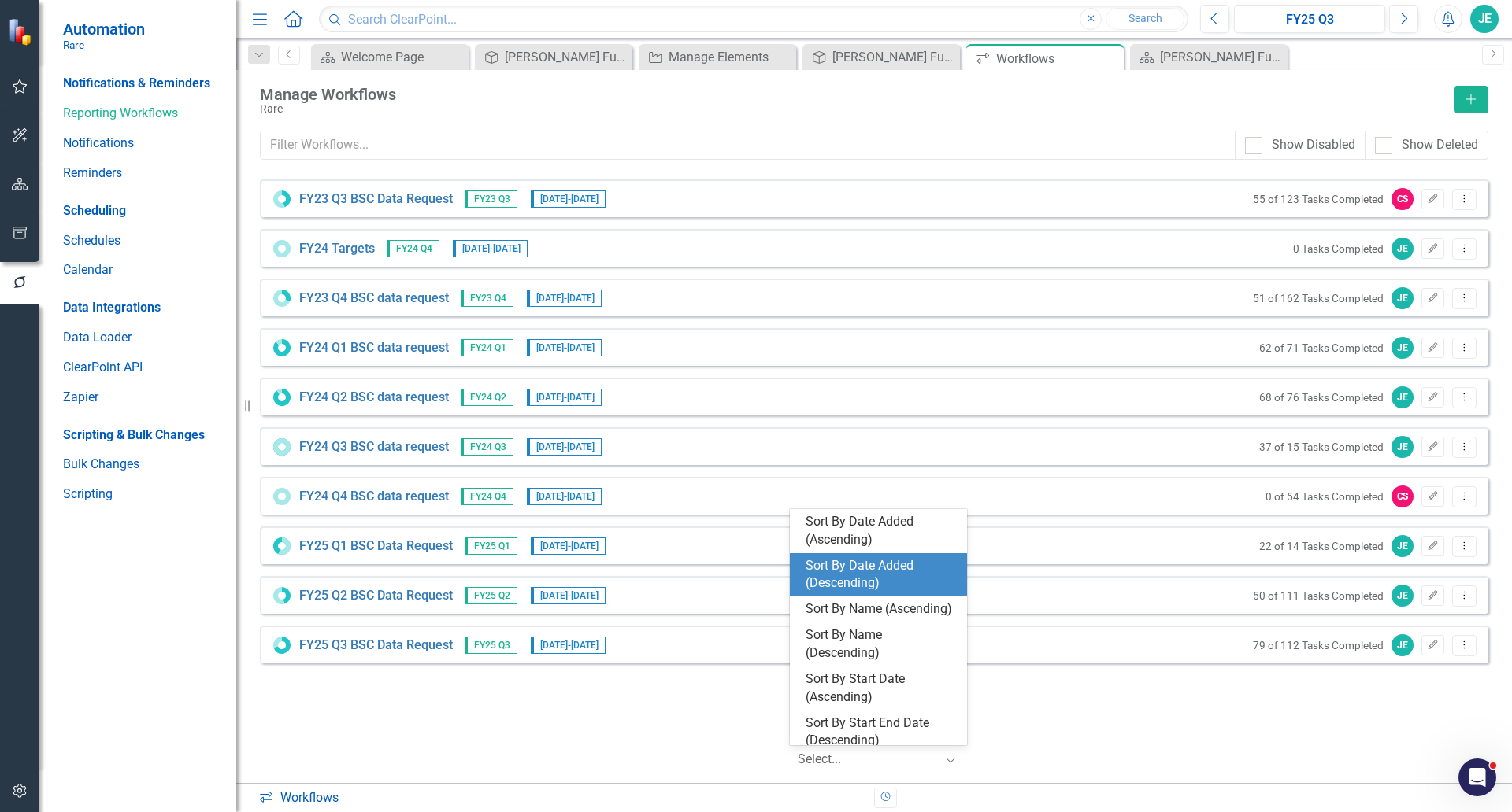
click at [846, 557] on div "Sort By Date Added (Descending)" at bounding box center [882, 575] width 152 height 36
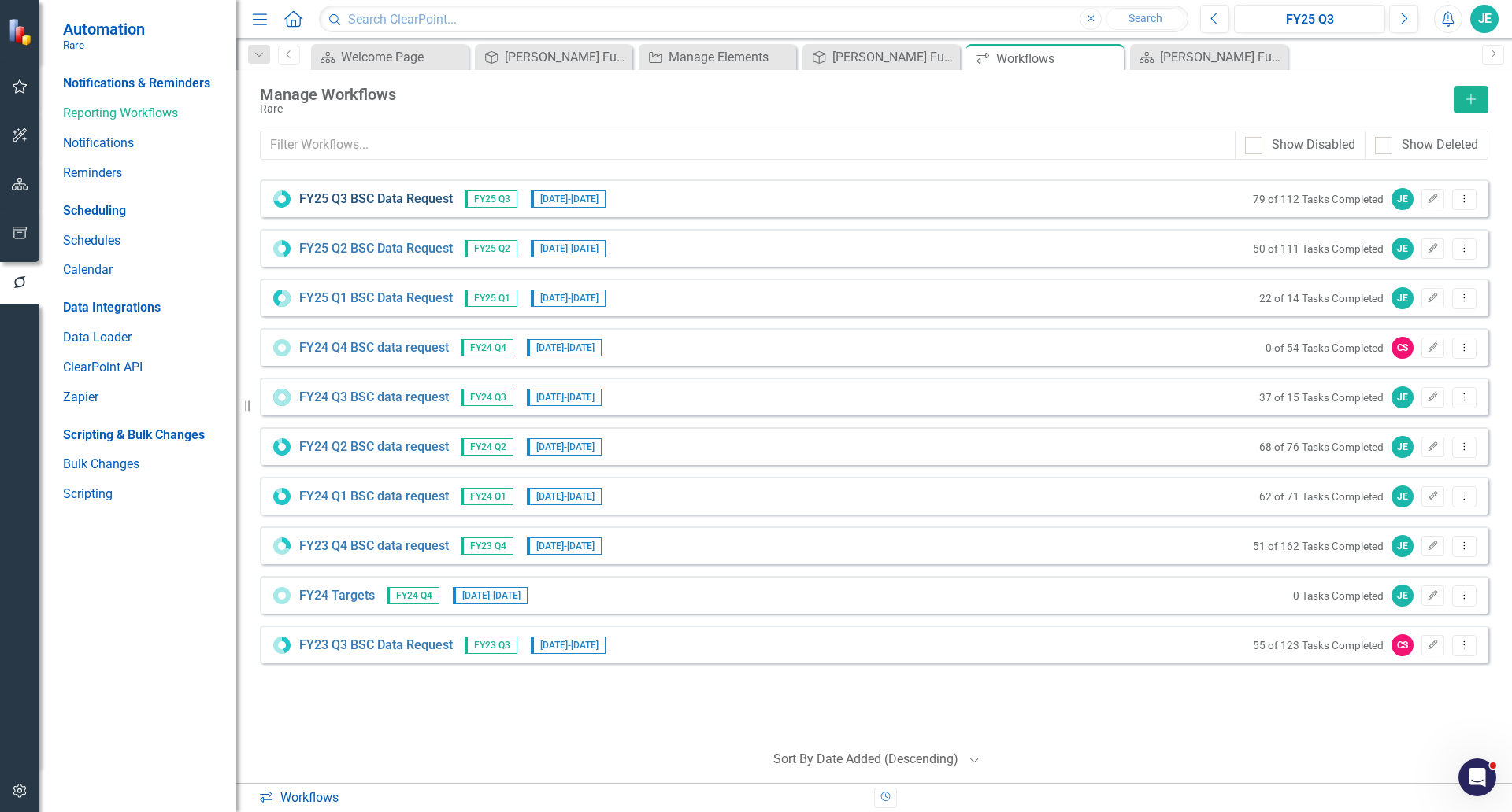
click at [354, 199] on link "FY25 Q3 BSC Data Request" at bounding box center [376, 199] width 153 height 18
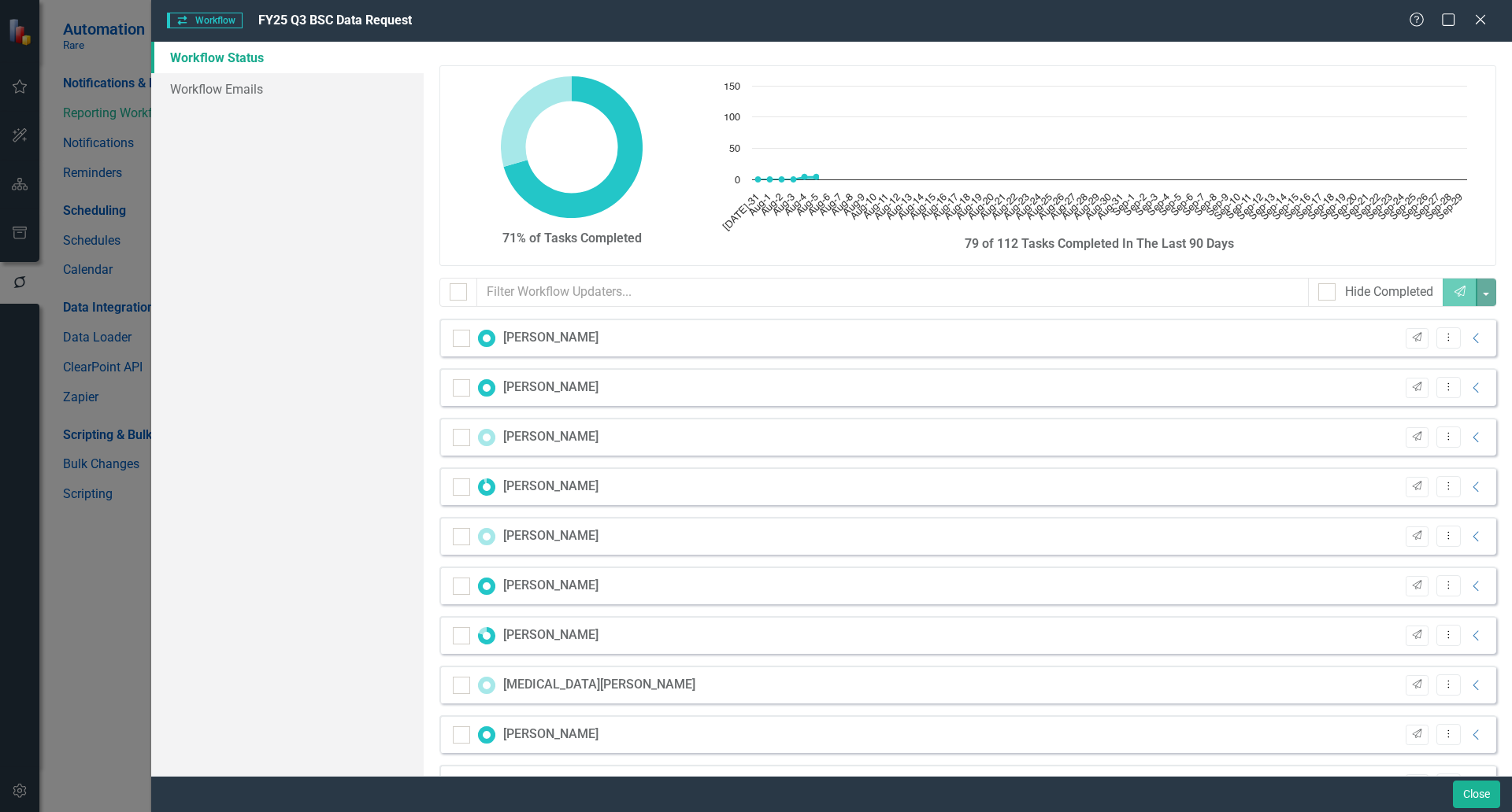
checkbox input "false"
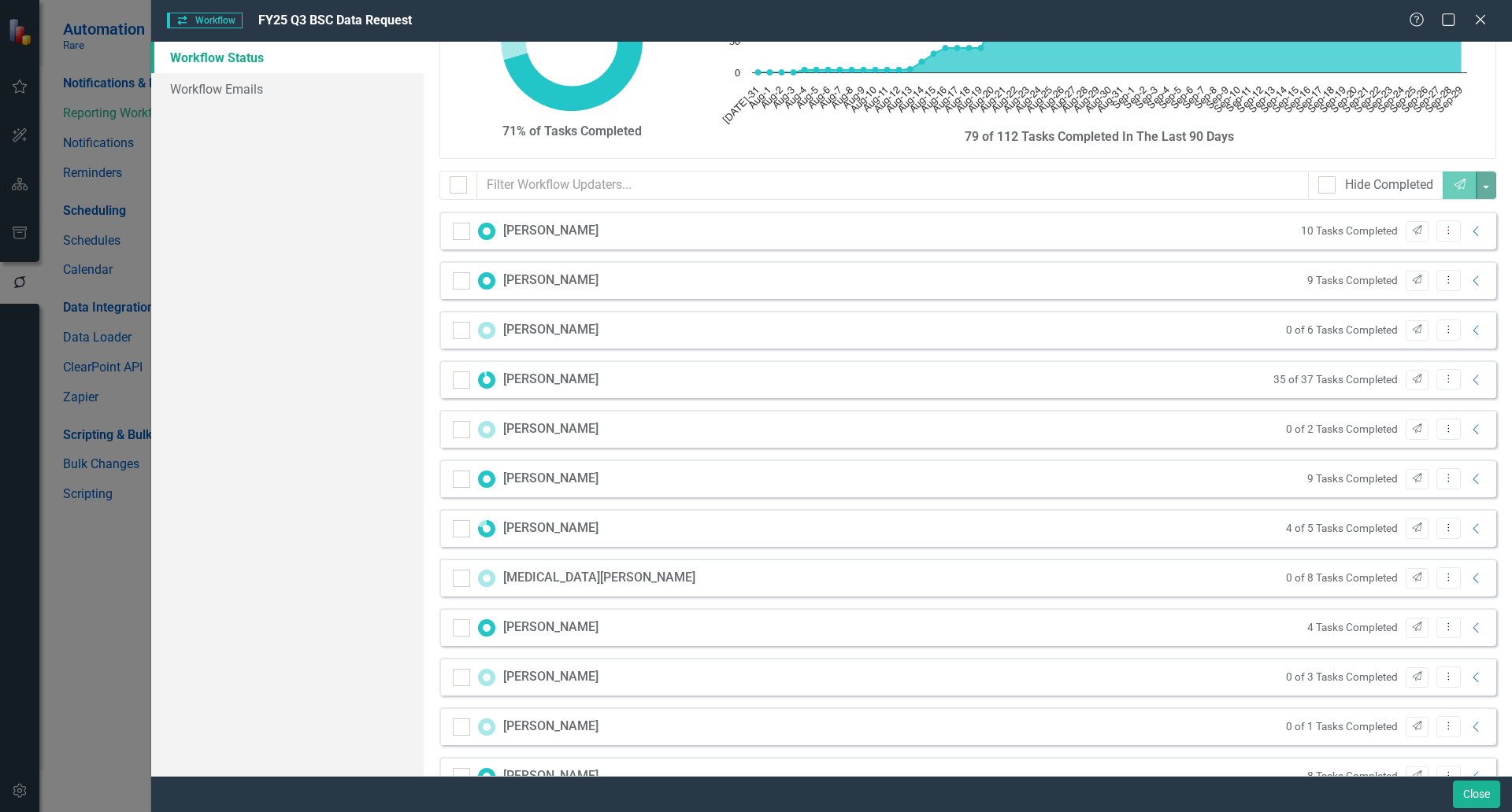
scroll to position [131, 0]
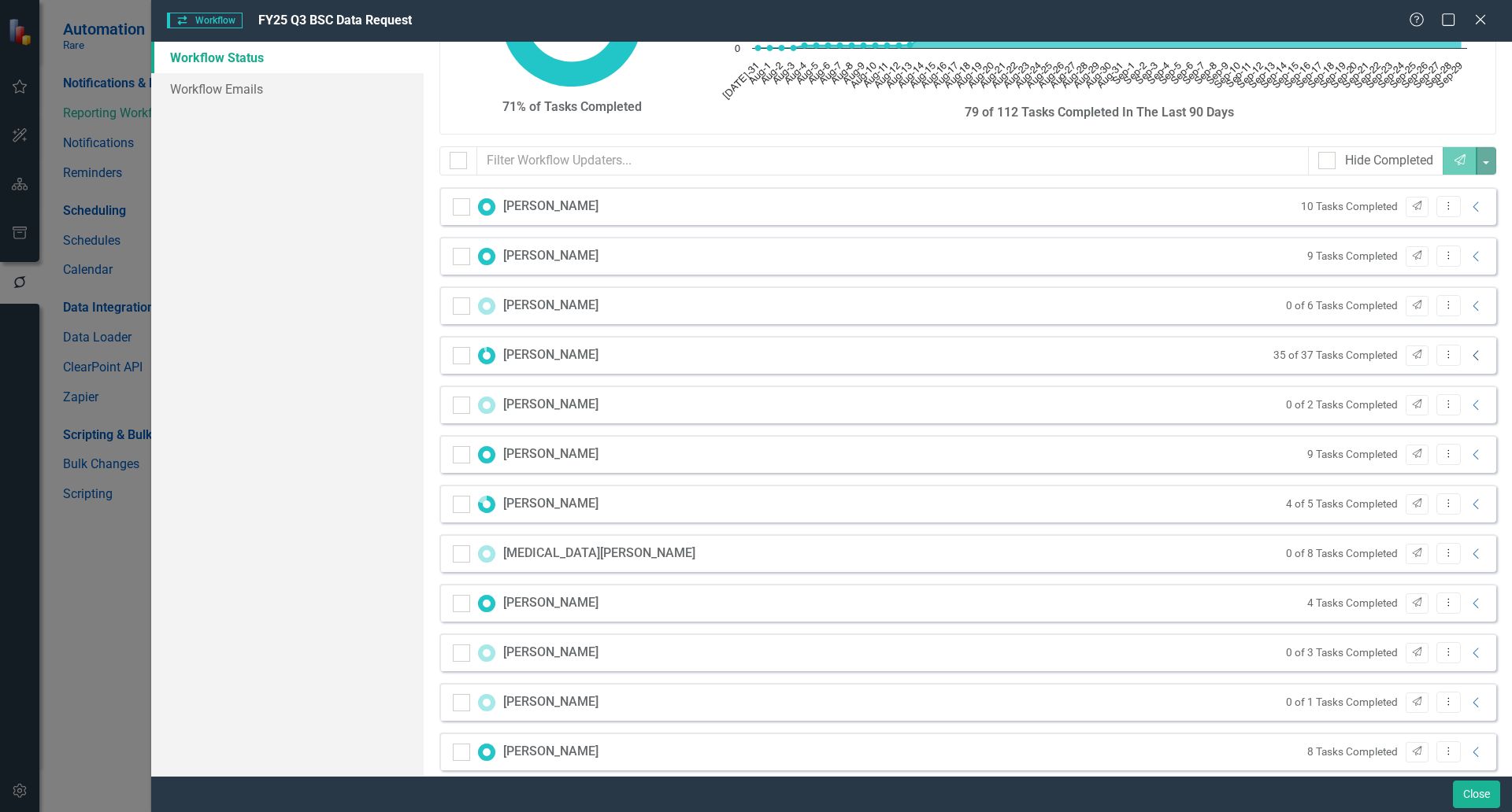
click at [1469, 357] on icon "Collapse" at bounding box center [1476, 355] width 16 height 13
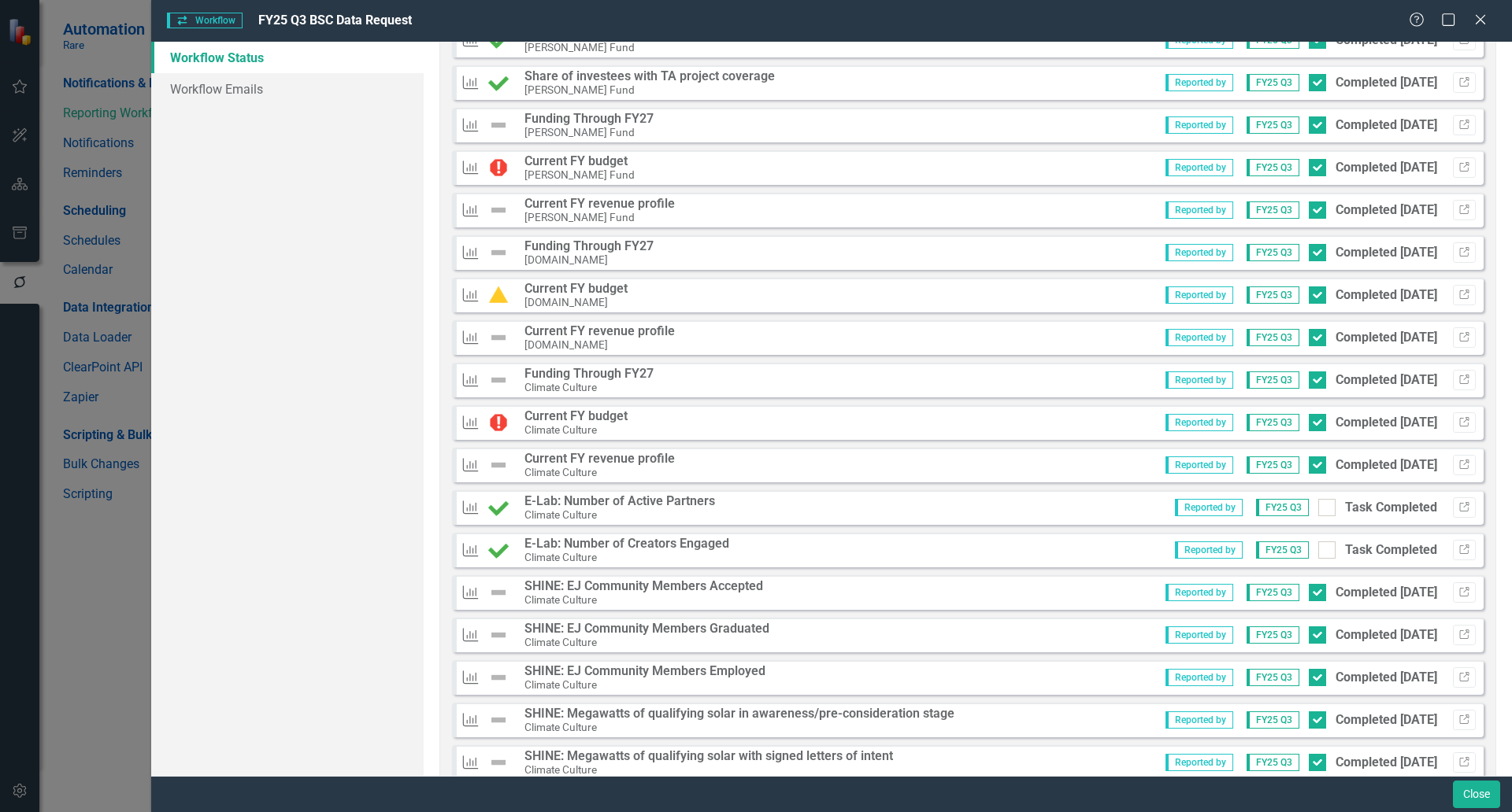
scroll to position [787, 0]
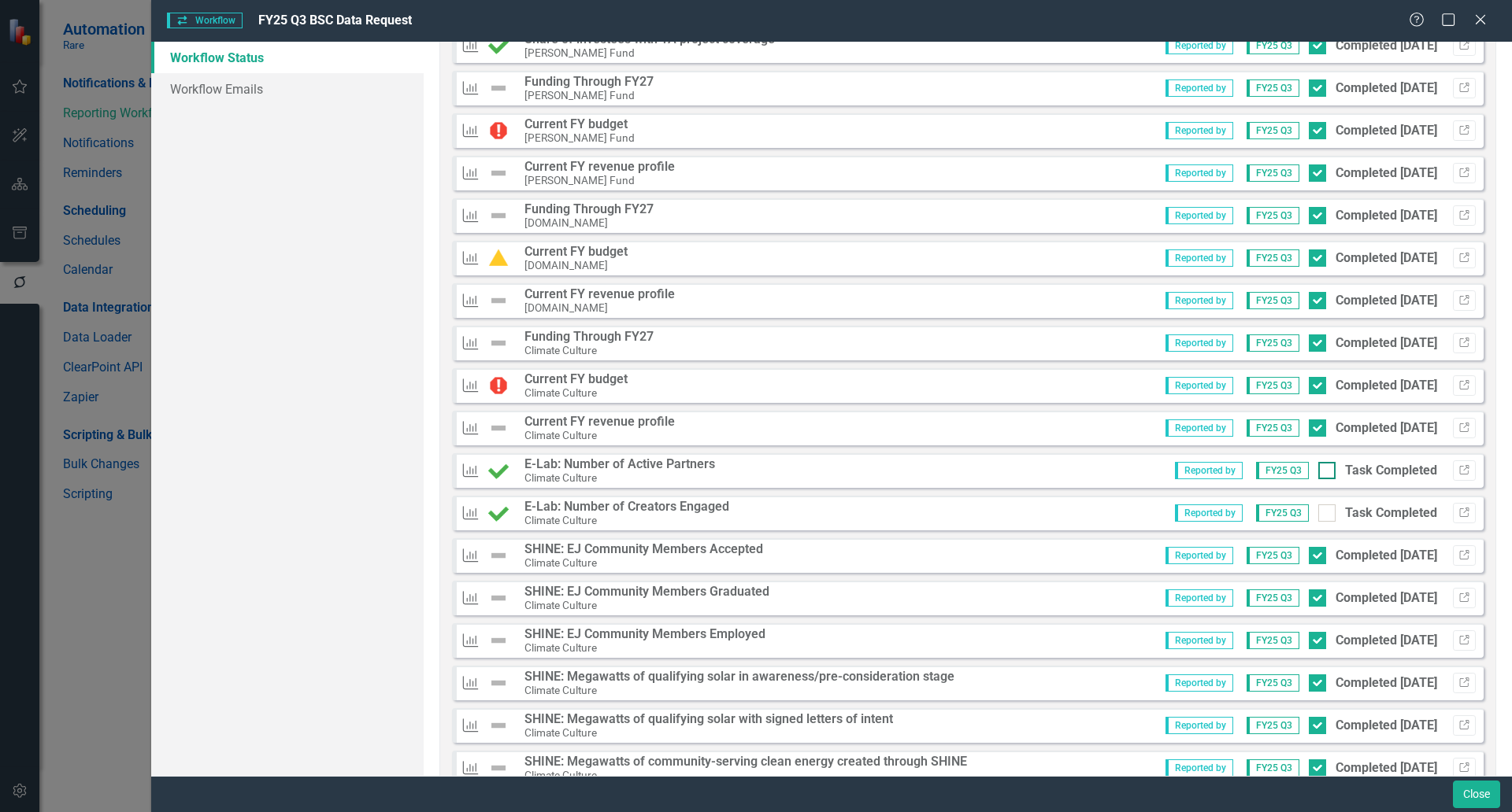
click at [1318, 469] on input "Task Completed" at bounding box center [1323, 467] width 10 height 10
checkbox input "true"
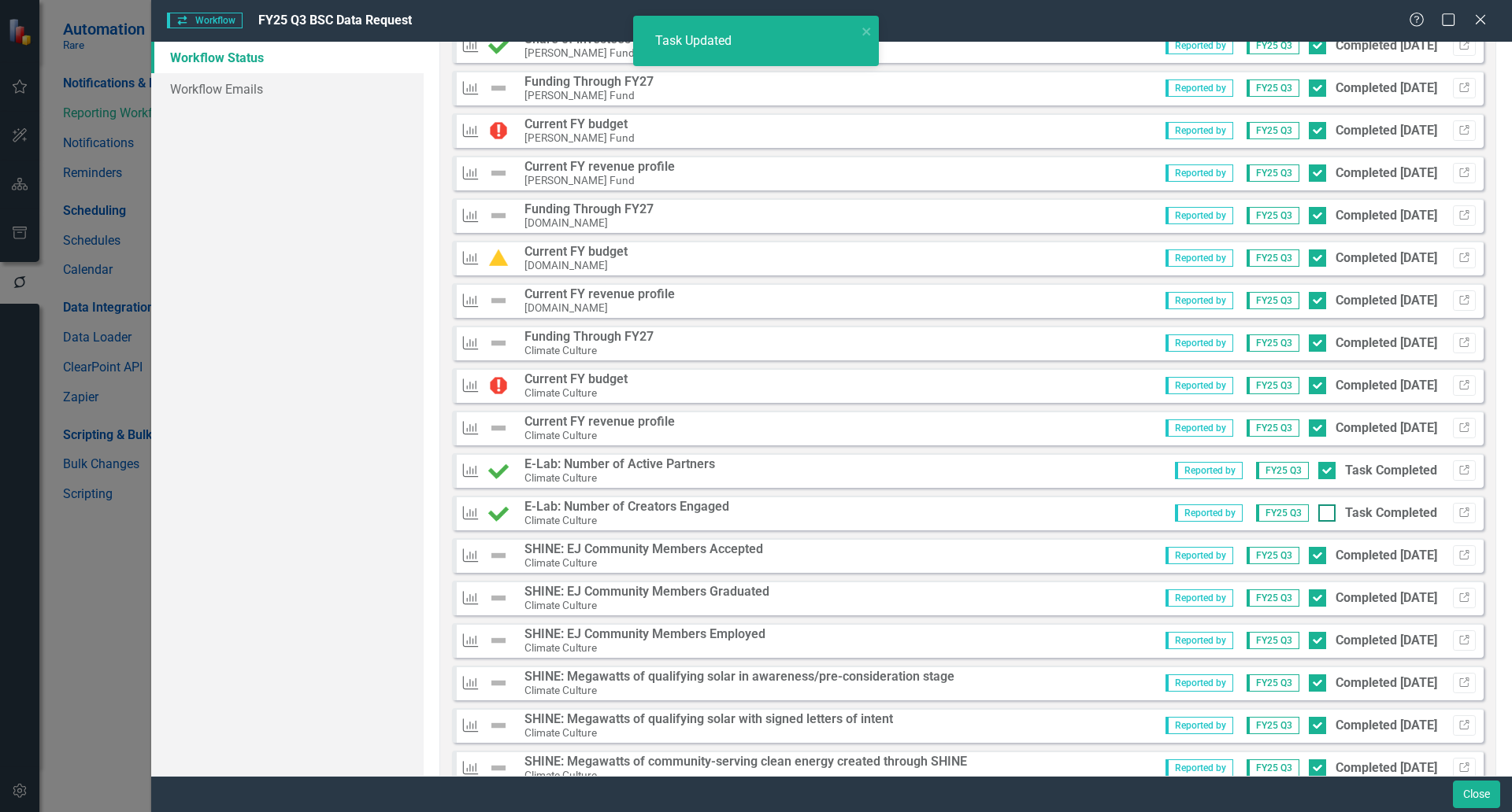
click at [1318, 516] on div at bounding box center [1327, 513] width 17 height 17
click at [1318, 515] on input "Task Completed" at bounding box center [1323, 510] width 10 height 10
checkbox input "true"
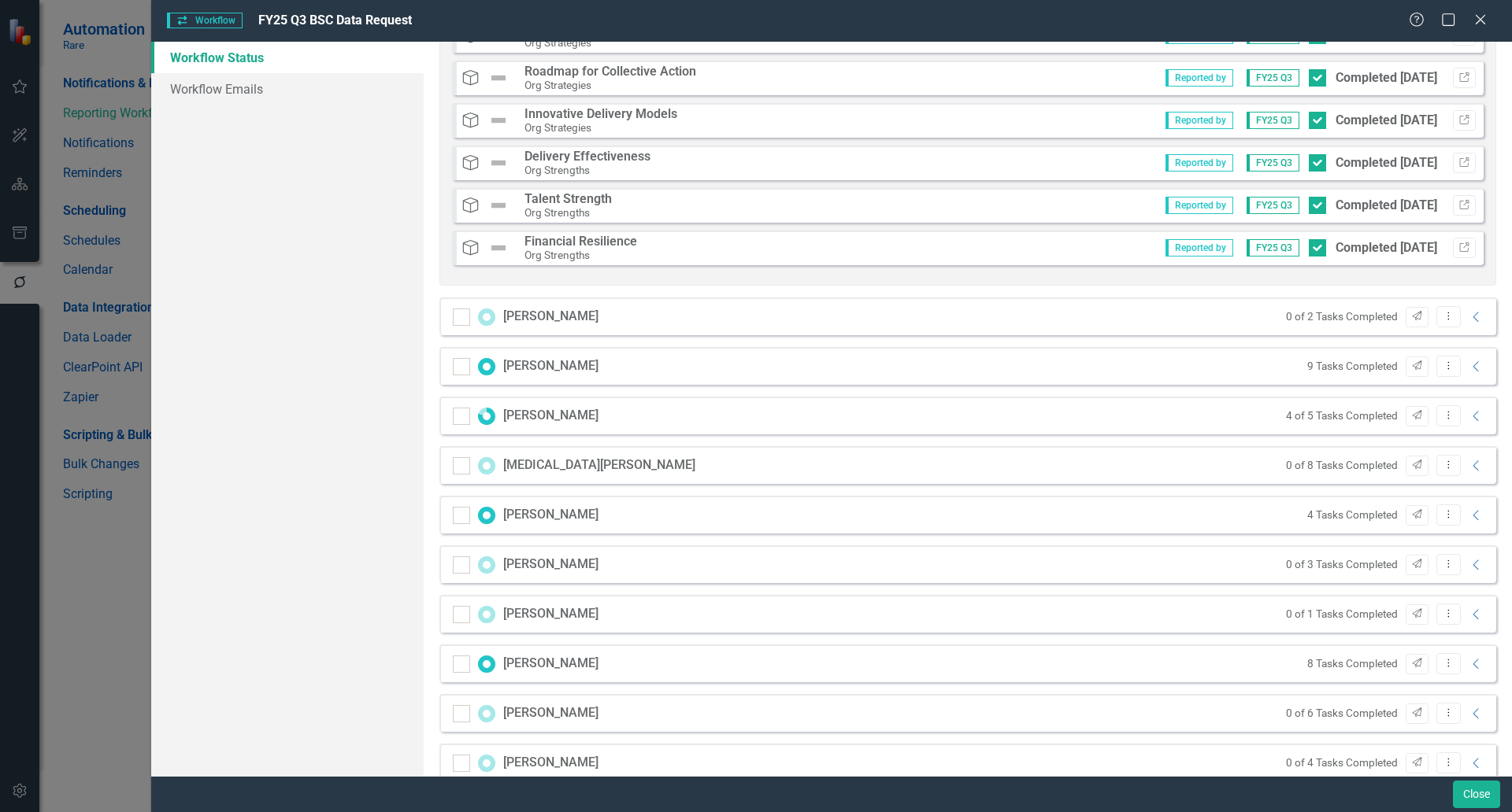
scroll to position [1836, 0]
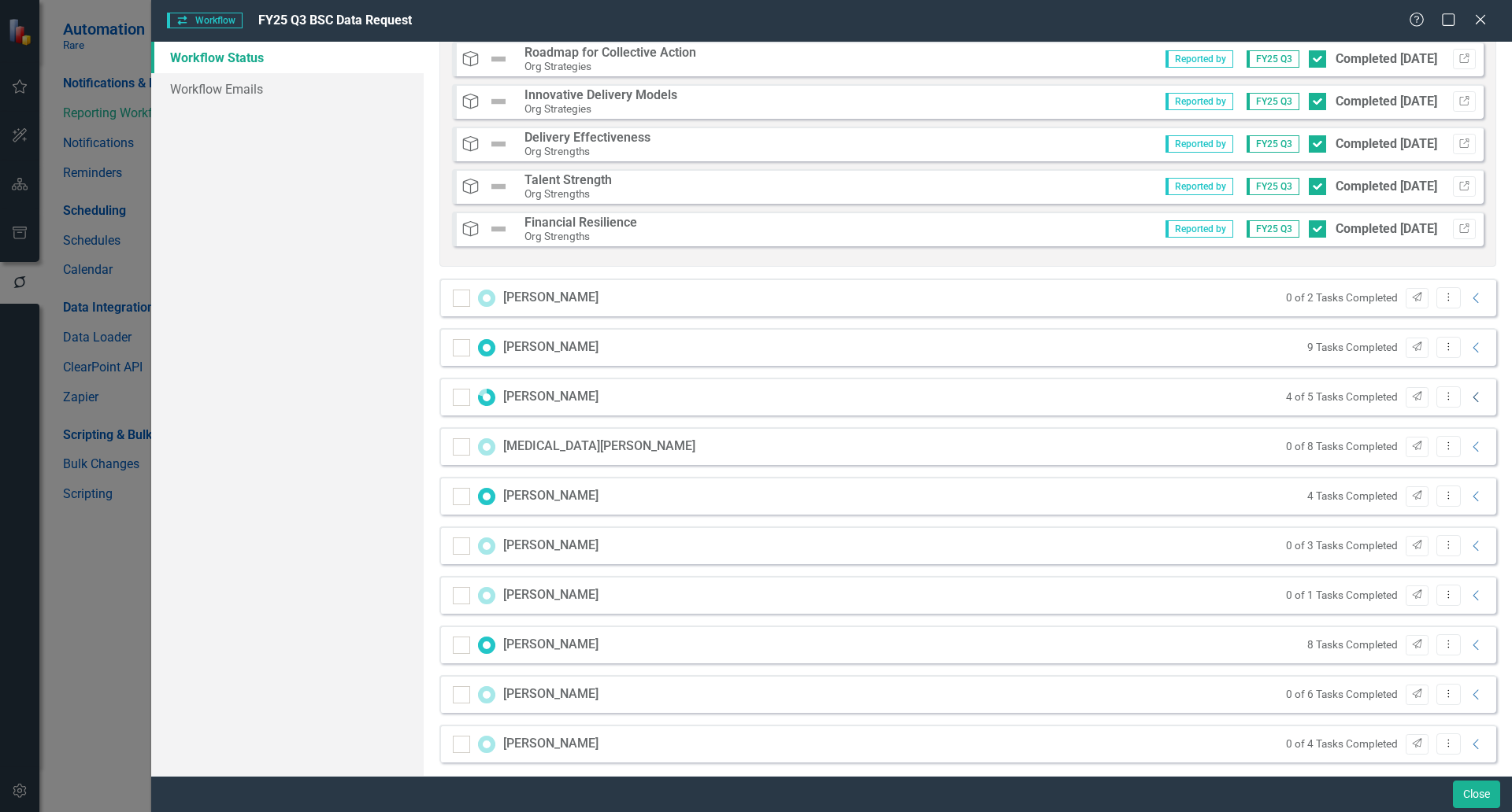
click at [1469, 392] on icon "Collapse" at bounding box center [1476, 398] width 16 height 13
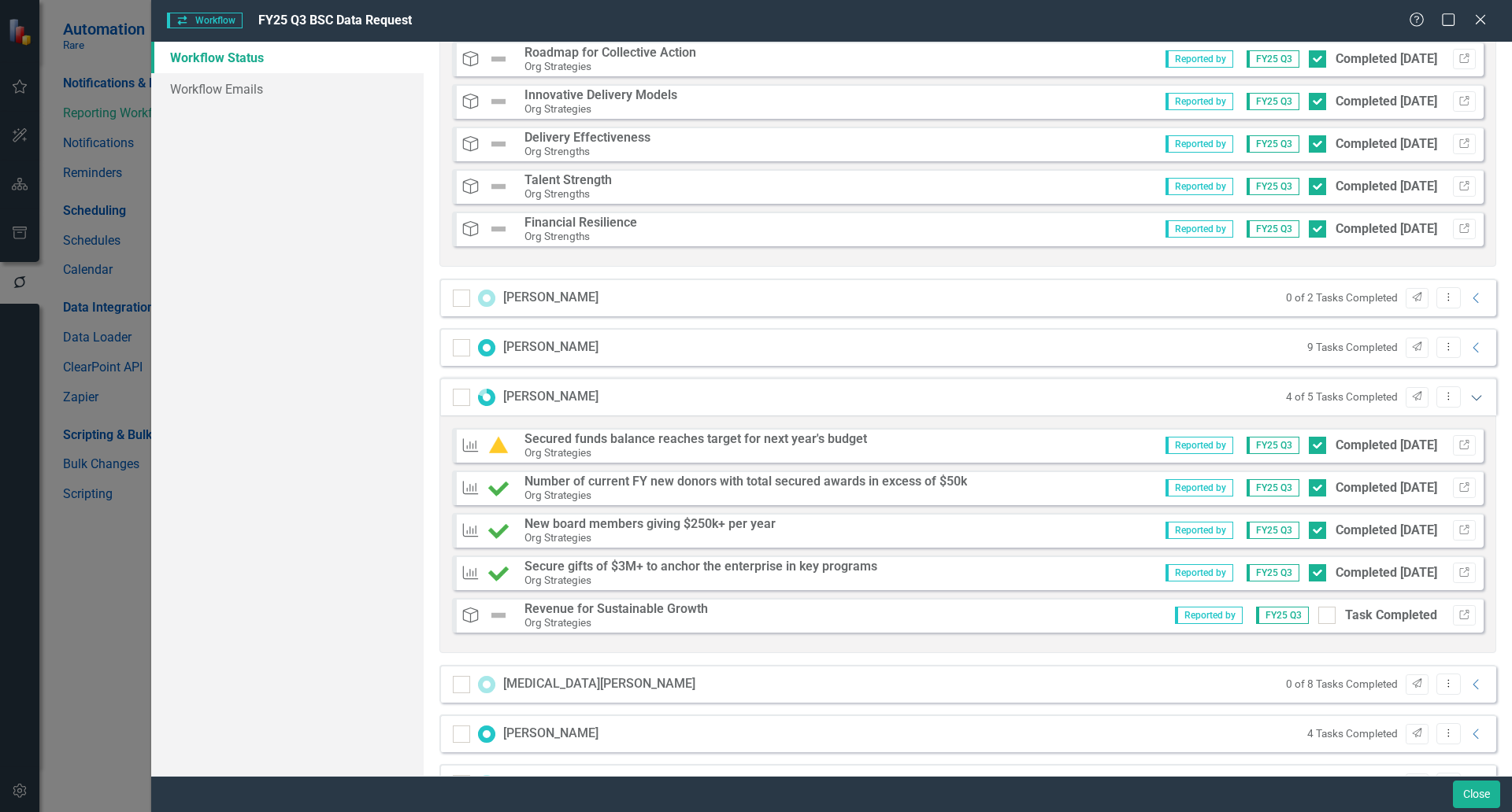
click at [1469, 392] on icon "Expanded" at bounding box center [1476, 398] width 16 height 13
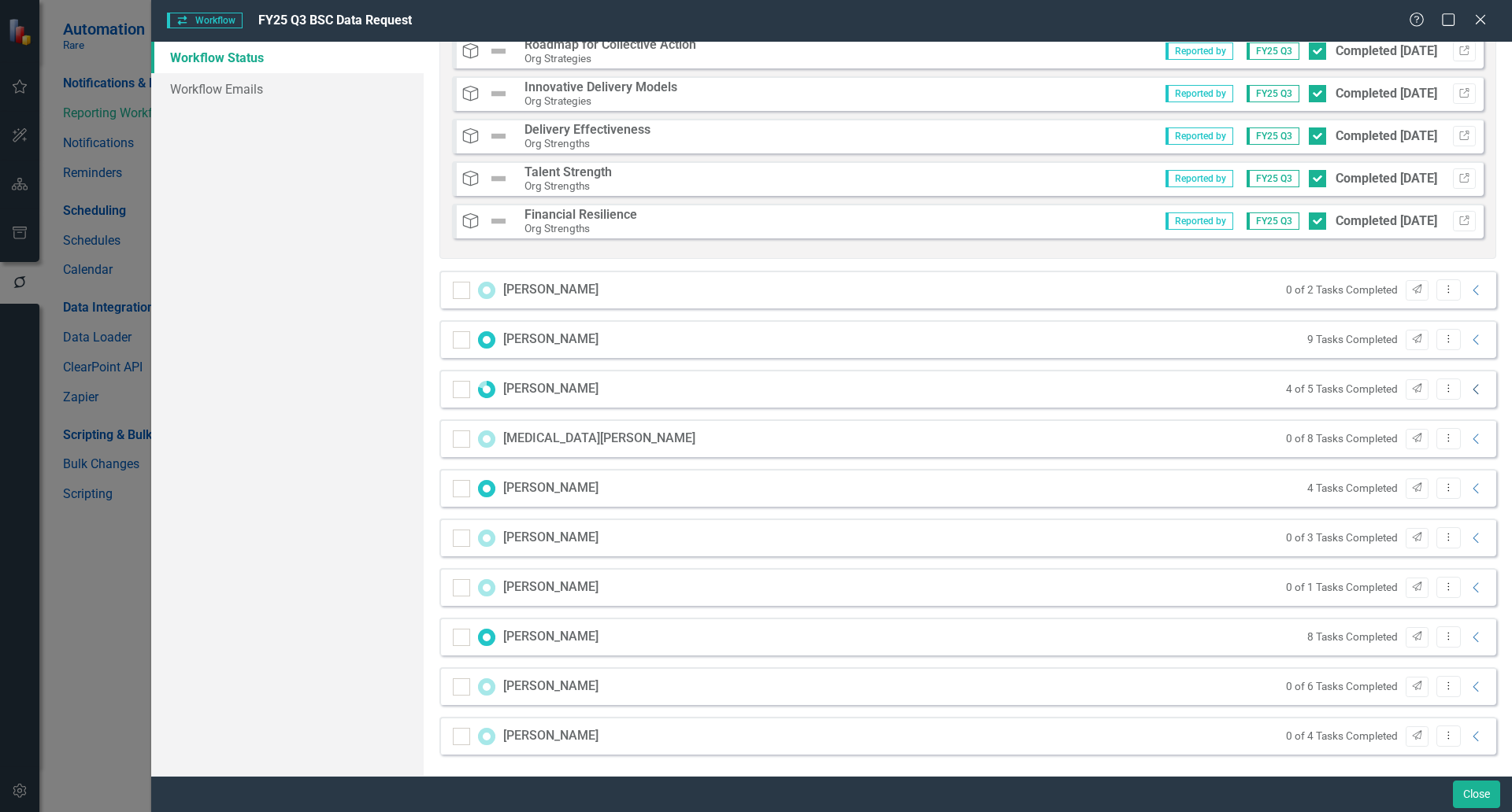
scroll to position [1846, 0]
click at [1469, 433] on icon "Collapse" at bounding box center [1476, 436] width 16 height 13
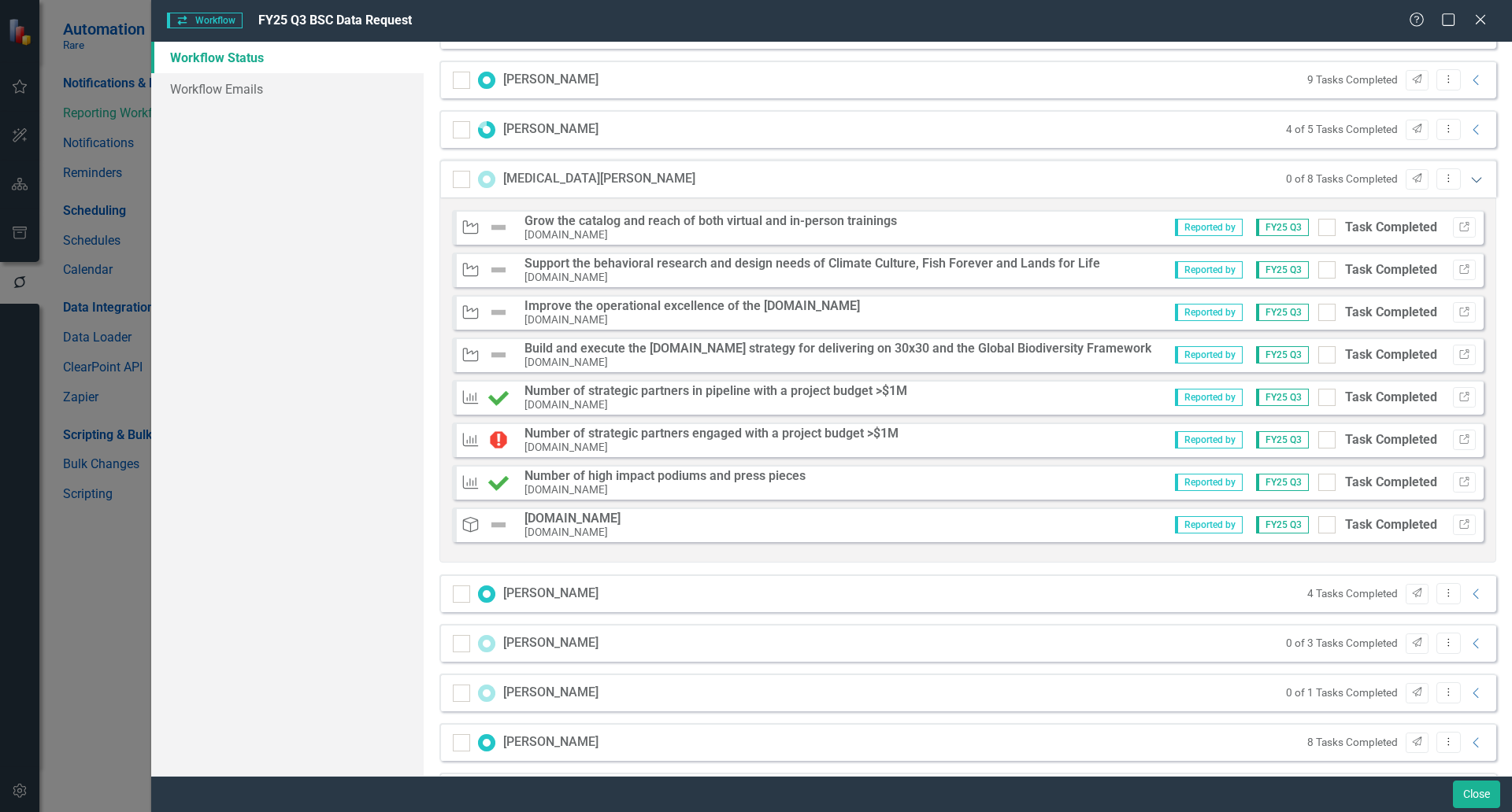
scroll to position [2109, 0]
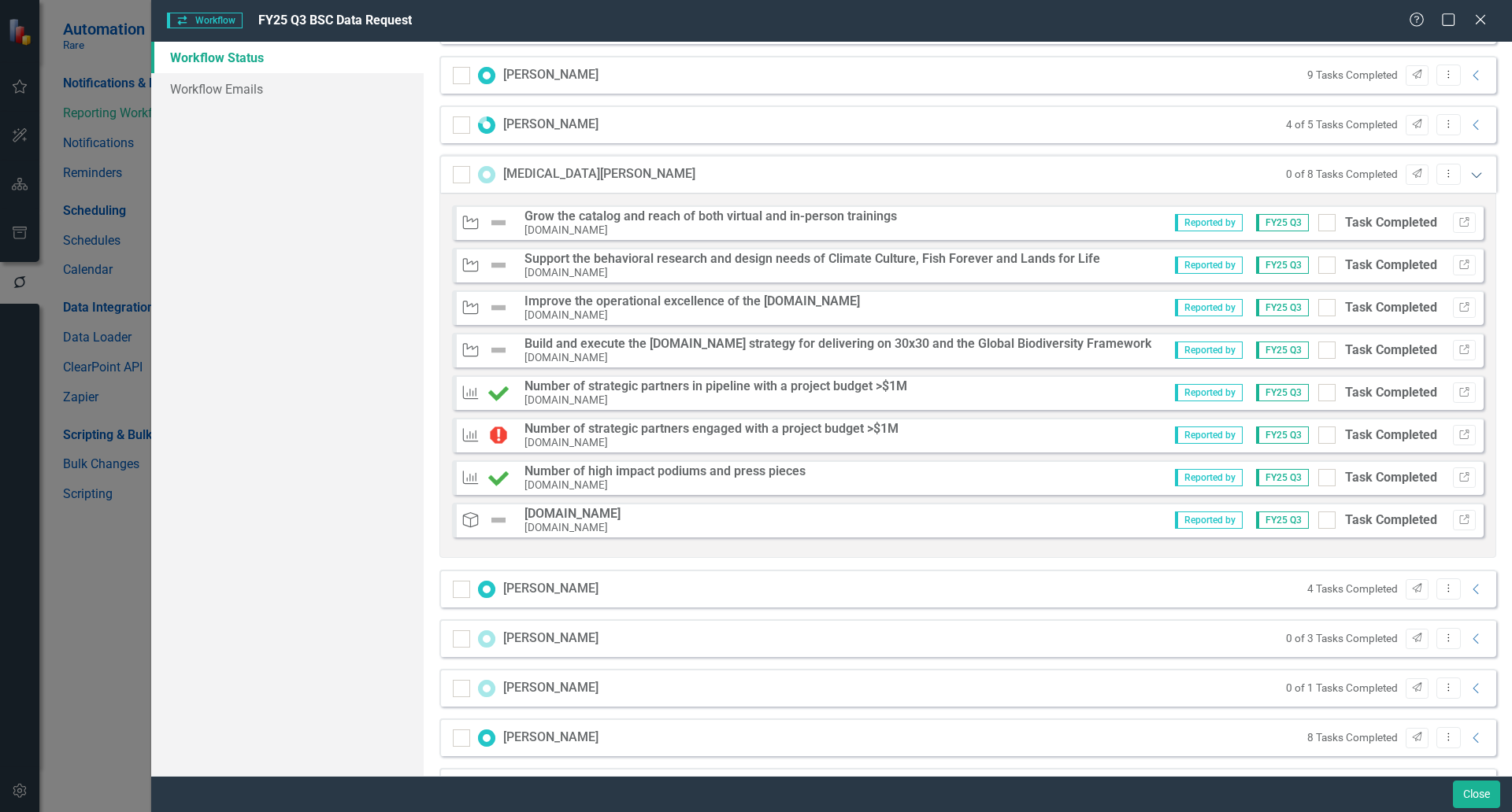
click at [1471, 172] on icon "Expanded" at bounding box center [1476, 174] width 16 height 13
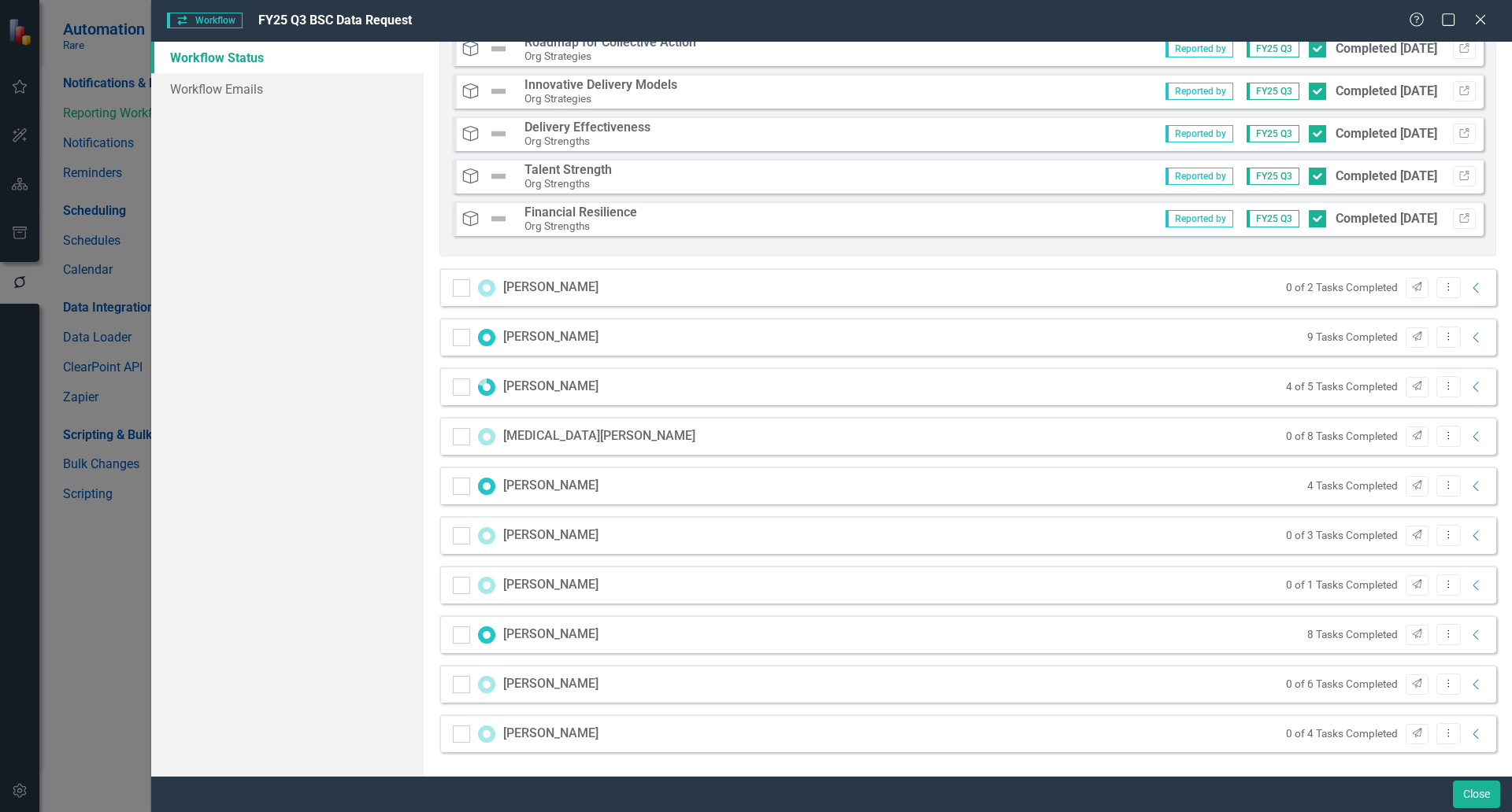
click at [1452, 673] on div "[PERSON_NAME] 0 of 6 Tasks Completed Send Dropdown Menu Collapse" at bounding box center [967, 683] width 1057 height 38
click at [1469, 682] on icon "Collapse" at bounding box center [1476, 684] width 16 height 13
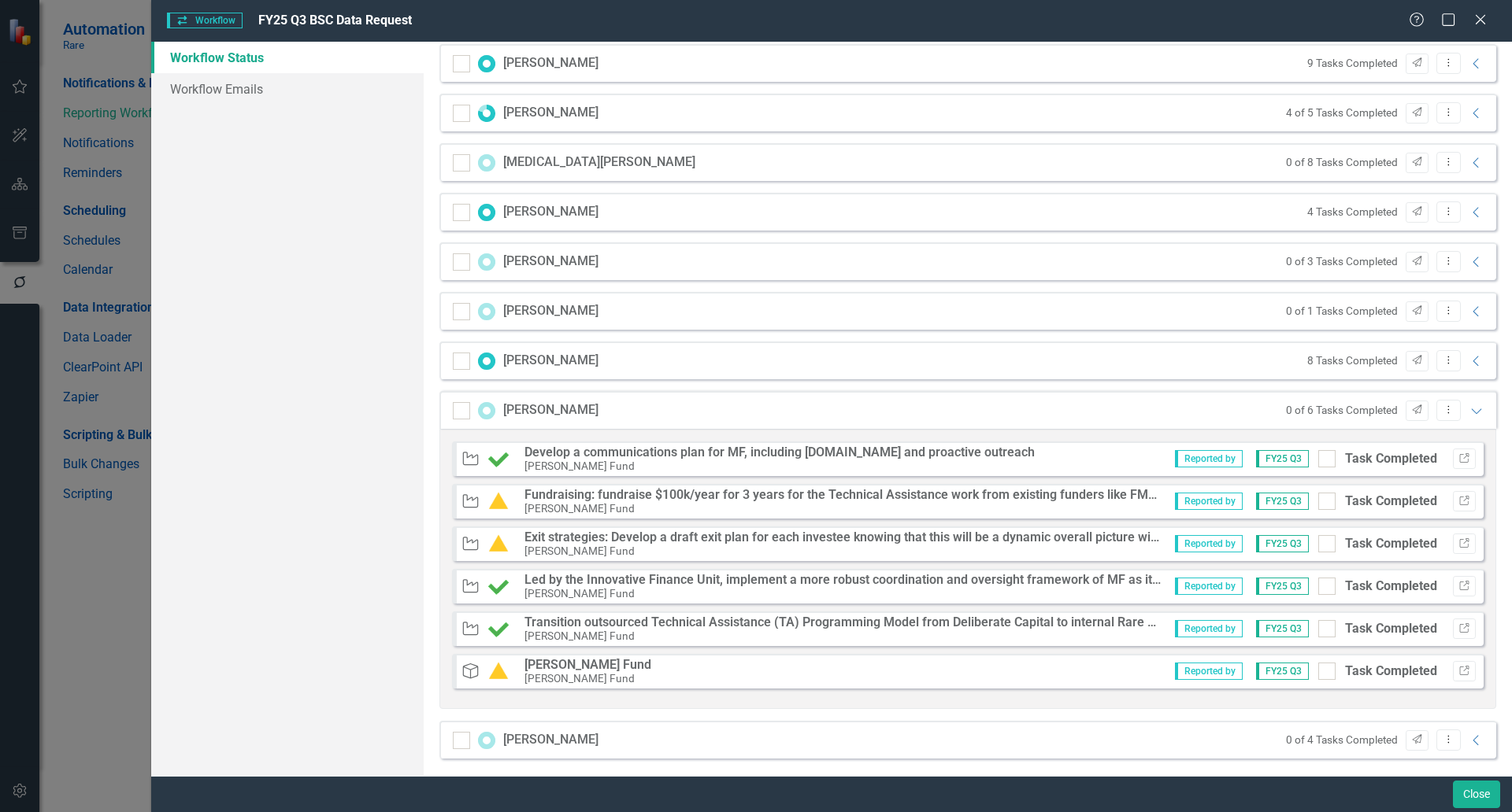
scroll to position [2126, 0]
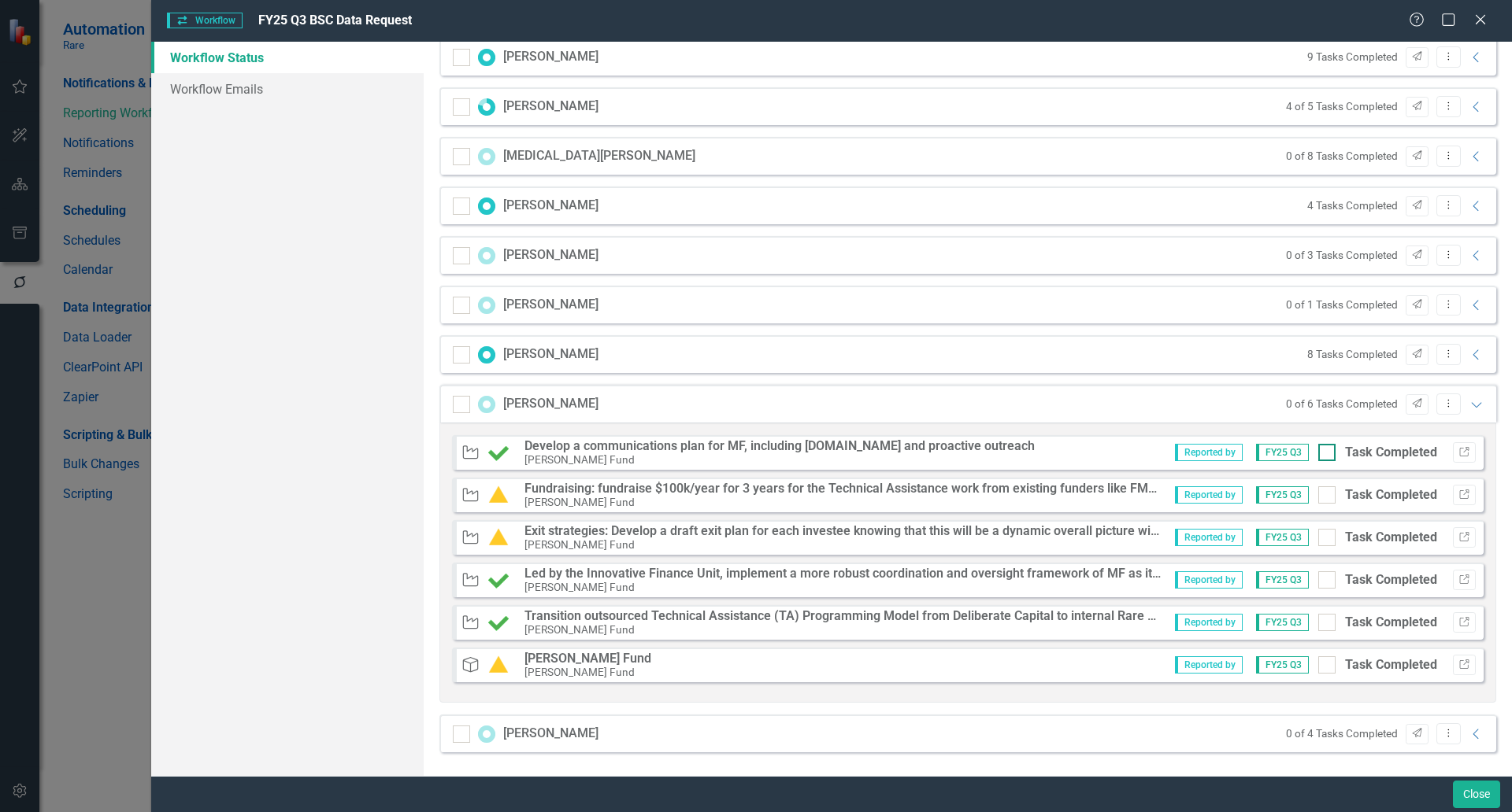
click at [1318, 457] on div at bounding box center [1327, 453] width 17 height 17
click at [1318, 454] on input "Task Completed" at bounding box center [1323, 449] width 10 height 10
checkbox input "true"
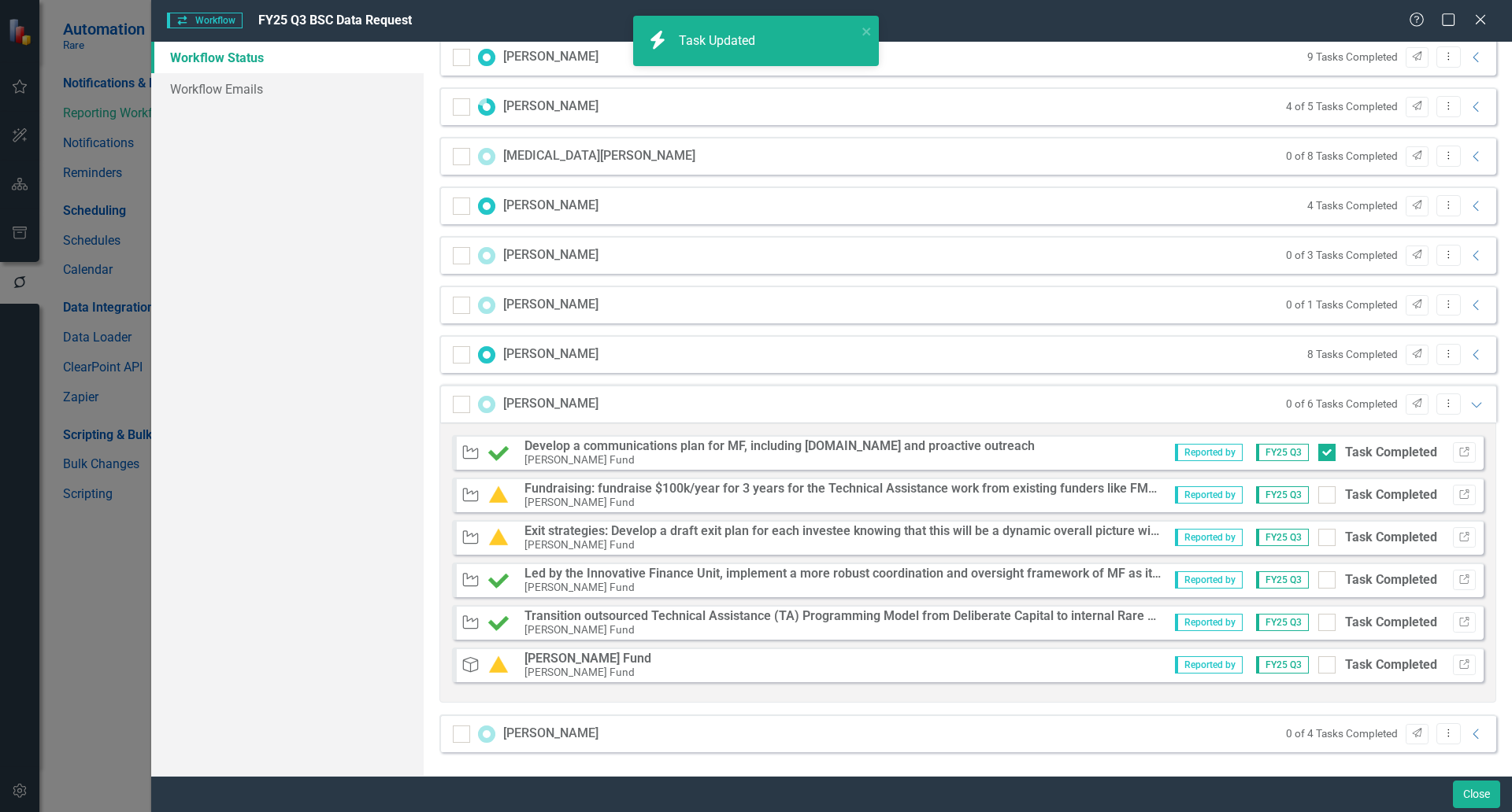
drag, startPoint x: 1316, startPoint y: 482, endPoint x: 1315, endPoint y: 498, distance: 16.0
click at [1316, 483] on div "Current FY Strategy Fundraising: fundraise $100k/year for 3 years for the Techn…" at bounding box center [967, 495] width 1031 height 35
click at [1318, 498] on div at bounding box center [1327, 495] width 17 height 17
click at [1318, 497] on input "Task Completed" at bounding box center [1323, 491] width 10 height 10
checkbox input "true"
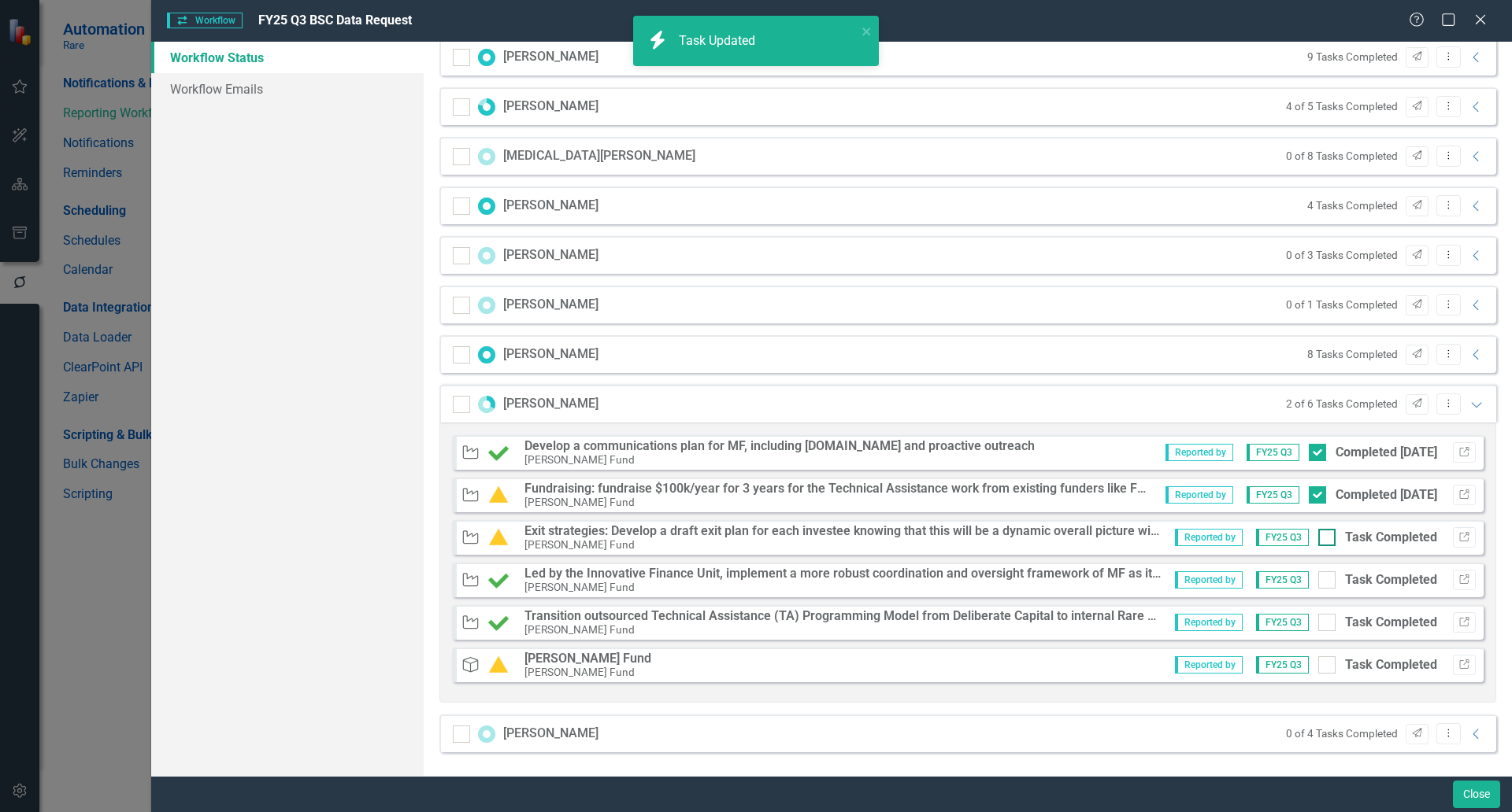
click at [1318, 535] on input "Task Completed" at bounding box center [1323, 534] width 10 height 10
checkbox input "true"
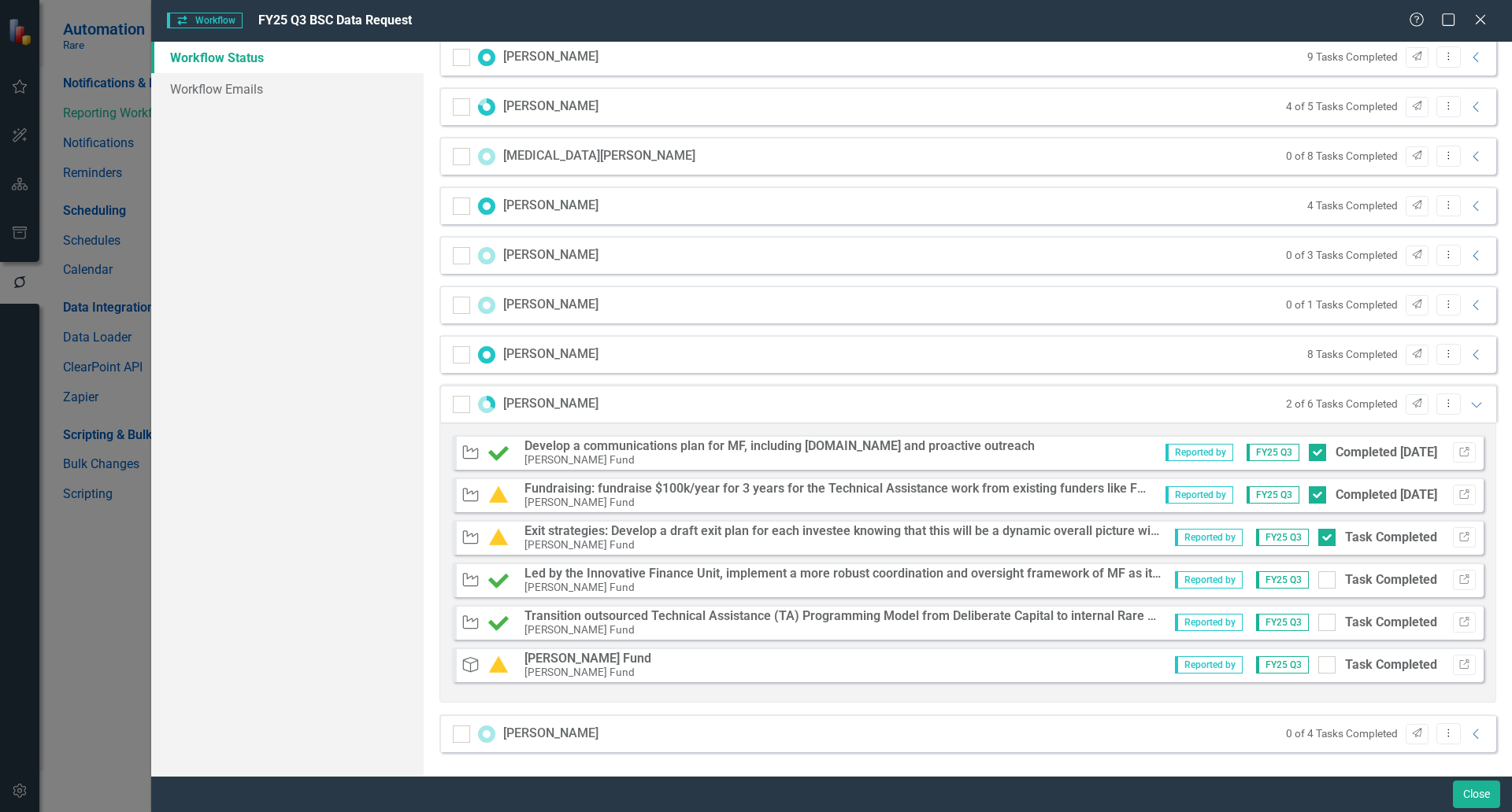
drag, startPoint x: 1317, startPoint y: 573, endPoint x: 1317, endPoint y: 594, distance: 21.0
click at [1318, 574] on div at bounding box center [1327, 580] width 17 height 17
click at [1318, 574] on input "Task Completed" at bounding box center [1323, 577] width 10 height 10
checkbox input "true"
click at [1315, 610] on div "Current FY Strategy Transition outsourced Technical Assistance (TA) Programming…" at bounding box center [967, 623] width 1031 height 35
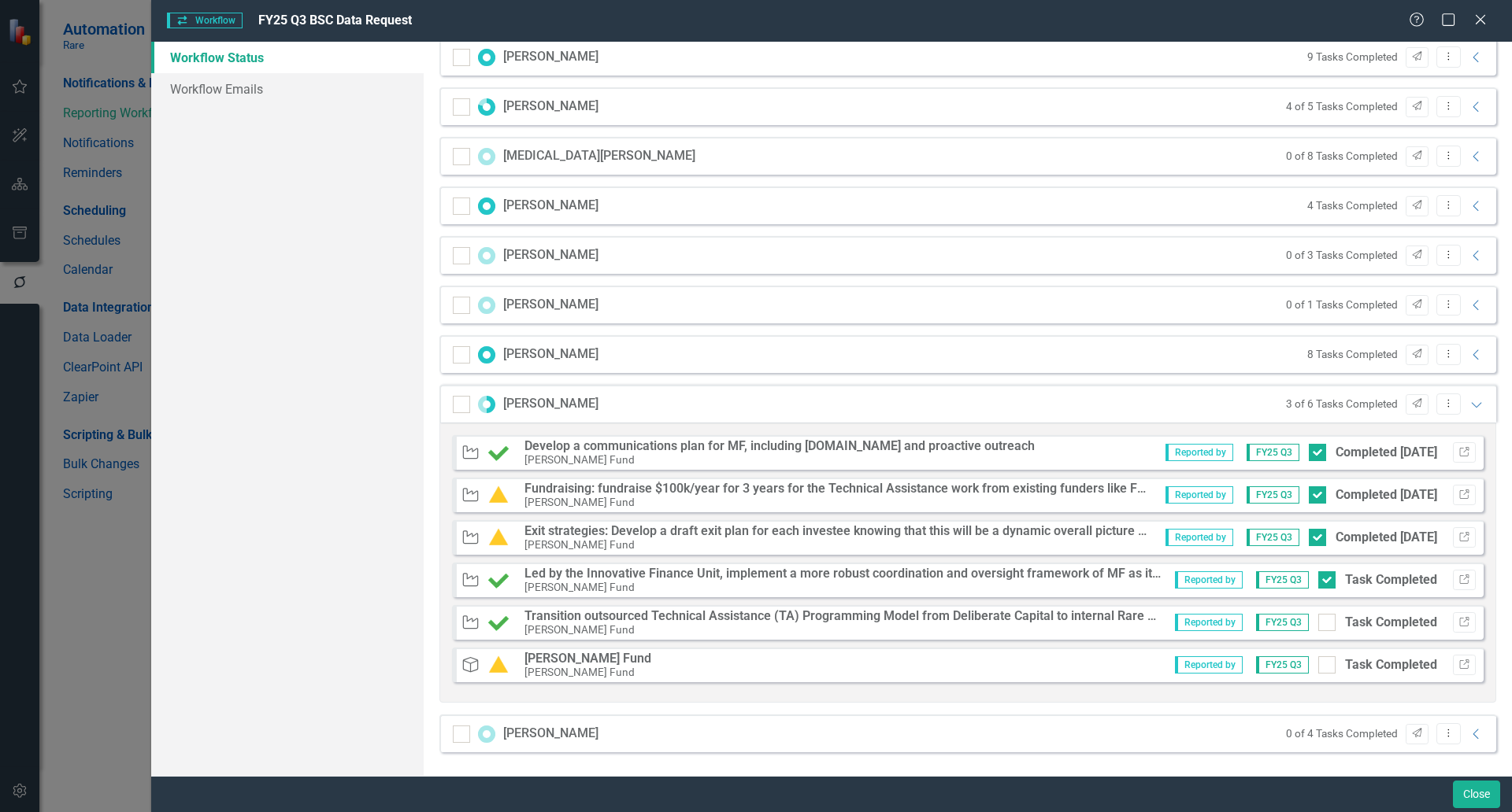
click at [1318, 622] on input "Task Completed" at bounding box center [1323, 619] width 10 height 10
checkbox input "true"
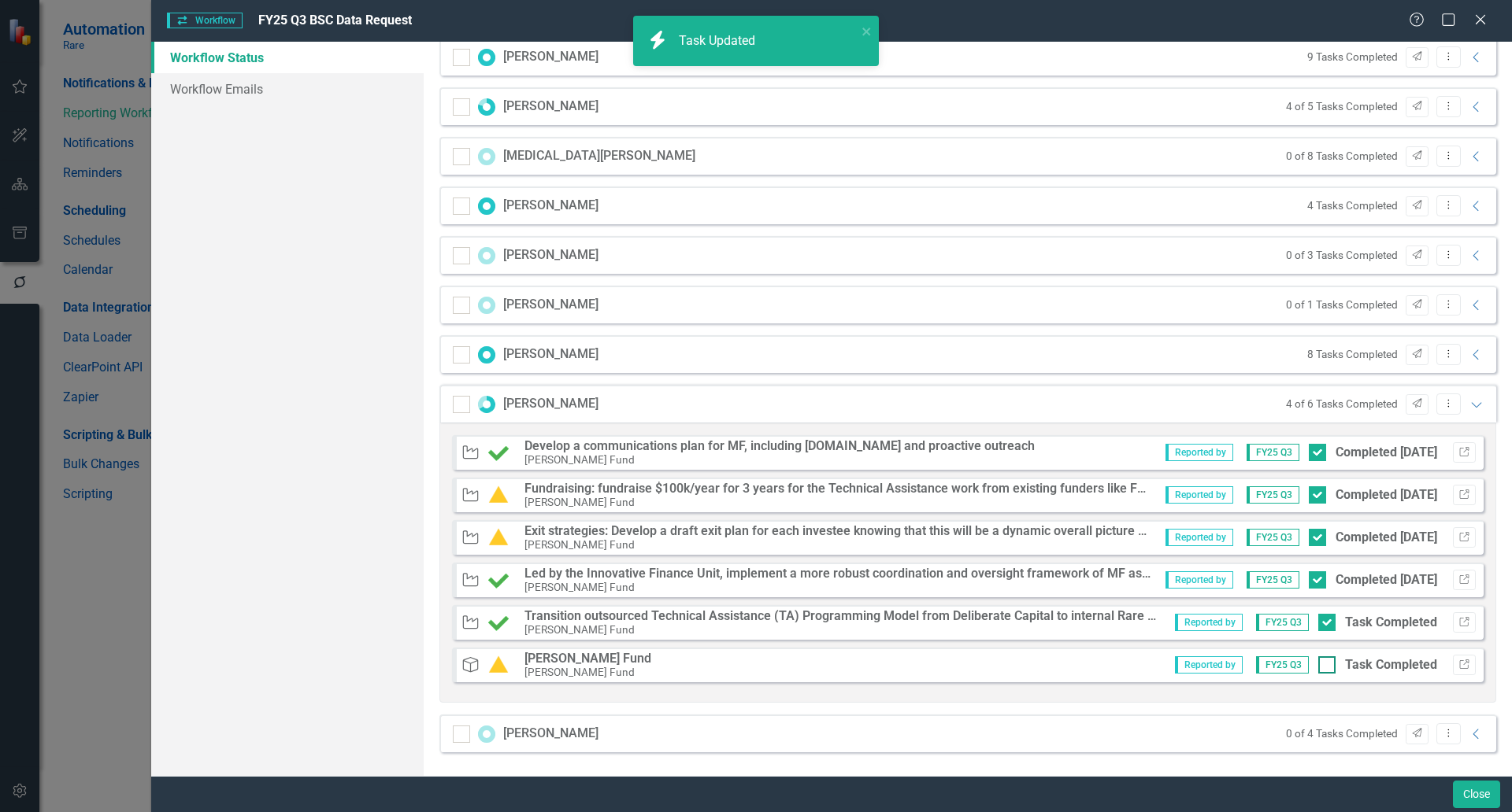
click at [1318, 668] on div at bounding box center [1327, 665] width 17 height 17
click at [1318, 667] on input "Task Completed" at bounding box center [1323, 661] width 10 height 10
checkbox input "true"
click at [1469, 733] on icon "Collapse" at bounding box center [1476, 734] width 16 height 13
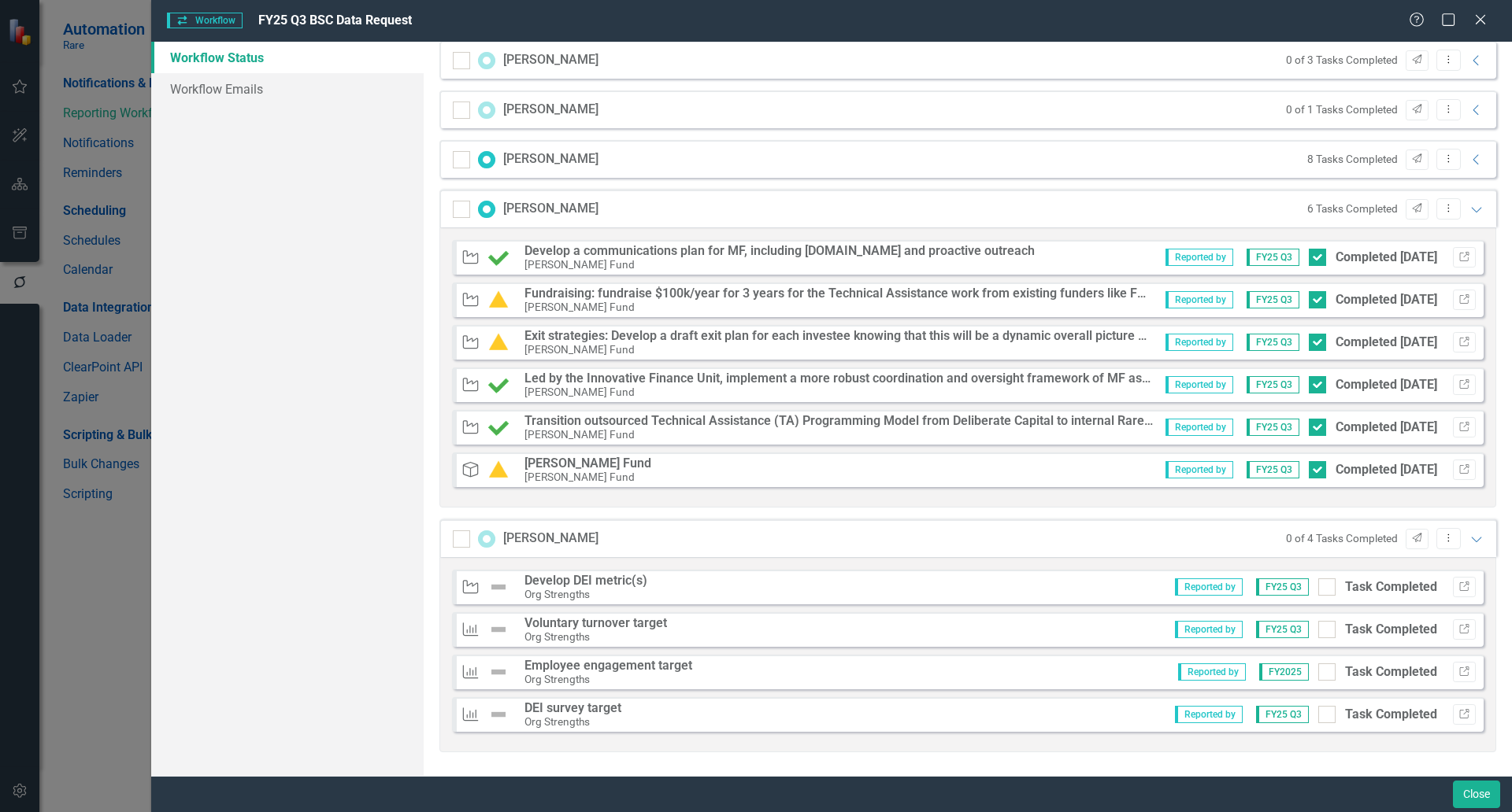
scroll to position [2191, 0]
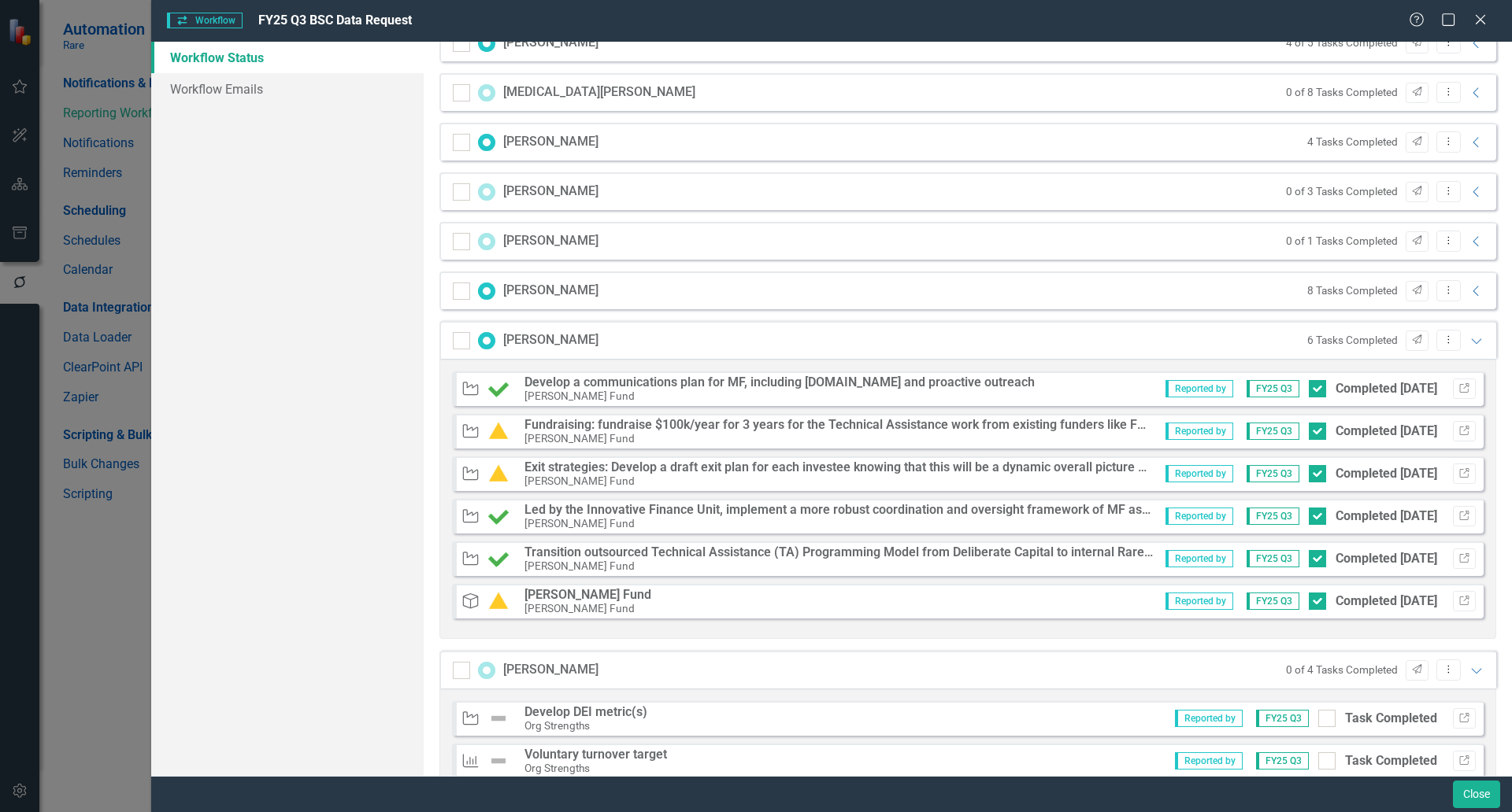
click at [1454, 338] on div "6 Tasks Completed Send Dropdown Menu Expanded" at bounding box center [1392, 340] width 186 height 21
click at [1469, 335] on icon "Expanded" at bounding box center [1476, 341] width 16 height 13
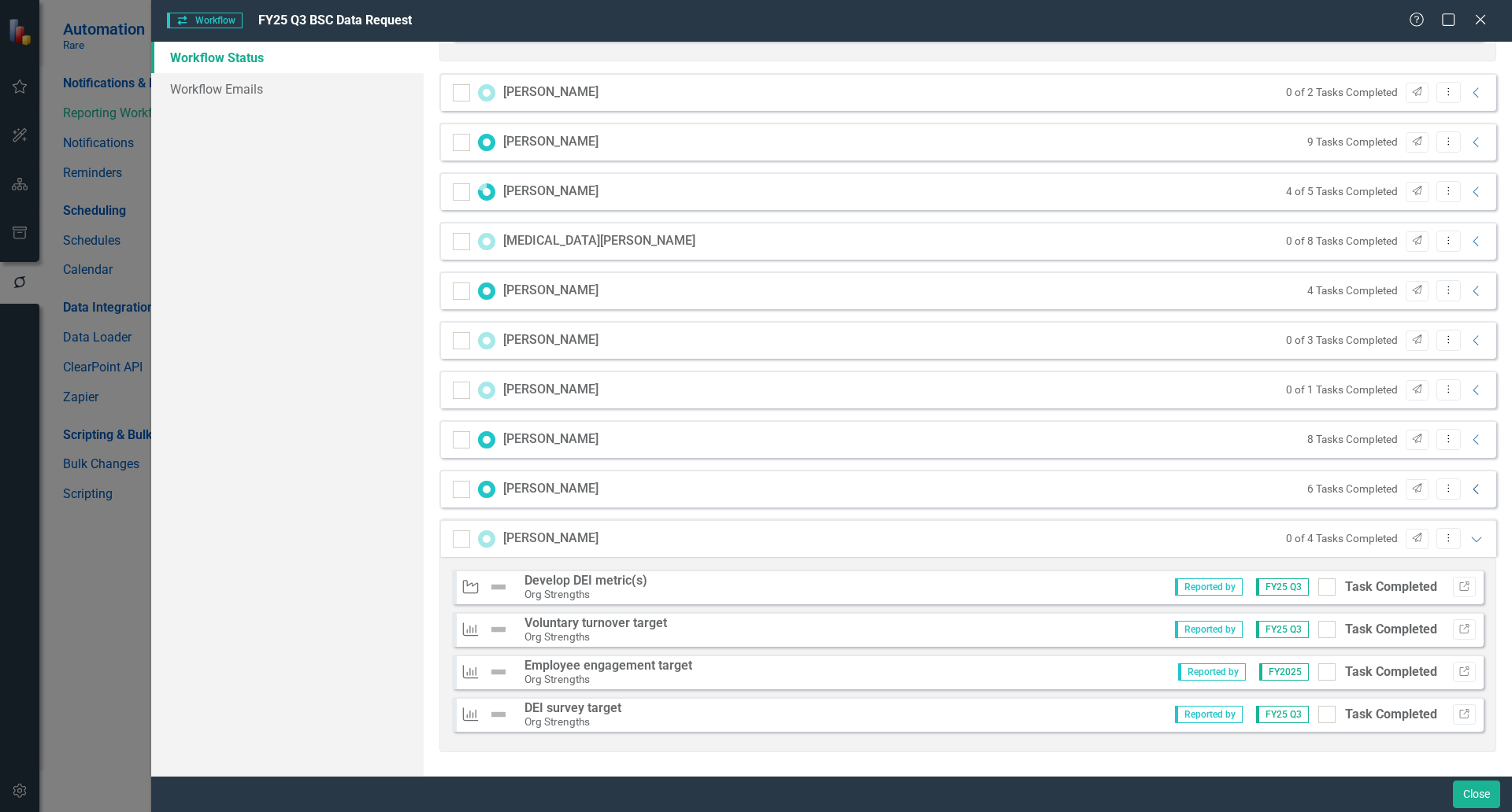
scroll to position [2042, 0]
click at [1469, 540] on icon "Expanded" at bounding box center [1476, 539] width 16 height 13
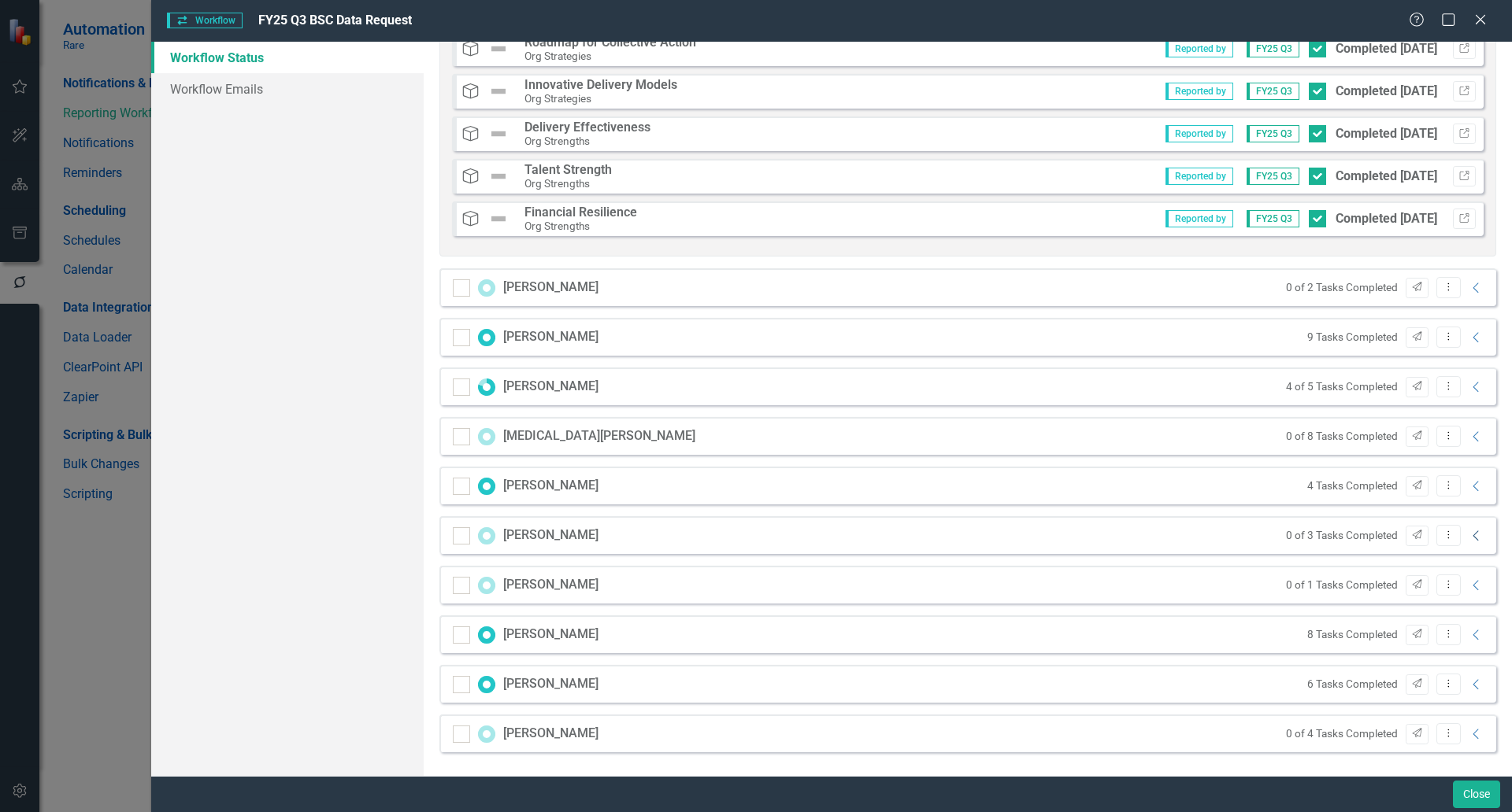
click at [1469, 532] on icon "Collapse" at bounding box center [1476, 535] width 16 height 13
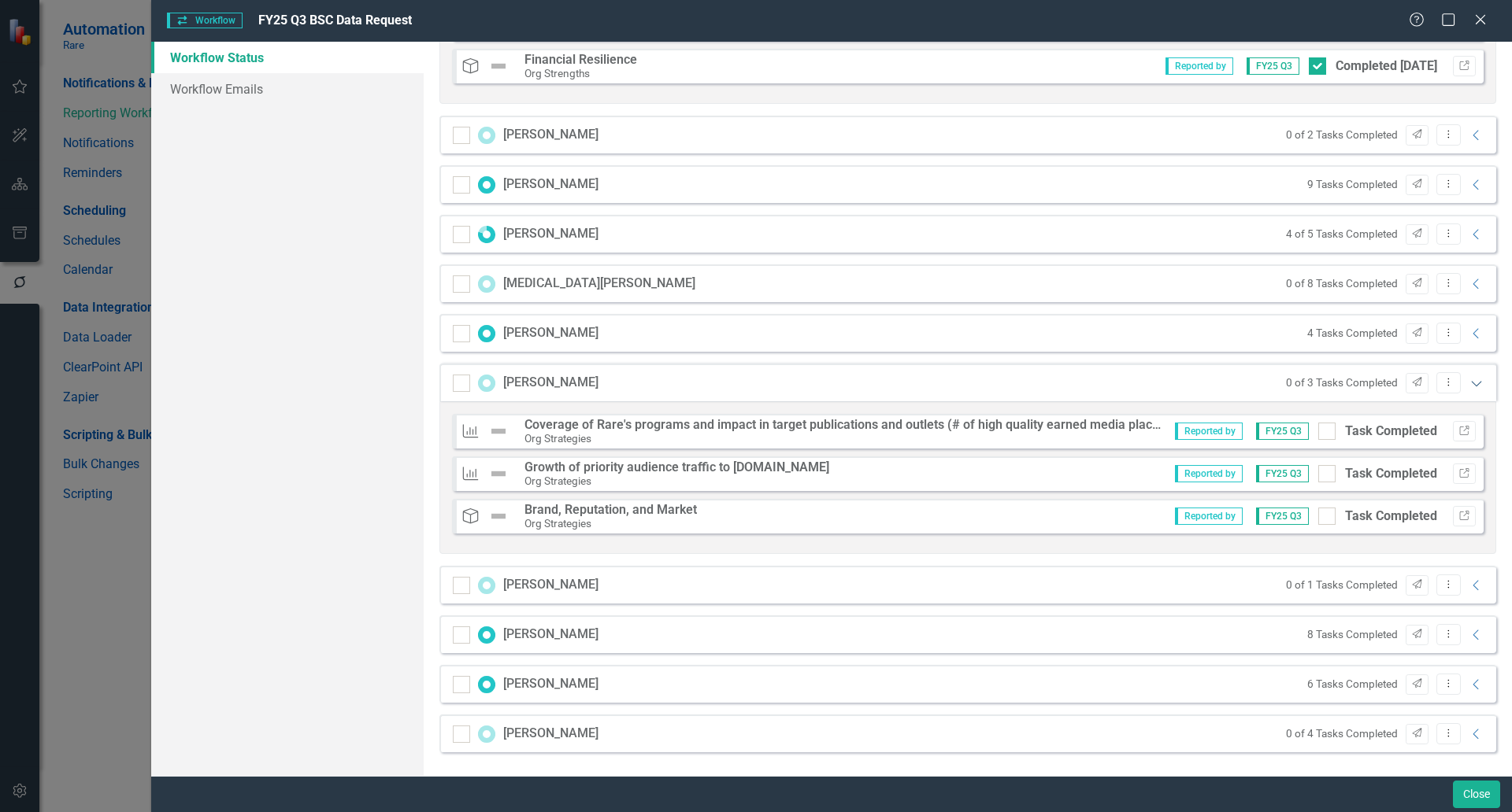
click at [1469, 380] on icon "Expanded" at bounding box center [1476, 383] width 16 height 13
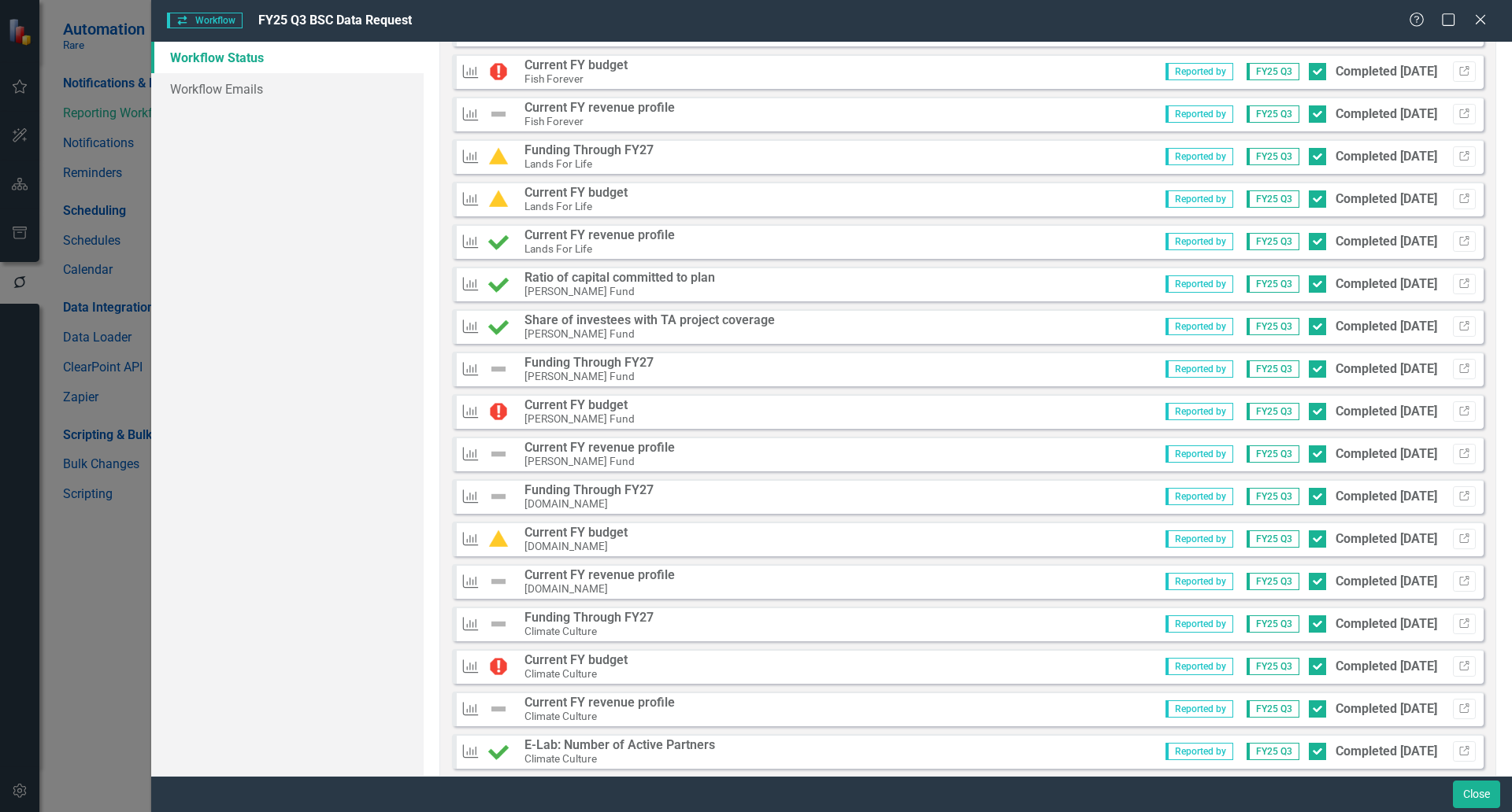
scroll to position [272, 0]
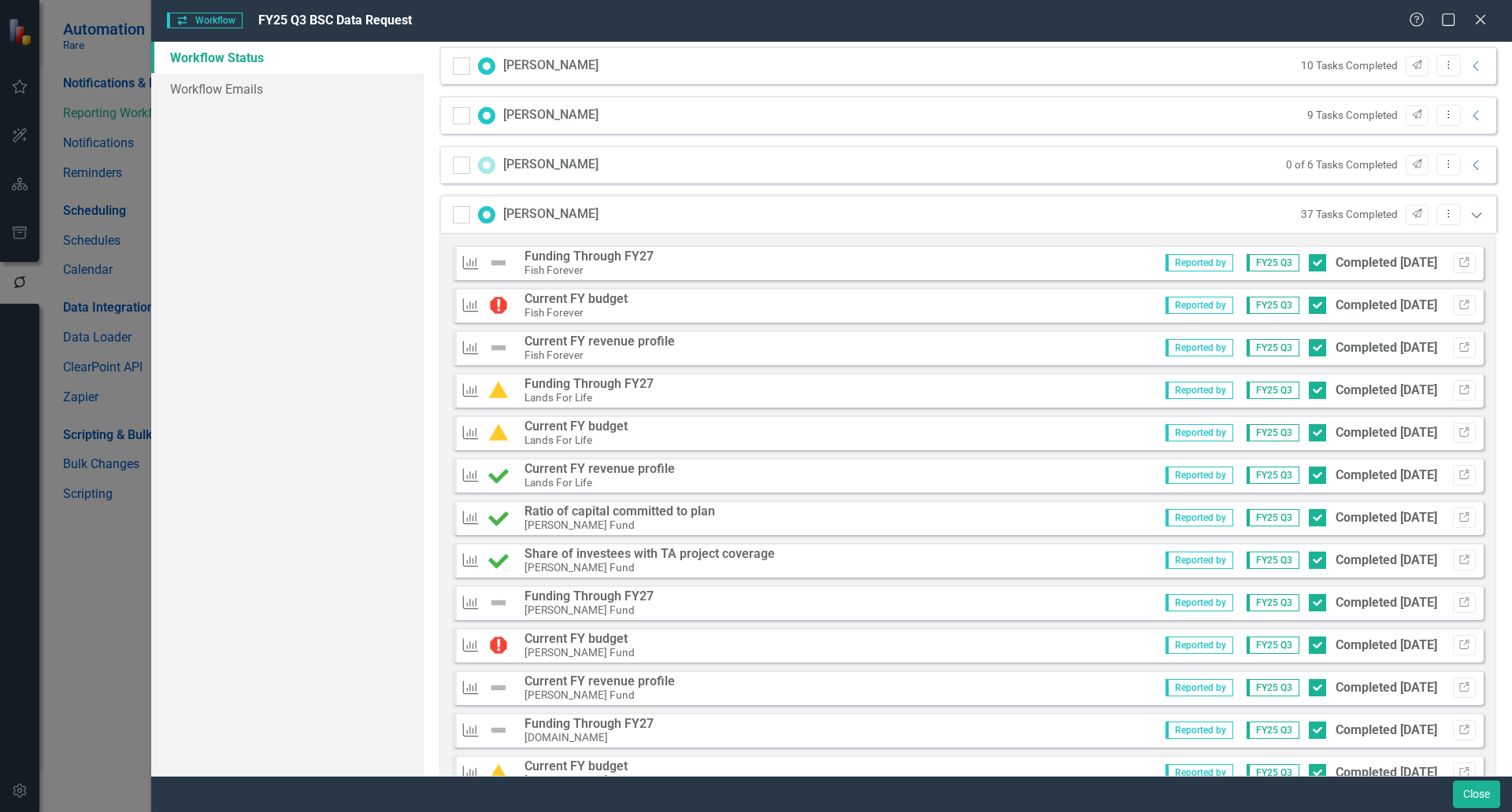
click at [1469, 213] on icon "Expanded" at bounding box center [1476, 215] width 16 height 13
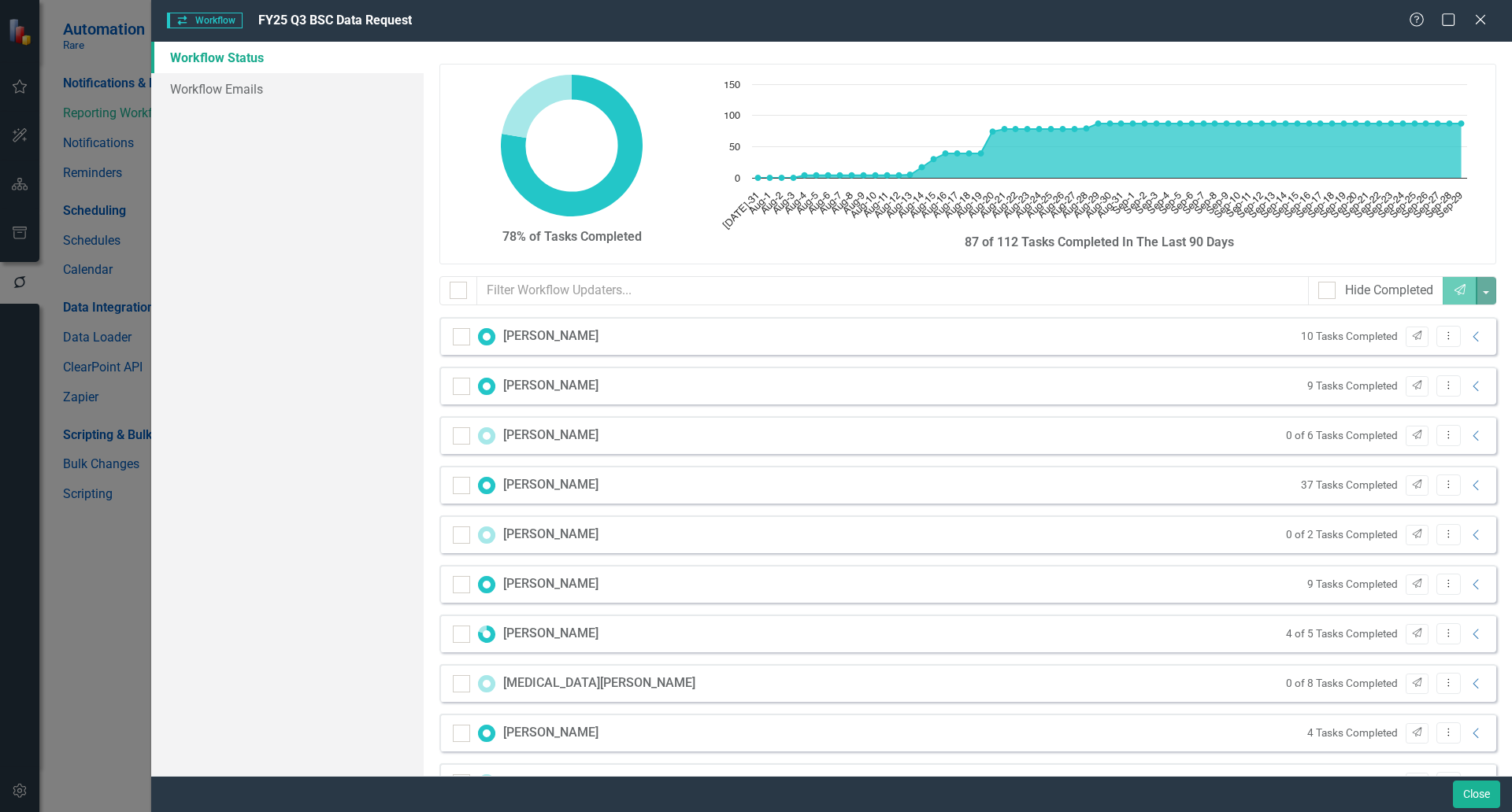
scroll to position [0, 0]
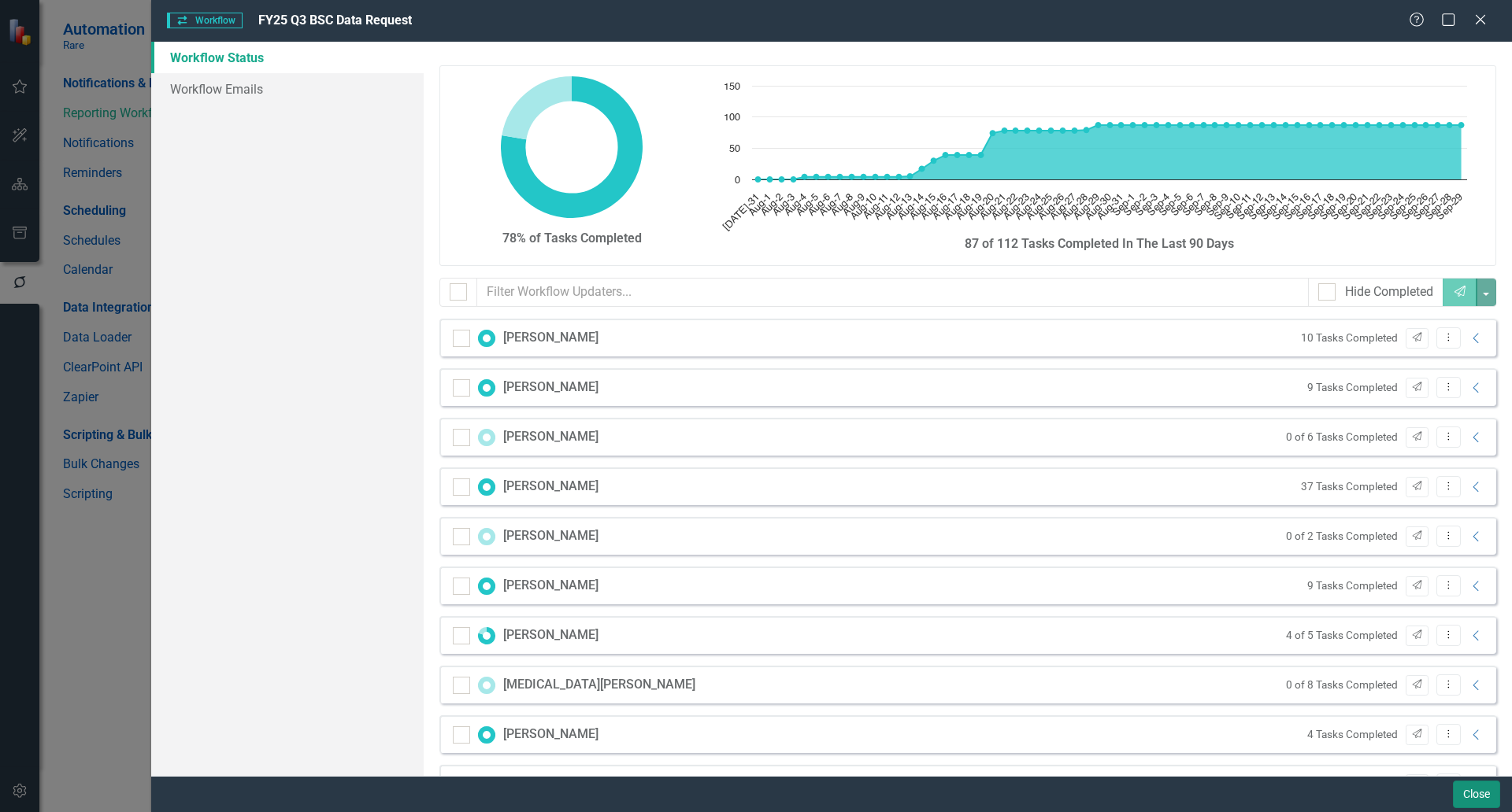
click at [1466, 795] on button "Close" at bounding box center [1476, 794] width 47 height 28
